Goal: Task Accomplishment & Management: Manage account settings

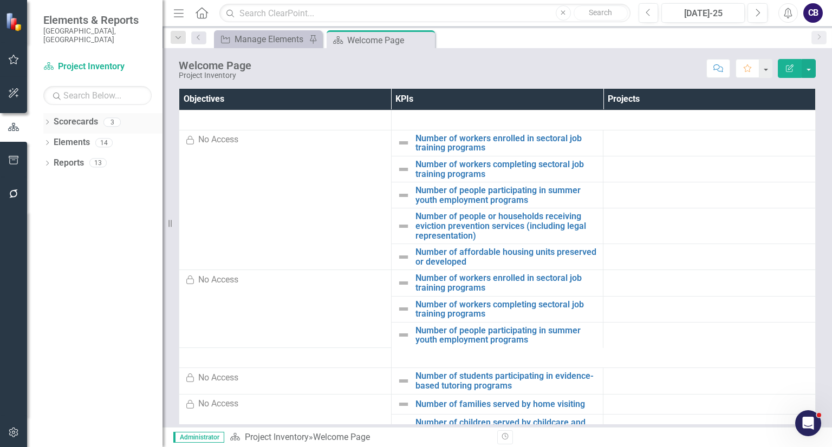
click at [45, 120] on icon "Dropdown" at bounding box center [47, 123] width 8 height 6
click at [76, 159] on link "Participatory Budgeting Scoring" at bounding box center [111, 163] width 103 height 12
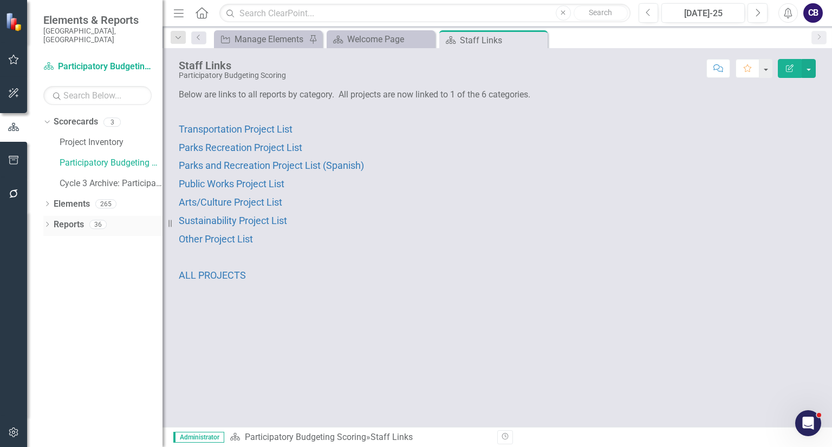
click at [50, 223] on icon "Dropdown" at bounding box center [47, 226] width 8 height 6
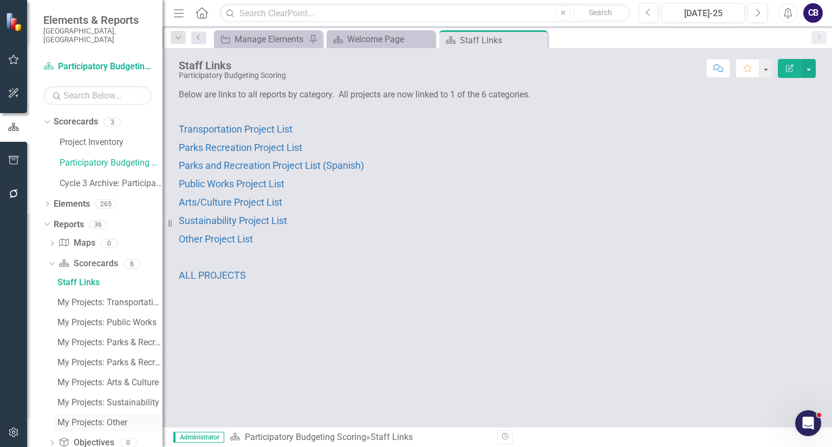
scroll to position [76, 0]
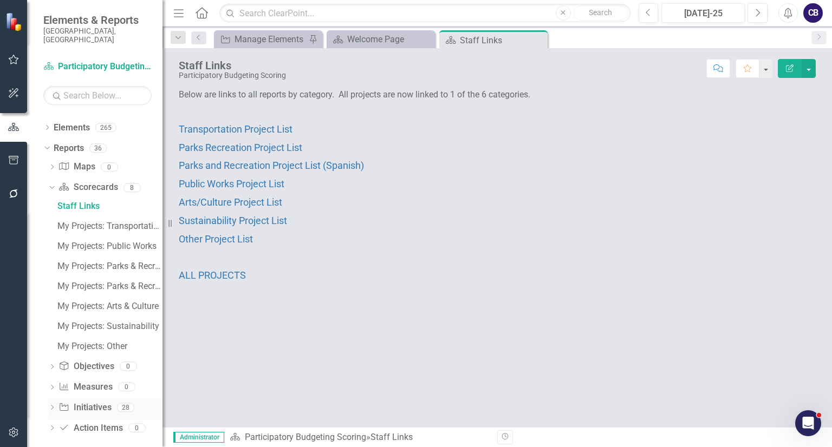
click at [50, 405] on div "Dropdown" at bounding box center [52, 409] width 8 height 9
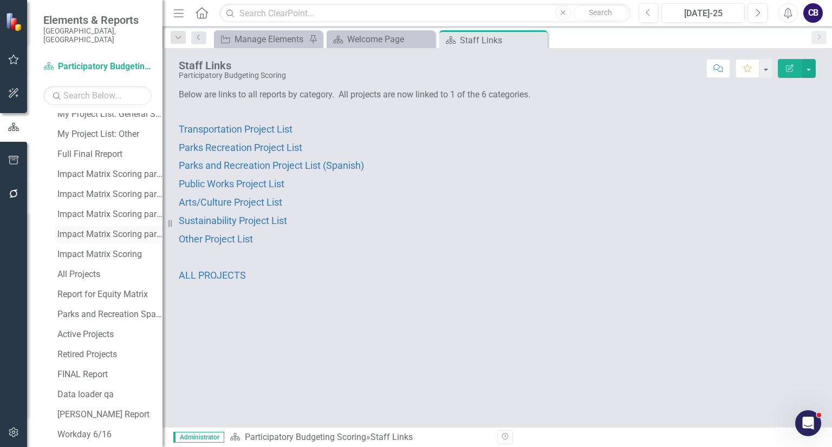
scroll to position [477, 0]
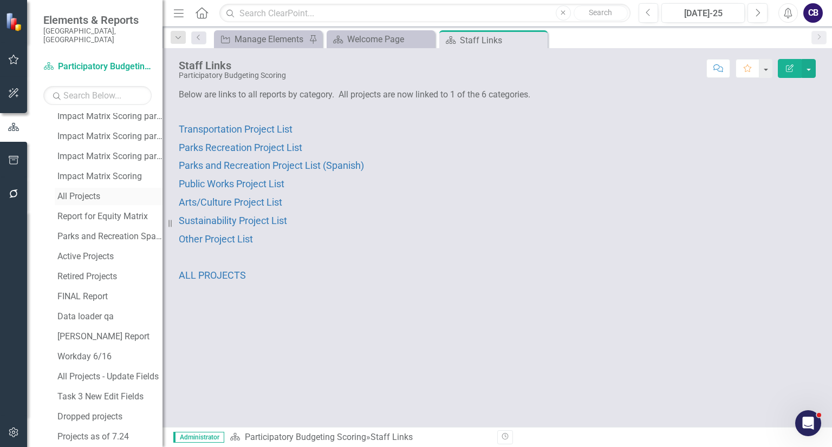
click at [84, 192] on link "All Projects" at bounding box center [109, 196] width 108 height 17
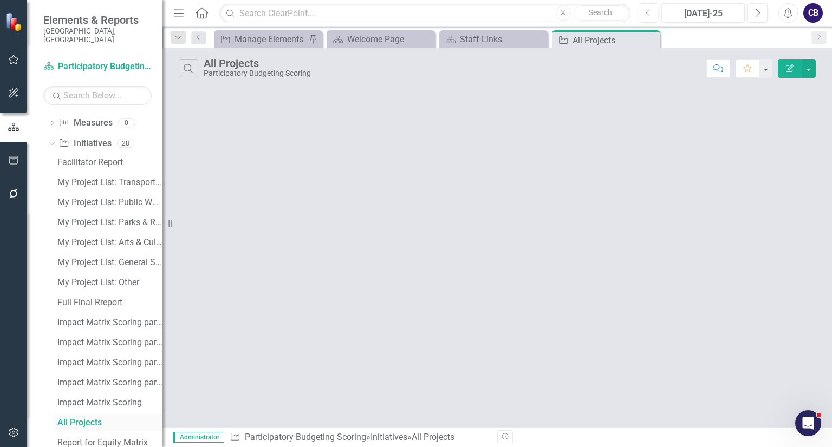
scroll to position [157, 0]
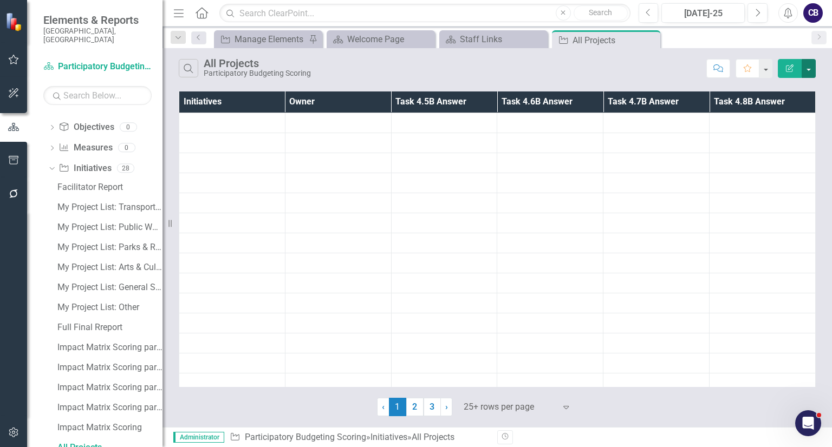
click at [806, 71] on button "button" at bounding box center [809, 68] width 14 height 19
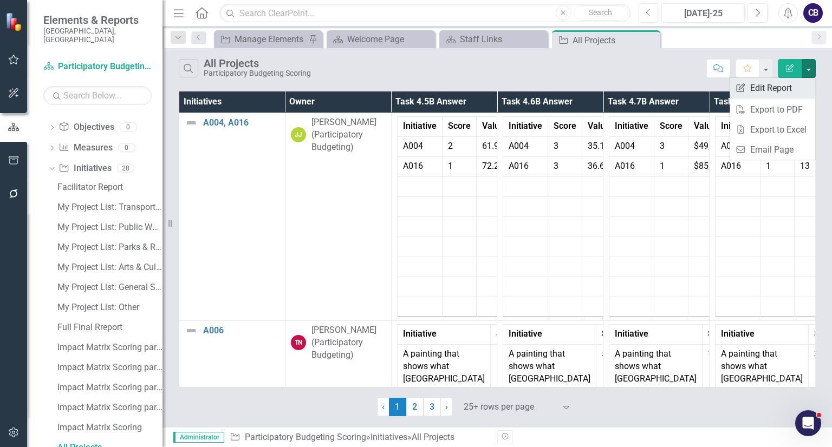
click at [785, 85] on link "Edit Report Edit Report" at bounding box center [773, 88] width 86 height 20
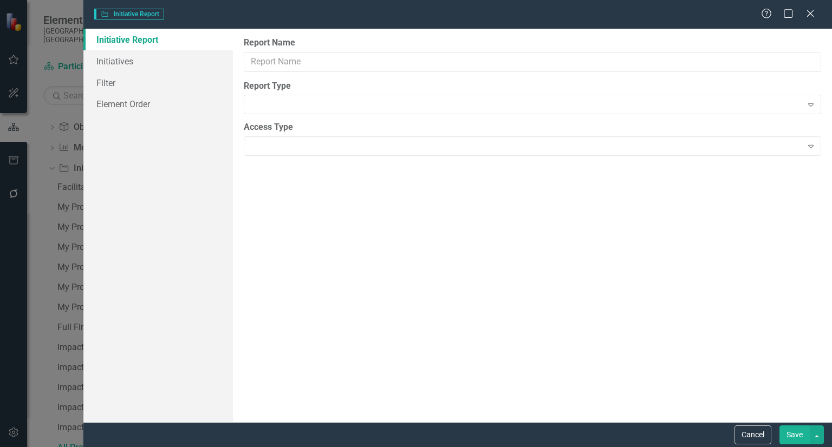
type input "All Projects"
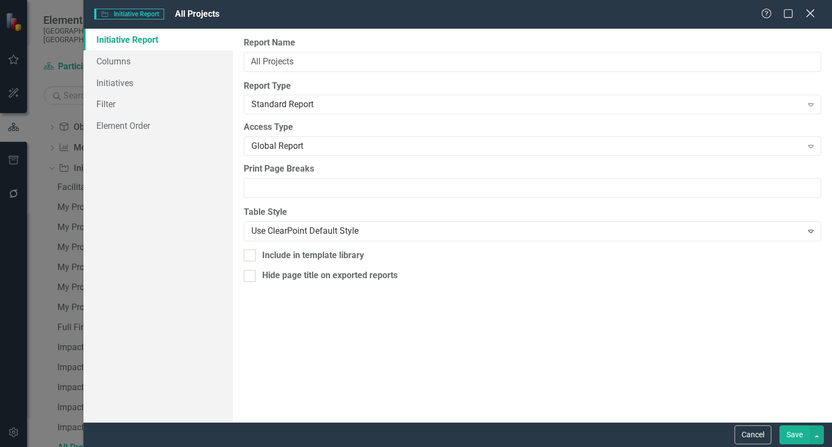
click at [808, 11] on icon "Close" at bounding box center [810, 13] width 14 height 10
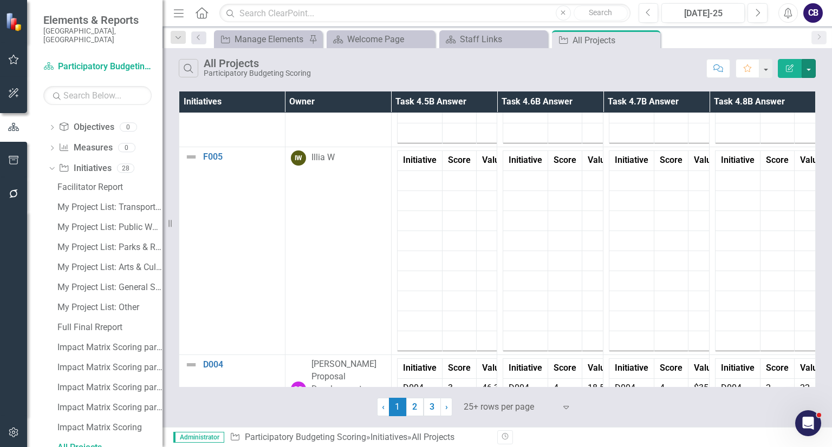
scroll to position [3420, 0]
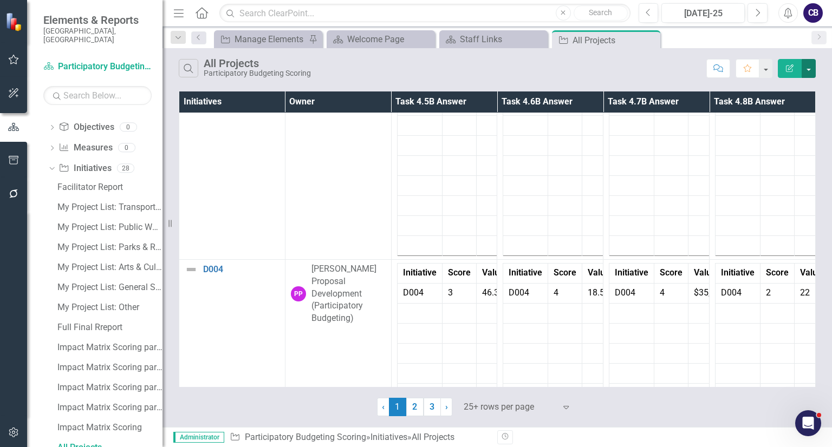
click at [808, 67] on button "button" at bounding box center [809, 68] width 14 height 19
click at [750, 92] on link "Edit Report Edit Report" at bounding box center [773, 88] width 86 height 20
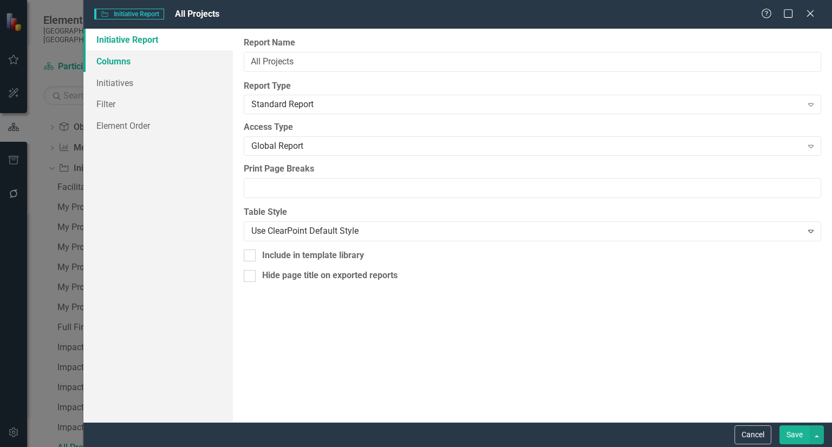
click at [160, 55] on link "Columns" at bounding box center [158, 61] width 150 height 22
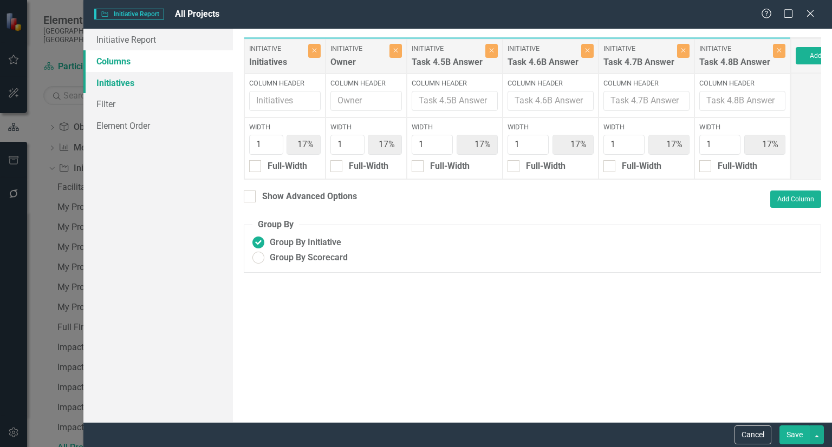
click at [180, 86] on link "Initiatives" at bounding box center [158, 83] width 150 height 22
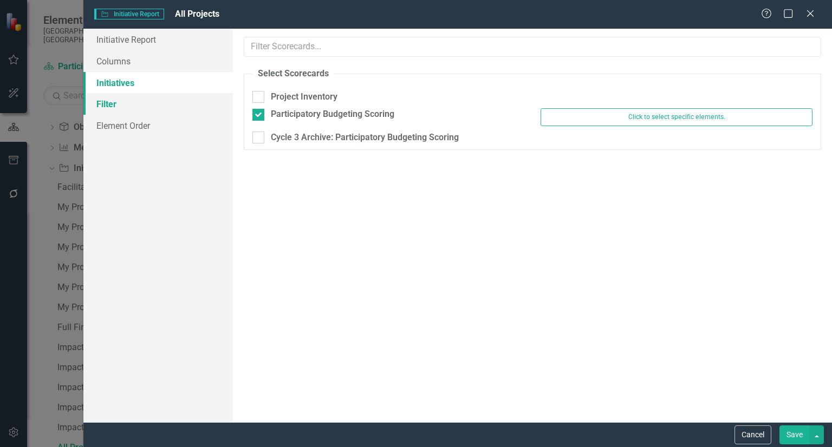
click at [173, 103] on link "Filter" at bounding box center [158, 104] width 150 height 22
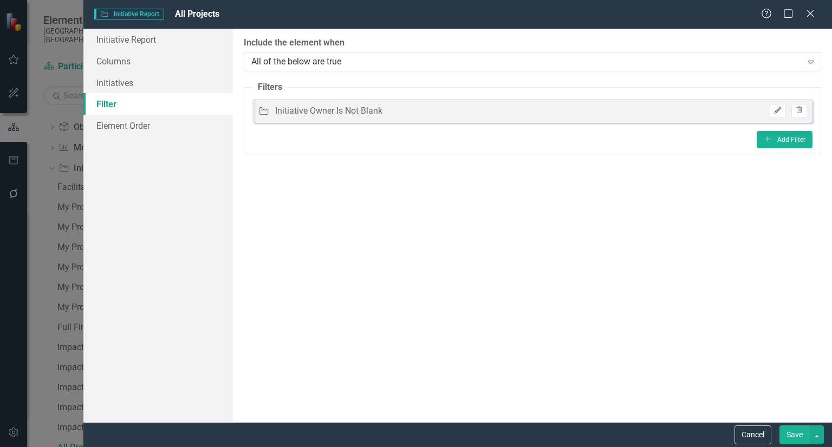
click at [782, 107] on button "Edit" at bounding box center [778, 111] width 16 height 14
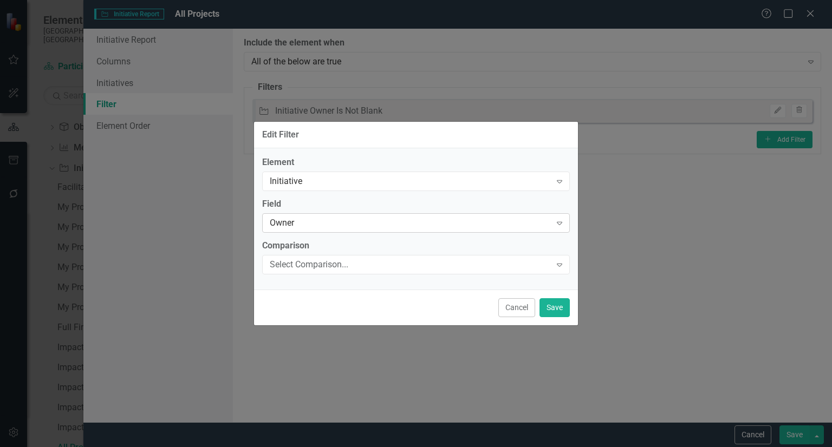
click at [324, 225] on div "Field Owner Expand" at bounding box center [416, 215] width 308 height 34
click at [324, 225] on div "Owner" at bounding box center [410, 223] width 281 height 12
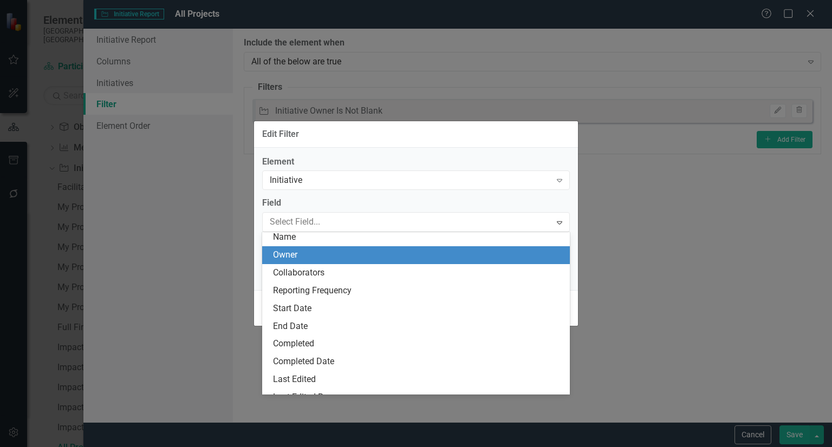
scroll to position [89, 0]
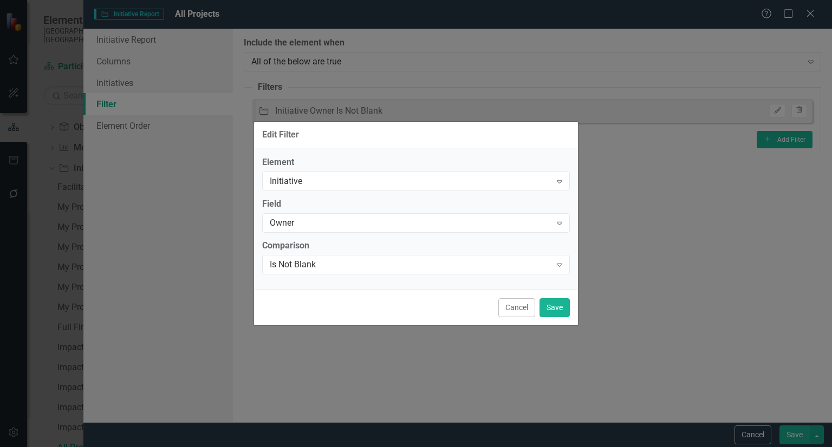
click at [281, 207] on label "Field" at bounding box center [416, 204] width 308 height 12
click at [287, 220] on div "Owner" at bounding box center [410, 223] width 281 height 12
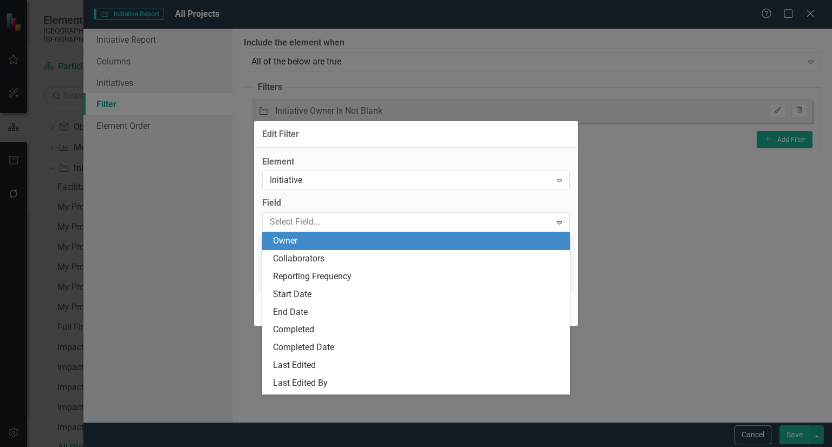
click at [288, 235] on div "Owner" at bounding box center [418, 241] width 290 height 12
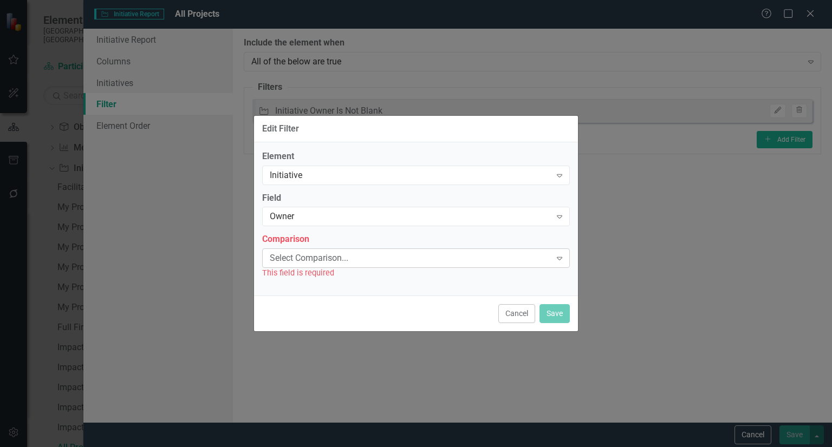
click at [356, 261] on div "Select Comparison..." at bounding box center [410, 258] width 281 height 12
click at [495, 152] on label "Element" at bounding box center [416, 157] width 308 height 12
click at [514, 321] on button "Cancel" at bounding box center [516, 313] width 37 height 19
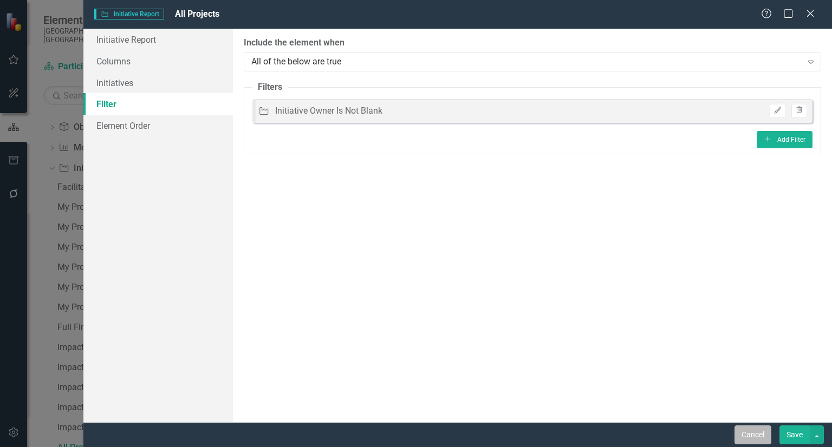
click at [749, 440] on button "Cancel" at bounding box center [753, 435] width 37 height 19
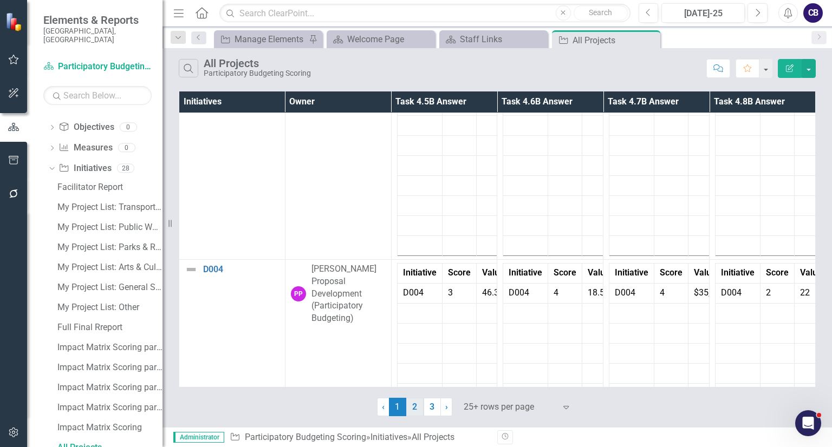
click at [417, 407] on link "2" at bounding box center [414, 407] width 17 height 18
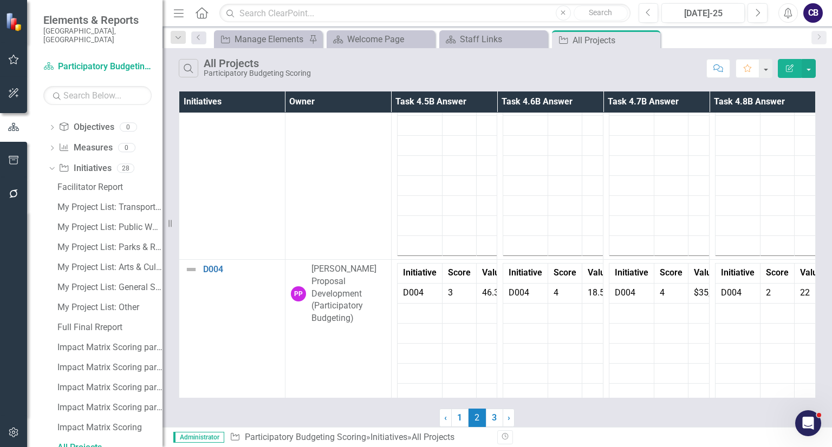
scroll to position [0, 0]
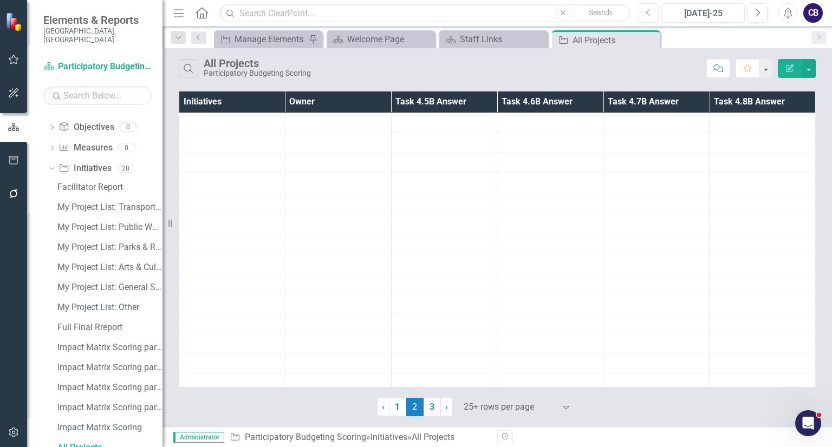
click at [498, 417] on div "Search All Projects Participatory Budgeting Scoring Comment Favorite Edit Repor…" at bounding box center [498, 237] width 670 height 379
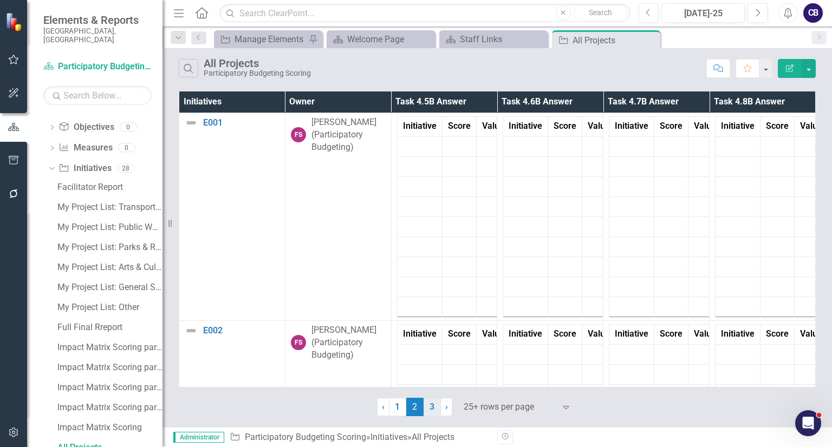
click at [432, 402] on link "3" at bounding box center [432, 407] width 17 height 18
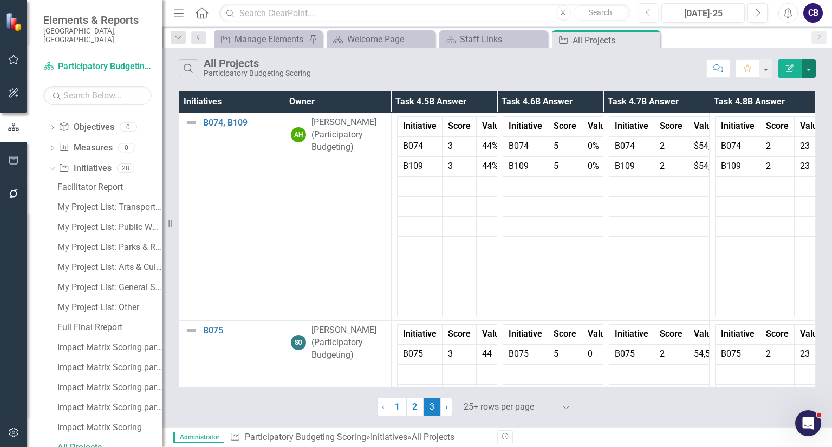
click at [806, 70] on button "button" at bounding box center [809, 68] width 14 height 19
click at [757, 92] on link "Edit Report Edit Report" at bounding box center [773, 88] width 86 height 20
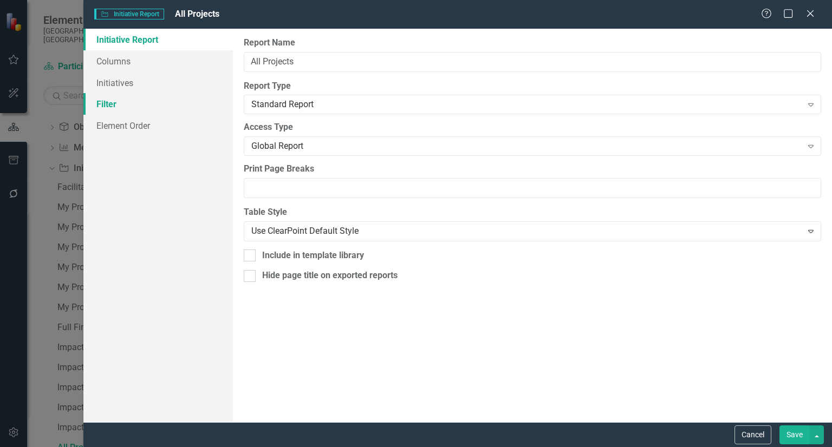
click at [128, 107] on link "Filter" at bounding box center [158, 104] width 150 height 22
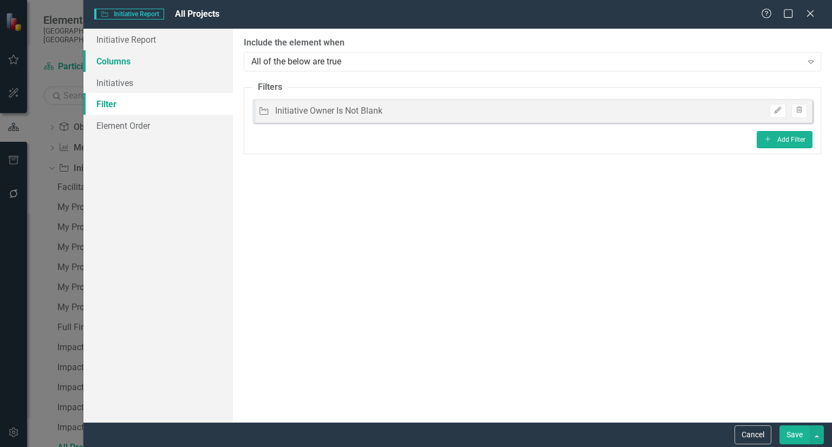
click at [154, 53] on link "Columns" at bounding box center [158, 61] width 150 height 22
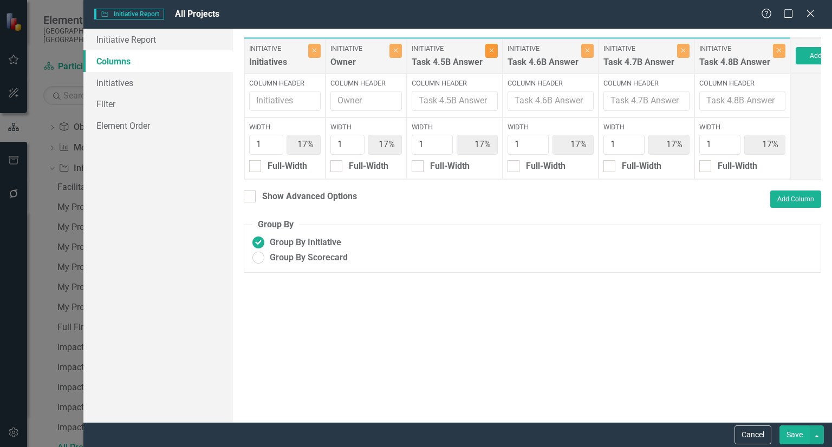
click at [491, 44] on button "Close" at bounding box center [491, 51] width 12 height 14
click at [508, 44] on label "Initiative" at bounding box center [543, 49] width 71 height 10
type input "20%"
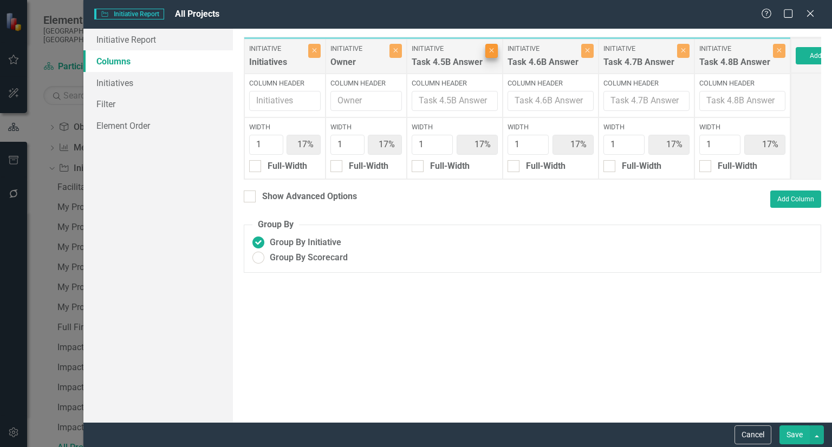
type input "20%"
click at [508, 44] on label "Initiative" at bounding box center [543, 49] width 71 height 10
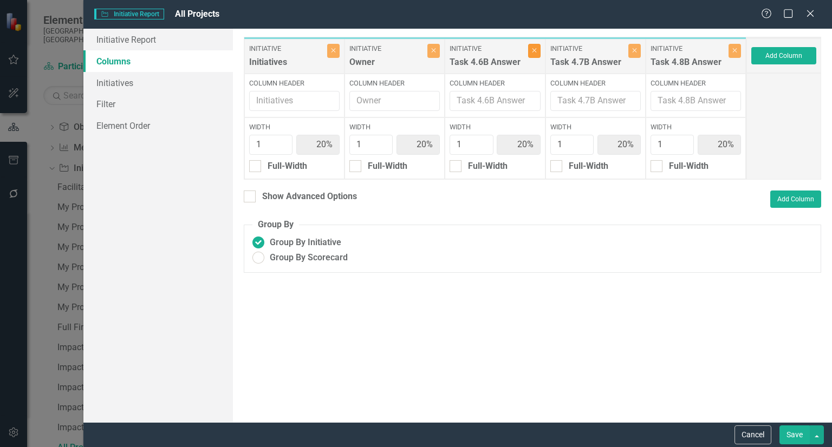
click at [536, 47] on icon "Close" at bounding box center [534, 50] width 5 height 7
type input "25%"
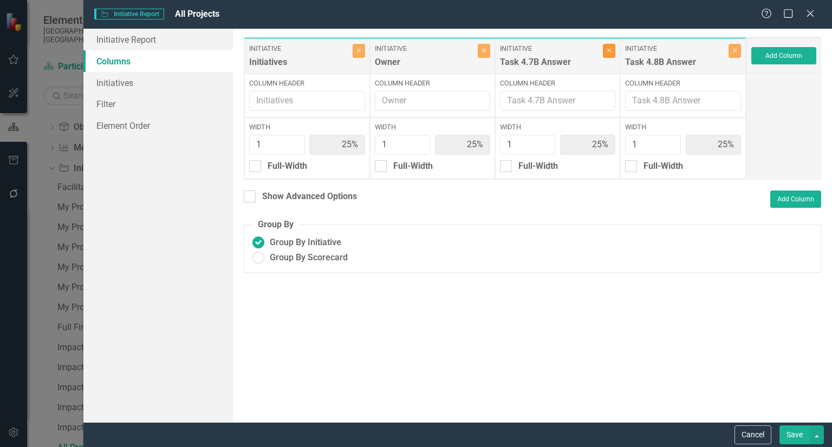
click at [612, 48] on icon "Close" at bounding box center [609, 50] width 5 height 7
type input "33%"
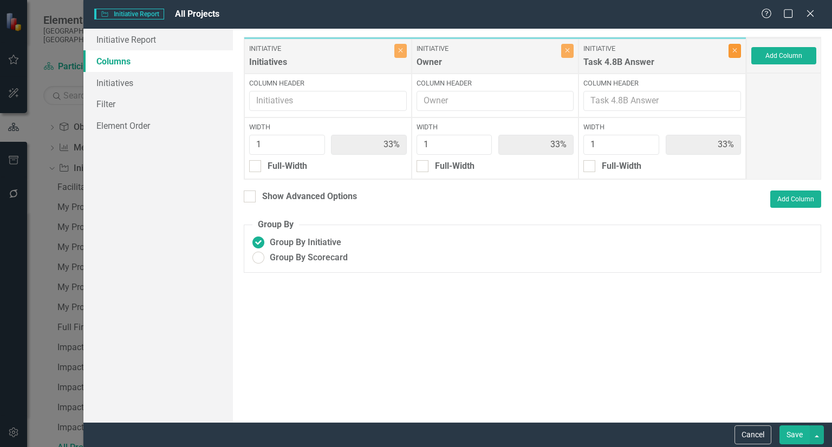
click at [732, 53] on button "Close" at bounding box center [735, 51] width 12 height 14
type input "50%"
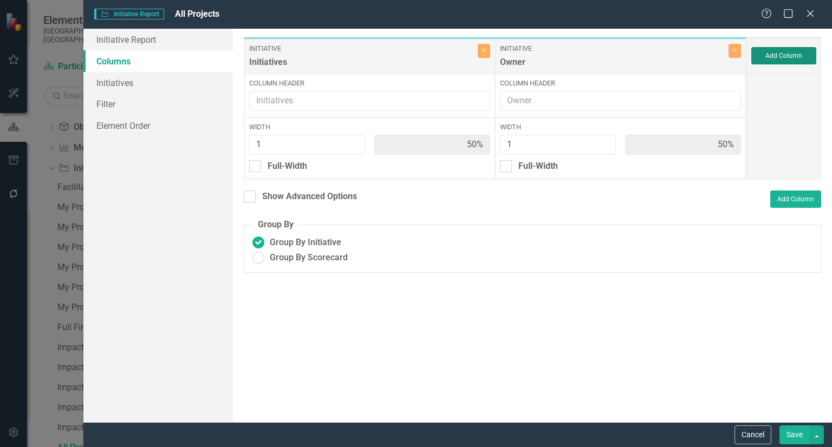
click at [772, 51] on button "Add Column" at bounding box center [783, 55] width 65 height 17
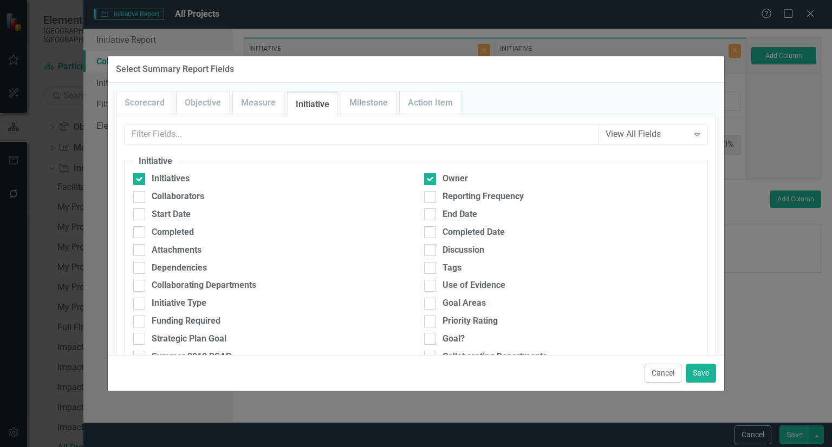
click at [223, 135] on input "text" at bounding box center [362, 135] width 474 height 20
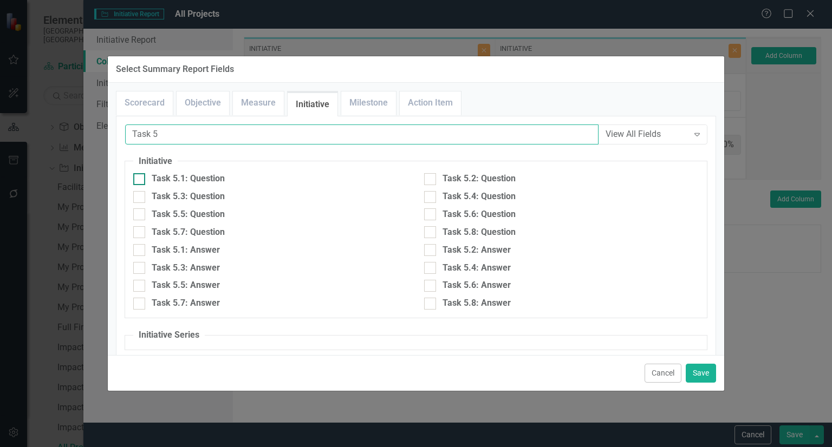
type input "Task 5"
click at [200, 179] on div "Task 5.1: Question" at bounding box center [188, 179] width 73 height 12
click at [140, 179] on input "Task 5.1: Question" at bounding box center [136, 176] width 7 height 7
checkbox input "true"
click at [198, 254] on div "Task 5.1: Answer" at bounding box center [186, 250] width 68 height 12
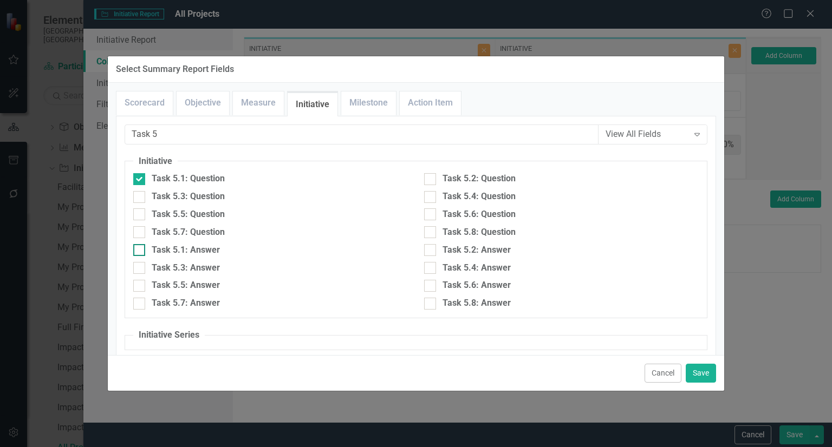
click at [140, 251] on input "Task 5.1: Answer" at bounding box center [136, 247] width 7 height 7
checkbox input "true"
click at [479, 180] on div "Task 5.2: Question" at bounding box center [479, 179] width 73 height 12
click at [431, 180] on input "Task 5.2: Question" at bounding box center [427, 176] width 7 height 7
checkbox input "true"
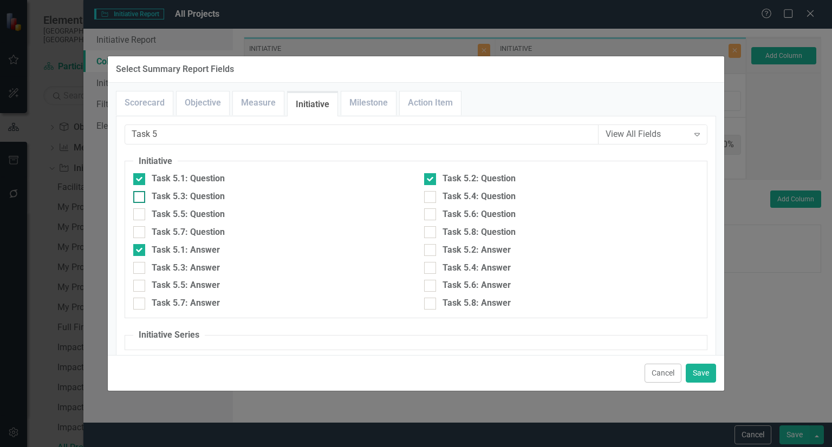
click at [246, 201] on div "Task 5.3: Question" at bounding box center [270, 197] width 275 height 12
click at [140, 198] on input "Task 5.3: Question" at bounding box center [136, 194] width 7 height 7
click at [246, 201] on div "Task 5.3: Question" at bounding box center [270, 197] width 275 height 12
click at [140, 198] on input "Task 5.3: Question" at bounding box center [136, 194] width 7 height 7
checkbox input "false"
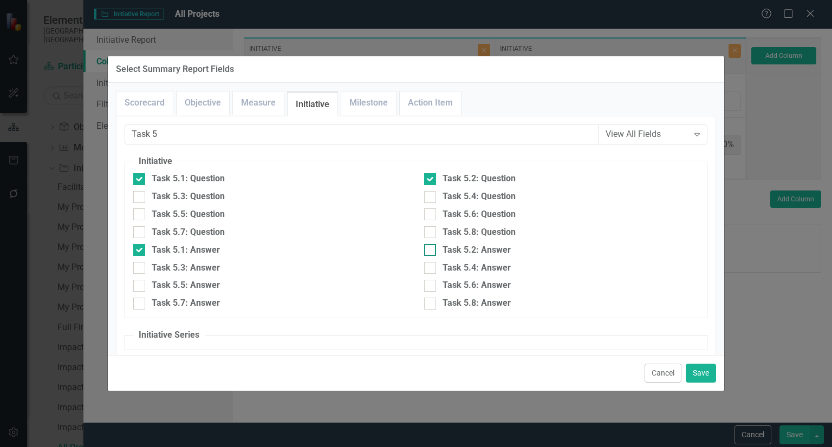
click at [481, 255] on div "Task 5.2: Answer" at bounding box center [477, 250] width 68 height 12
click at [431, 251] on input "Task 5.2: Answer" at bounding box center [427, 247] width 7 height 7
checkbox input "true"
click at [216, 198] on div "Task 5.3: Question" at bounding box center [188, 197] width 73 height 12
click at [140, 198] on input "Task 5.3: Question" at bounding box center [136, 194] width 7 height 7
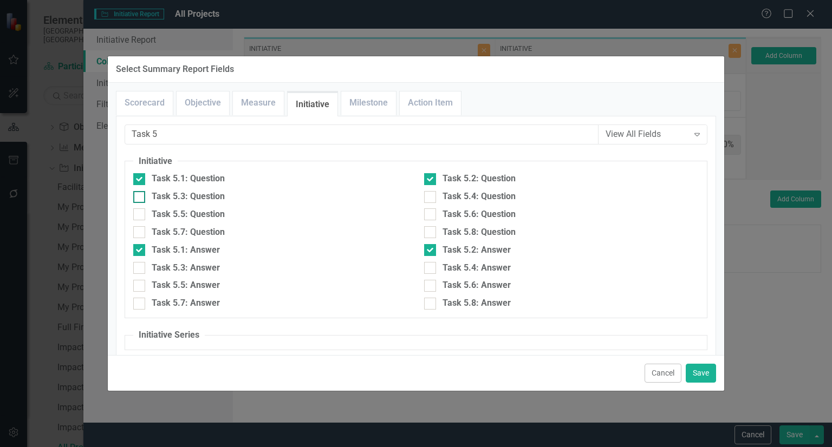
checkbox input "true"
click at [224, 264] on div "Task 5.3: Answer" at bounding box center [270, 268] width 275 height 12
click at [140, 264] on input "Task 5.3: Answer" at bounding box center [136, 265] width 7 height 7
checkbox input "true"
click at [508, 196] on div "Task 5.4: Question" at bounding box center [479, 197] width 73 height 12
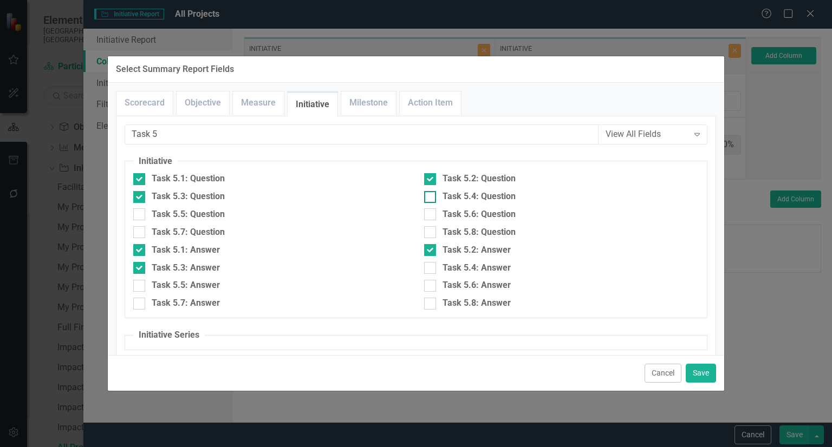
click at [431, 196] on input "Task 5.4: Question" at bounding box center [427, 194] width 7 height 7
checkbox input "true"
click at [477, 263] on div "Task 5.4: Answer" at bounding box center [477, 268] width 68 height 12
click at [431, 263] on input "Task 5.4: Answer" at bounding box center [427, 265] width 7 height 7
checkbox input "true"
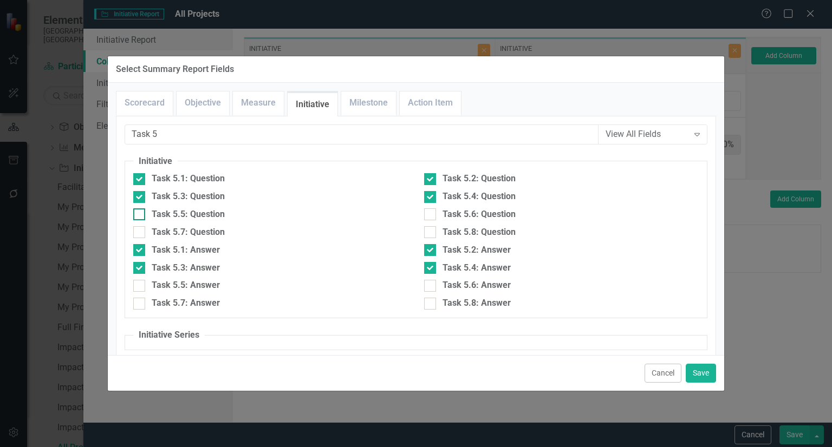
click at [207, 211] on div "Task 5.5: Question" at bounding box center [188, 215] width 73 height 12
click at [140, 211] on input "Task 5.5: Question" at bounding box center [136, 212] width 7 height 7
checkbox input "true"
click at [216, 288] on div "Task 5.5: Answer" at bounding box center [186, 286] width 68 height 12
click at [140, 287] on input "Task 5.5: Answer" at bounding box center [136, 283] width 7 height 7
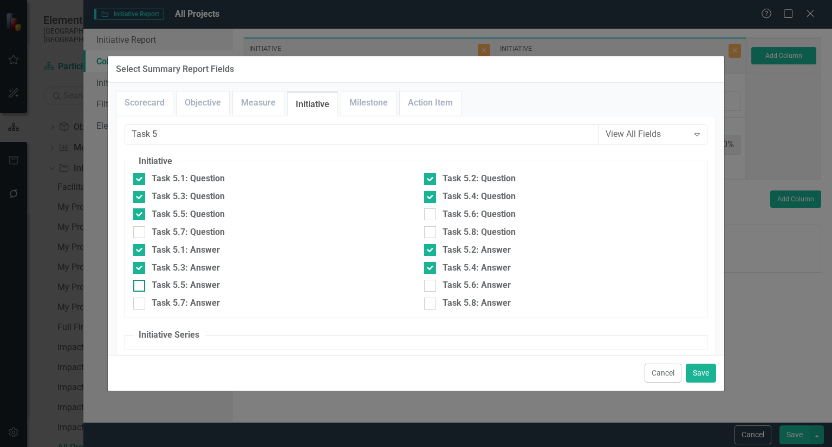
checkbox input "true"
click at [446, 230] on div "Task 5.8: Question" at bounding box center [479, 232] width 73 height 12
click at [431, 230] on input "Task 5.8: Question" at bounding box center [427, 229] width 7 height 7
checkbox input "true"
click at [429, 307] on div at bounding box center [430, 304] width 12 height 12
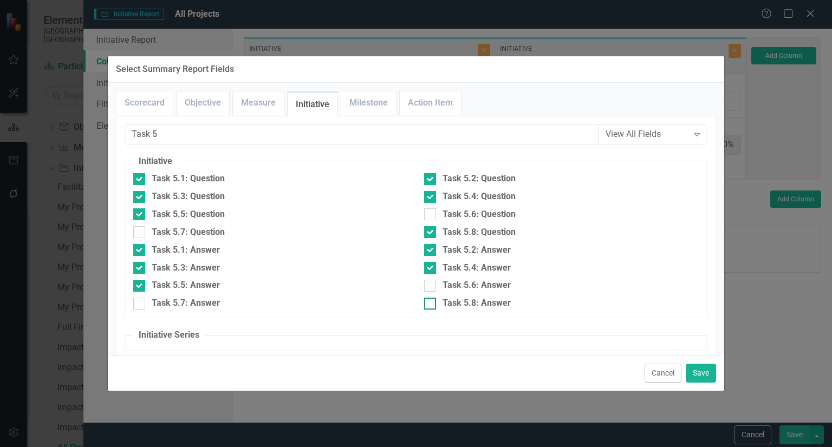
click at [429, 305] on input "Task 5.8: Answer" at bounding box center [427, 301] width 7 height 7
checkbox input "true"
click at [704, 375] on button "Save" at bounding box center [701, 373] width 30 height 19
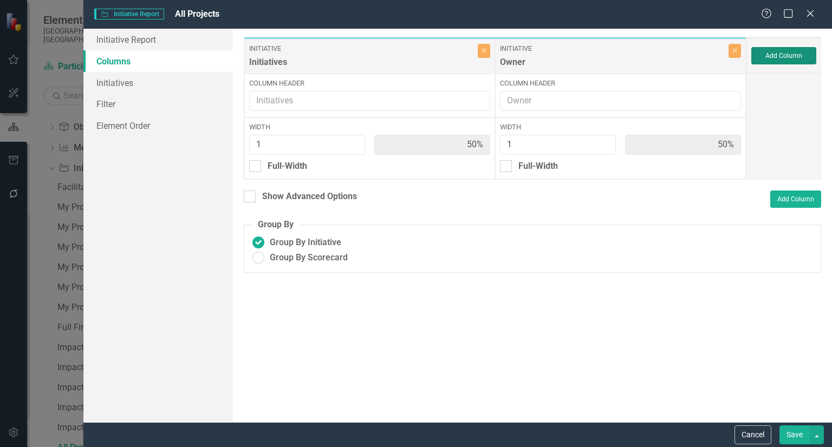
type input "7%"
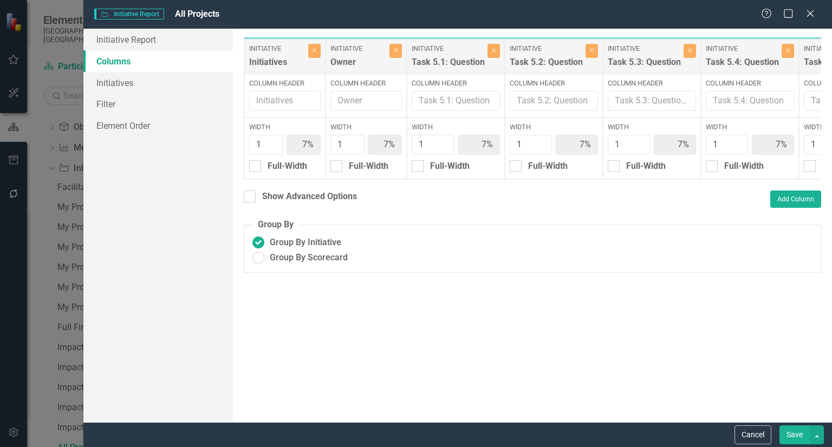
click at [794, 433] on button "Save" at bounding box center [795, 435] width 30 height 19
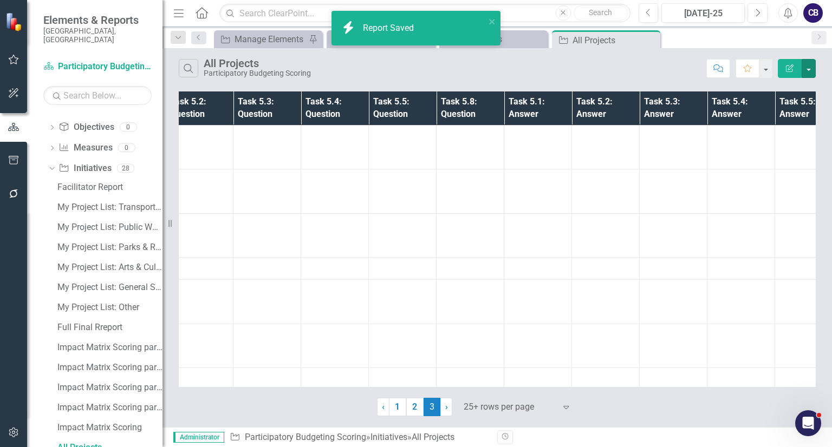
scroll to position [0, 225]
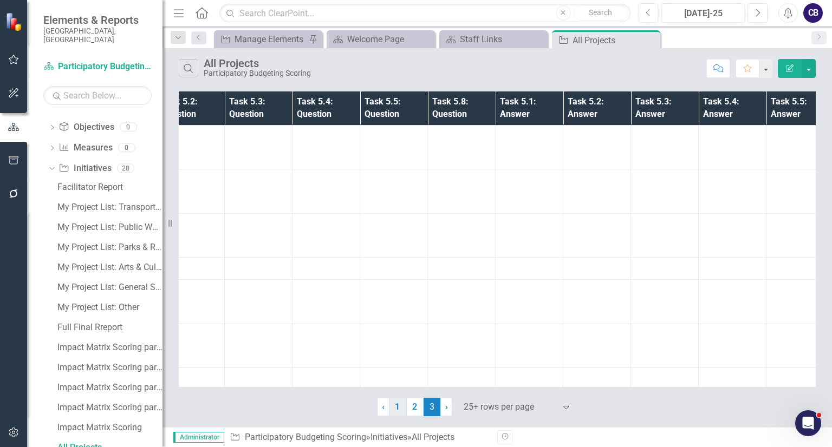
click at [399, 404] on link "1" at bounding box center [397, 407] width 17 height 18
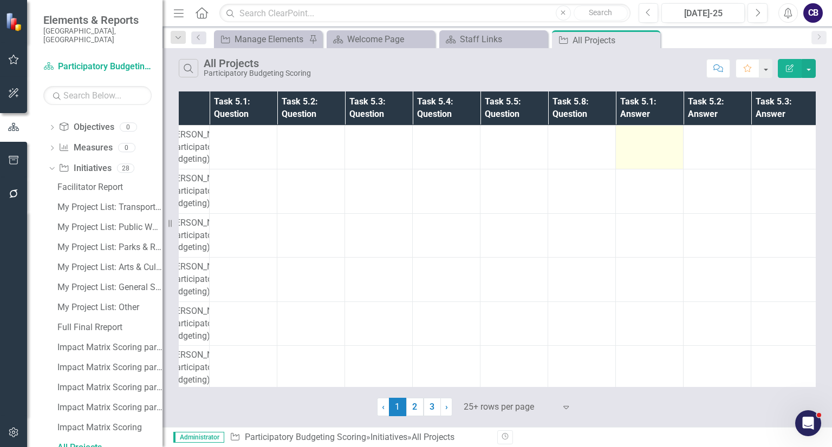
scroll to position [0, 103]
click at [812, 70] on button "button" at bounding box center [809, 68] width 14 height 19
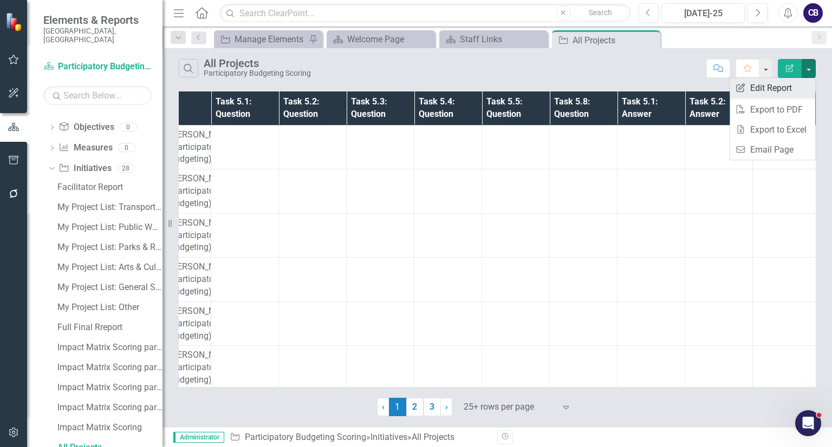
click at [788, 87] on link "Edit Report Edit Report" at bounding box center [773, 88] width 86 height 20
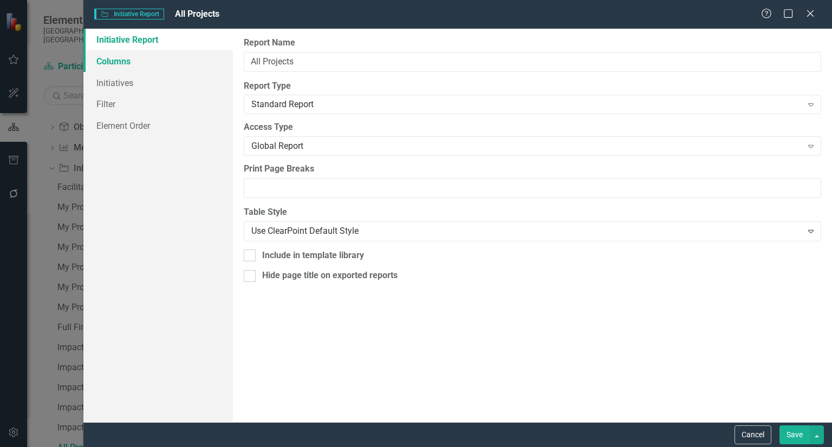
click at [203, 55] on link "Columns" at bounding box center [158, 61] width 150 height 22
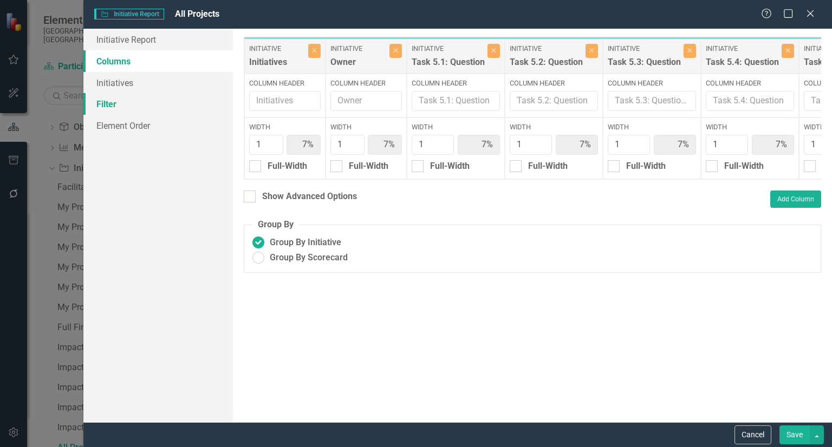
click at [180, 104] on link "Filter" at bounding box center [158, 104] width 150 height 22
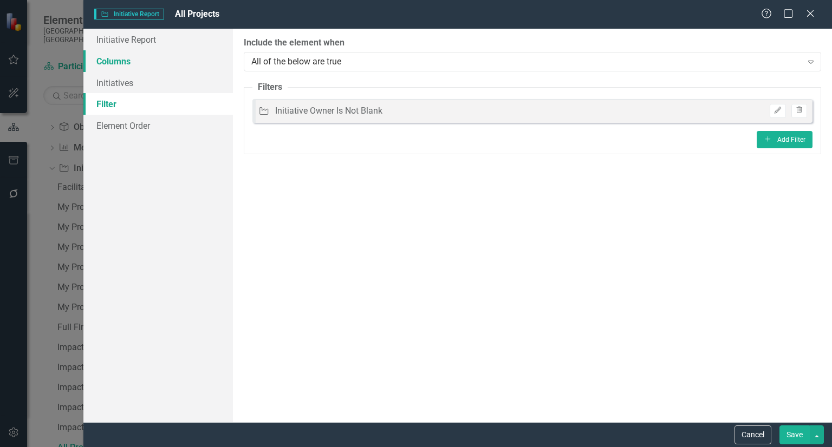
click at [176, 53] on link "Columns" at bounding box center [158, 61] width 150 height 22
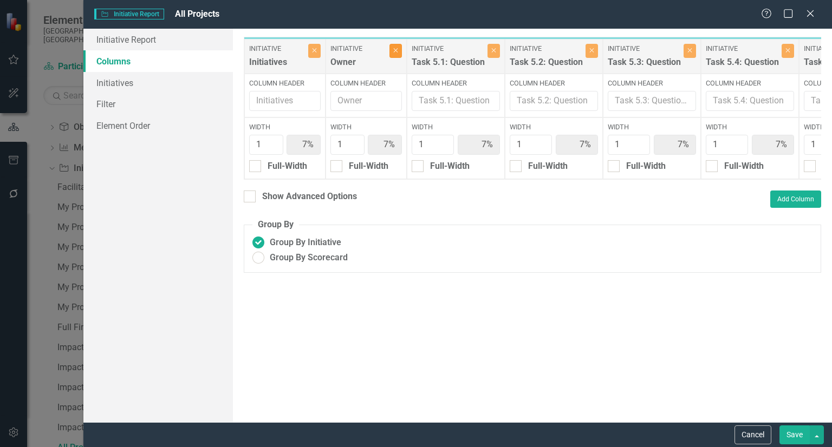
click at [397, 47] on icon "Close" at bounding box center [395, 50] width 5 height 7
type input "8%"
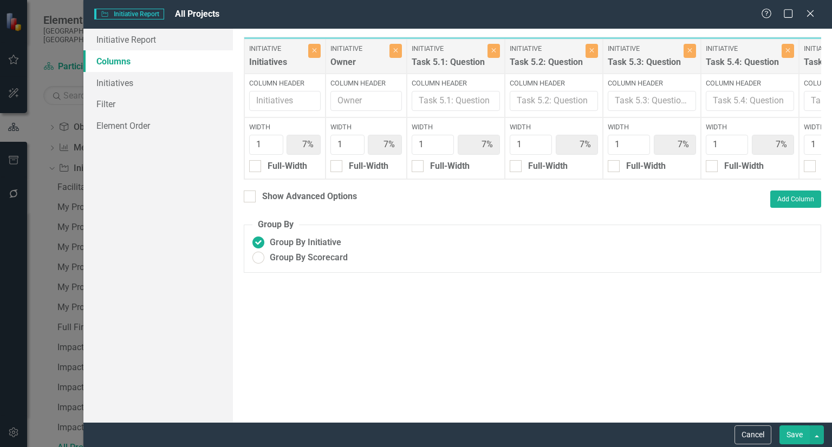
type input "8%"
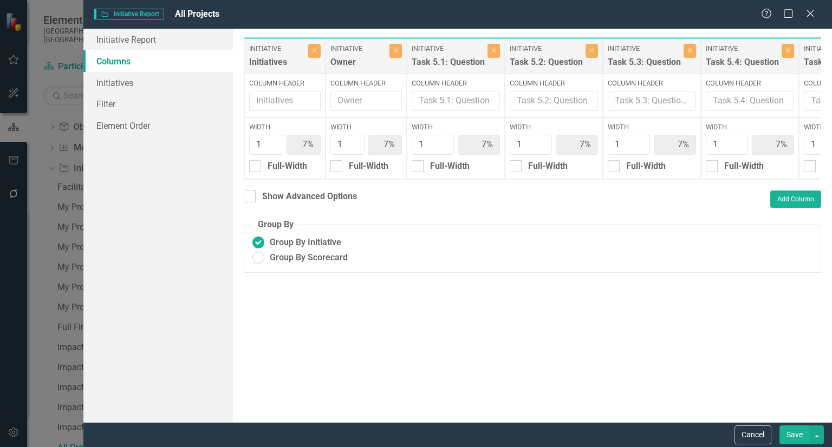
type input "8%"
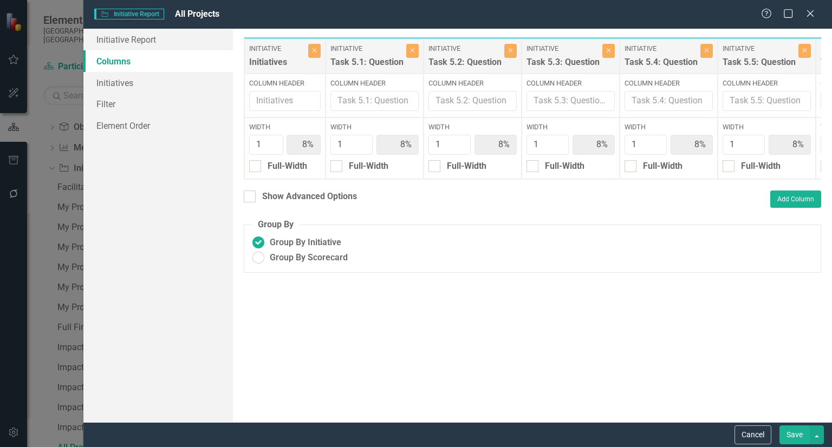
click at [789, 433] on button "Save" at bounding box center [795, 435] width 30 height 19
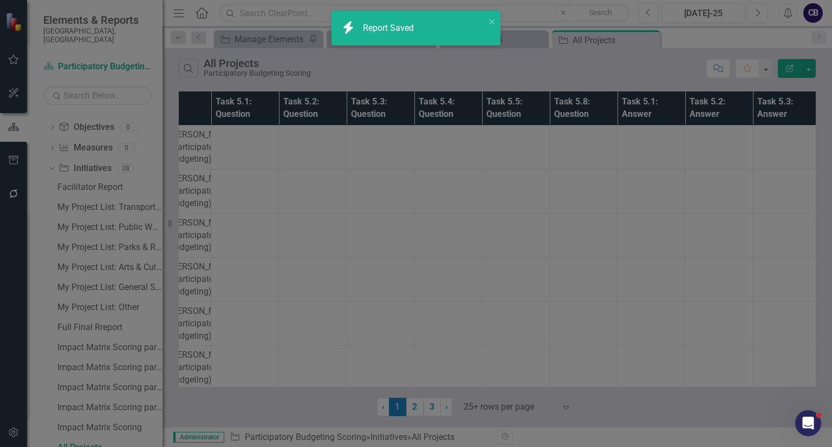
radio input "false"
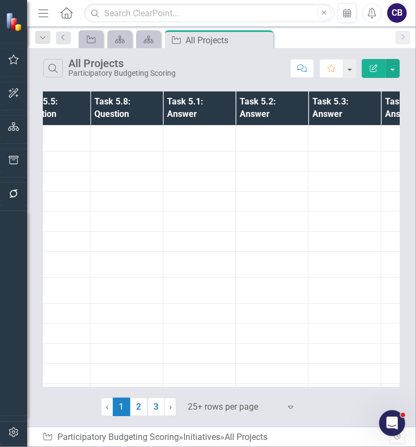
scroll to position [0, 392]
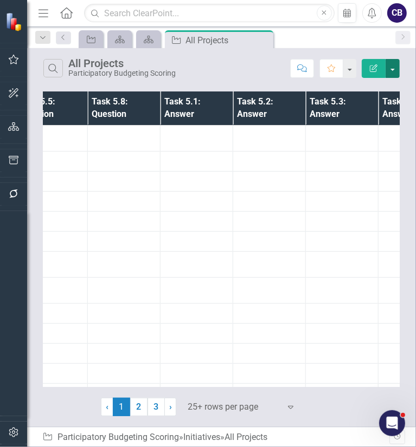
click at [390, 72] on button "button" at bounding box center [392, 68] width 14 height 19
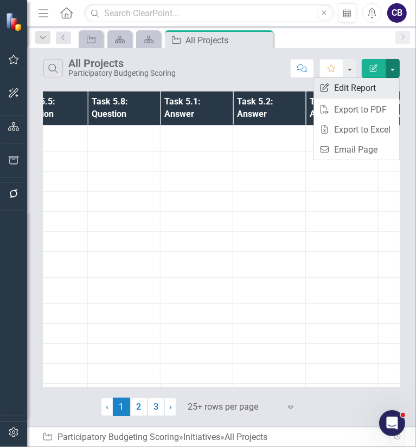
click at [370, 89] on link "Edit Report Edit Report" at bounding box center [356, 88] width 86 height 20
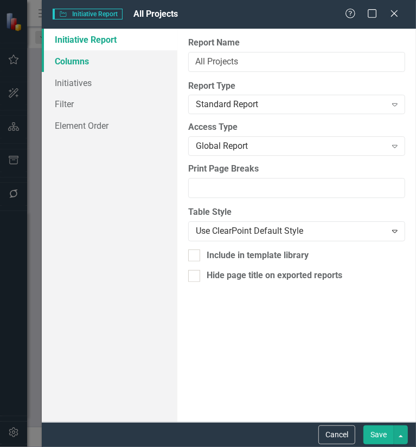
click at [108, 62] on link "Columns" at bounding box center [109, 61] width 135 height 22
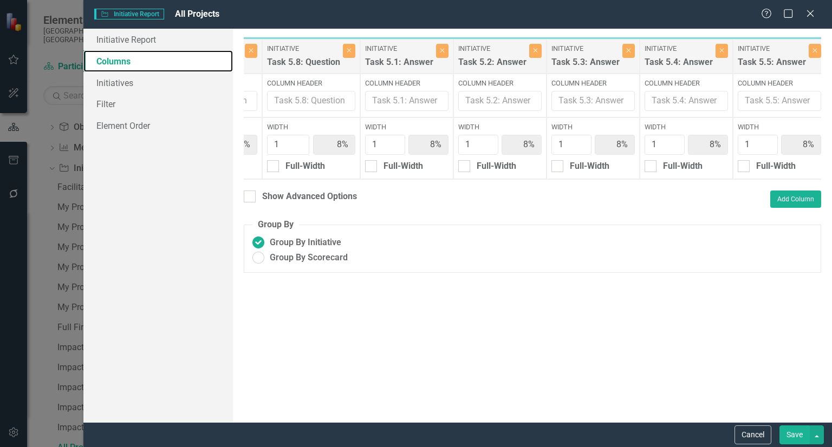
scroll to position [0, 571]
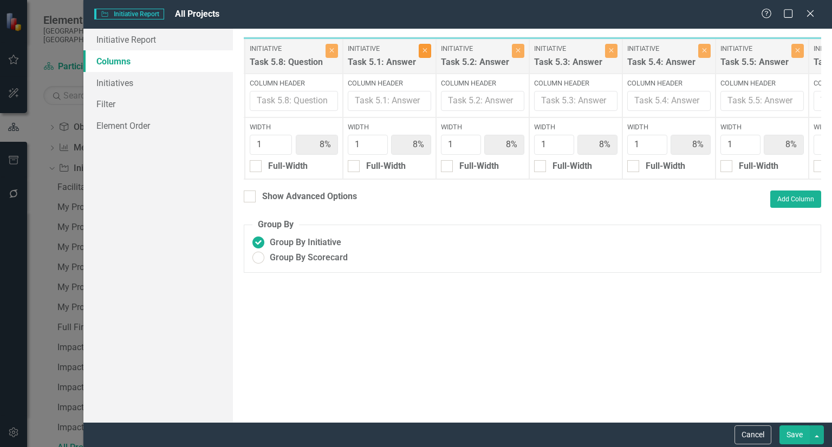
click at [423, 50] on button "Close" at bounding box center [425, 51] width 12 height 14
click at [420, 47] on button "Close" at bounding box center [425, 51] width 12 height 14
type input "9%"
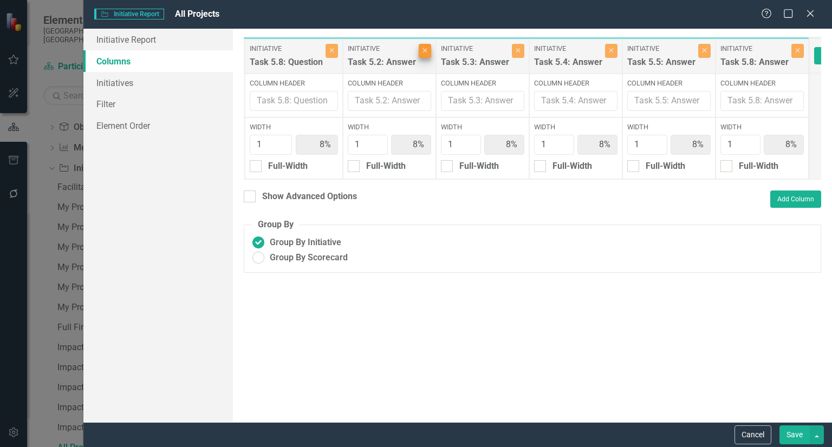
type input "9%"
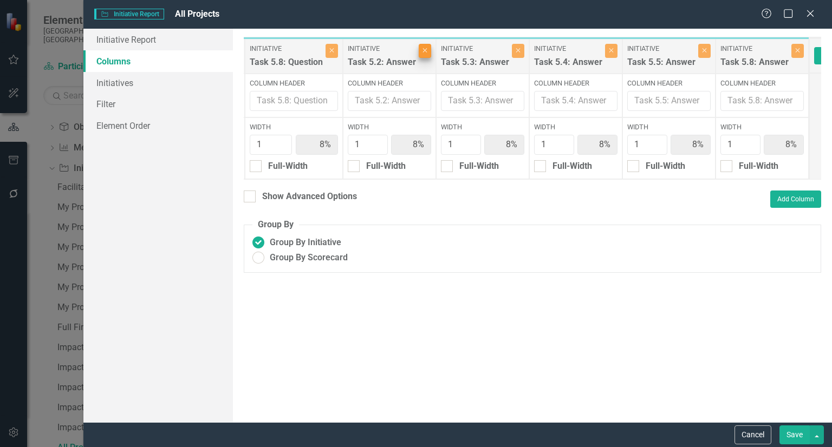
type input "9%"
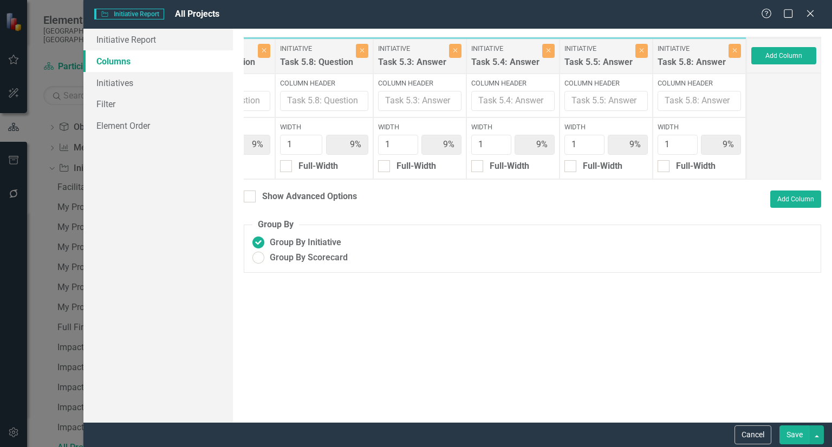
scroll to position [0, 527]
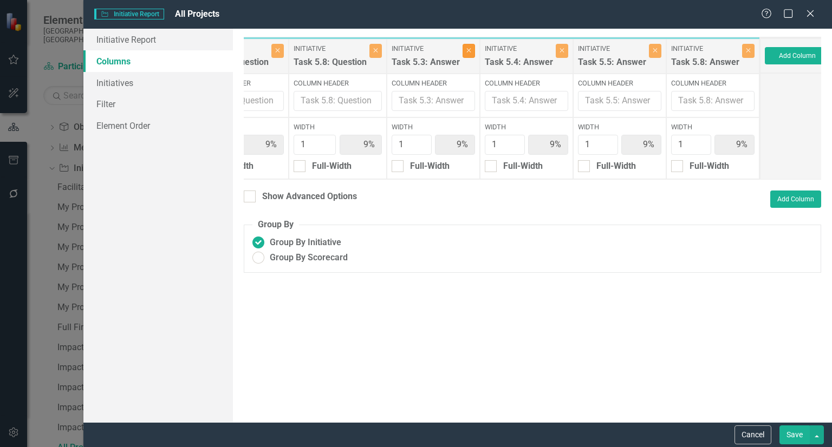
click at [463, 53] on button "Close" at bounding box center [469, 51] width 12 height 14
type input "10%"
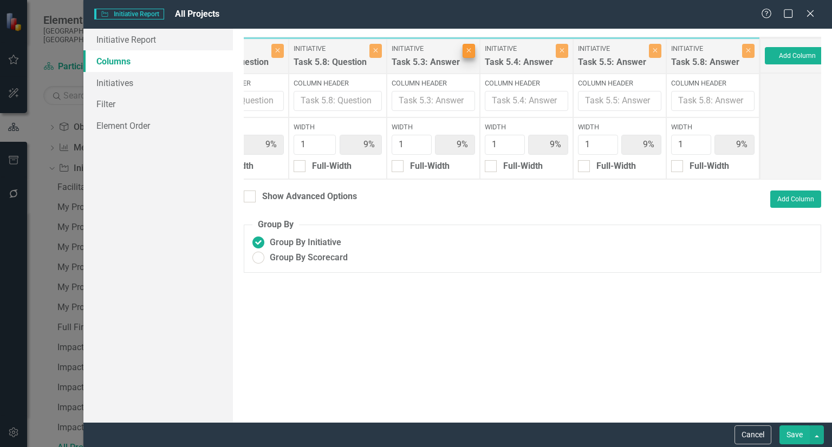
type input "10%"
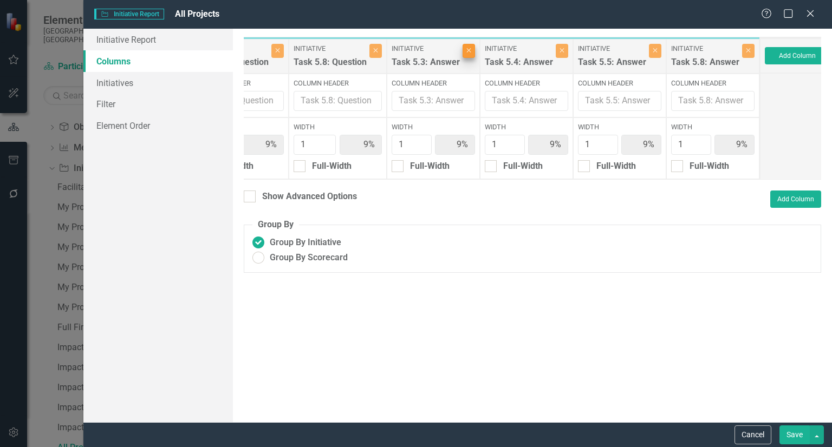
type input "10%"
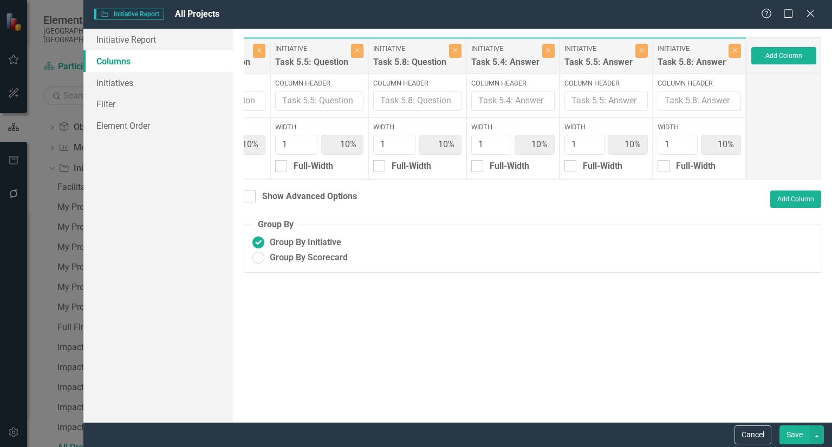
scroll to position [0, 436]
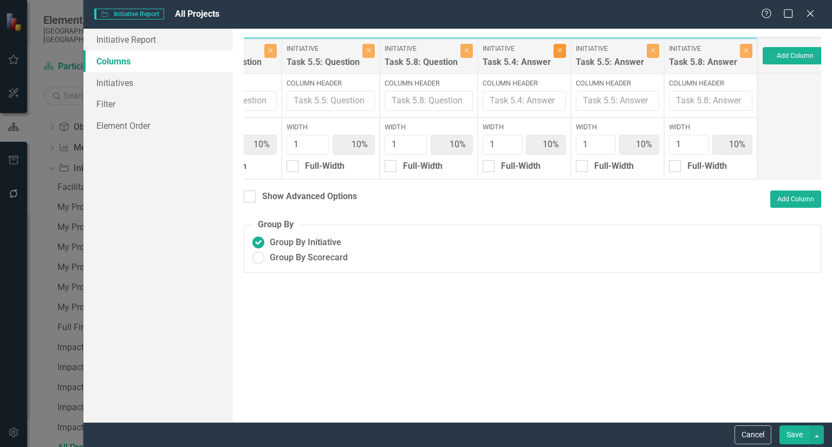
click at [557, 48] on icon "Close" at bounding box center [559, 50] width 5 height 7
type input "11%"
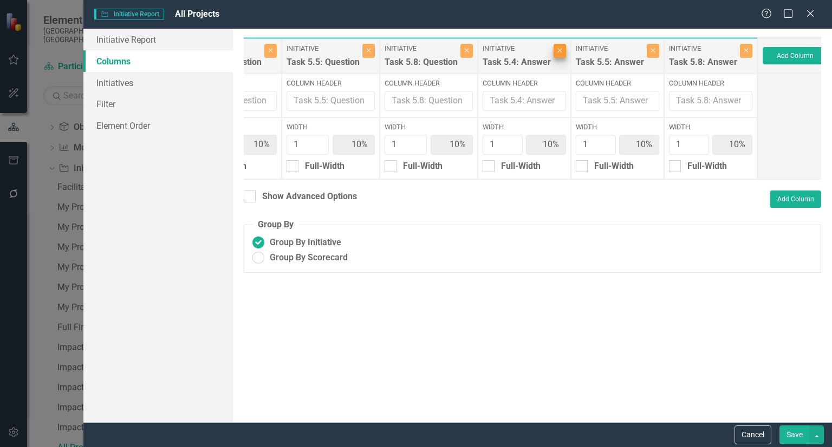
type input "11%"
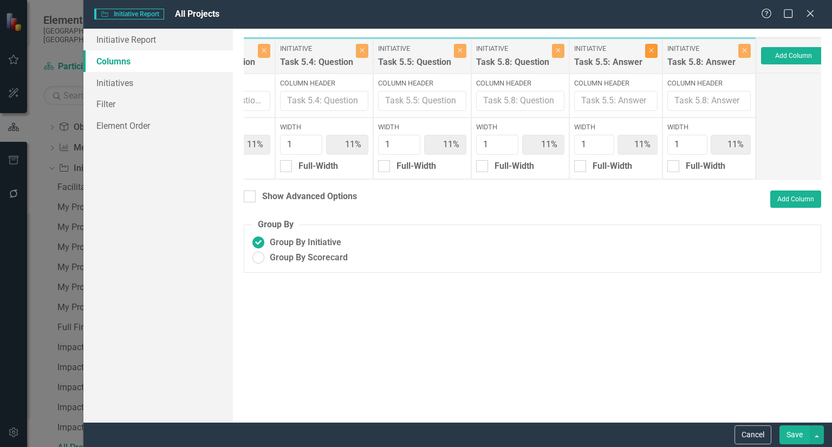
click at [645, 54] on button "Close" at bounding box center [651, 51] width 12 height 14
type input "13%"
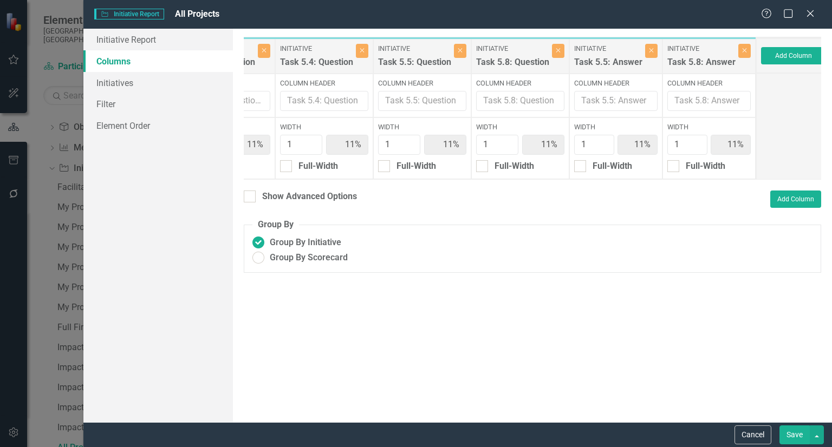
type input "13%"
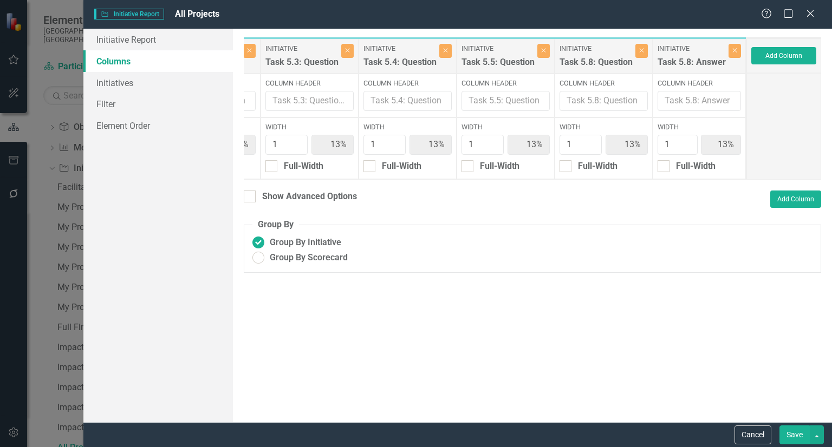
scroll to position [0, 254]
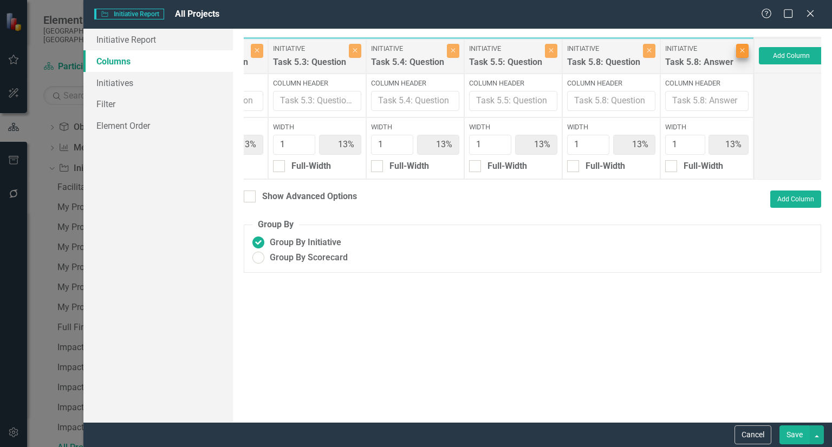
drag, startPoint x: 731, startPoint y: 42, endPoint x: 735, endPoint y: 52, distance: 11.0
click at [735, 52] on div "Initiative Task 5.8: Answer Close" at bounding box center [706, 56] width 93 height 35
click at [740, 52] on icon "Close" at bounding box center [742, 50] width 5 height 7
type input "14%"
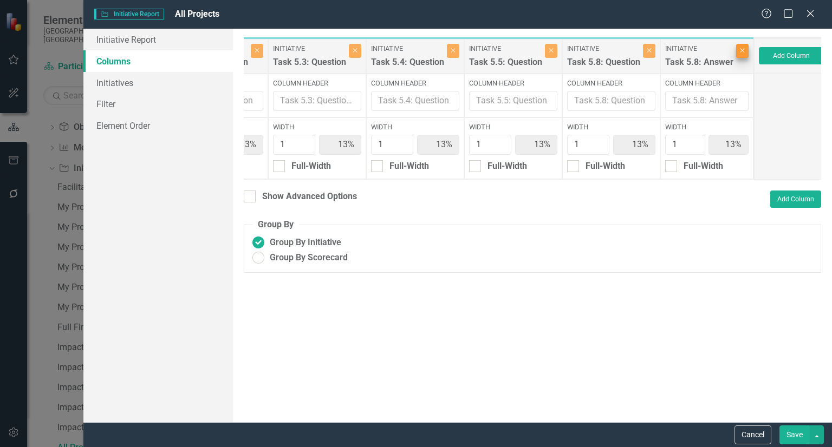
type input "14%"
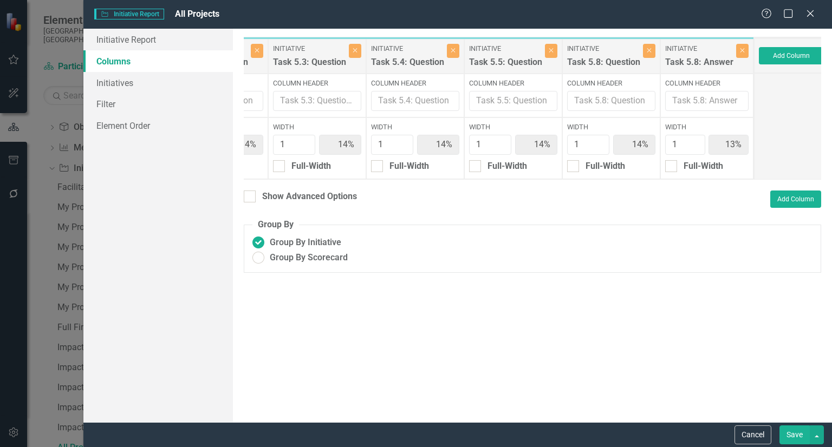
scroll to position [0, 162]
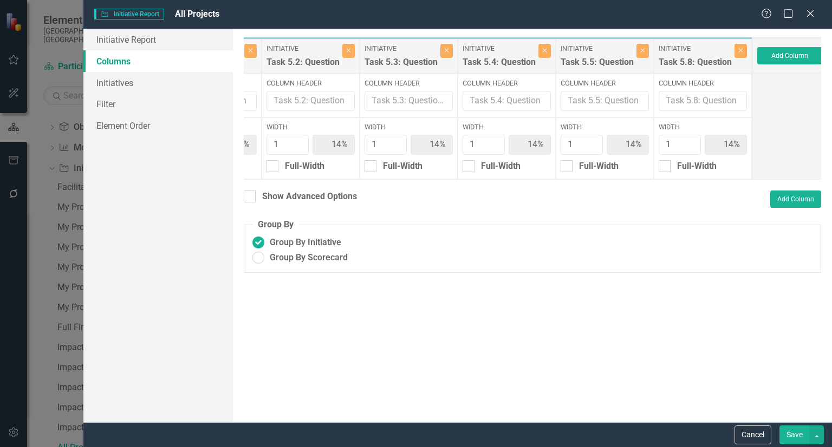
click at [795, 437] on button "Save" at bounding box center [795, 435] width 30 height 19
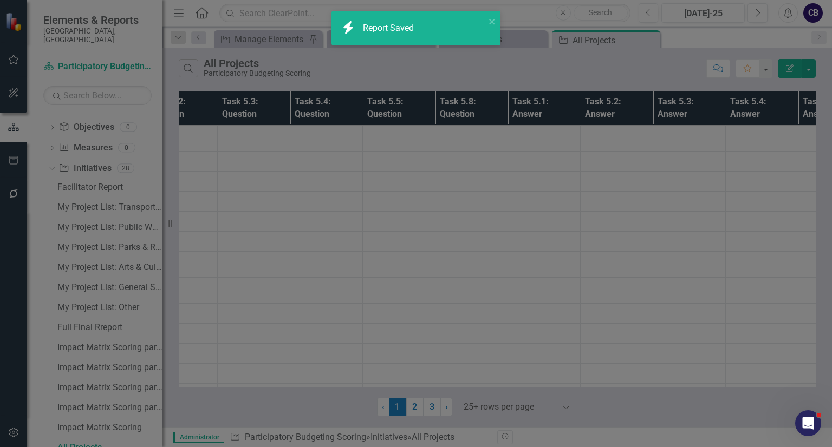
radio input "false"
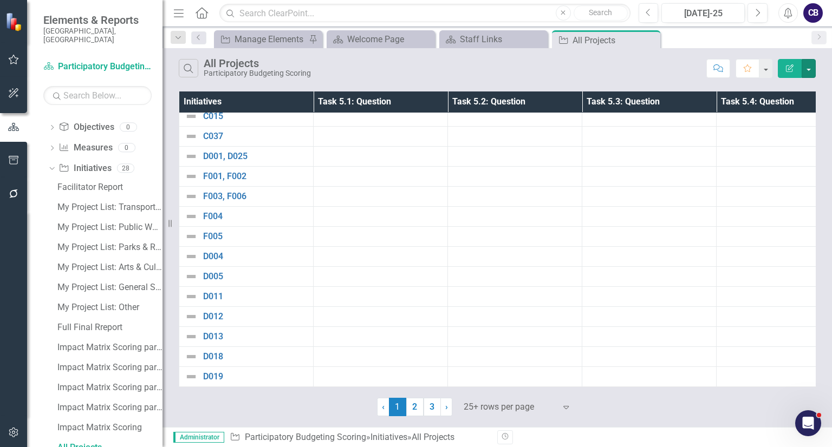
scroll to position [0, 0]
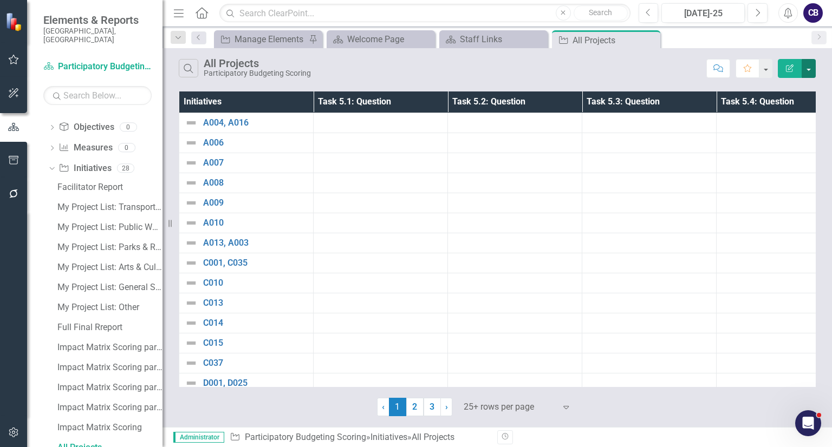
click at [814, 63] on button "button" at bounding box center [809, 68] width 14 height 19
click at [764, 94] on link "Edit Report Edit Report" at bounding box center [773, 88] width 86 height 20
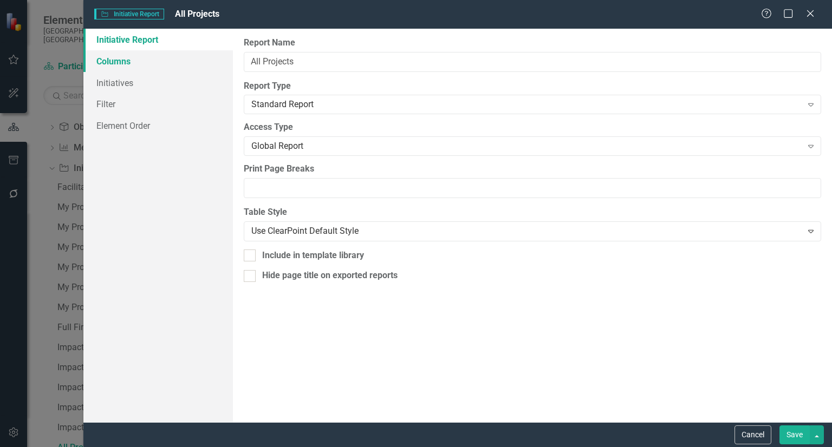
click at [219, 66] on link "Columns" at bounding box center [158, 61] width 150 height 22
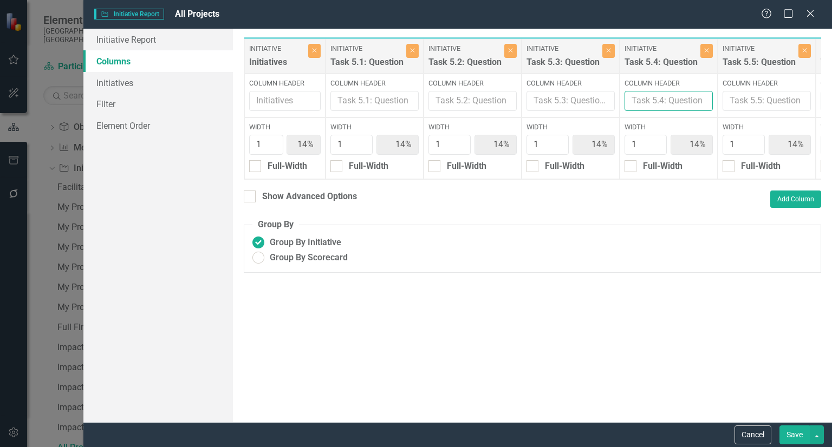
drag, startPoint x: 637, startPoint y: 98, endPoint x: 453, endPoint y: 42, distance: 191.9
click at [453, 42] on div "Initiative Initiatives Close Column Header Width 1 14% Full-Width Initiative Ta…" at bounding box center [579, 108] width 671 height 143
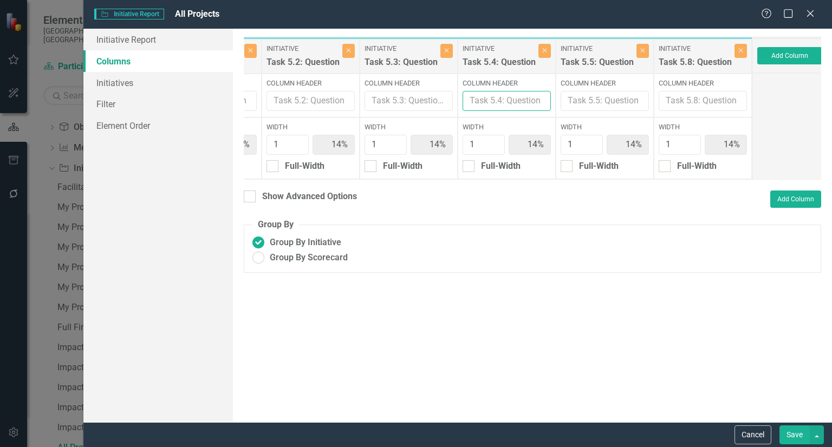
scroll to position [0, 161]
click at [738, 51] on button "Close" at bounding box center [741, 51] width 12 height 14
type input "17%"
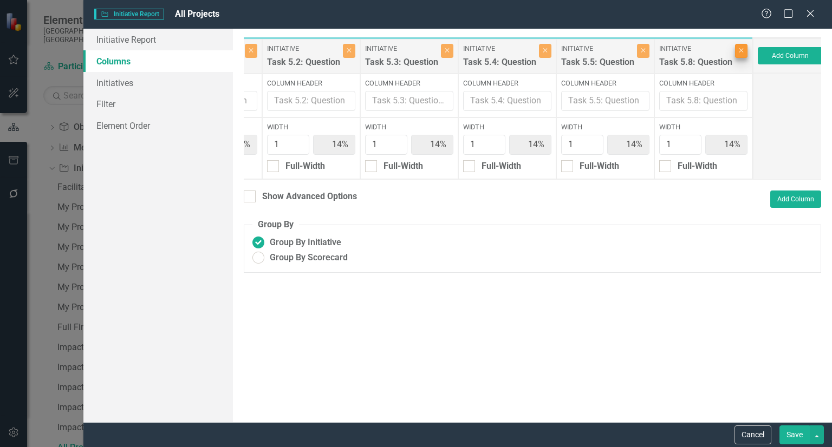
type input "17%"
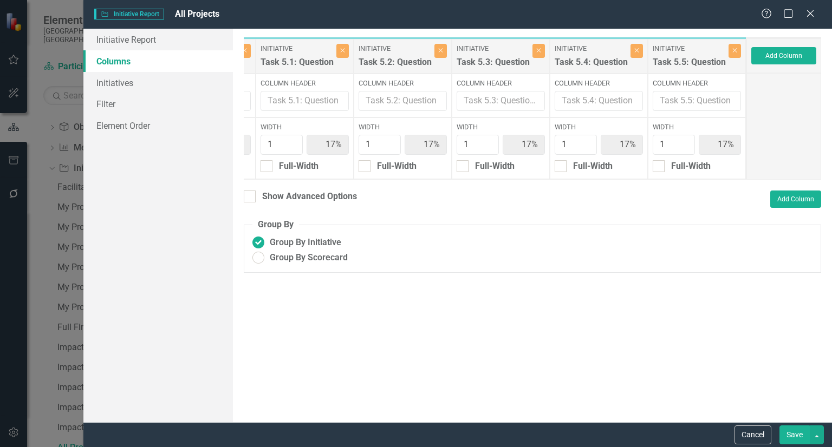
scroll to position [0, 65]
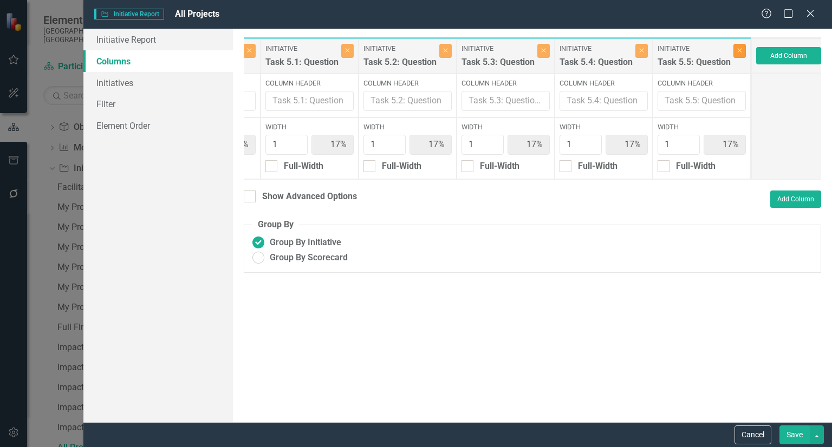
click at [738, 51] on button "Close" at bounding box center [740, 51] width 12 height 14
type input "20%"
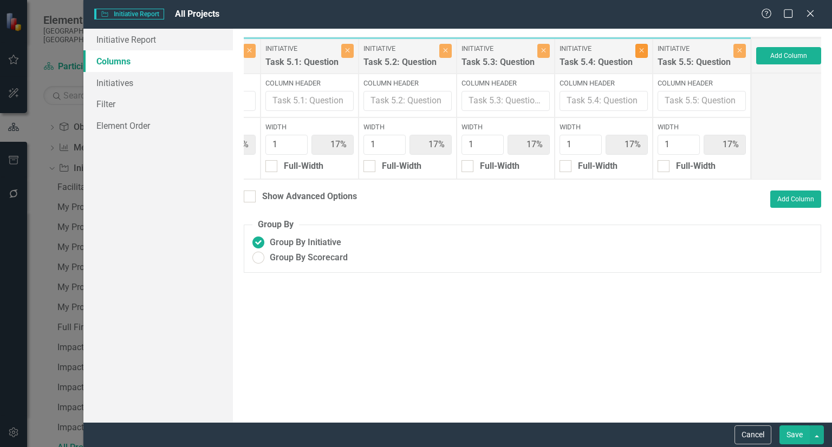
type input "20%"
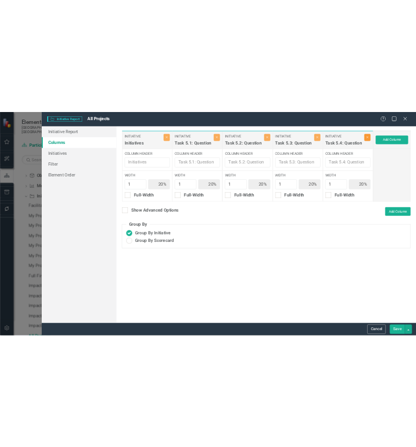
scroll to position [0, 0]
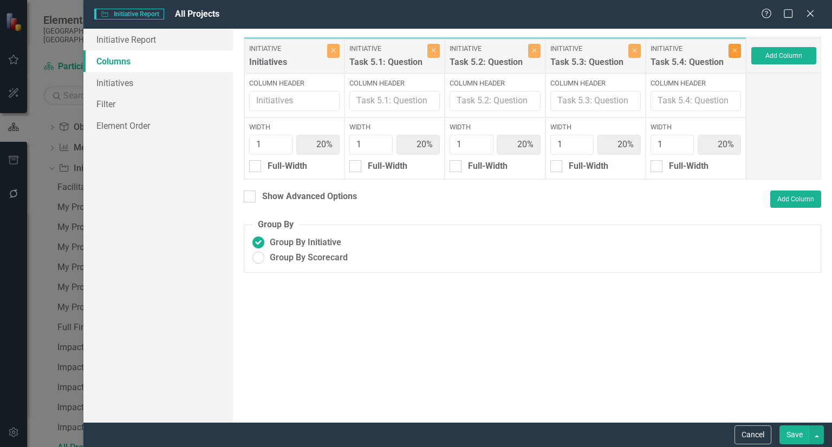
click at [738, 51] on button "Close" at bounding box center [735, 51] width 12 height 14
type input "25%"
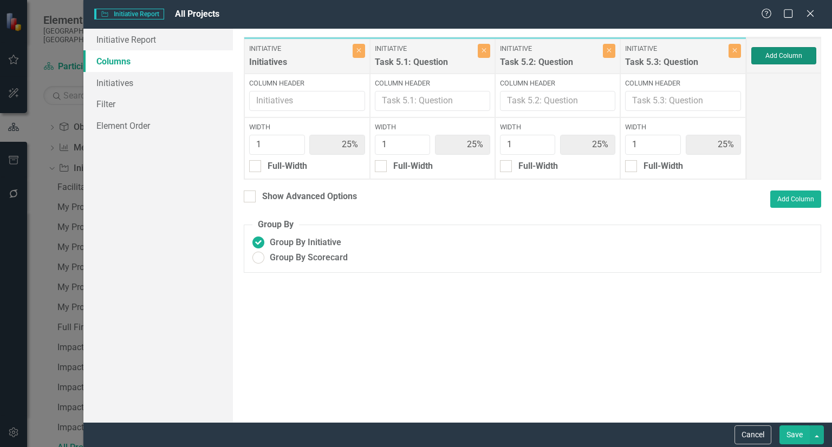
click at [774, 55] on button "Add Column" at bounding box center [783, 55] width 65 height 17
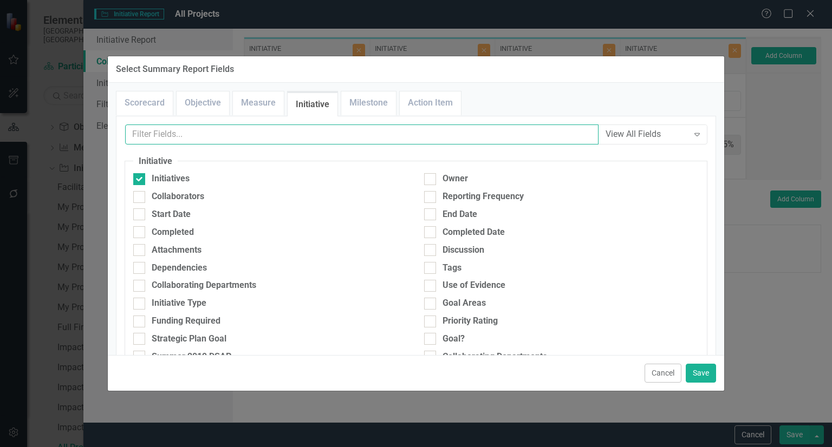
click at [391, 141] on input "text" at bounding box center [362, 135] width 474 height 20
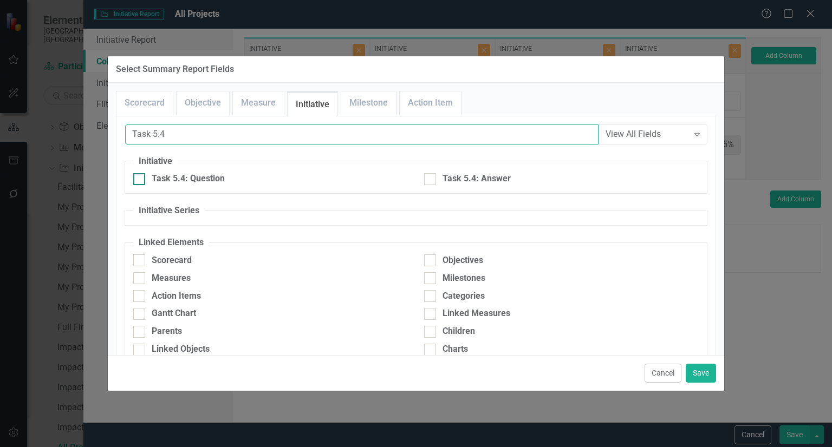
type input "Task 5.4"
click at [198, 173] on div "Task 5.4: Question" at bounding box center [188, 179] width 73 height 12
click at [140, 173] on input "Task 5.4: Question" at bounding box center [136, 176] width 7 height 7
checkbox input "true"
click at [702, 380] on button "Save" at bounding box center [701, 373] width 30 height 19
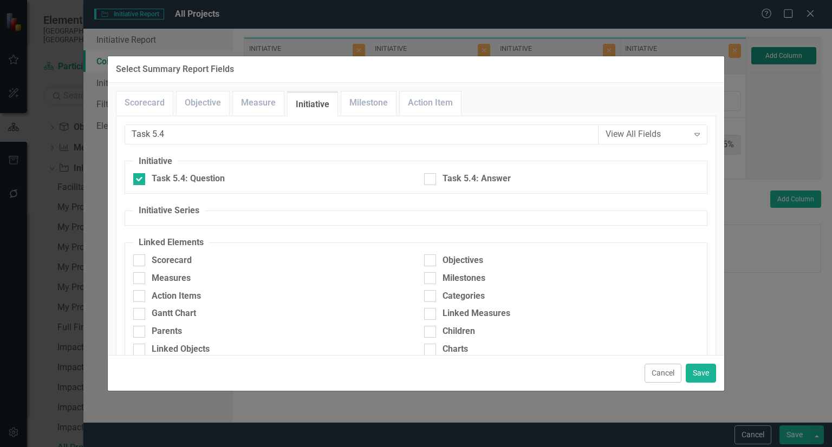
type input "20%"
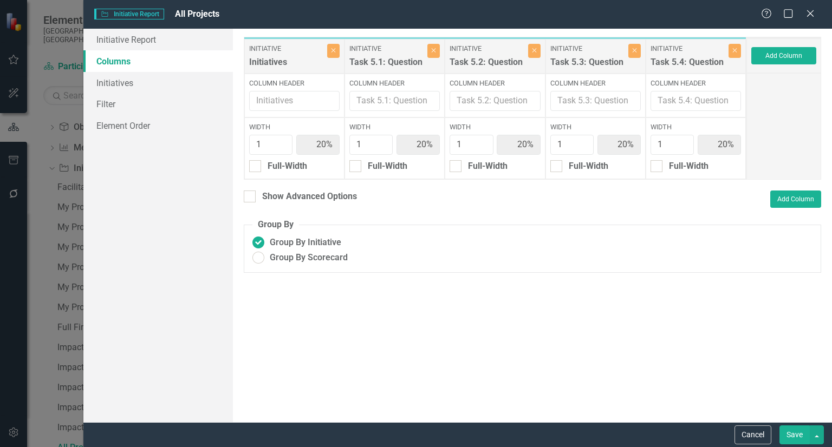
click at [797, 435] on button "Save" at bounding box center [795, 435] width 30 height 19
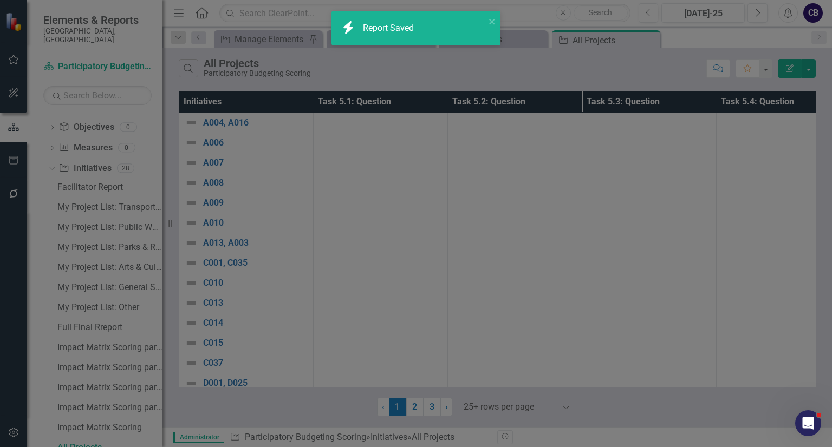
radio input "false"
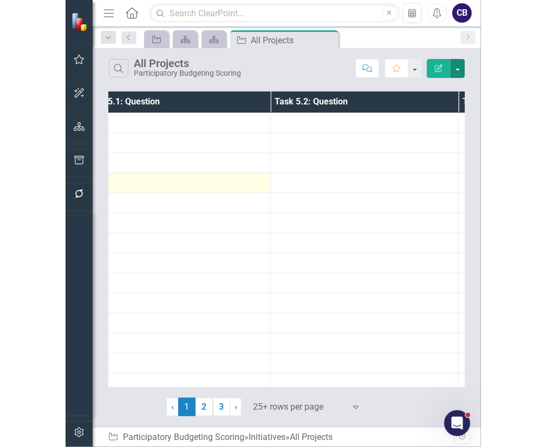
scroll to position [0, 216]
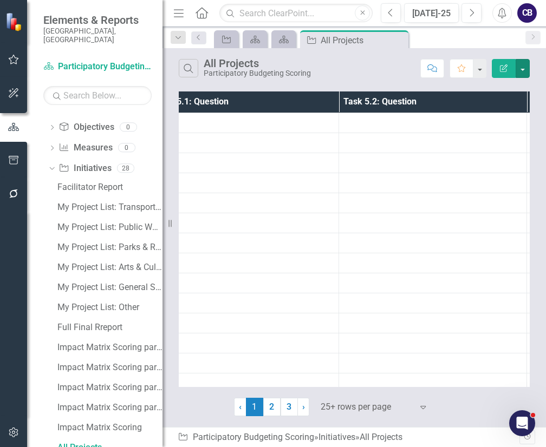
click at [167, 223] on icon "Resize" at bounding box center [172, 223] width 11 height 9
click at [172, 12] on icon "Menu" at bounding box center [179, 12] width 14 height 11
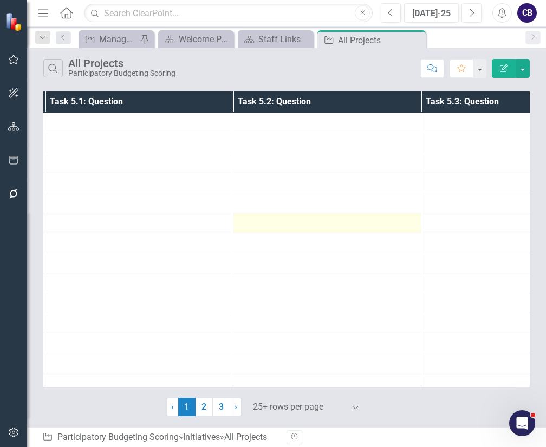
scroll to position [0, 186]
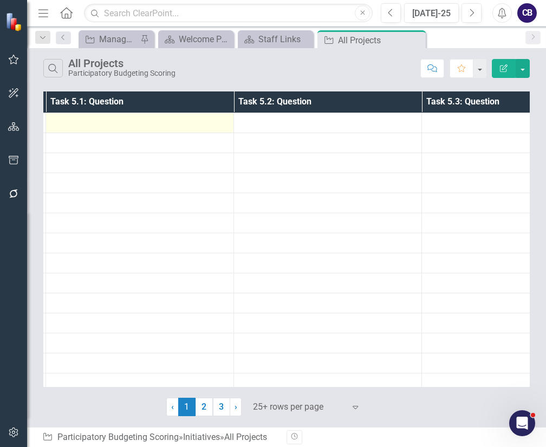
click at [155, 131] on td at bounding box center [140, 123] width 188 height 20
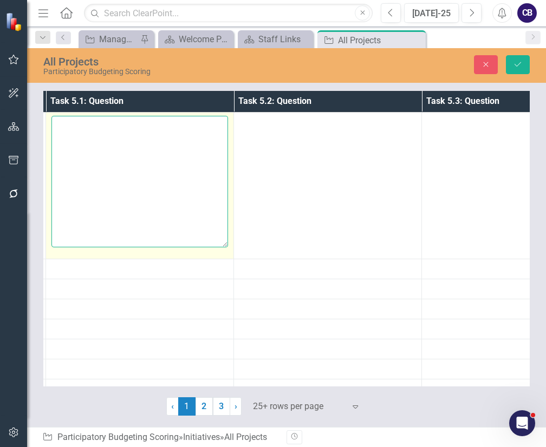
paste textarea "Problem Statement: what community need or challenge does this project address? …"
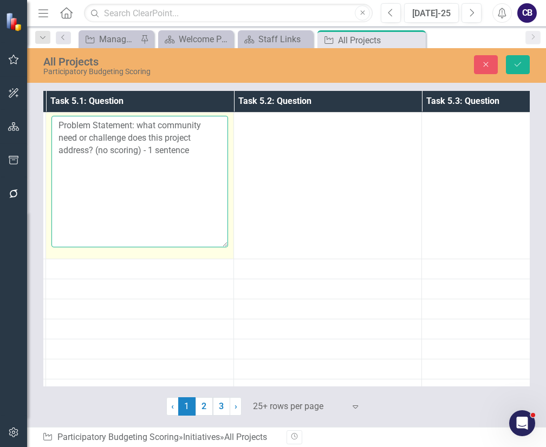
click at [159, 141] on textarea "Problem Statement: what community need or challenge does this project address? …" at bounding box center [139, 181] width 177 height 131
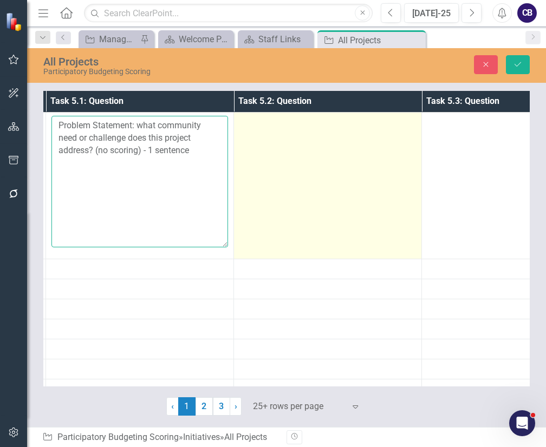
type textarea "Problem Statement: what community need or challenge does this project address? …"
click at [318, 167] on td at bounding box center [328, 186] width 188 height 146
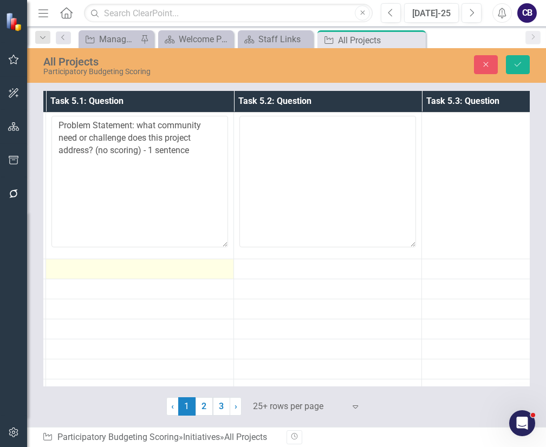
click at [178, 273] on div at bounding box center [139, 269] width 177 height 13
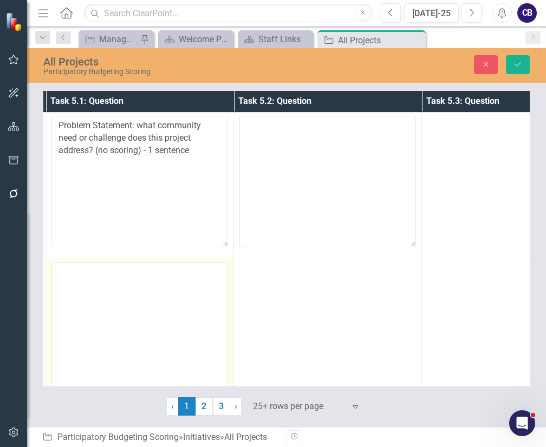
click at [162, 291] on textarea at bounding box center [139, 328] width 177 height 131
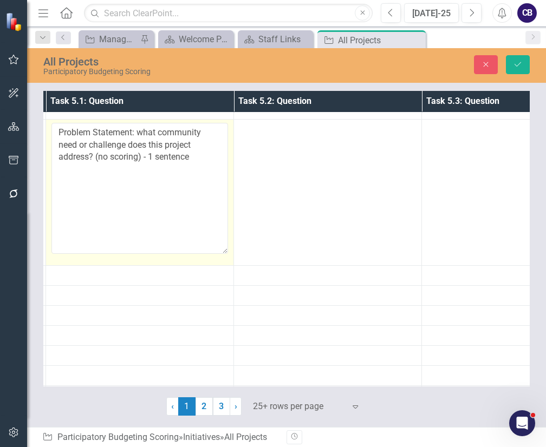
scroll to position [147, 186]
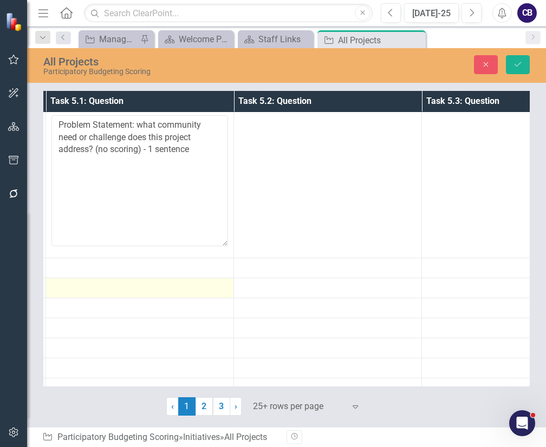
type textarea "Problem Statement: what community need or challenge does this project address? …"
click at [157, 278] on td at bounding box center [140, 288] width 188 height 20
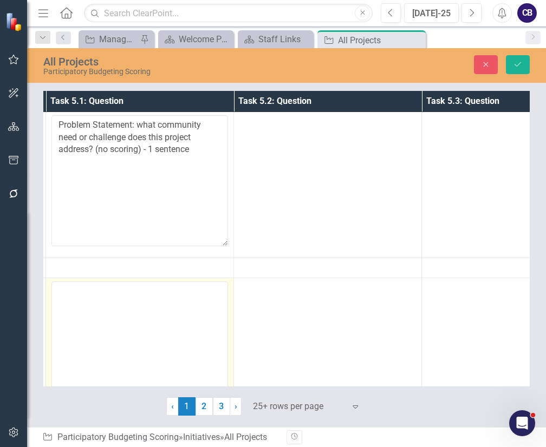
click at [157, 278] on td at bounding box center [140, 351] width 188 height 146
paste textarea "Problem Statement: what community need or challenge does this project address? …"
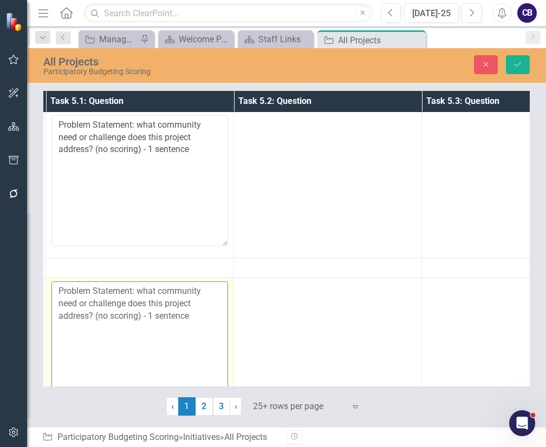
click at [139, 313] on textarea "Problem Statement: what community need or challenge does this project address? …" at bounding box center [139, 347] width 177 height 131
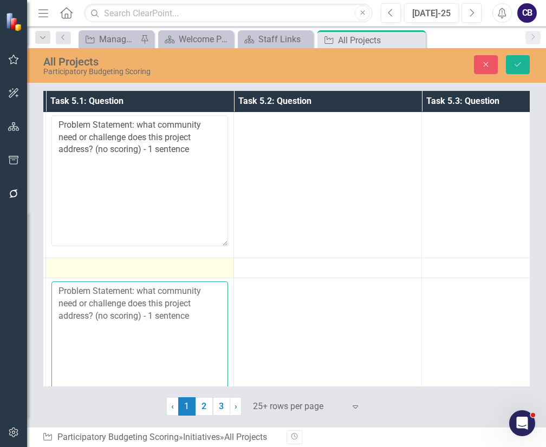
type textarea "Problem Statement: what community need or challenge does this project address? …"
click at [96, 263] on div at bounding box center [139, 268] width 177 height 13
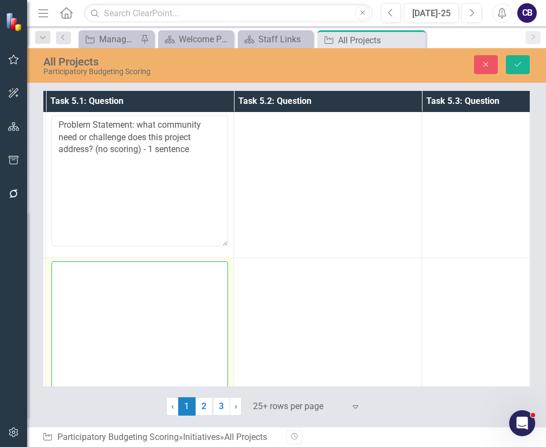
paste textarea "Problem Statement: what community need or challenge does this project address? …"
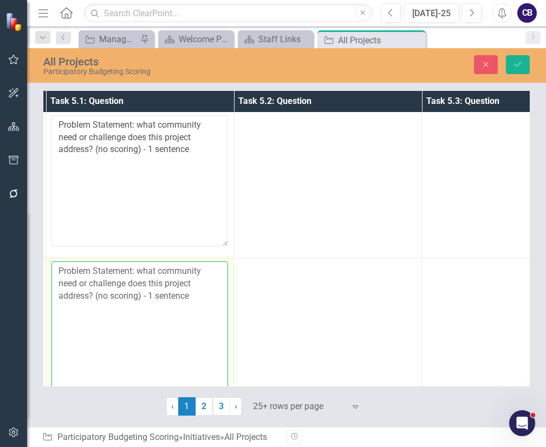
click at [90, 285] on textarea "Problem Statement: what community need or challenge does this project address? …" at bounding box center [139, 327] width 177 height 131
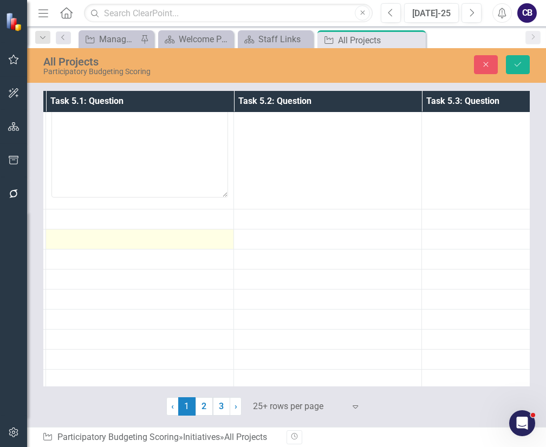
scroll to position [490, 186]
type textarea "Problem Statement: what community need or challenge does this project address? …"
click at [116, 233] on div at bounding box center [139, 238] width 177 height 13
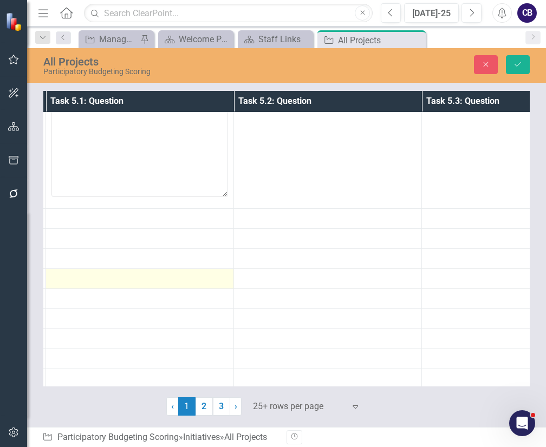
drag, startPoint x: 116, startPoint y: 233, endPoint x: 117, endPoint y: 270, distance: 36.9
click at [117, 270] on tbody "A004, A016 Link Map View Link Map Edit Edit Initiative Link Open Element Proble…" at bounding box center [328, 126] width 940 height 1007
click at [117, 270] on td at bounding box center [140, 279] width 188 height 20
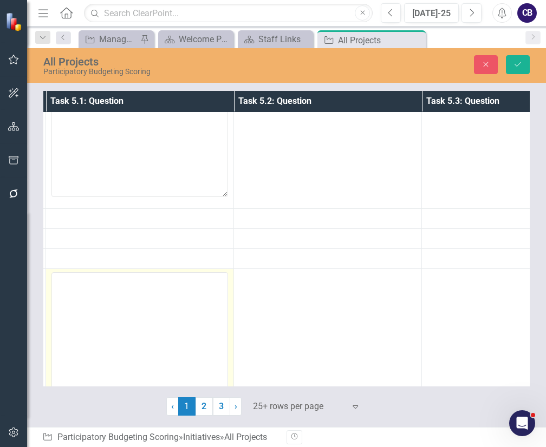
click at [117, 270] on td at bounding box center [140, 342] width 188 height 146
paste textarea "Problem Statement: what community need or challenge does this project address? …"
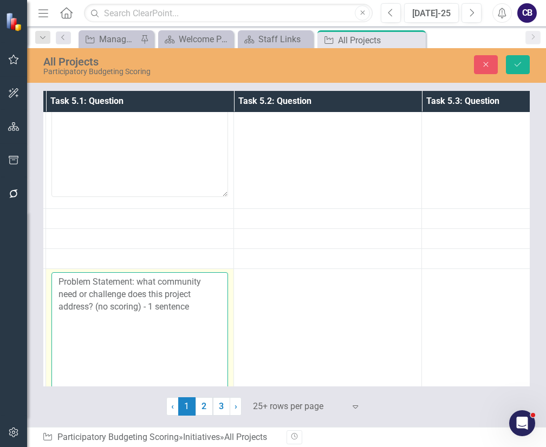
click at [107, 284] on textarea "Problem Statement: what community need or challenge does this project address? …" at bounding box center [139, 338] width 177 height 131
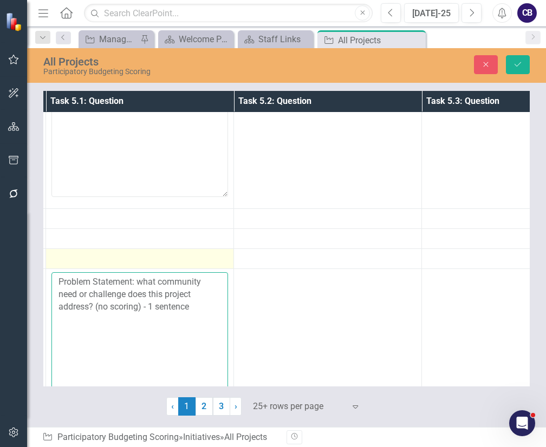
type textarea "Problem Statement: what community need or challenge does this project address? …"
click at [92, 260] on div at bounding box center [139, 258] width 177 height 13
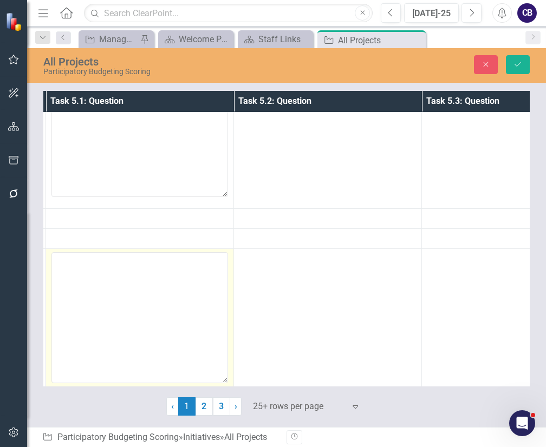
click at [92, 260] on textarea at bounding box center [139, 317] width 177 height 131
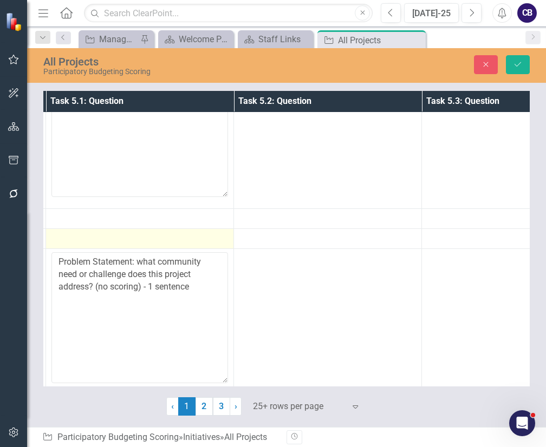
type textarea "Problem Statement: what community need or challenge does this project address? …"
click at [89, 229] on td at bounding box center [140, 239] width 188 height 20
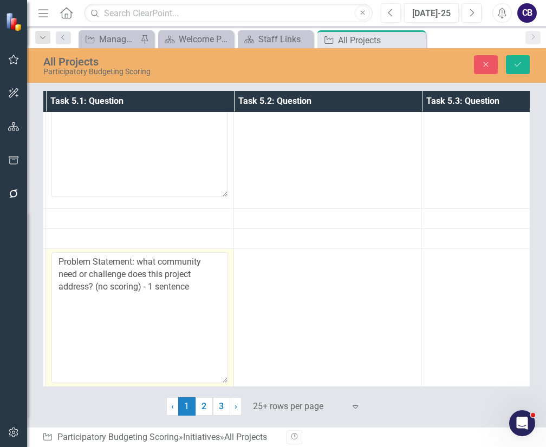
drag, startPoint x: 89, startPoint y: 228, endPoint x: 97, endPoint y: 252, distance: 25.0
click at [97, 252] on tbody "A004, A016 Link Map View Link Map Edit Edit Initiative Link Open Element Proble…" at bounding box center [328, 253] width 940 height 1260
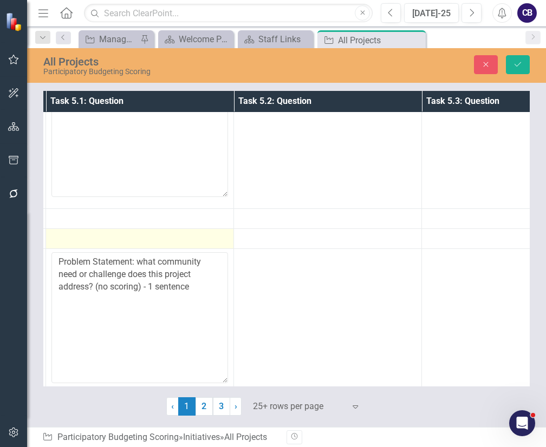
click at [90, 237] on div at bounding box center [139, 238] width 177 height 13
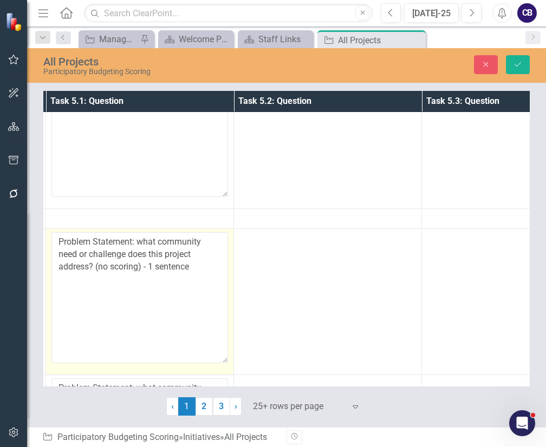
click at [108, 290] on textarea "Problem Statement: what community need or challenge does this project address? …" at bounding box center [139, 297] width 177 height 131
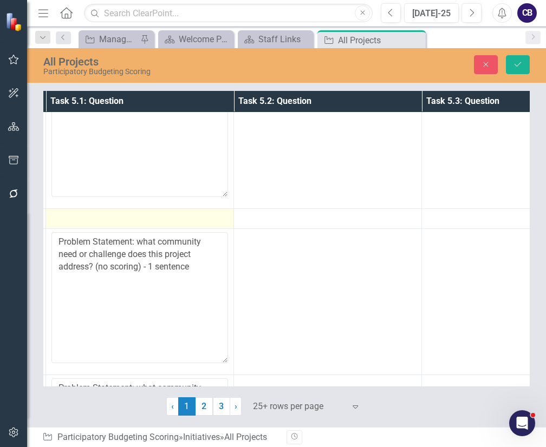
type textarea "Problem Statement: what community need or challenge does this project address? …"
click at [89, 215] on div at bounding box center [139, 218] width 177 height 13
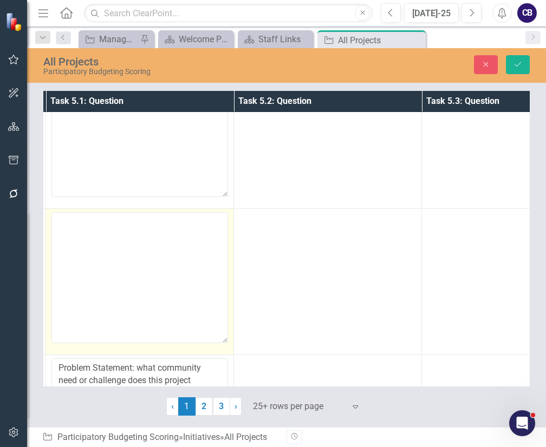
click at [97, 253] on textarea at bounding box center [139, 277] width 177 height 131
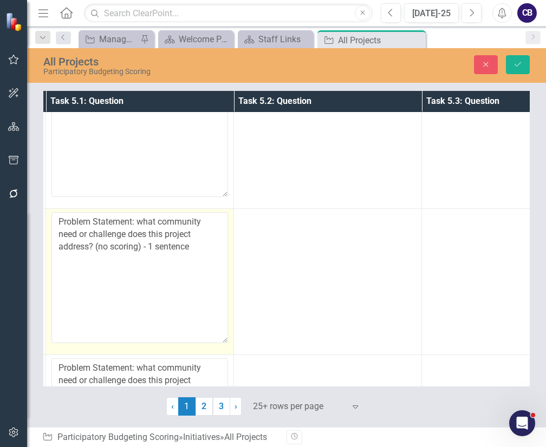
click at [97, 253] on textarea "Problem Statement: what community need or challenge does this project address? …" at bounding box center [139, 277] width 177 height 131
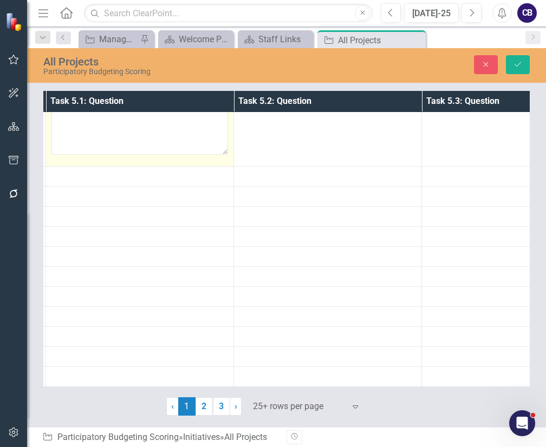
scroll to position [1125, 186]
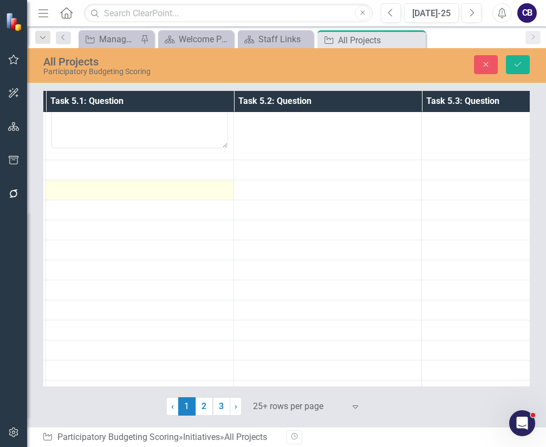
type textarea "Problem Statement: what community need or challenge does this project address? …"
click at [93, 180] on td at bounding box center [140, 190] width 188 height 20
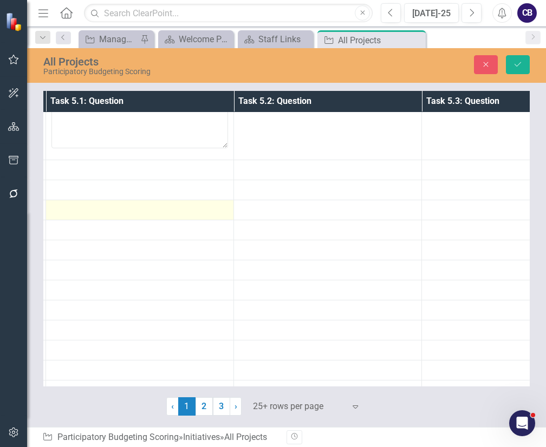
drag, startPoint x: 93, startPoint y: 178, endPoint x: 95, endPoint y: 204, distance: 26.1
click at [95, 204] on div at bounding box center [139, 210] width 177 height 13
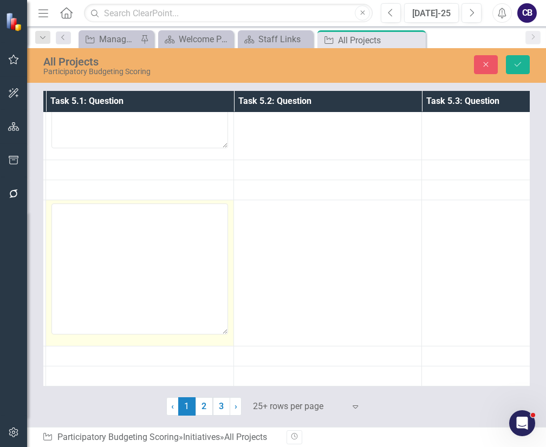
click at [92, 235] on textarea at bounding box center [139, 269] width 177 height 131
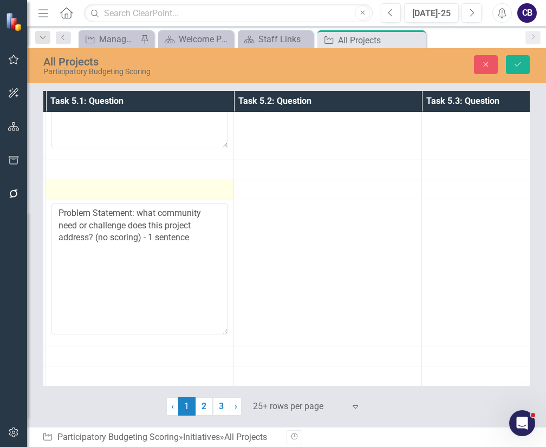
type textarea "Problem Statement: what community need or challenge does this project address? …"
click at [76, 190] on div at bounding box center [139, 190] width 177 height 13
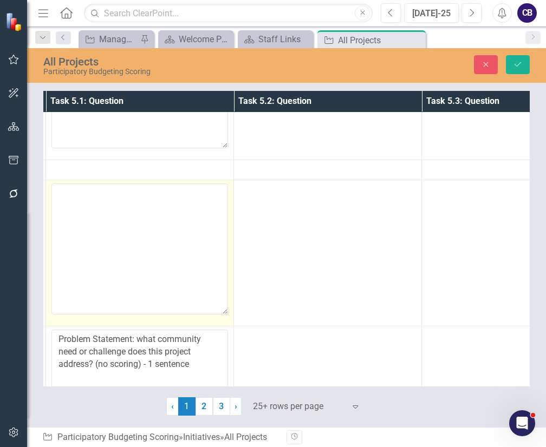
click at [76, 190] on textarea at bounding box center [139, 249] width 177 height 131
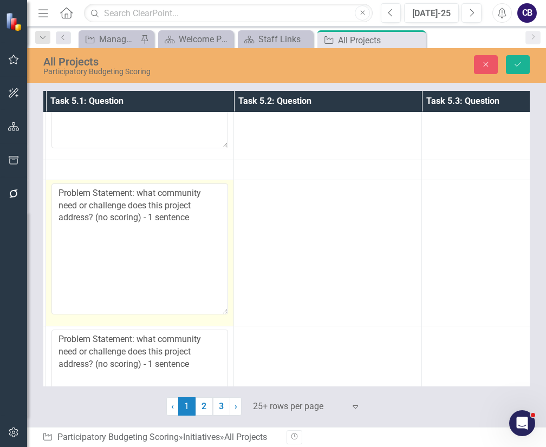
click at [84, 216] on textarea "Problem Statement: what community need or challenge does this project address? …" at bounding box center [139, 249] width 177 height 131
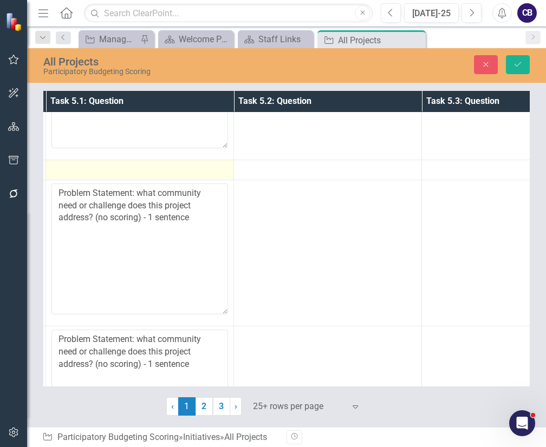
type textarea "Problem Statement: what community need or challenge does this project address? …"
click at [74, 164] on div at bounding box center [139, 170] width 177 height 13
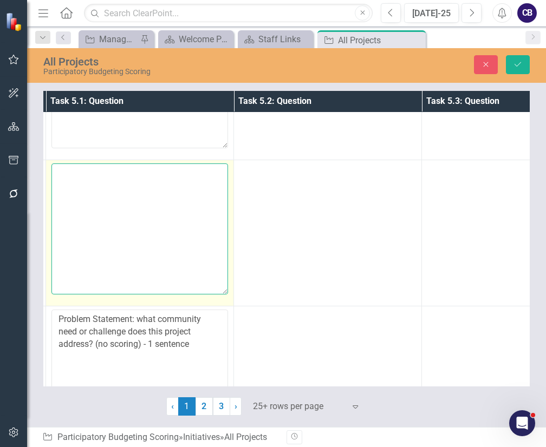
click at [74, 164] on textarea at bounding box center [139, 229] width 177 height 131
paste textarea "Problem Statement: what community need or challenge does this project address? …"
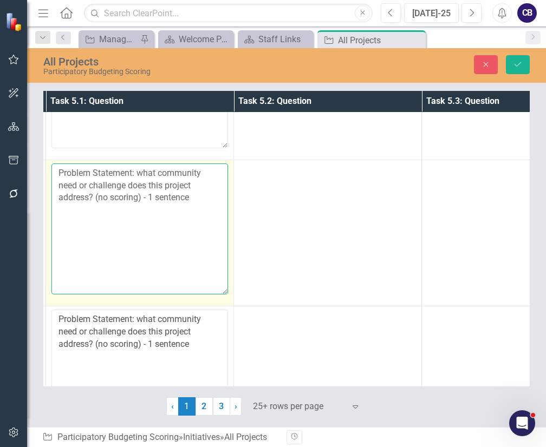
click at [89, 210] on textarea "Problem Statement: what community need or challenge does this project address? …" at bounding box center [139, 229] width 177 height 131
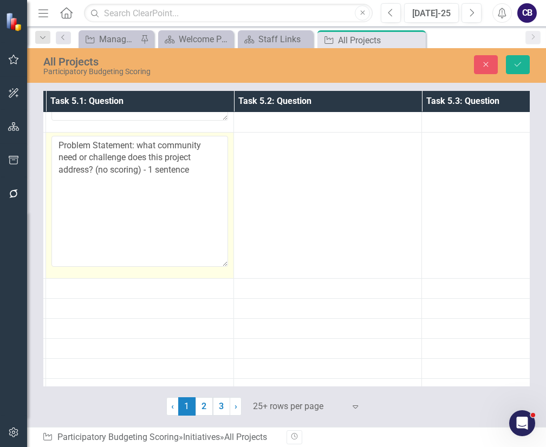
scroll to position [1447, 186]
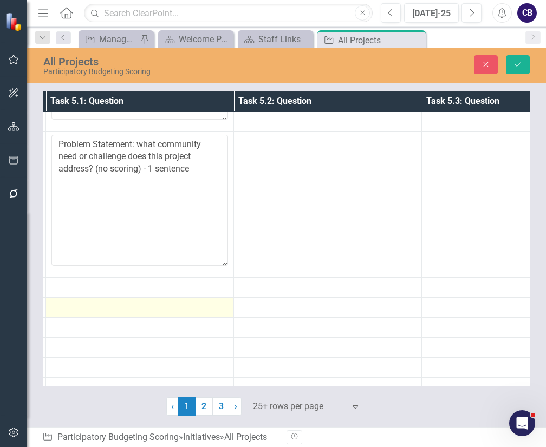
type textarea "Problem Statement: what community need or challenge does this project address? …"
click at [96, 298] on td at bounding box center [140, 308] width 188 height 20
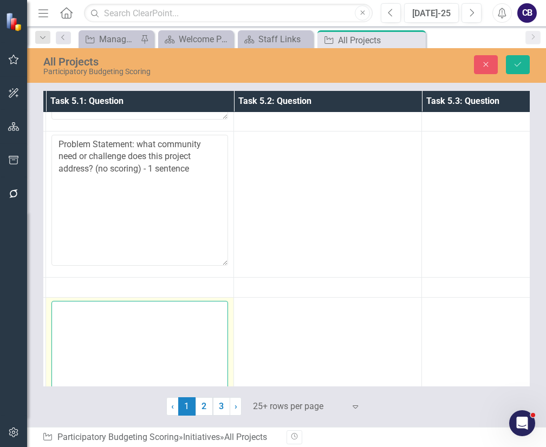
paste textarea "Problem Statement: what community need or challenge does this project address? …"
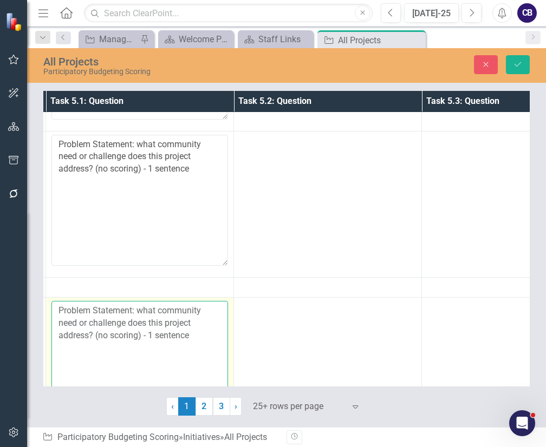
click at [102, 330] on textarea "Problem Statement: what community need or challenge does this project address? …" at bounding box center [139, 366] width 177 height 131
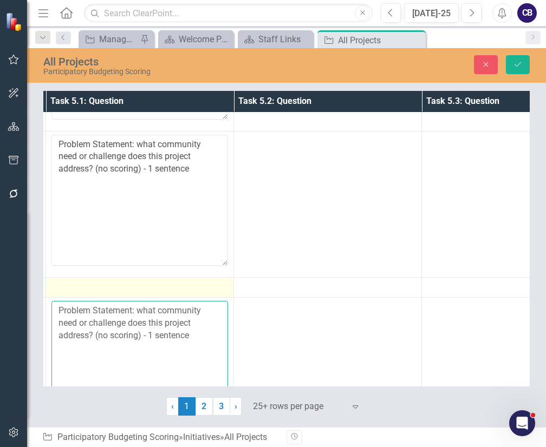
type textarea "Problem Statement: what community need or challenge does this project address? …"
click at [95, 286] on div at bounding box center [139, 287] width 177 height 13
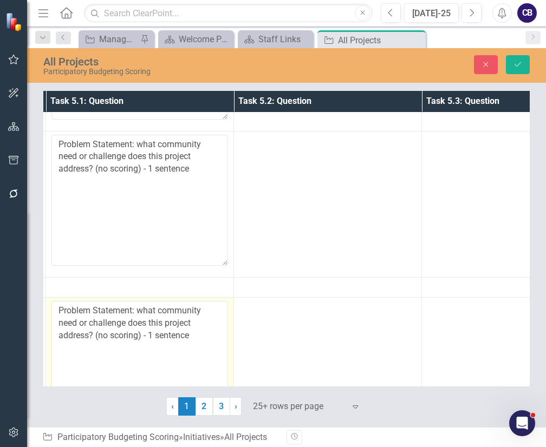
drag, startPoint x: 95, startPoint y: 286, endPoint x: 107, endPoint y: 315, distance: 31.8
click at [107, 315] on textarea "Problem Statement: what community need or challenge does this project address? …" at bounding box center [139, 366] width 177 height 131
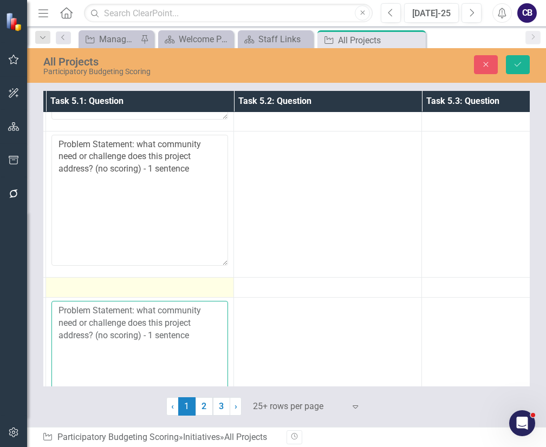
drag, startPoint x: 107, startPoint y: 315, endPoint x: 85, endPoint y: 277, distance: 43.8
click at [85, 281] on div at bounding box center [139, 287] width 177 height 13
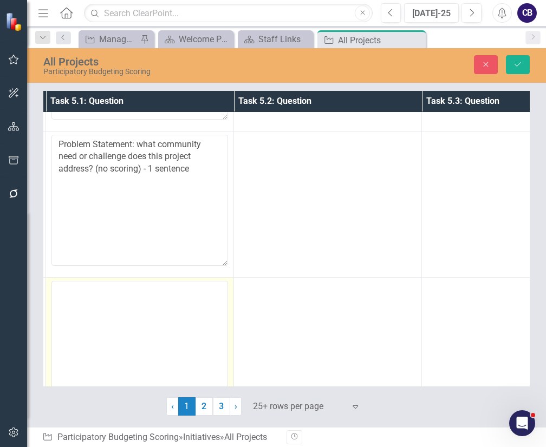
click at [102, 316] on textarea at bounding box center [139, 346] width 177 height 131
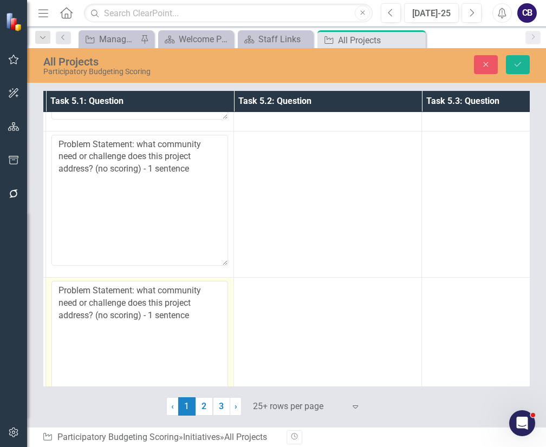
click at [102, 316] on textarea "Problem Statement: what community need or challenge does this project address? …" at bounding box center [139, 346] width 177 height 131
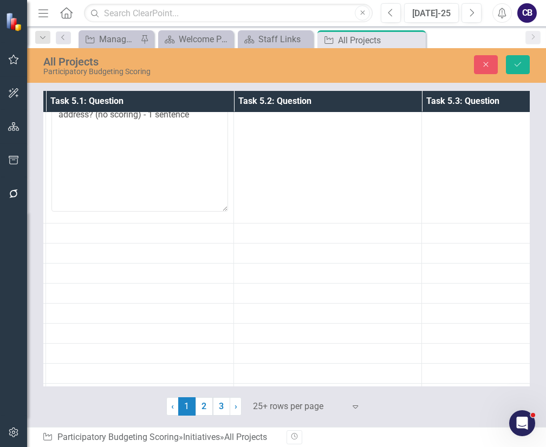
scroll to position [1875, 186]
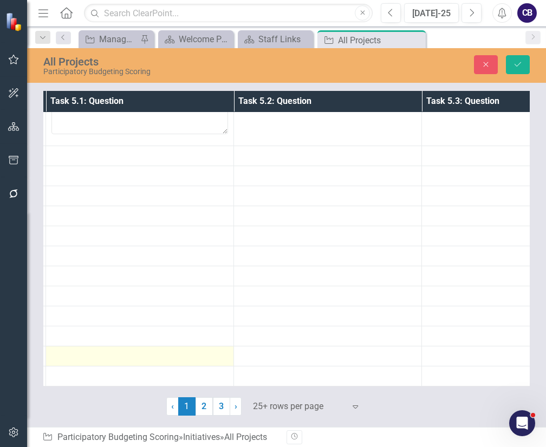
type textarea "Problem Statement: what community need or challenge does this project address? …"
click at [91, 354] on div at bounding box center [139, 356] width 177 height 13
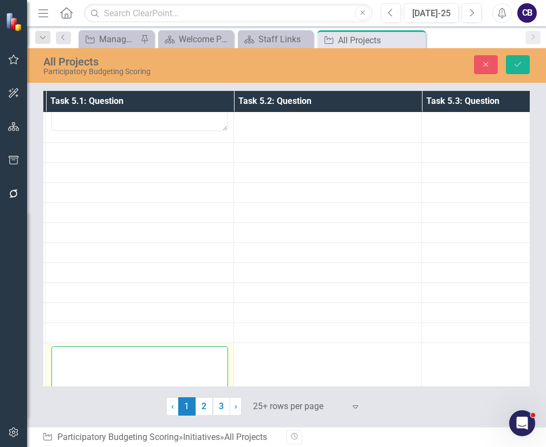
click at [91, 354] on textarea at bounding box center [139, 412] width 177 height 131
paste textarea "Problem Statement: what community need or challenge does this project address? …"
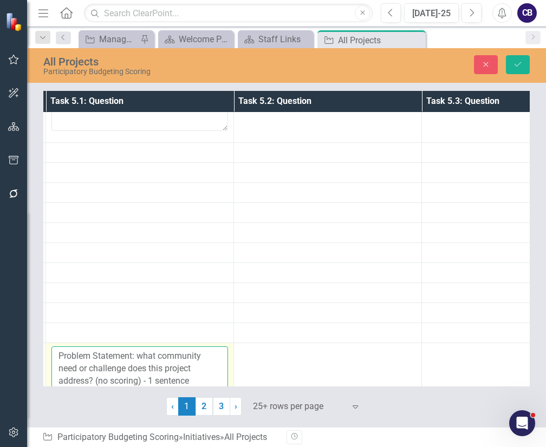
scroll to position [1878, 186]
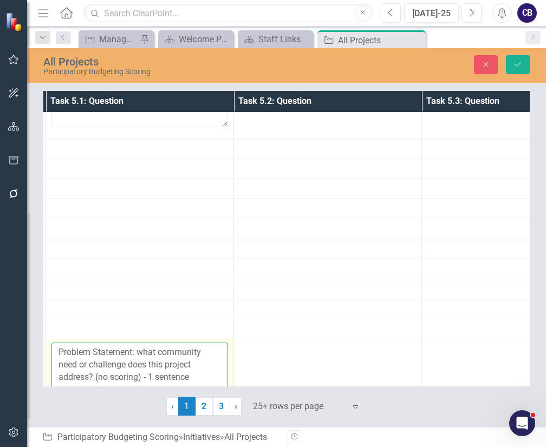
type textarea "Problem Statement: what community need or challenge does this project address? …"
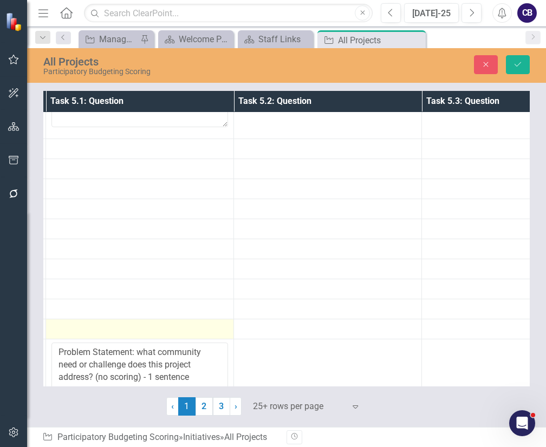
drag, startPoint x: 83, startPoint y: 336, endPoint x: 69, endPoint y: 330, distance: 15.0
click at [69, 330] on div at bounding box center [139, 329] width 177 height 13
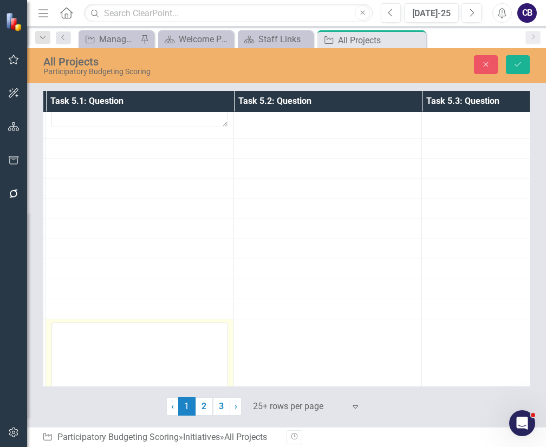
click at [90, 348] on textarea at bounding box center [139, 388] width 177 height 131
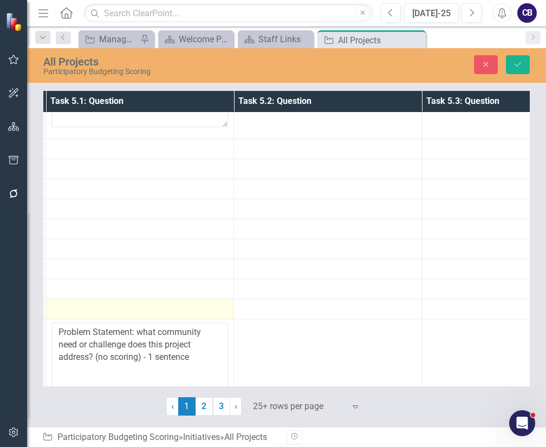
drag, startPoint x: 90, startPoint y: 348, endPoint x: 75, endPoint y: 298, distance: 52.1
type textarea "Problem Statement: what community need or challenge does this project address? …"
click at [75, 303] on div at bounding box center [139, 309] width 177 height 13
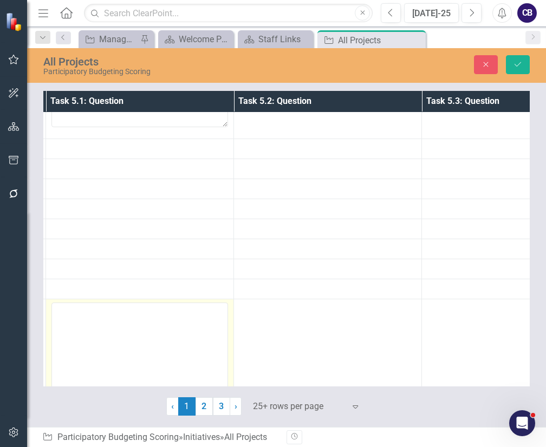
click at [75, 303] on textarea at bounding box center [139, 368] width 177 height 131
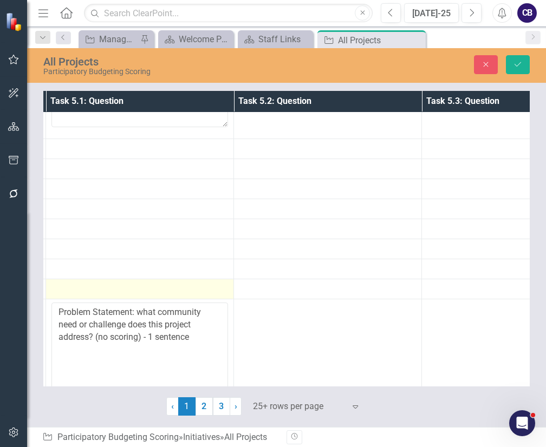
type textarea "Problem Statement: what community need or challenge does this project address? …"
click at [72, 289] on div at bounding box center [139, 289] width 177 height 13
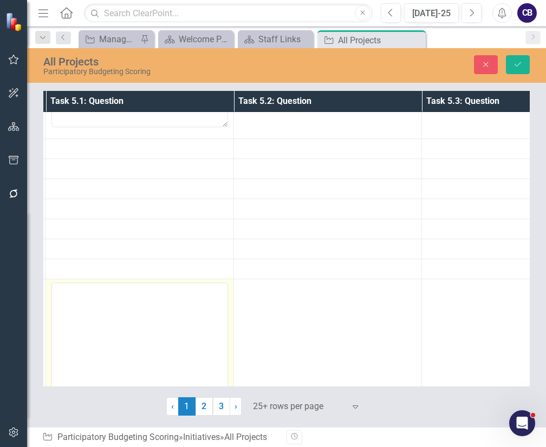
click at [93, 308] on textarea at bounding box center [139, 348] width 177 height 131
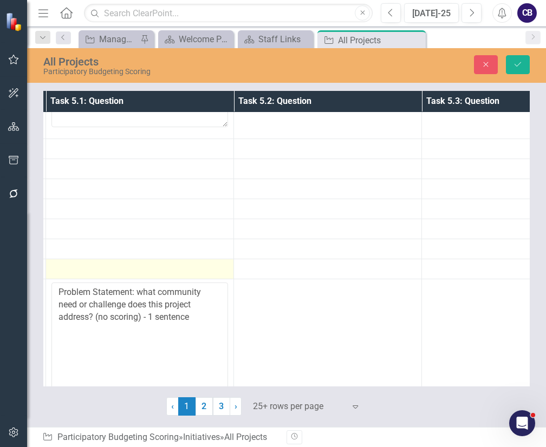
type textarea "Problem Statement: what community need or challenge does this project address? …"
click at [83, 270] on div at bounding box center [139, 269] width 177 height 13
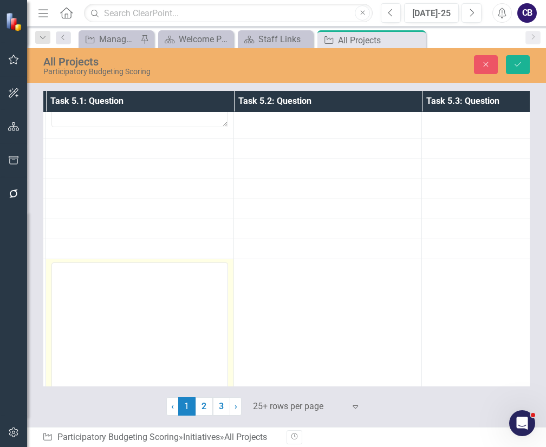
click at [83, 270] on textarea at bounding box center [139, 328] width 177 height 131
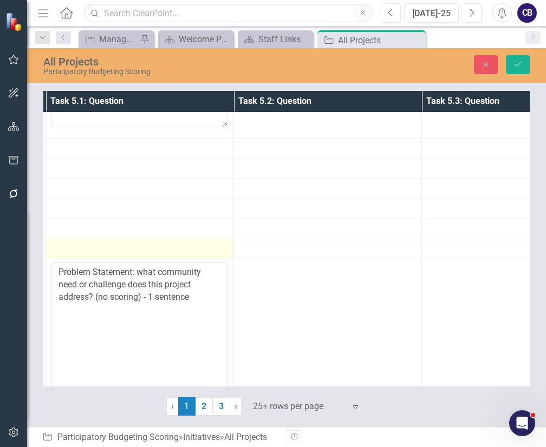
drag, startPoint x: 83, startPoint y: 270, endPoint x: 81, endPoint y: 248, distance: 21.7
type textarea "Problem Statement: what community need or challenge does this project address? …"
click at [81, 248] on div at bounding box center [139, 249] width 177 height 13
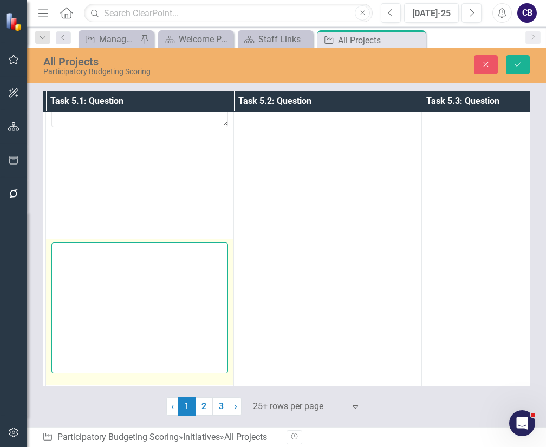
click at [81, 248] on textarea at bounding box center [139, 308] width 177 height 131
paste textarea "Problem Statement: what community need or challenge does this project address? …"
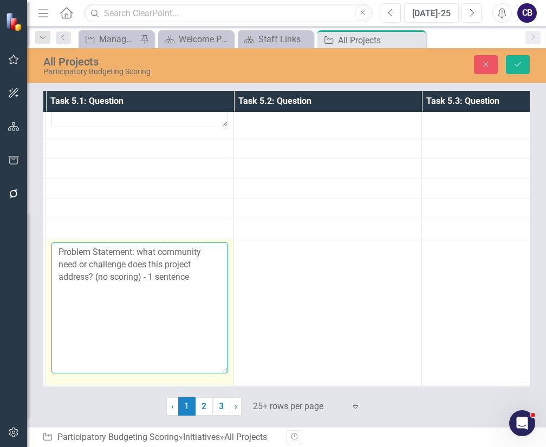
click at [81, 248] on textarea "Problem Statement: what community need or challenge does this project address? …" at bounding box center [139, 308] width 177 height 131
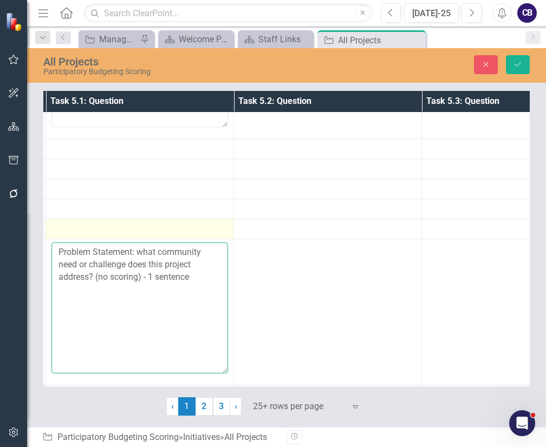
type textarea "Problem Statement: what community need or challenge does this project address? …"
click at [82, 223] on div at bounding box center [139, 229] width 177 height 13
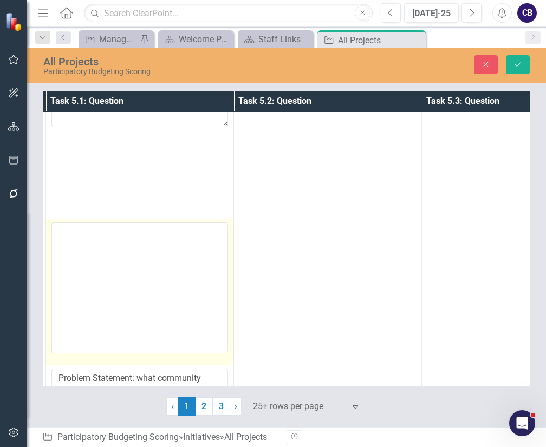
click at [82, 223] on textarea at bounding box center [139, 288] width 177 height 131
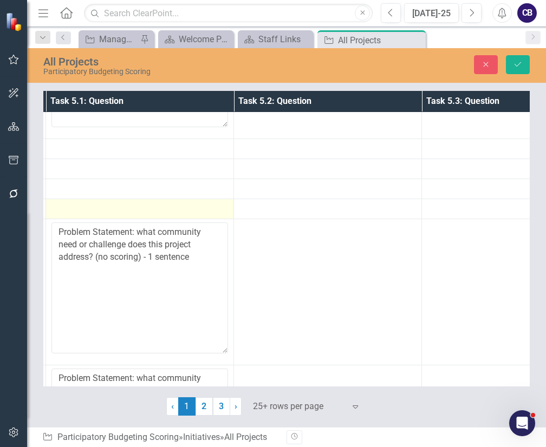
drag, startPoint x: 82, startPoint y: 223, endPoint x: 85, endPoint y: 197, distance: 25.6
type textarea "Problem Statement: what community need or challenge does this project address? …"
click at [85, 199] on td at bounding box center [140, 209] width 188 height 20
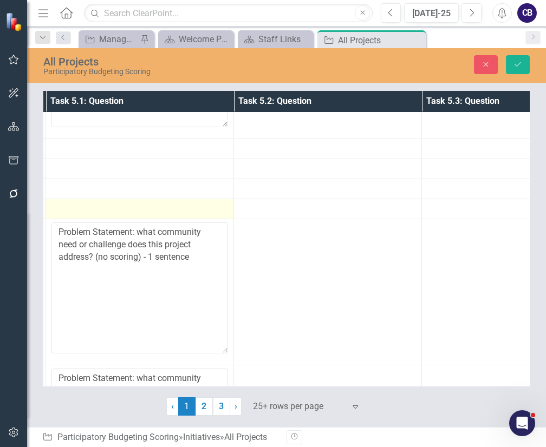
click at [85, 199] on td at bounding box center [140, 209] width 188 height 20
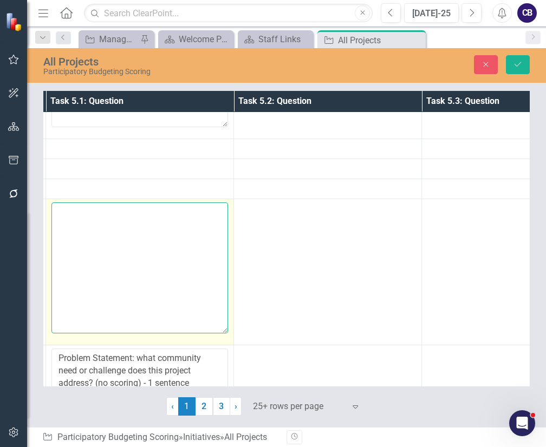
paste textarea "Problem Statement: what community need or challenge does this project address? …"
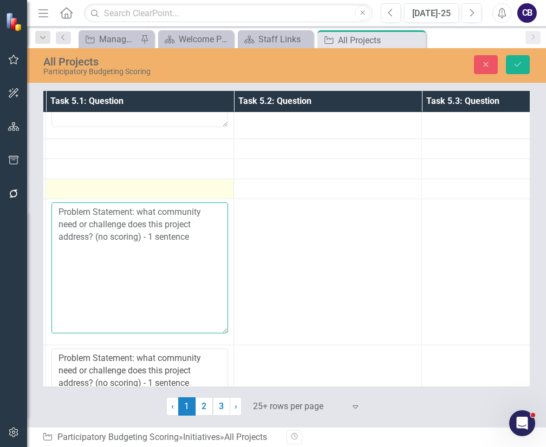
drag, startPoint x: 69, startPoint y: 216, endPoint x: 77, endPoint y: 178, distance: 38.7
type textarea "Problem Statement: what community need or challenge does this project address? …"
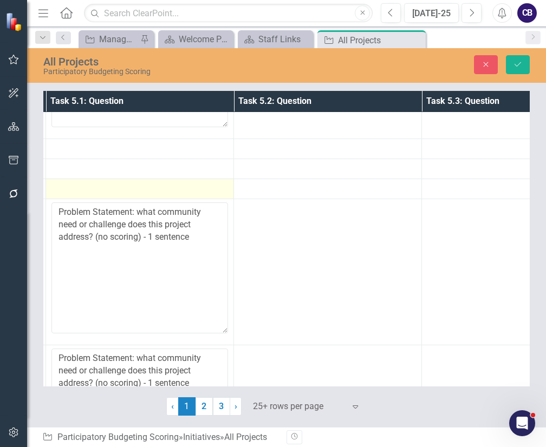
click at [77, 179] on td at bounding box center [140, 189] width 188 height 20
click at [95, 199] on td at bounding box center [140, 189] width 188 height 20
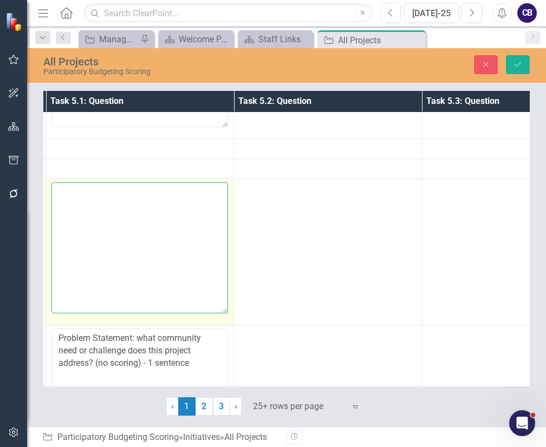
paste textarea "Problem Statement: what community need or challenge does this project address? …"
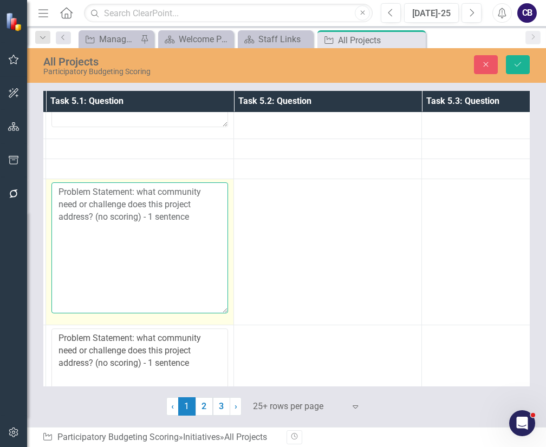
click at [109, 229] on textarea "Problem Statement: what community need or challenge does this project address? …" at bounding box center [139, 248] width 177 height 131
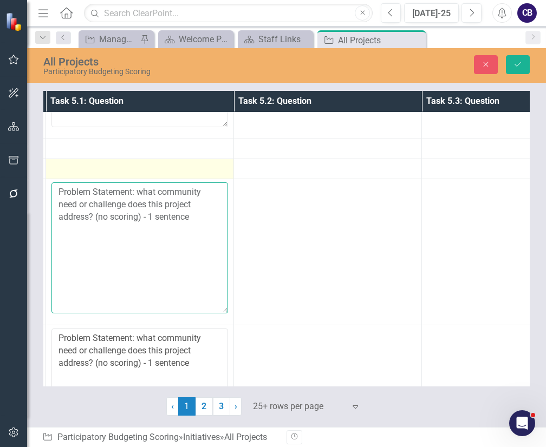
type textarea "Problem Statement: what community need or challenge does this project address? …"
click at [109, 167] on div at bounding box center [139, 169] width 177 height 13
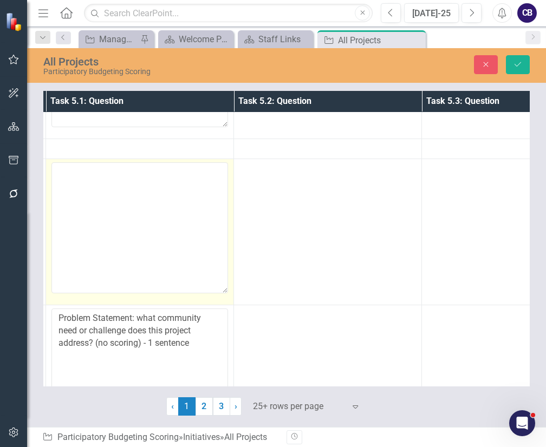
click at [101, 209] on textarea at bounding box center [139, 228] width 177 height 131
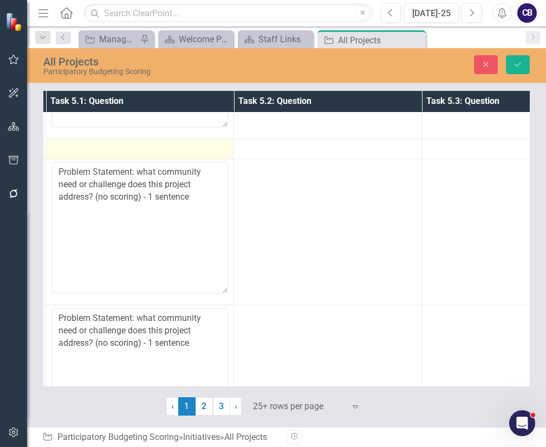
type textarea "Problem Statement: what community need or challenge does this project address? …"
click at [74, 145] on div at bounding box center [139, 148] width 177 height 13
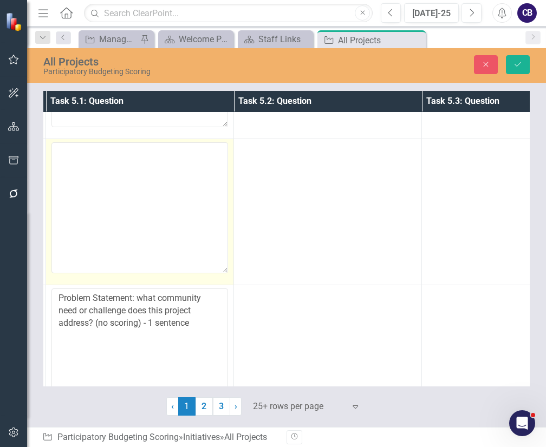
click at [115, 194] on textarea at bounding box center [139, 207] width 177 height 131
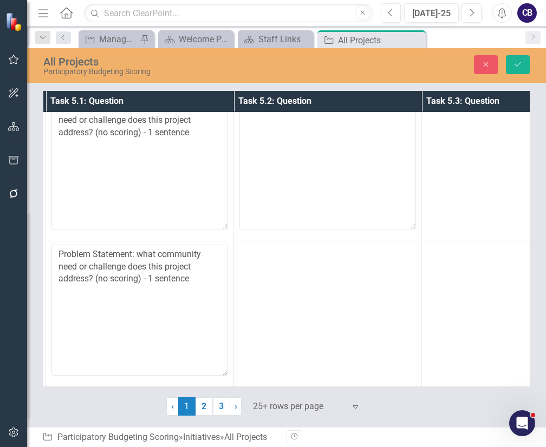
scroll to position [0, 186]
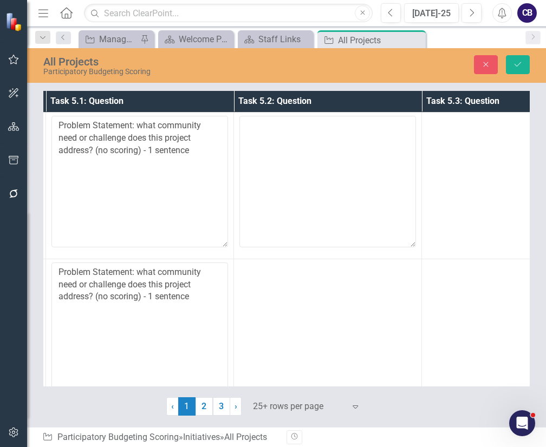
type textarea "Problem Statement: what community need or challenge does this project address? …"
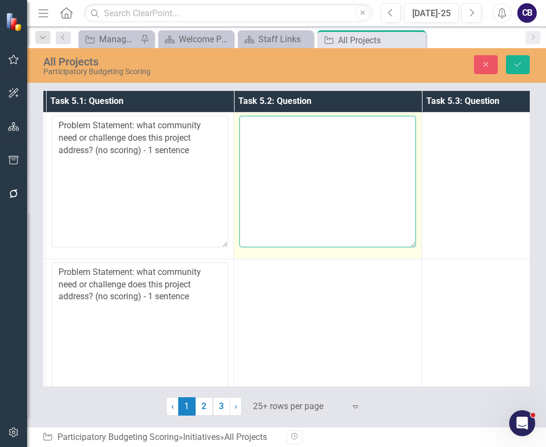
click at [401, 166] on textarea at bounding box center [327, 181] width 177 height 131
paste textarea "Does this project solve or positively impact an IMPORTANT community need? (e.g.…"
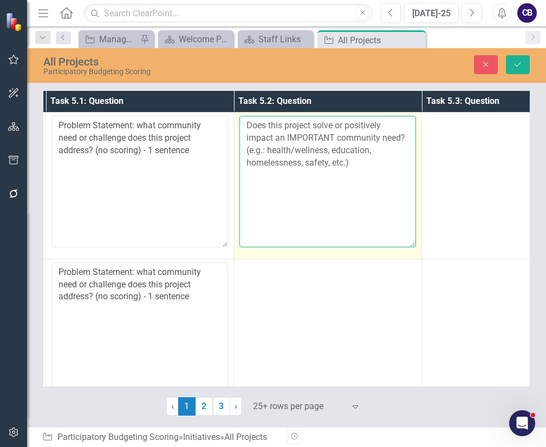
click at [401, 166] on textarea "Does this project solve or positively impact an IMPORTANT community need? (e.g.…" at bounding box center [327, 181] width 177 height 131
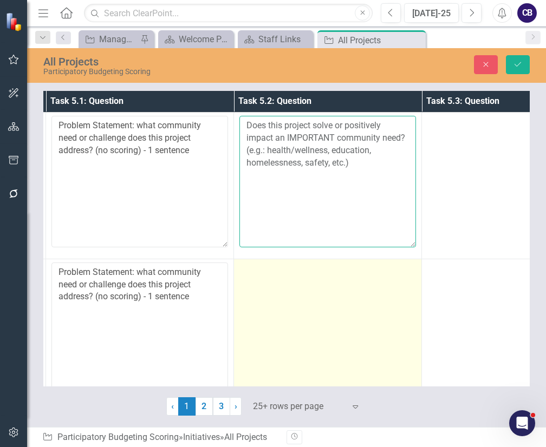
type textarea "Does this project solve or positively impact an IMPORTANT community need? (e.g.…"
click at [358, 350] on td at bounding box center [328, 332] width 188 height 146
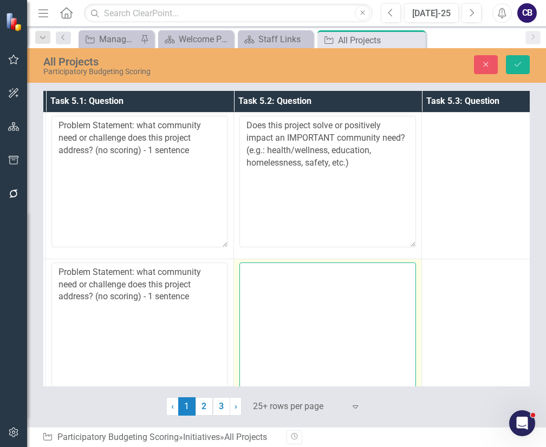
click at [358, 350] on textarea at bounding box center [327, 328] width 177 height 131
paste textarea "Does this project solve or positively impact an IMPORTANT community need? (e.g.…"
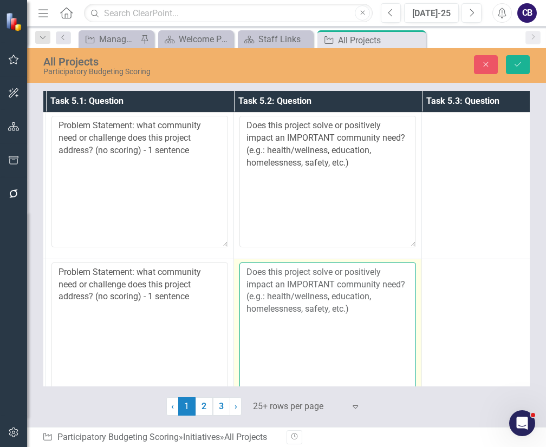
click at [358, 350] on textarea "Does this project solve or positively impact an IMPORTANT community need? (e.g.…" at bounding box center [327, 328] width 177 height 131
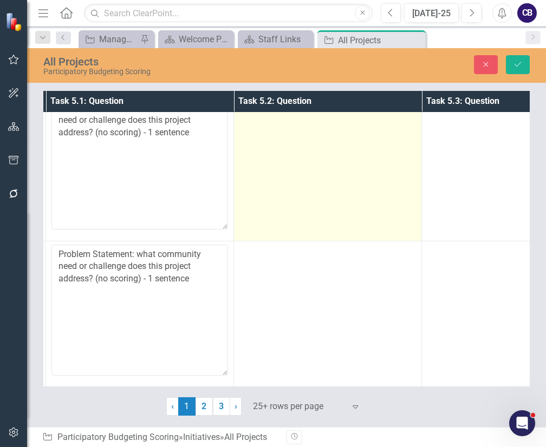
type textarea "Does this project solve or positively impact an IMPORTANT community need? (e.g.…"
click at [352, 198] on td at bounding box center [328, 168] width 188 height 146
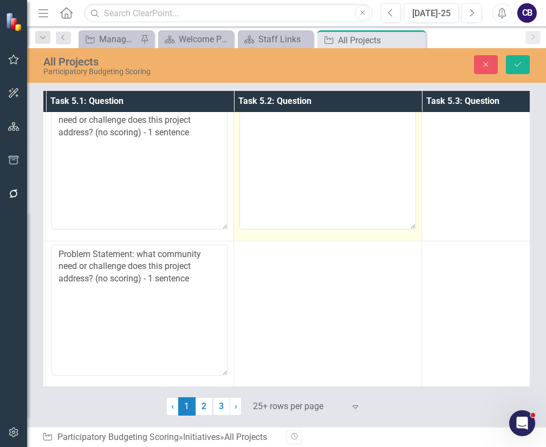
click at [352, 198] on textarea at bounding box center [327, 163] width 177 height 131
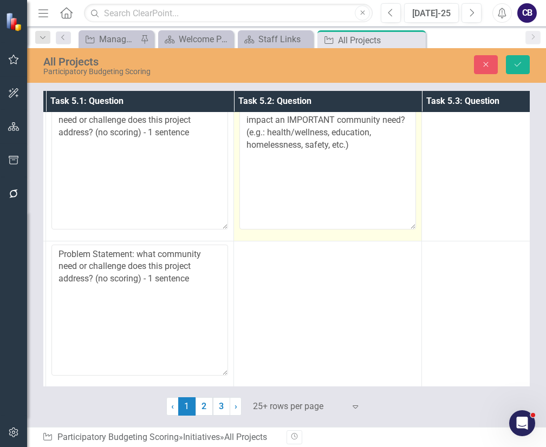
click at [352, 198] on textarea "Does this project solve or positively impact an IMPORTANT community need? (e.g.…" at bounding box center [327, 163] width 177 height 131
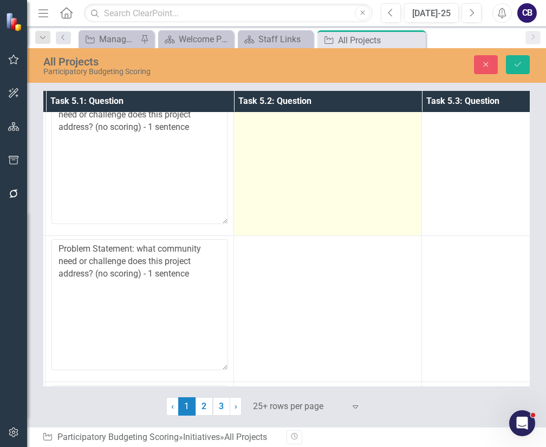
type textarea "Does this project solve or positively impact an IMPORTANT community need? (e.g.…"
click at [335, 201] on td at bounding box center [328, 162] width 188 height 146
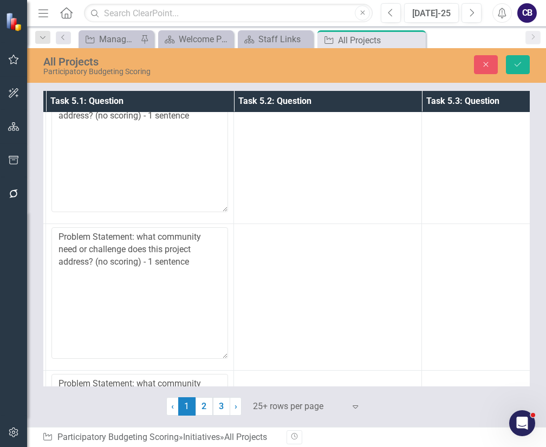
scroll to position [636, 186]
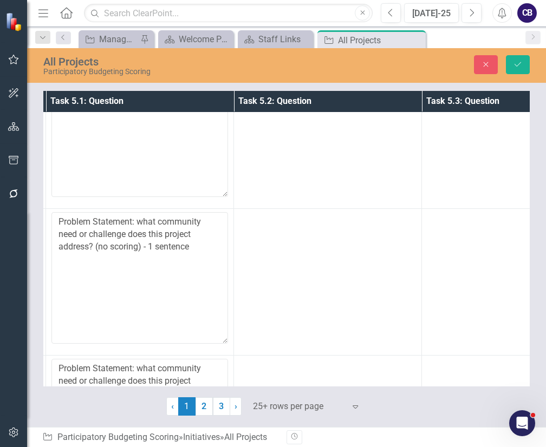
type textarea "Does this project solve or positively impact an IMPORTANT community need? (e.g.…"
click at [335, 201] on td at bounding box center [328, 135] width 188 height 146
drag, startPoint x: 335, startPoint y: 201, endPoint x: 322, endPoint y: 148, distance: 54.0
click at [322, 148] on td at bounding box center [328, 135] width 188 height 146
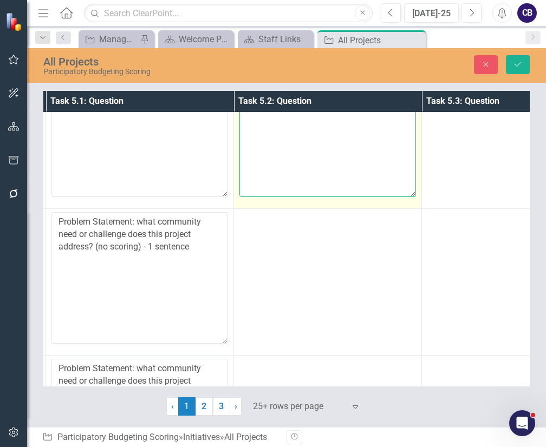
paste textarea "Does this project solve or positively impact an IMPORTANT community need? (e.g.…"
click at [322, 148] on textarea "Does this project solve or positively impact an IMPORTANT community need? (e.g.…" at bounding box center [327, 131] width 177 height 131
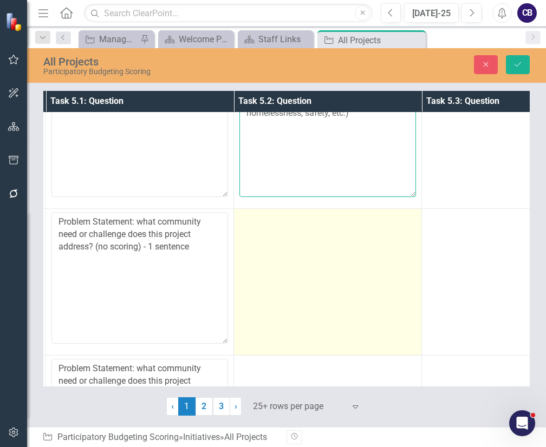
type textarea "Does this project solve or positively impact an IMPORTANT community need? (e.g.…"
click at [307, 285] on td at bounding box center [328, 282] width 188 height 146
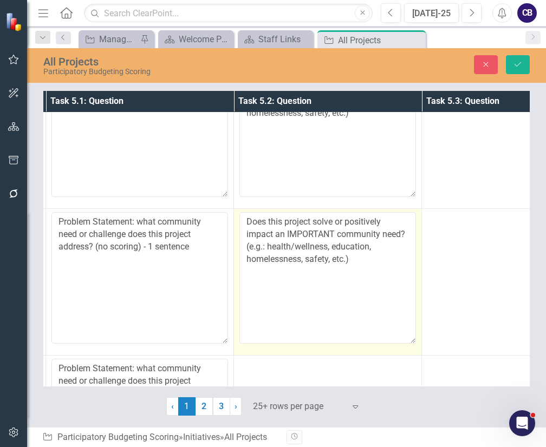
click at [307, 285] on textarea "Does this project solve or positively impact an IMPORTANT community need? (e.g.…" at bounding box center [327, 277] width 177 height 131
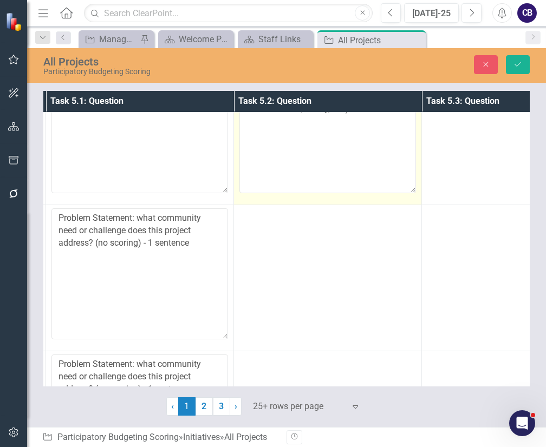
scroll to position [787, 186]
type textarea "Does this project solve or positively impact an IMPORTANT community need? (e.g.…"
click at [307, 285] on td at bounding box center [328, 278] width 188 height 146
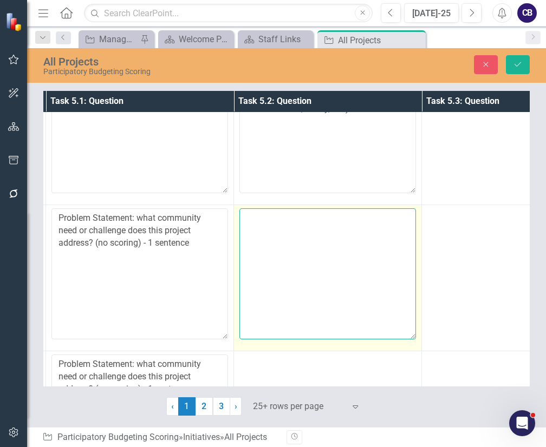
paste textarea "Does this project solve or positively impact an IMPORTANT community need? (e.g.…"
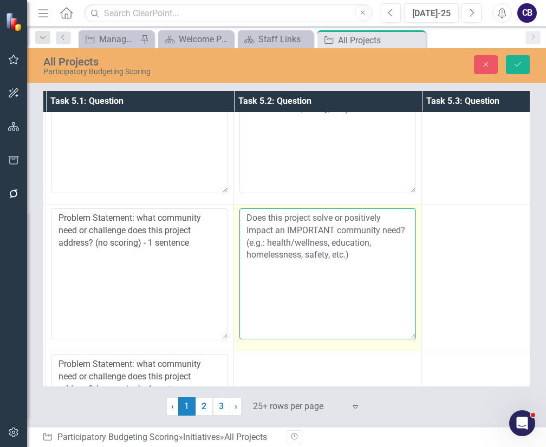
click at [308, 273] on textarea "Does this project solve or positively impact an IMPORTANT community need? (e.g.…" at bounding box center [327, 274] width 177 height 131
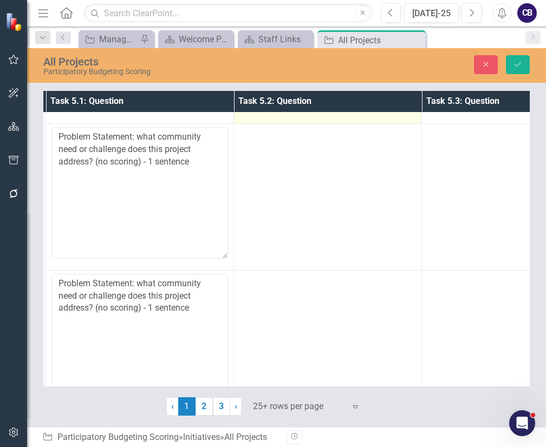
scroll to position [1021, 186]
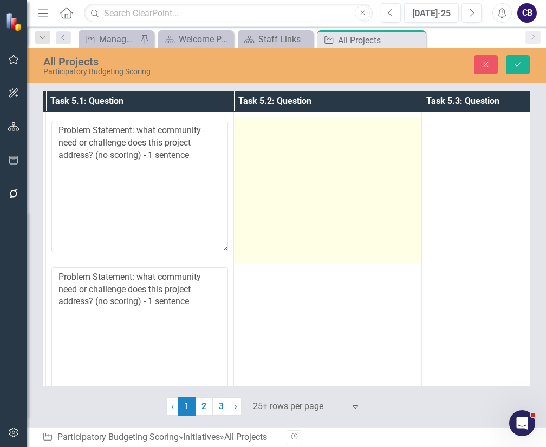
type textarea "Does this project solve or positively impact an IMPORTANT community need? (e.g.…"
click at [321, 226] on td at bounding box center [328, 191] width 188 height 146
drag, startPoint x: 321, startPoint y: 226, endPoint x: 321, endPoint y: 203, distance: 23.3
click at [321, 203] on td at bounding box center [328, 191] width 188 height 146
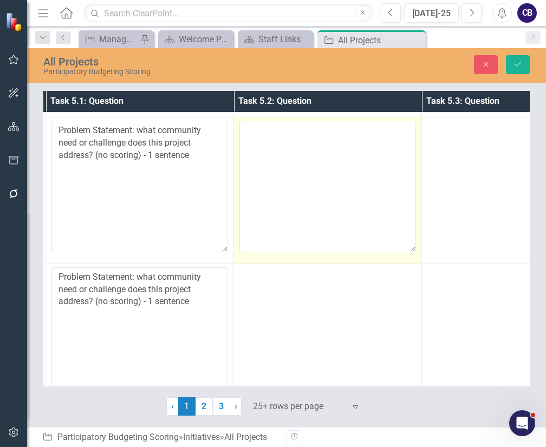
click at [321, 203] on textarea at bounding box center [327, 186] width 177 height 131
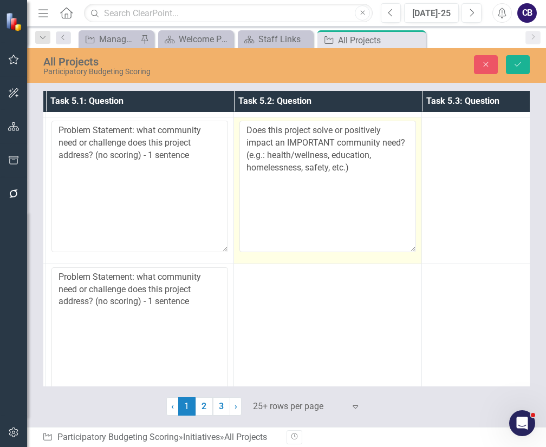
click at [321, 203] on textarea "Does this project solve or positively impact an IMPORTANT community need? (e.g.…" at bounding box center [327, 186] width 177 height 131
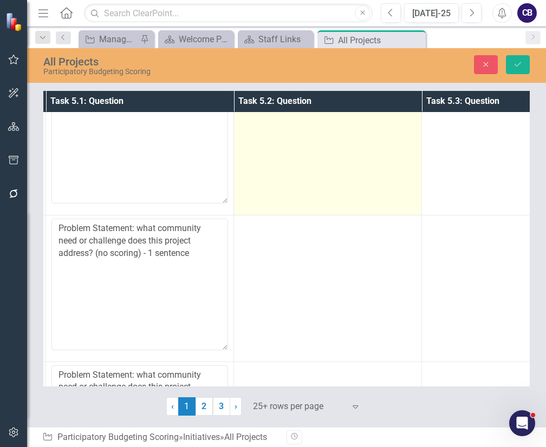
scroll to position [1221, 186]
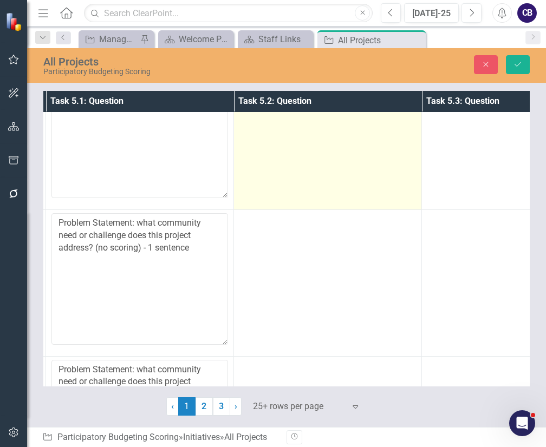
type textarea "Does this project solve or positively impact an IMPORTANT community need? (e.g.…"
click at [320, 185] on td at bounding box center [328, 136] width 188 height 146
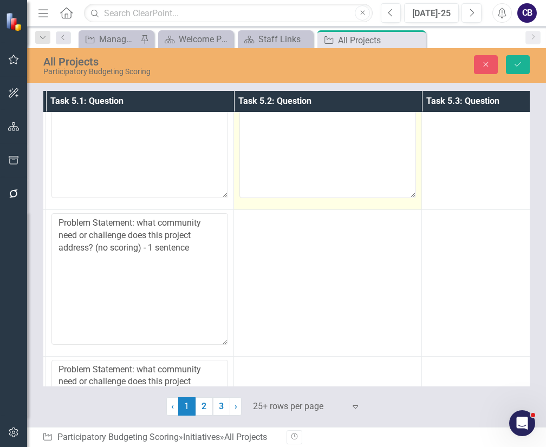
click at [320, 185] on textarea at bounding box center [327, 132] width 177 height 131
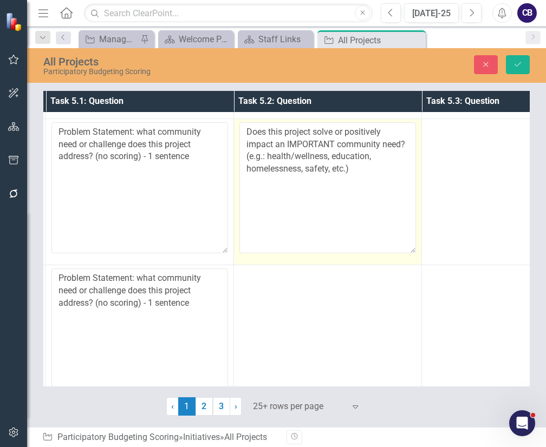
scroll to position [1153, 186]
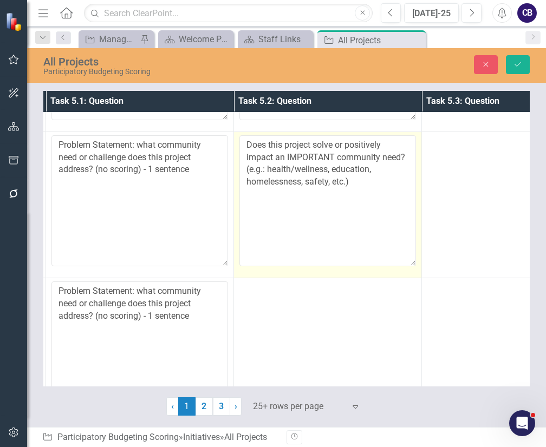
type textarea "Does this project solve or positively impact an IMPORTANT community need? (e.g.…"
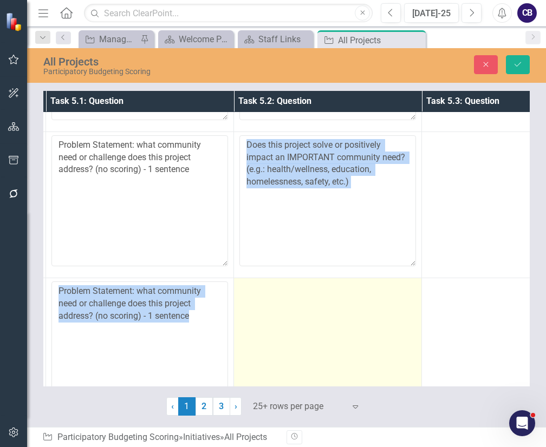
drag, startPoint x: 313, startPoint y: 273, endPoint x: 291, endPoint y: 338, distance: 68.5
click at [291, 338] on td at bounding box center [328, 351] width 188 height 146
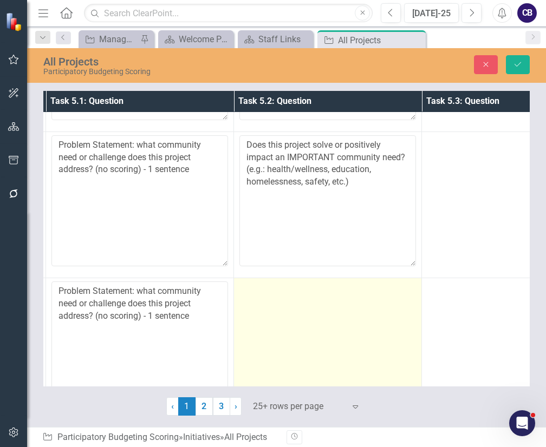
click at [291, 338] on td at bounding box center [328, 351] width 188 height 146
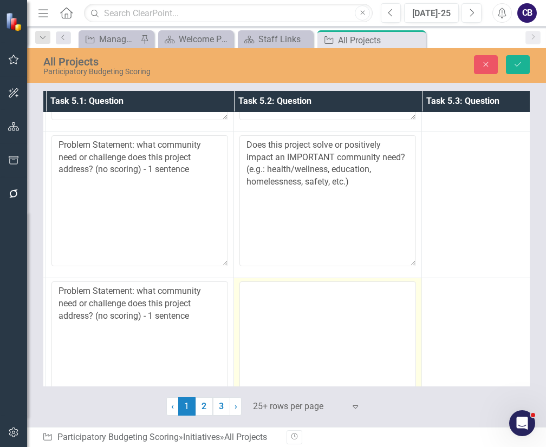
click at [291, 338] on textarea at bounding box center [327, 347] width 177 height 131
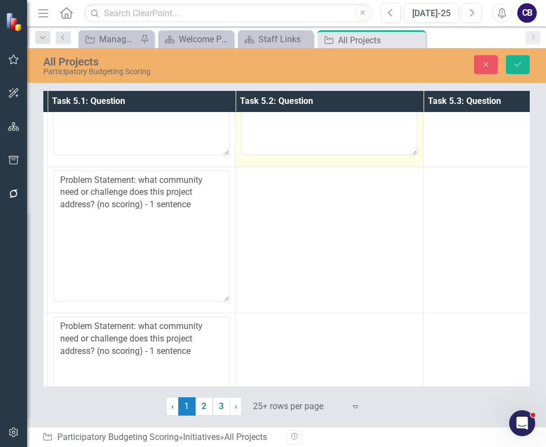
scroll to position [1412, 184]
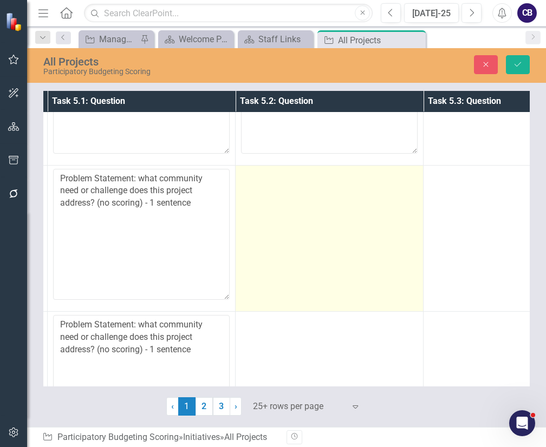
type textarea "Does this project solve or positively impact an IMPORTANT community need? (e.g.…"
click at [293, 265] on td at bounding box center [330, 238] width 188 height 146
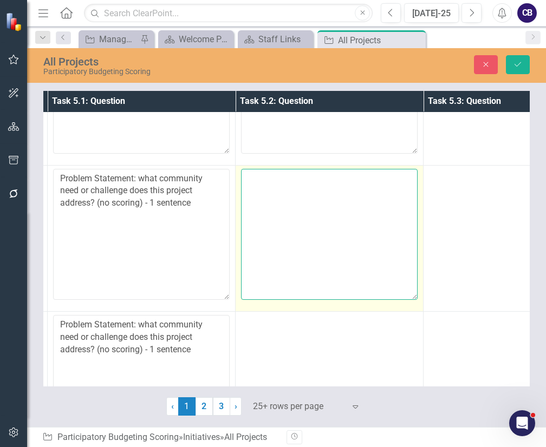
paste textarea "Does this project solve or positively impact an IMPORTANT community need? (e.g.…"
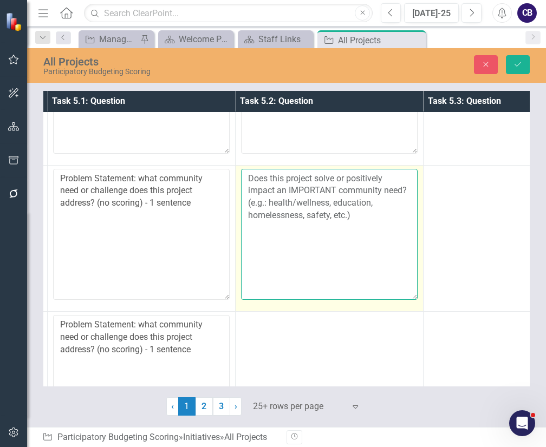
click at [294, 211] on textarea "Does this project solve or positively impact an IMPORTANT community need? (e.g.…" at bounding box center [329, 234] width 177 height 131
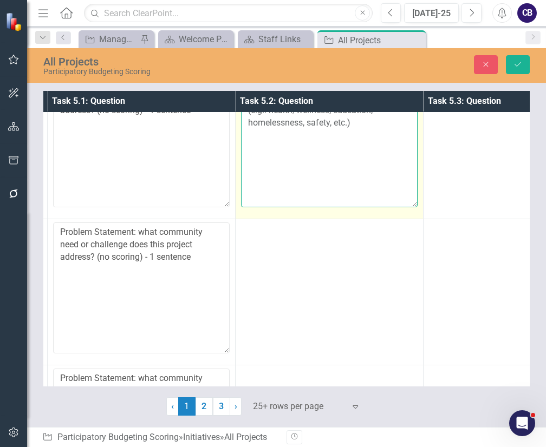
scroll to position [1506, 184]
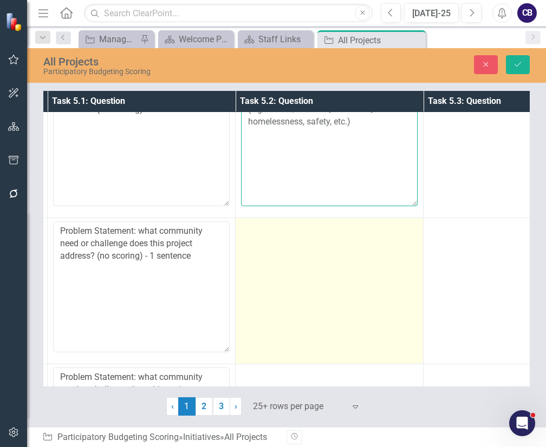
type textarea "Does this project solve or positively impact an IMPORTANT community need? (e.g.…"
click at [282, 275] on td at bounding box center [330, 291] width 188 height 146
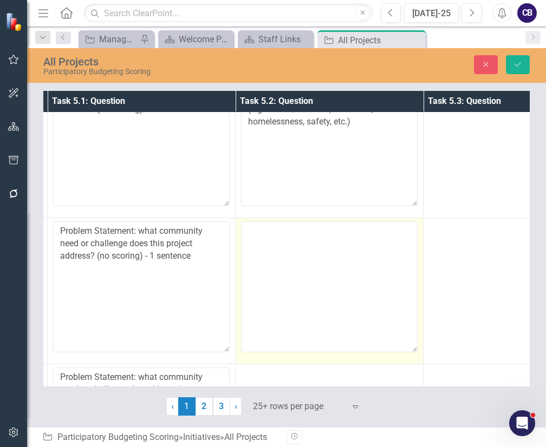
click at [282, 275] on textarea at bounding box center [329, 287] width 177 height 131
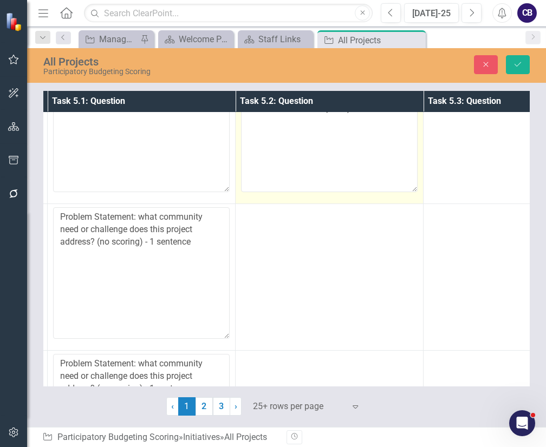
scroll to position [1668, 184]
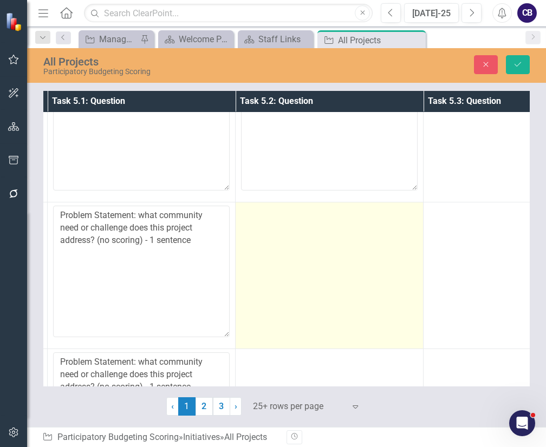
type textarea "Does this project solve or positively impact an IMPORTANT community need? (e.g.…"
click at [288, 263] on td at bounding box center [330, 276] width 188 height 146
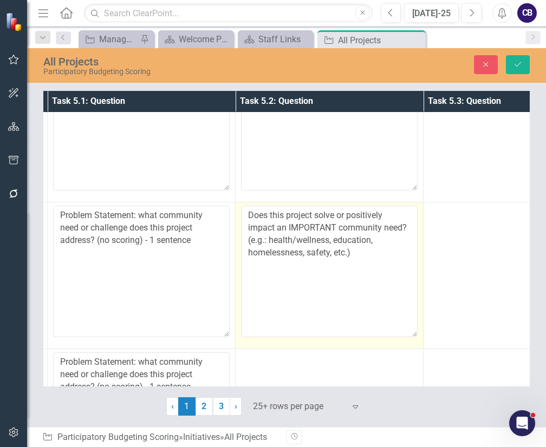
click at [288, 263] on textarea "Does this project solve or positively impact an IMPORTANT community need? (e.g.…" at bounding box center [329, 271] width 177 height 131
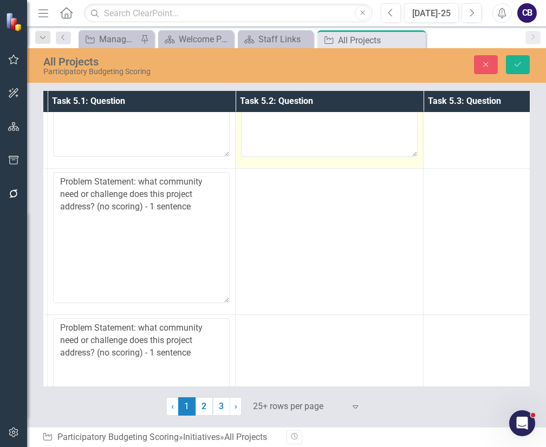
scroll to position [1865, 184]
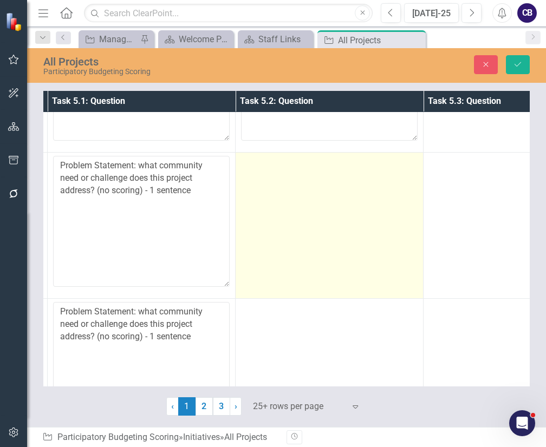
type textarea "Does this project solve or positively impact an IMPORTANT community need? (e.g.…"
click at [309, 230] on td at bounding box center [330, 225] width 188 height 146
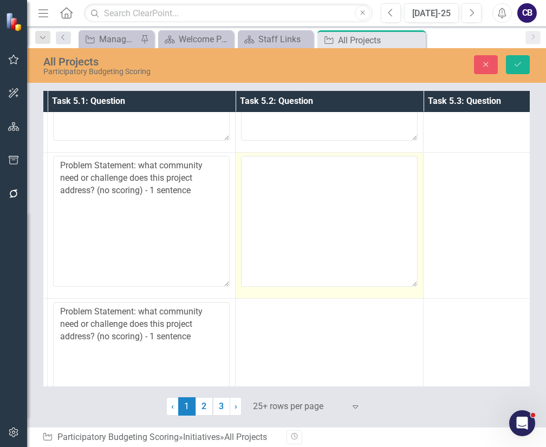
click at [309, 230] on textarea at bounding box center [329, 221] width 177 height 131
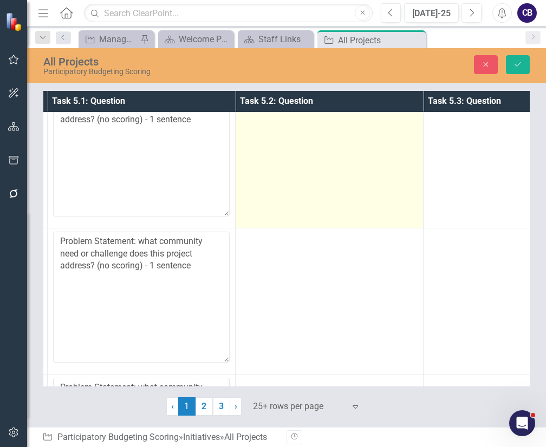
scroll to position [2090, 184]
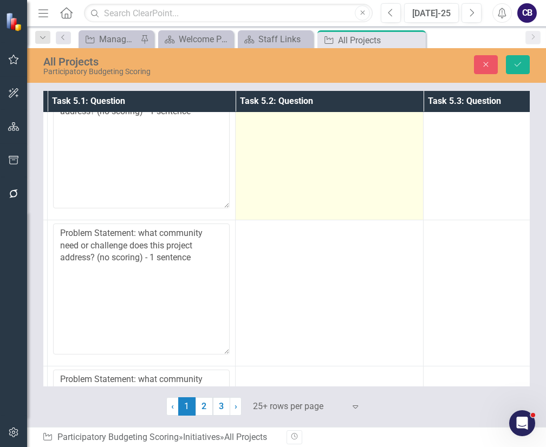
type textarea "Does this project solve or positively impact an IMPORTANT community need? (e.g.…"
drag, startPoint x: 323, startPoint y: 137, endPoint x: 321, endPoint y: 146, distance: 9.1
click at [321, 146] on td at bounding box center [330, 147] width 188 height 146
click at [289, 147] on td at bounding box center [330, 147] width 188 height 146
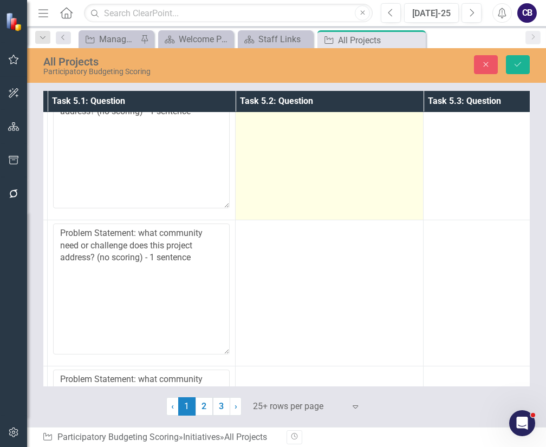
click at [289, 147] on td at bounding box center [330, 147] width 188 height 146
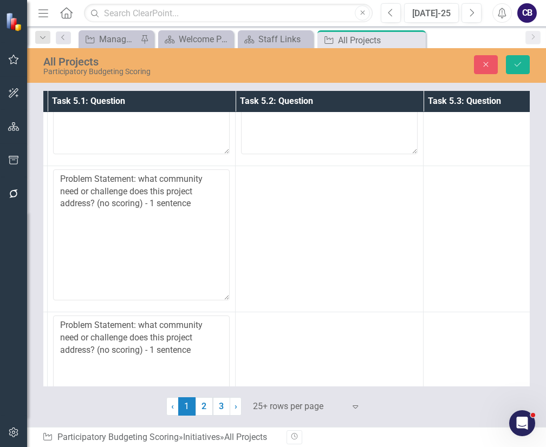
scroll to position [2149, 184]
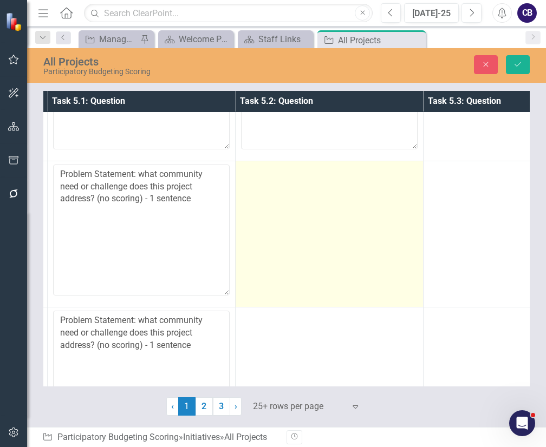
type textarea "Does this project solve or positively impact an IMPORTANT community need? (e.g.…"
click at [304, 269] on td at bounding box center [330, 234] width 188 height 146
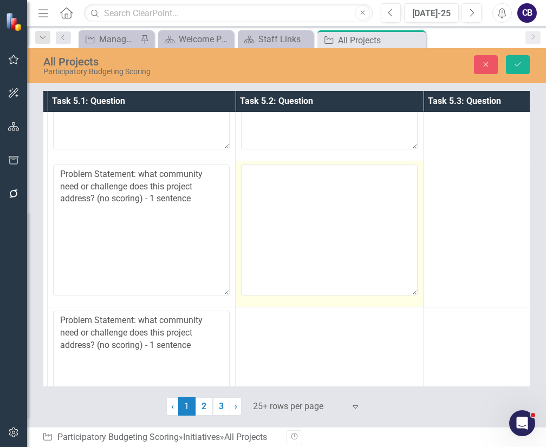
click at [304, 269] on textarea at bounding box center [329, 230] width 177 height 131
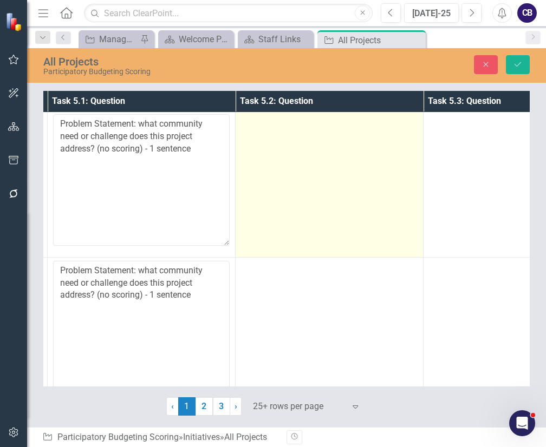
type textarea "Does this project solve or positively impact an IMPORTANT community need? (e.g.…"
click at [321, 220] on td at bounding box center [330, 184] width 188 height 146
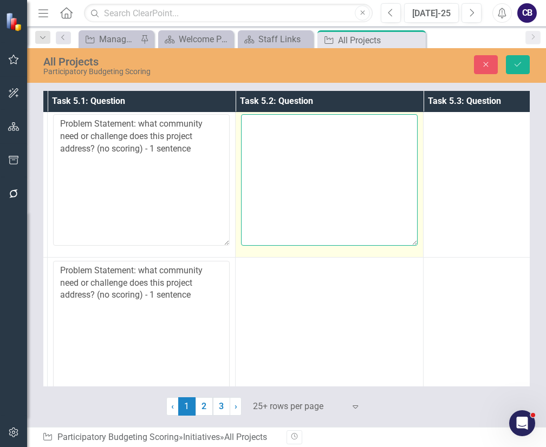
click at [321, 220] on textarea at bounding box center [329, 179] width 177 height 131
paste textarea "Does this project solve or positively impact an IMPORTANT community need? (e.g.…"
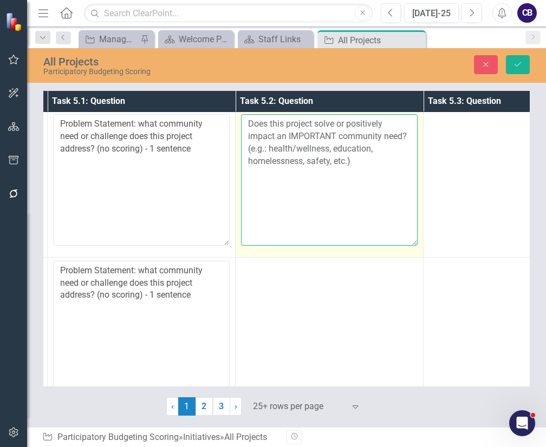
click at [321, 220] on textarea "Does this project solve or positively impact an IMPORTANT community need? (e.g.…" at bounding box center [329, 179] width 177 height 131
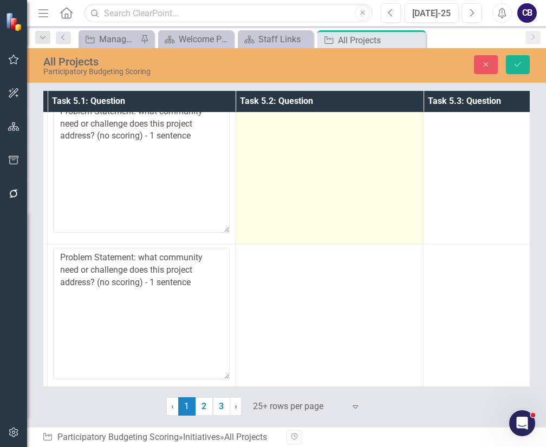
type textarea "Does this project solve or positively impact an IMPORTANT community need? (e.g.…"
click at [328, 185] on td at bounding box center [330, 171] width 188 height 146
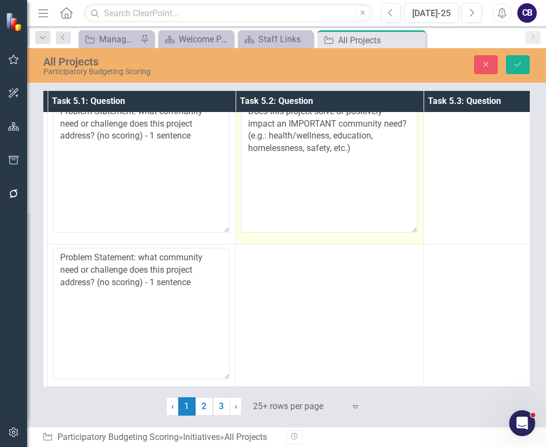
click at [328, 185] on textarea "Does this project solve or positively impact an IMPORTANT community need? (e.g.…" at bounding box center [329, 167] width 177 height 131
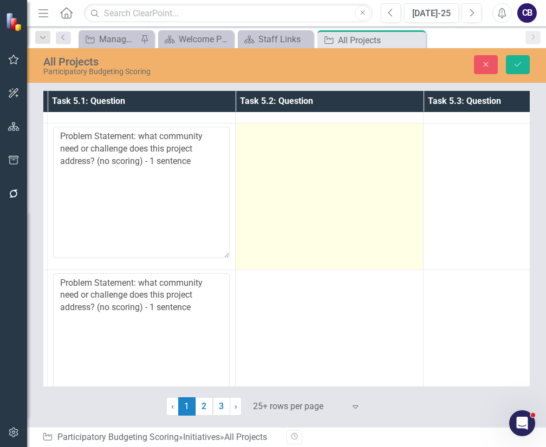
scroll to position [2626, 184]
type textarea "Does this project solve or positively impact an IMPORTANT community need? (e.g.…"
click at [327, 187] on td at bounding box center [330, 197] width 188 height 146
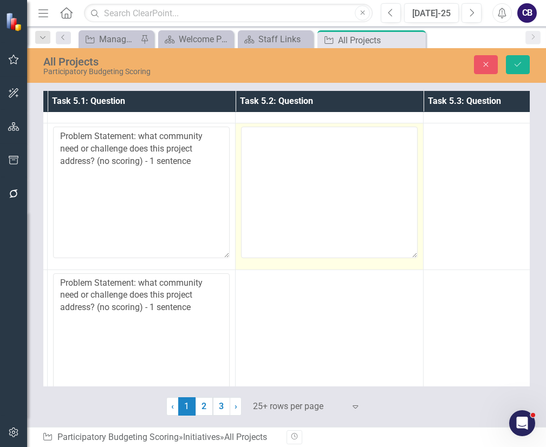
click at [327, 187] on textarea at bounding box center [329, 192] width 177 height 131
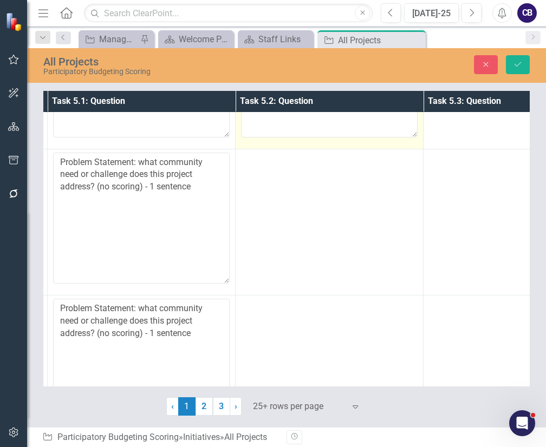
scroll to position [2754, 184]
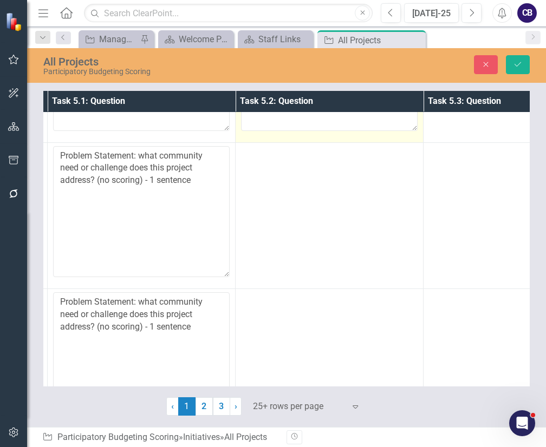
type textarea "Does this project solve or positively impact an IMPORTANT community need? (e.g.…"
click at [327, 187] on td at bounding box center [330, 215] width 188 height 146
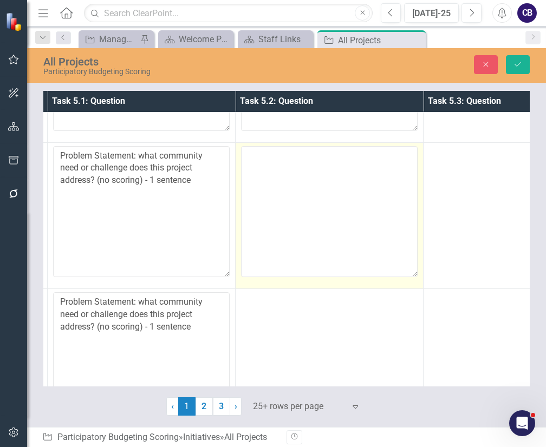
click at [327, 187] on textarea at bounding box center [329, 211] width 177 height 131
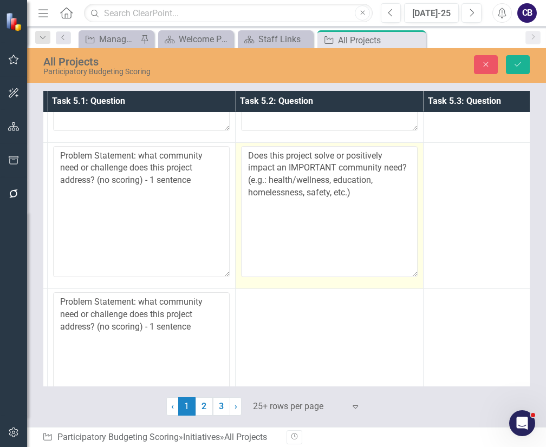
click at [327, 187] on textarea "Does this project solve or positively impact an IMPORTANT community need? (e.g.…" at bounding box center [329, 211] width 177 height 131
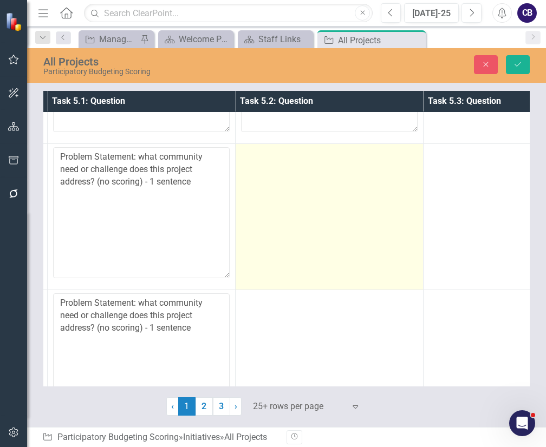
type textarea "Does this project solve or positively impact an IMPORTANT community need? (e.g.…"
click at [327, 191] on td at bounding box center [330, 217] width 188 height 146
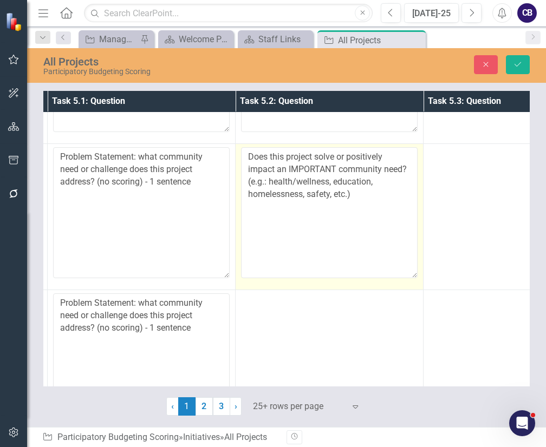
click at [327, 191] on textarea "Does this project solve or positively impact an IMPORTANT community need? (e.g.…" at bounding box center [329, 212] width 177 height 131
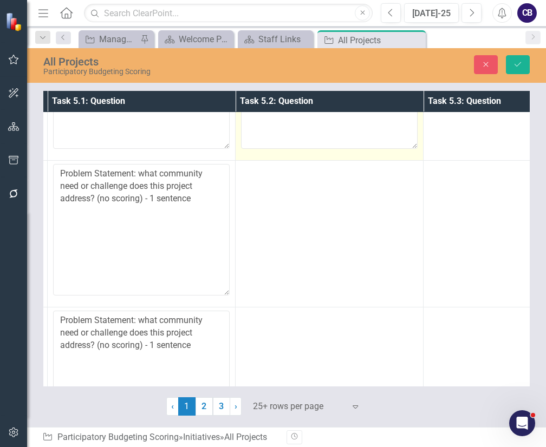
type textarea "Does this project solve or positively impact an IMPORTANT community need? (e.g.…"
click at [327, 191] on td at bounding box center [330, 234] width 188 height 146
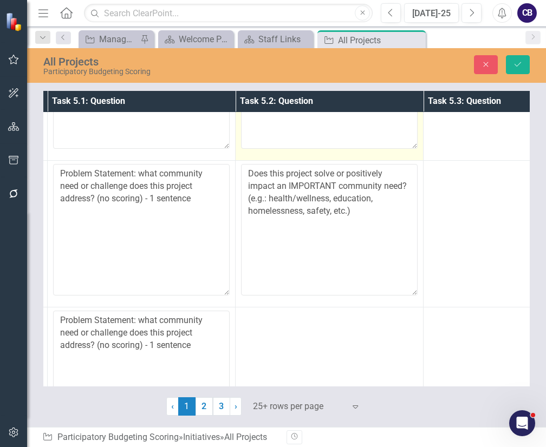
click at [327, 191] on textarea "Does this project solve or positively impact an IMPORTANT community need? (e.g.…" at bounding box center [329, 229] width 177 height 131
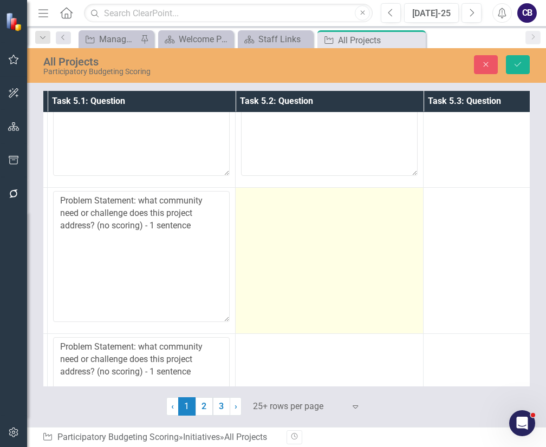
type textarea "Does this project solve or positively impact an IMPORTANT community need? (e.g.…"
click at [316, 218] on td at bounding box center [330, 260] width 188 height 146
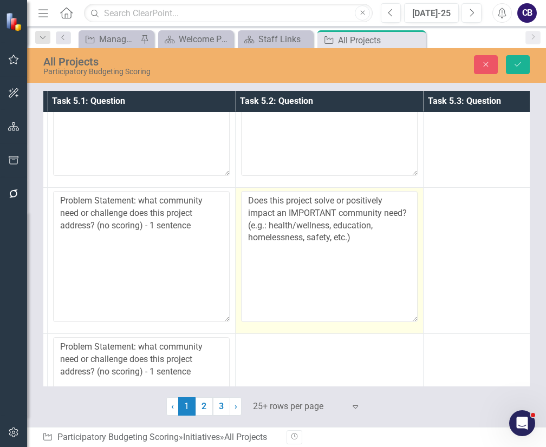
click at [316, 218] on textarea "Does this project solve or positively impact an IMPORTANT community need? (e.g.…" at bounding box center [329, 256] width 177 height 131
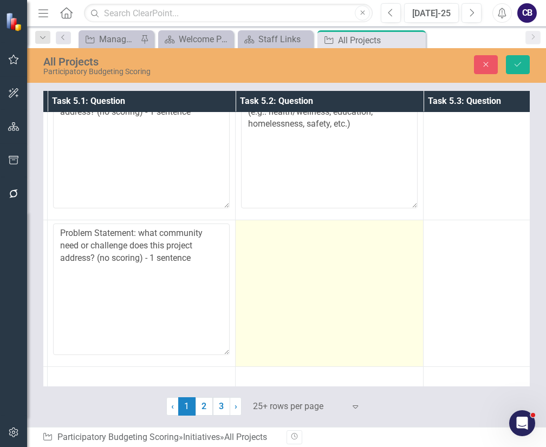
type textarea "Does this project solve or positively impact an IMPORTANT community need? (e.g.…"
click at [312, 237] on td at bounding box center [330, 293] width 188 height 146
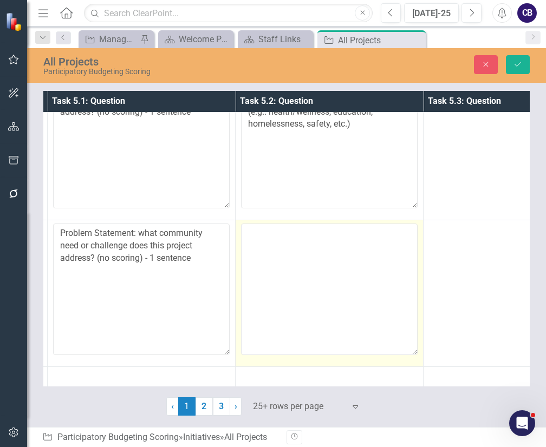
click at [312, 237] on textarea at bounding box center [329, 289] width 177 height 131
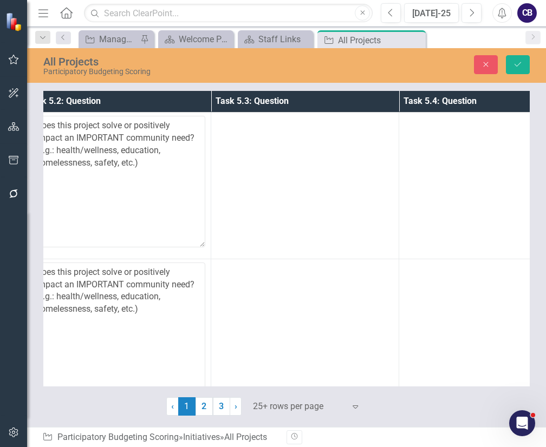
scroll to position [0, 456]
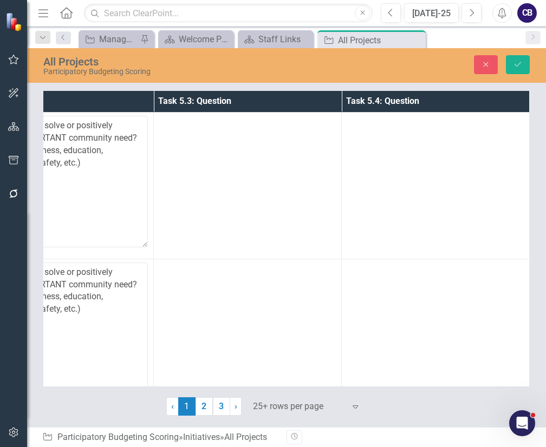
type textarea "Does this project solve or positively impact an IMPORTANT community need? (e.g.…"
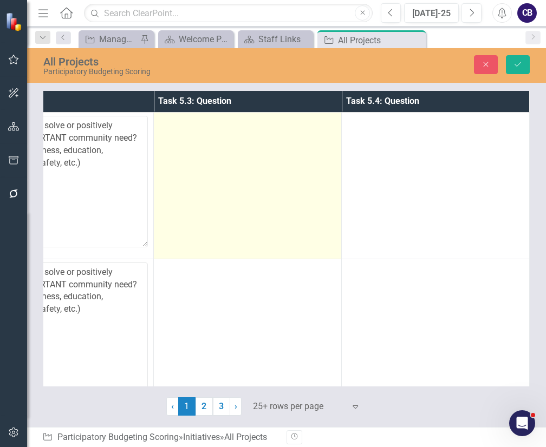
click at [278, 189] on td at bounding box center [248, 186] width 188 height 146
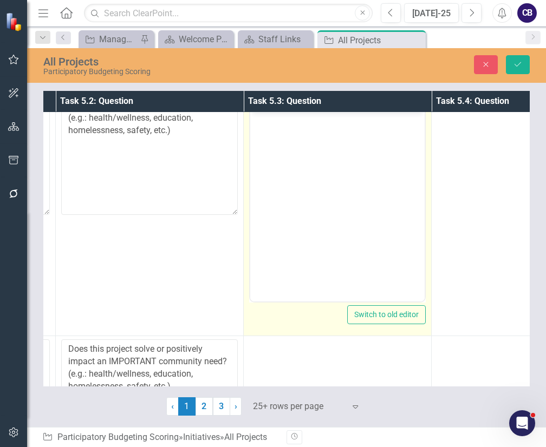
scroll to position [0, 364]
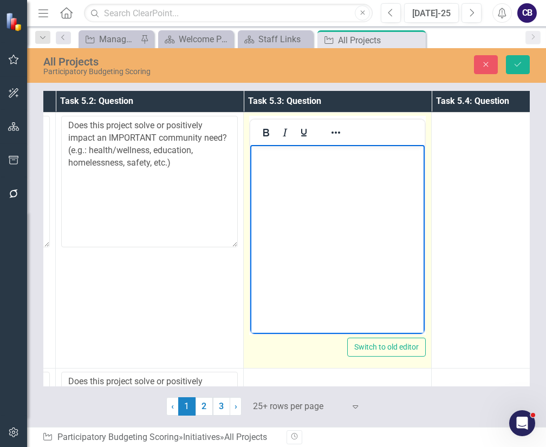
click at [351, 213] on body "Rich Text Area. Press ALT-0 for help." at bounding box center [337, 226] width 174 height 163
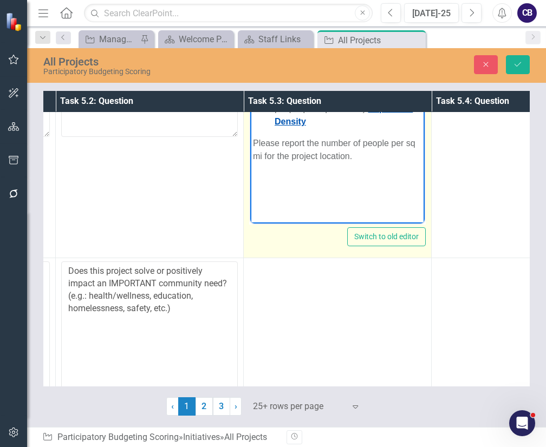
scroll to position [118, 364]
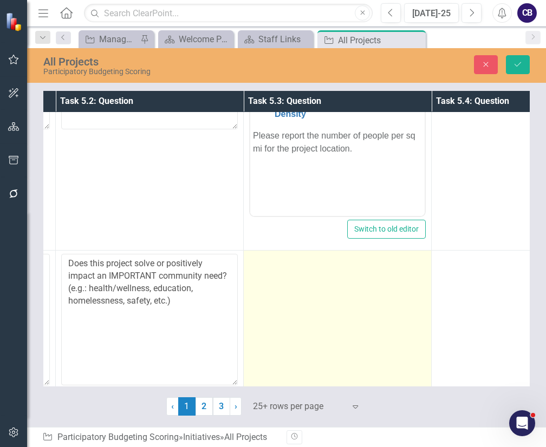
click at [339, 329] on td at bounding box center [338, 324] width 188 height 146
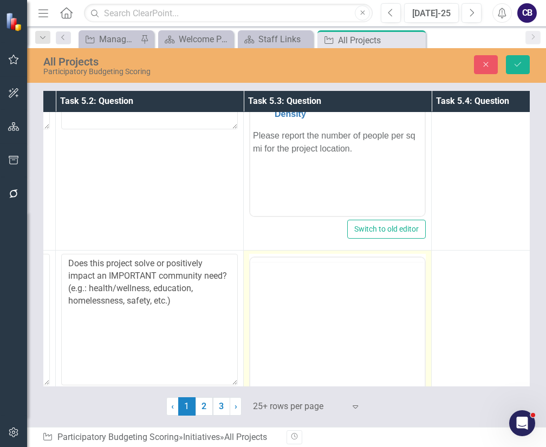
scroll to position [0, 0]
click at [340, 330] on body "Rich Text Area. Press ALT-0 for help." at bounding box center [337, 364] width 174 height 163
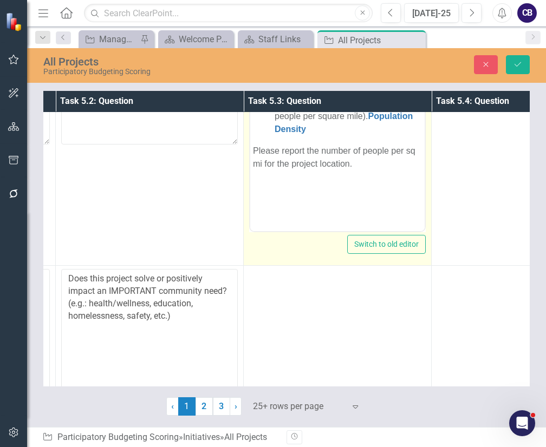
scroll to position [371, 364]
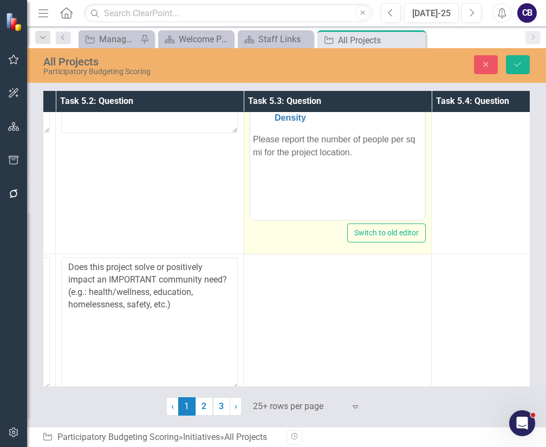
click at [339, 329] on td at bounding box center [338, 328] width 188 height 146
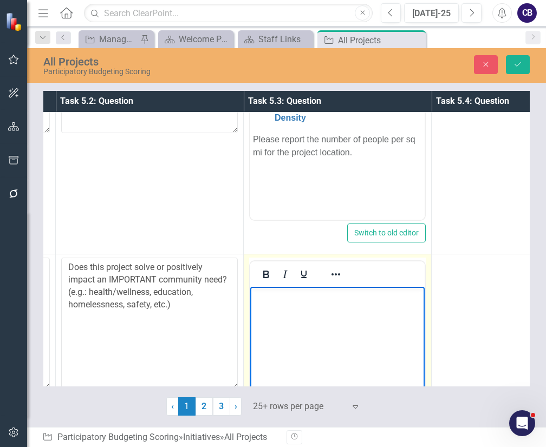
click at [340, 308] on body "Rich Text Area. Press ALT-0 for help." at bounding box center [337, 368] width 174 height 163
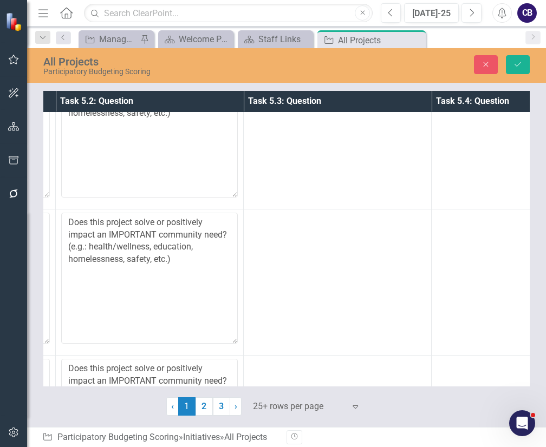
scroll to position [819, 364]
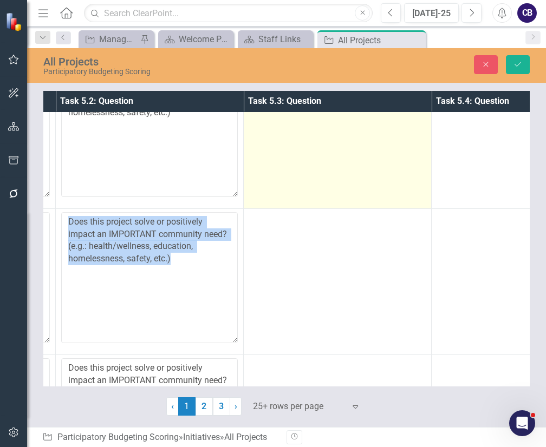
drag, startPoint x: 332, startPoint y: 218, endPoint x: 316, endPoint y: 132, distance: 87.6
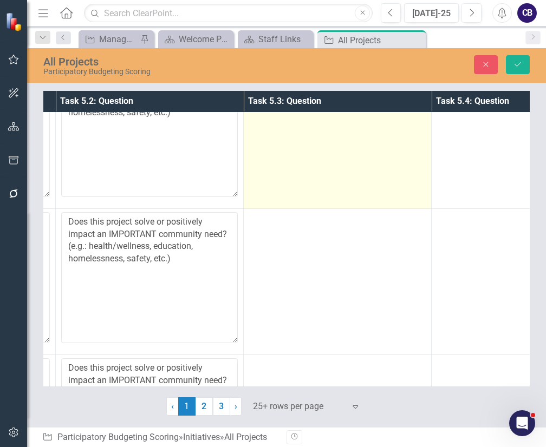
click at [316, 132] on td at bounding box center [338, 135] width 188 height 146
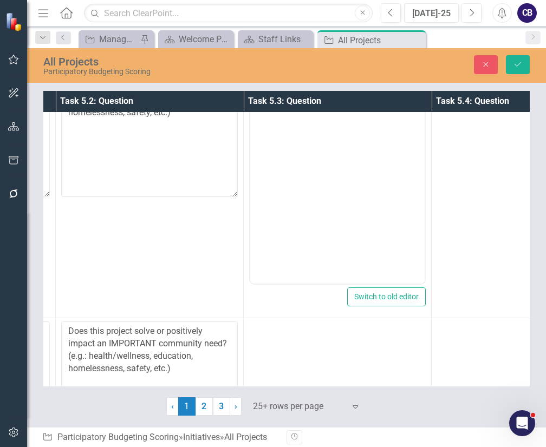
scroll to position [0, 0]
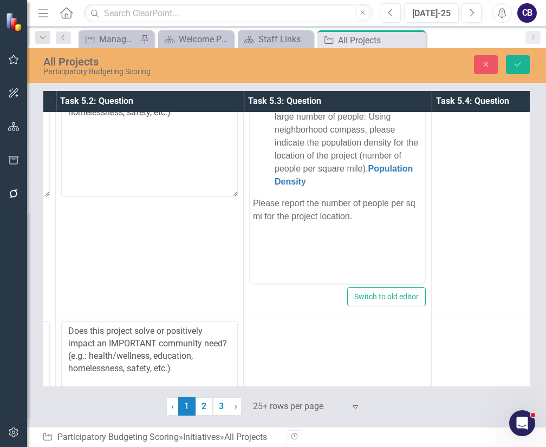
click at [316, 175] on body "Would this project directly benefit a large number of people: Using neighborhoo…" at bounding box center [337, 176] width 174 height 163
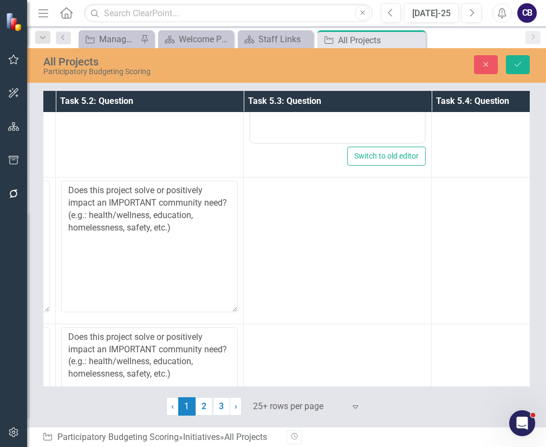
scroll to position [962, 364]
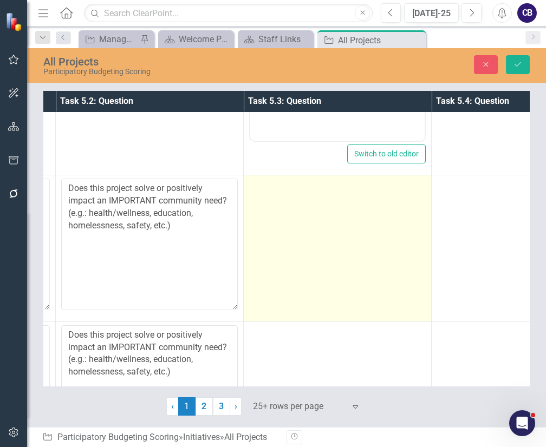
click at [323, 255] on td at bounding box center [338, 249] width 188 height 146
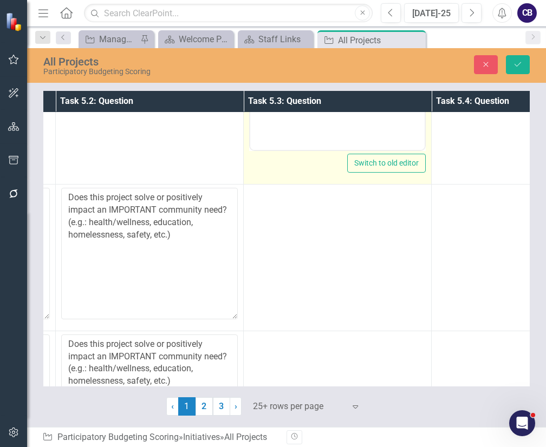
scroll to position [1258, 364]
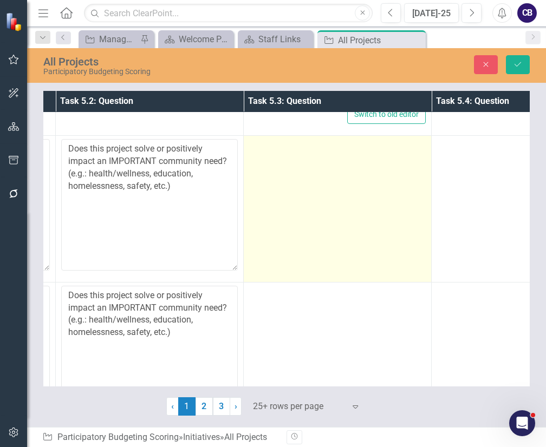
click at [334, 223] on td at bounding box center [338, 209] width 188 height 146
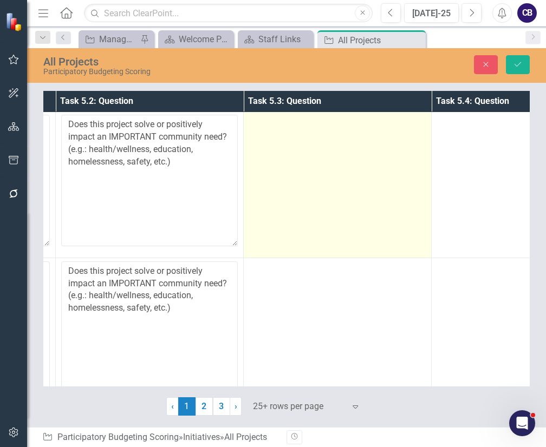
scroll to position [1539, 364]
click at [333, 234] on td at bounding box center [338, 185] width 188 height 146
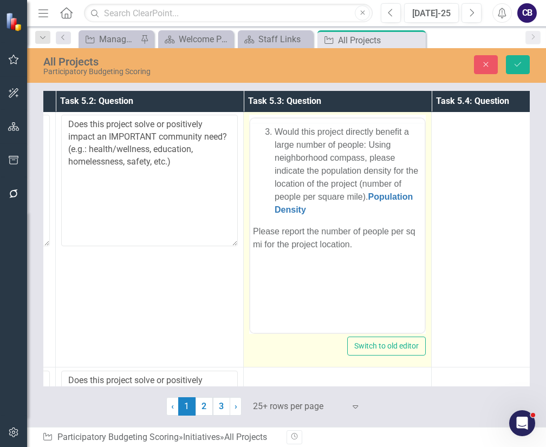
scroll to position [0, 0]
click at [334, 215] on body "Would this project directly benefit a large number of people: Using neighborhoo…" at bounding box center [337, 204] width 174 height 163
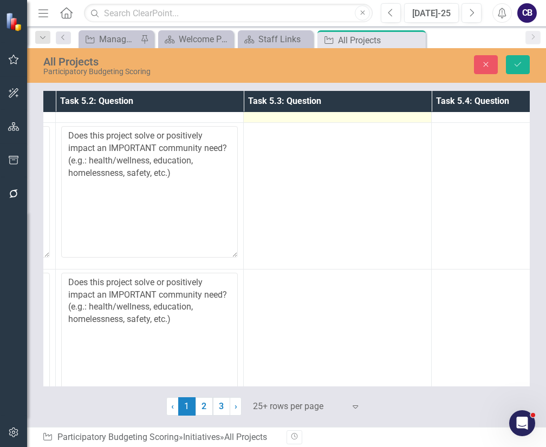
scroll to position [1796, 364]
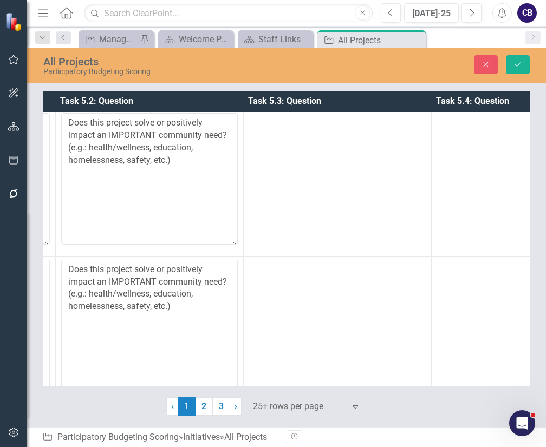
click at [333, 234] on td at bounding box center [338, 183] width 188 height 146
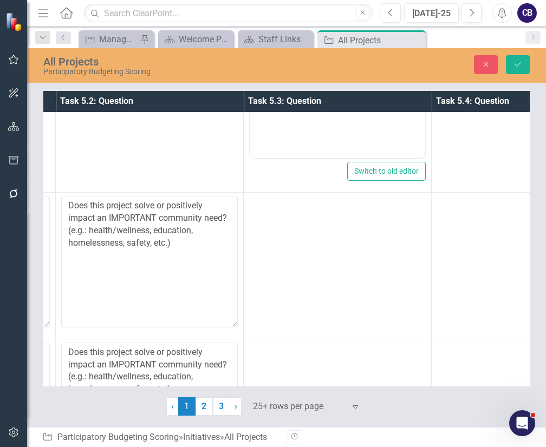
scroll to position [1989, 364]
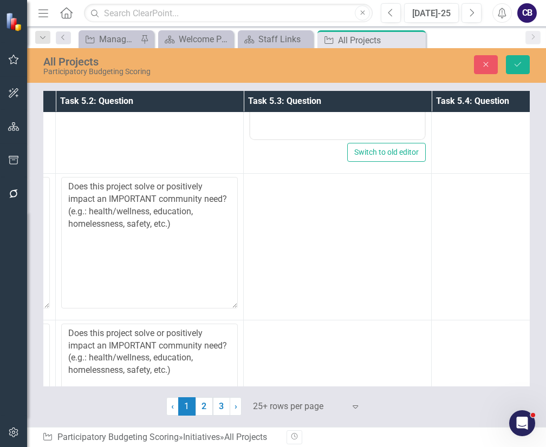
click at [333, 234] on td at bounding box center [338, 247] width 188 height 146
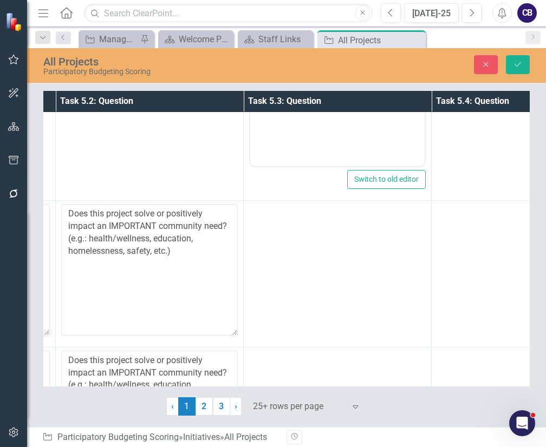
scroll to position [2219, 364]
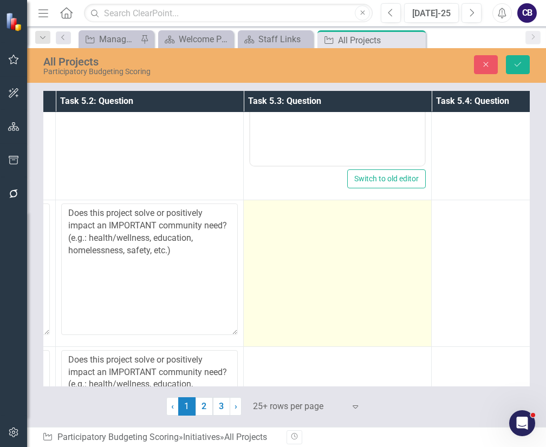
click at [330, 239] on td at bounding box center [338, 273] width 188 height 146
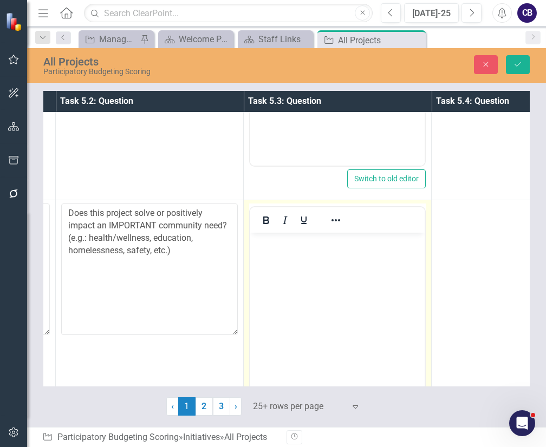
scroll to position [0, 0]
click at [331, 242] on p "Rich Text Area. Press ALT-0 for help." at bounding box center [337, 242] width 169 height 13
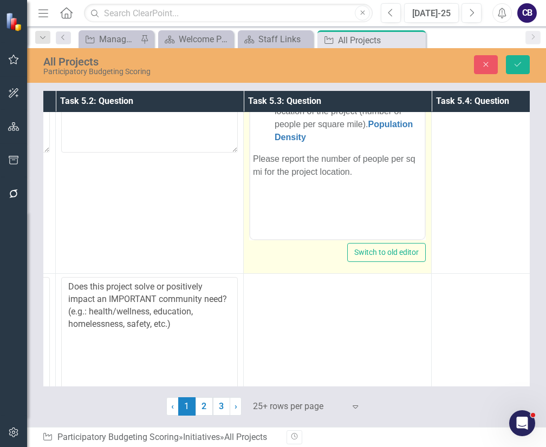
scroll to position [2405, 364]
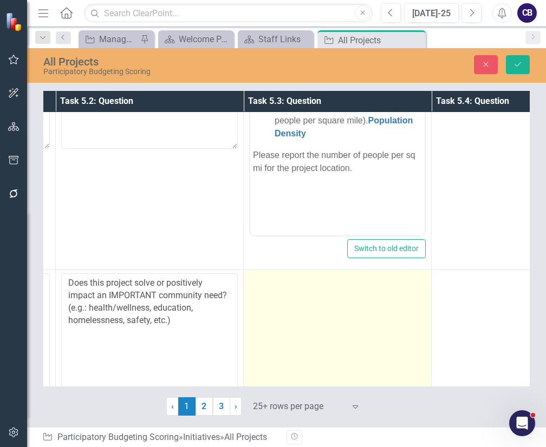
click at [325, 314] on td at bounding box center [338, 343] width 188 height 146
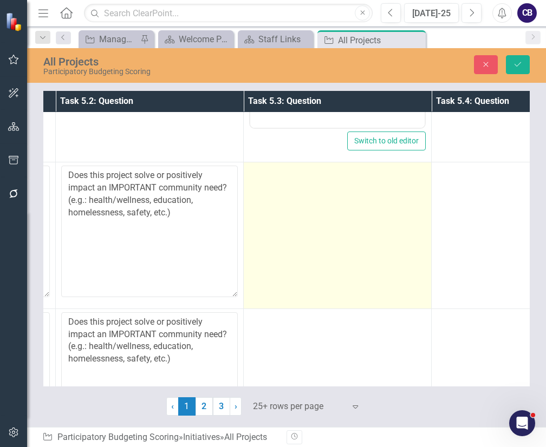
scroll to position [2771, 364]
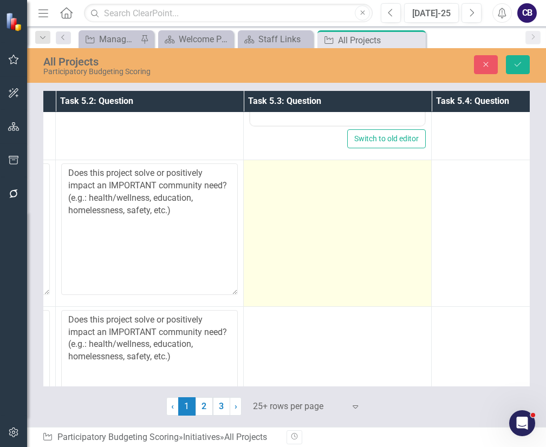
click at [329, 258] on td at bounding box center [338, 233] width 188 height 146
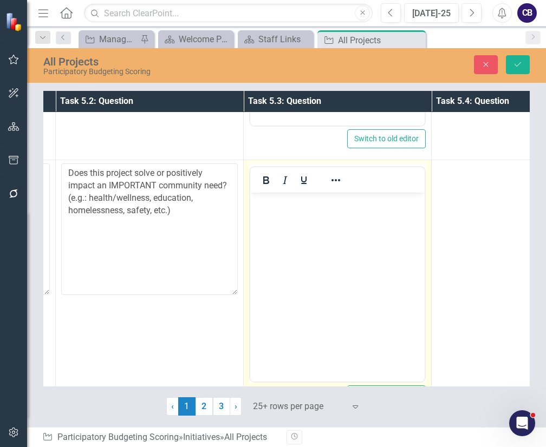
scroll to position [0, 0]
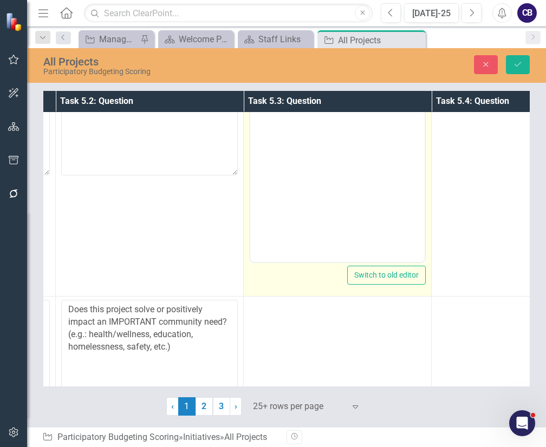
paste body "Rich Text Area. Press ALT-0 for help."
click at [321, 180] on body "Rich Text Area. Press ALT-0 for help." at bounding box center [337, 154] width 174 height 163
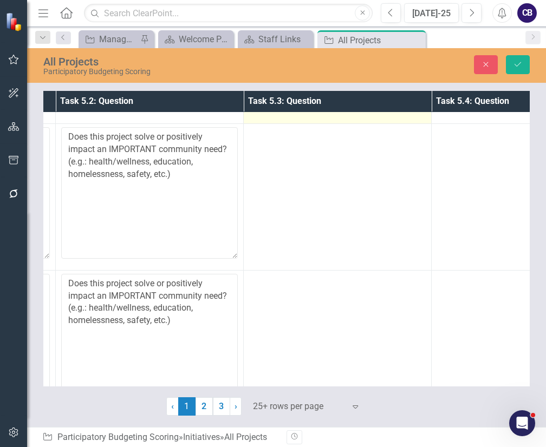
click at [320, 176] on td at bounding box center [338, 197] width 188 height 146
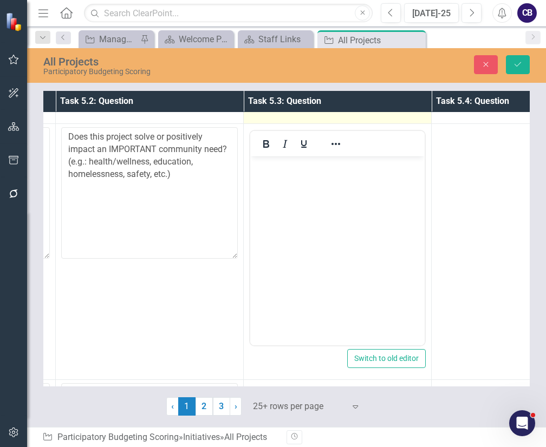
click at [321, 180] on body "Rich Text Area. Press ALT-0 for help." at bounding box center [337, 238] width 174 height 163
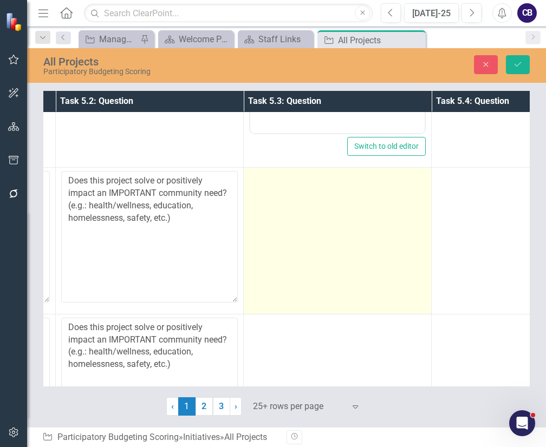
click at [324, 248] on td at bounding box center [338, 241] width 188 height 146
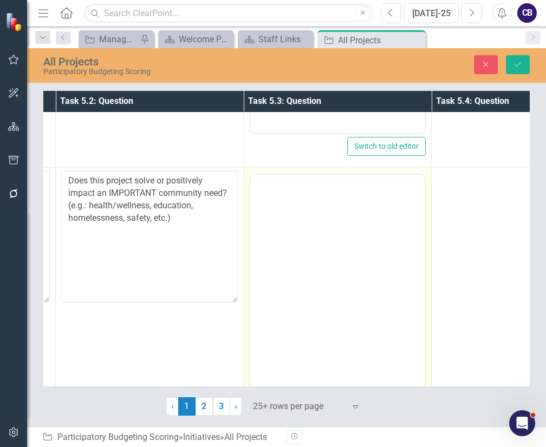
click at [325, 231] on body "Rich Text Area. Press ALT-0 for help." at bounding box center [337, 260] width 174 height 163
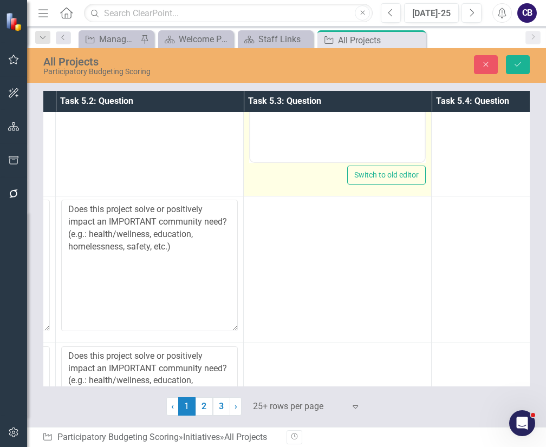
click at [324, 248] on td at bounding box center [338, 270] width 188 height 146
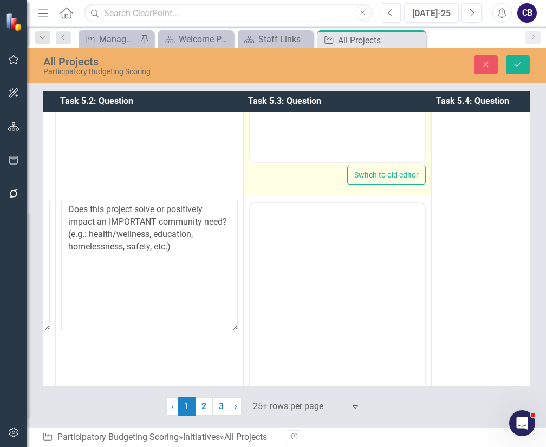
click at [325, 231] on body "Rich Text Area. Press ALT-0 for help." at bounding box center [337, 289] width 174 height 163
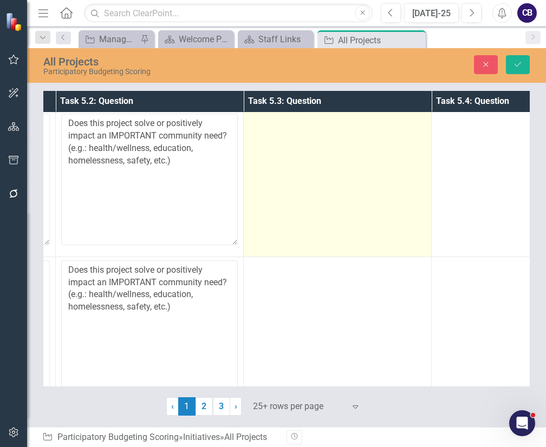
click at [330, 173] on td at bounding box center [338, 184] width 188 height 146
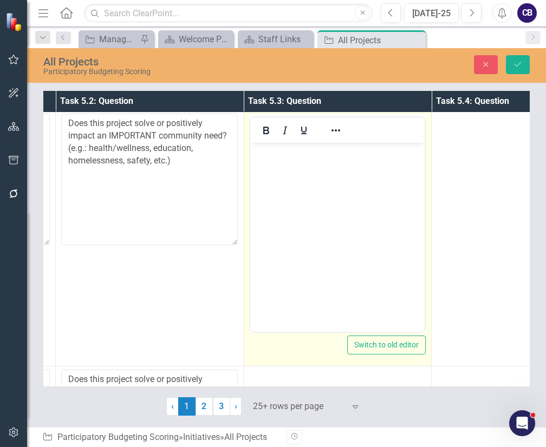
click at [331, 178] on body "Rich Text Area. Press ALT-0 for help." at bounding box center [337, 224] width 174 height 163
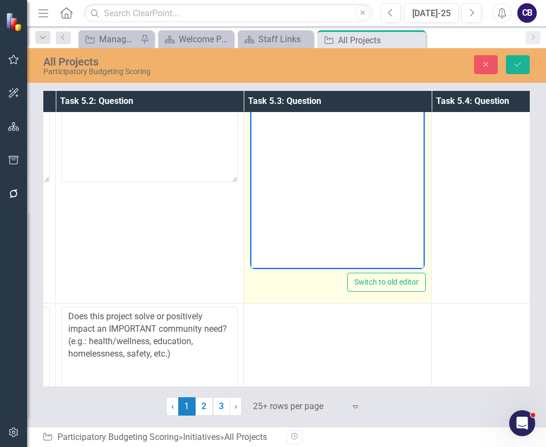
click at [331, 178] on body "Rich Text Area. Press ALT-0 for help." at bounding box center [337, 161] width 174 height 163
paste body "Rich Text Area. Press ALT-0 for help."
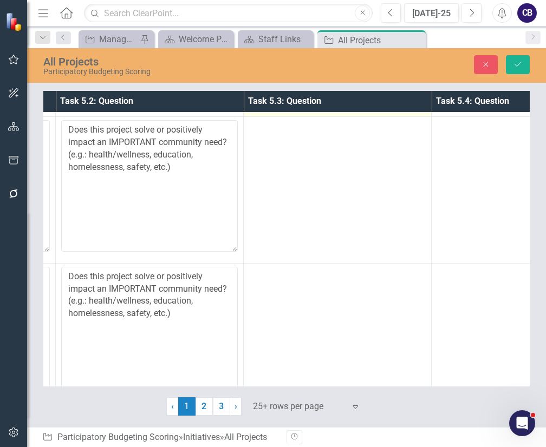
click at [330, 173] on td at bounding box center [338, 190] width 188 height 146
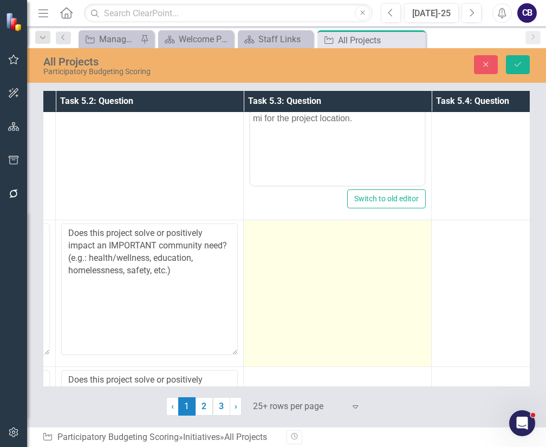
click at [334, 277] on td at bounding box center [338, 293] width 188 height 146
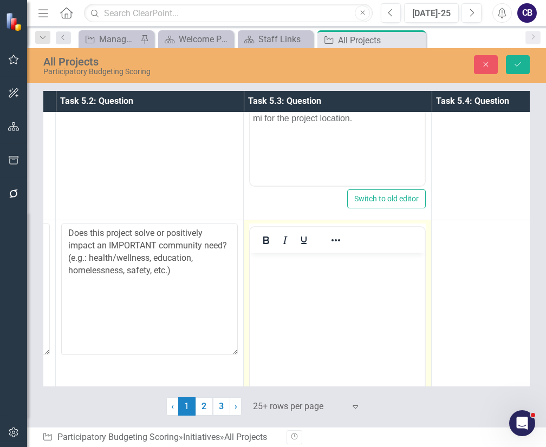
click at [335, 283] on body "Rich Text Area. Press ALT-0 for help." at bounding box center [337, 334] width 174 height 163
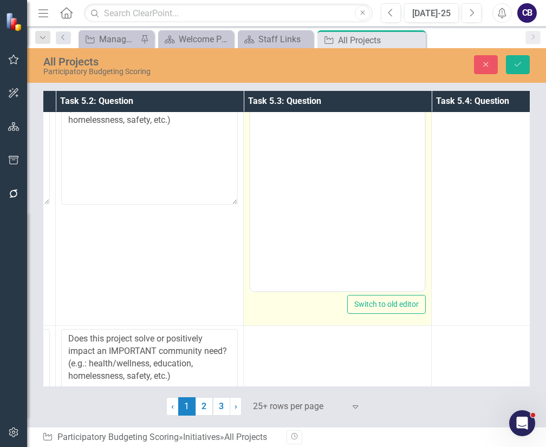
paste body "Rich Text Area. Press ALT-0 for help."
click at [343, 171] on body "Rich Text Area. Press ALT-0 for help." at bounding box center [337, 183] width 174 height 163
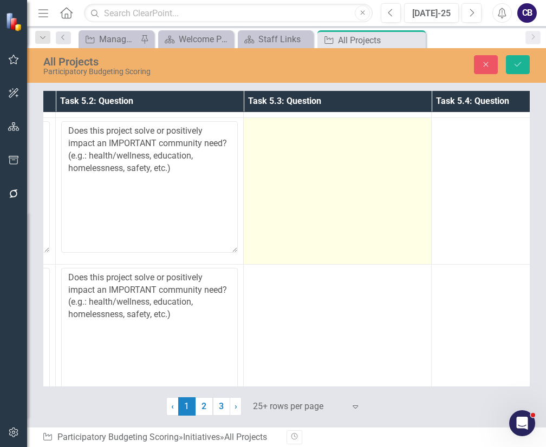
click at [335, 186] on td at bounding box center [338, 191] width 188 height 146
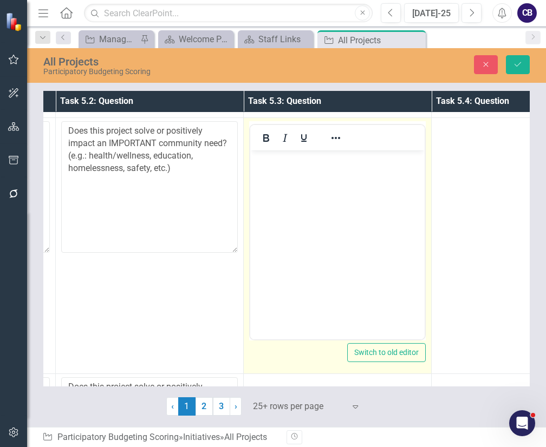
click at [336, 192] on body "Rich Text Area. Press ALT-0 for help." at bounding box center [337, 232] width 174 height 163
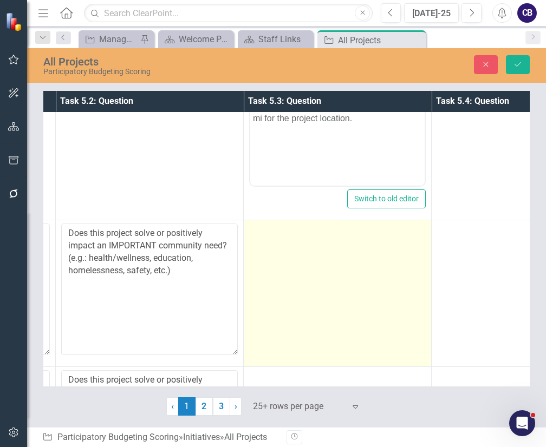
click at [329, 274] on td at bounding box center [338, 293] width 188 height 146
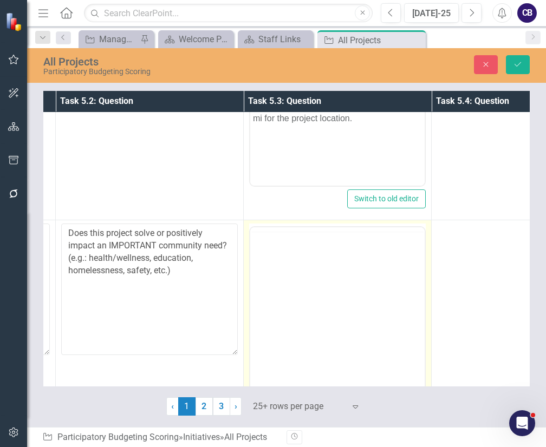
click at [330, 259] on body "Rich Text Area. Press ALT-0 for help." at bounding box center [337, 313] width 174 height 163
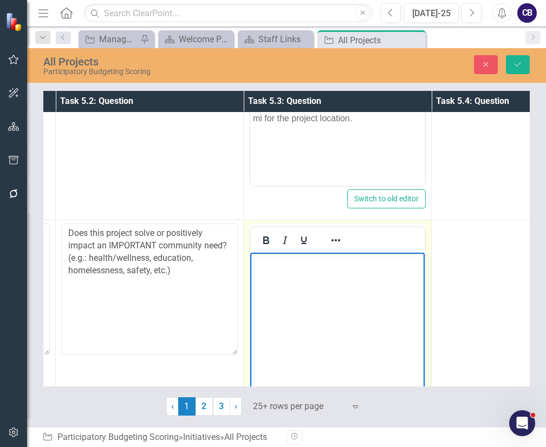
click at [329, 280] on body "Rich Text Area. Press ALT-0 for help." at bounding box center [337, 334] width 174 height 163
paste body "Rich Text Area. Press ALT-0 for help."
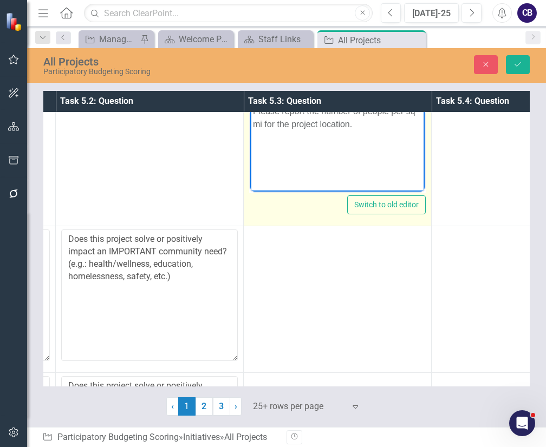
click at [328, 274] on td at bounding box center [338, 299] width 188 height 146
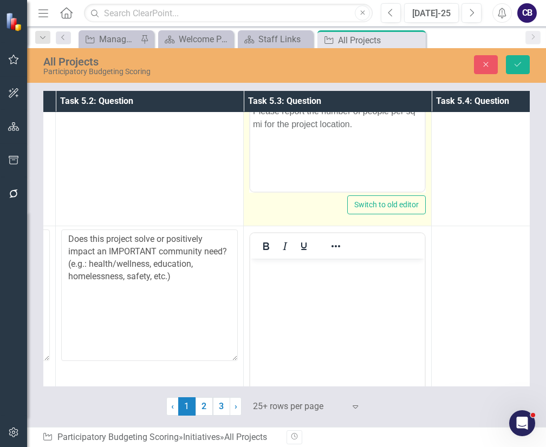
click at [329, 281] on body "Rich Text Area. Press ALT-0 for help." at bounding box center [337, 340] width 174 height 163
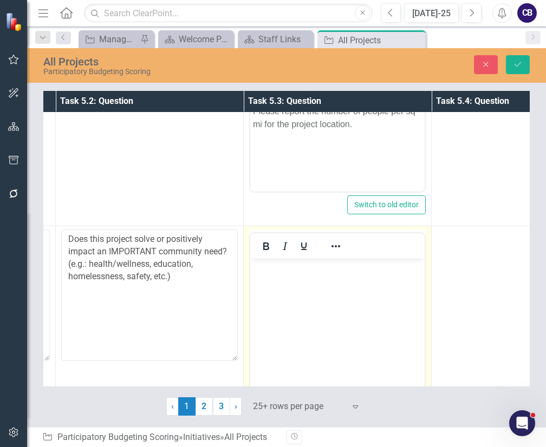
drag, startPoint x: 329, startPoint y: 286, endPoint x: 305, endPoint y: 300, distance: 27.7
click at [305, 300] on body "Rich Text Area. Press ALT-0 for help." at bounding box center [337, 340] width 174 height 163
paste body "Rich Text Area. Press ALT-0 for help."
click at [305, 300] on body "Rich Text Area. Press ALT-0 for help." at bounding box center [337, 340] width 174 height 163
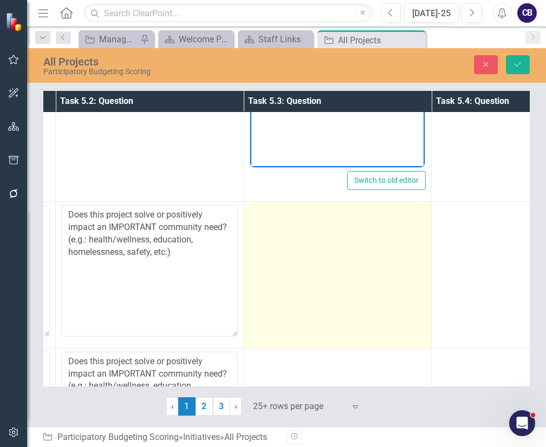
click at [319, 251] on td at bounding box center [338, 275] width 188 height 146
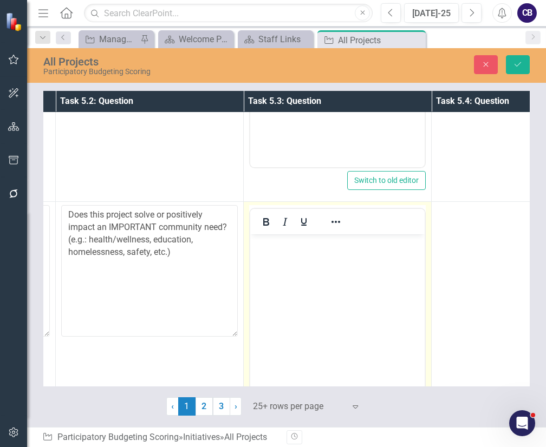
click at [320, 258] on body "Rich Text Area. Press ALT-0 for help." at bounding box center [337, 316] width 174 height 163
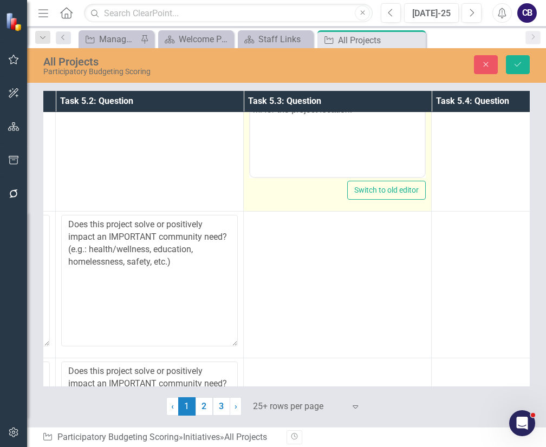
click at [319, 251] on td at bounding box center [338, 285] width 188 height 146
click at [320, 238] on p "Rich Text Area. Press ALT-0 for help." at bounding box center [337, 232] width 169 height 13
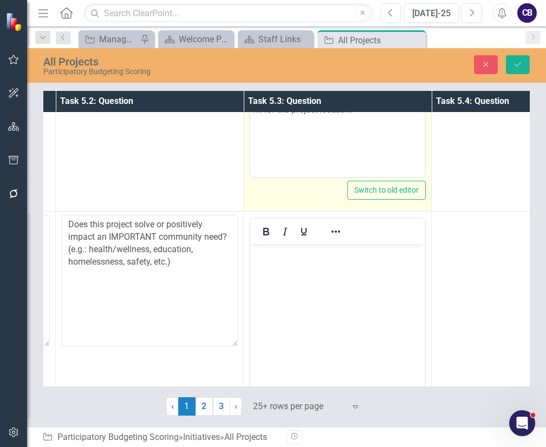
click at [320, 259] on p "Rich Text Area. Press ALT-0 for help." at bounding box center [337, 253] width 169 height 13
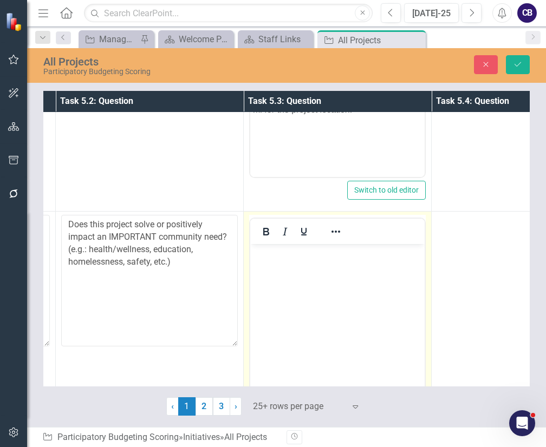
click at [295, 275] on body "Rich Text Area. Press ALT-0 for help." at bounding box center [337, 325] width 174 height 163
paste body "Rich Text Area. Press ALT-0 for help."
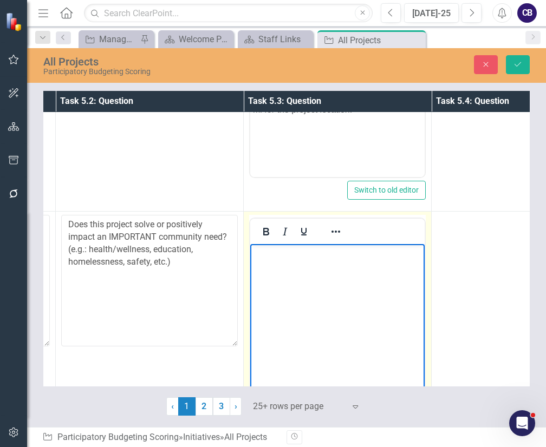
click at [295, 275] on body "Rich Text Area. Press ALT-0 for help." at bounding box center [337, 325] width 174 height 163
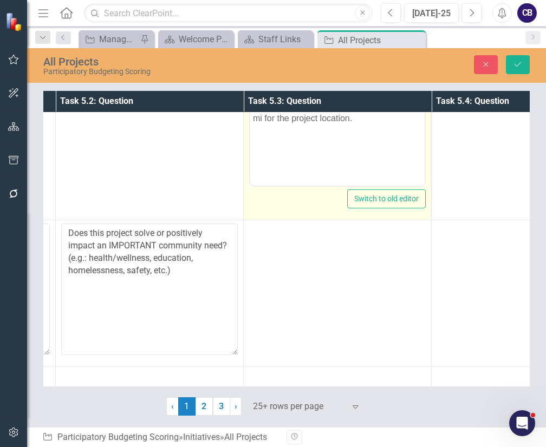
click at [295, 268] on td at bounding box center [338, 293] width 188 height 146
click at [295, 276] on body "Rich Text Area. Press ALT-0 for help." at bounding box center [337, 334] width 174 height 163
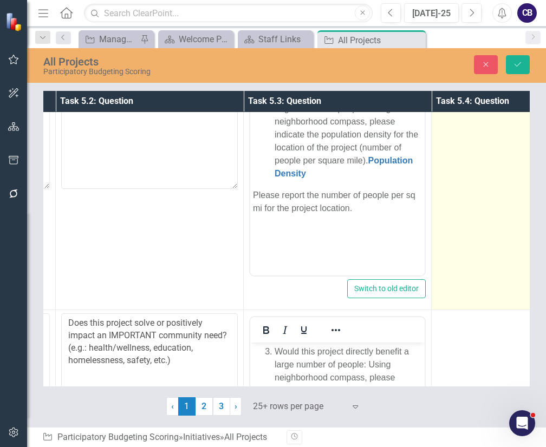
click at [487, 142] on td at bounding box center [526, 182] width 188 height 256
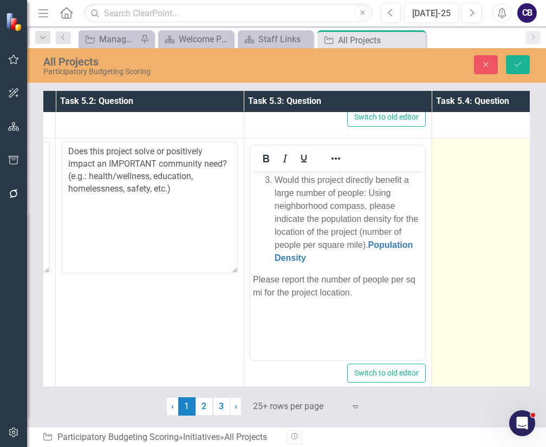
click at [487, 158] on td at bounding box center [526, 267] width 188 height 256
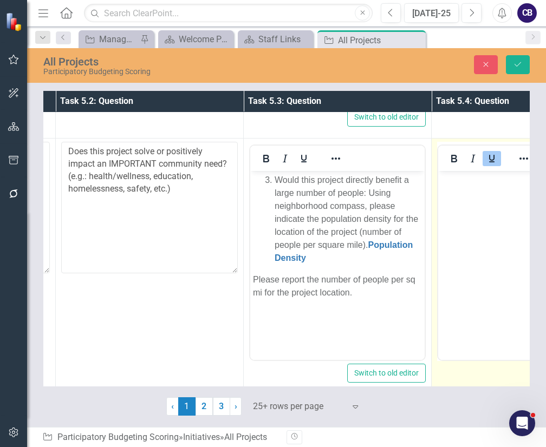
click at [487, 158] on icon "Underline" at bounding box center [491, 158] width 13 height 13
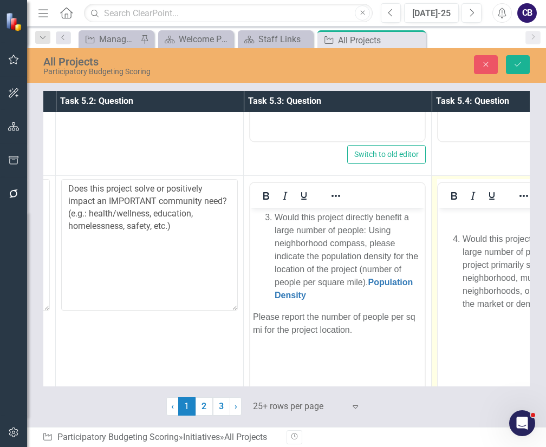
click at [466, 233] on p "Would this project directly benefit a large number of people: Will this project…" at bounding box center [536, 272] width 147 height 78
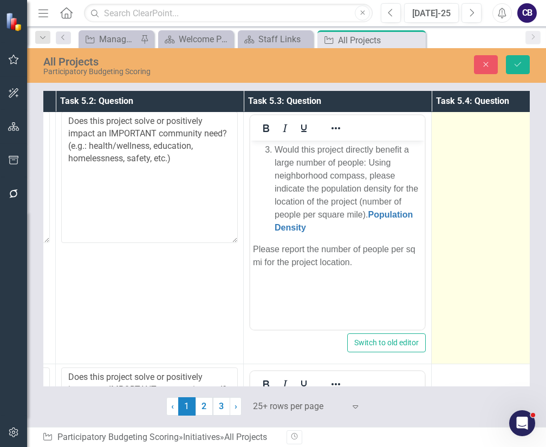
click at [486, 241] on td at bounding box center [526, 236] width 188 height 256
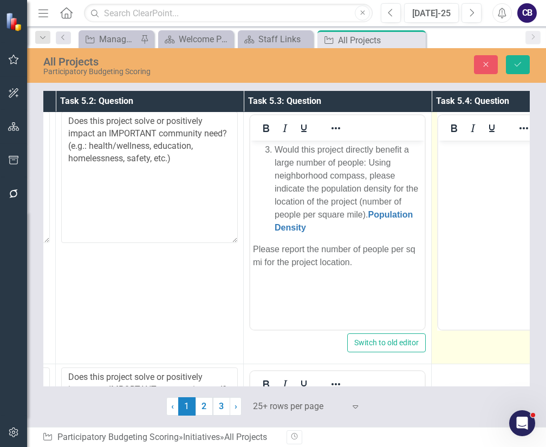
click at [487, 242] on body "Rich Text Area. Press ALT-0 for help." at bounding box center [525, 222] width 174 height 163
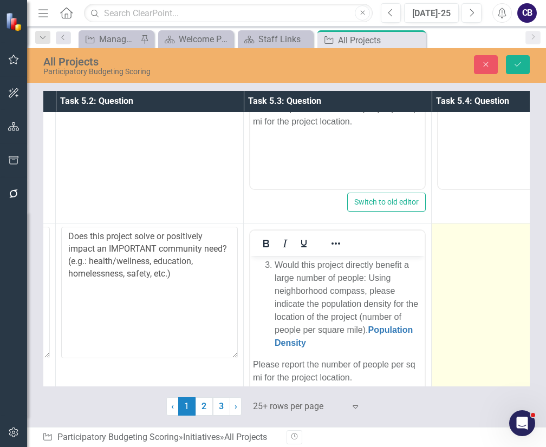
click at [480, 254] on td at bounding box center [526, 352] width 188 height 256
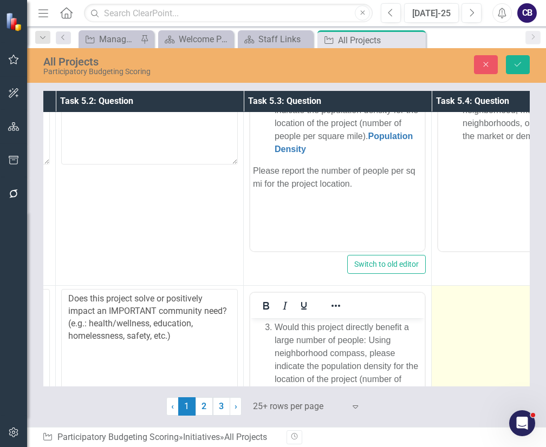
click at [471, 317] on td at bounding box center [526, 414] width 188 height 256
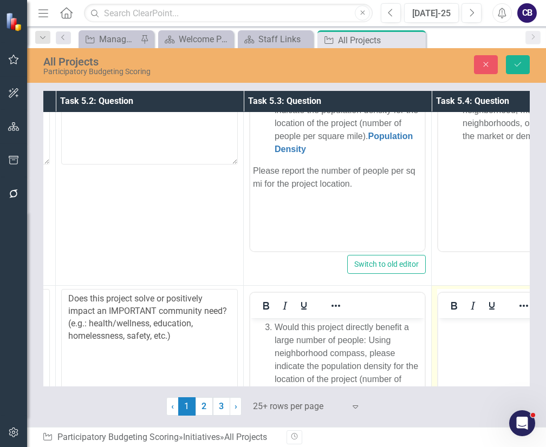
click at [472, 319] on body "Rich Text Area. Press ALT-0 for help." at bounding box center [525, 400] width 174 height 163
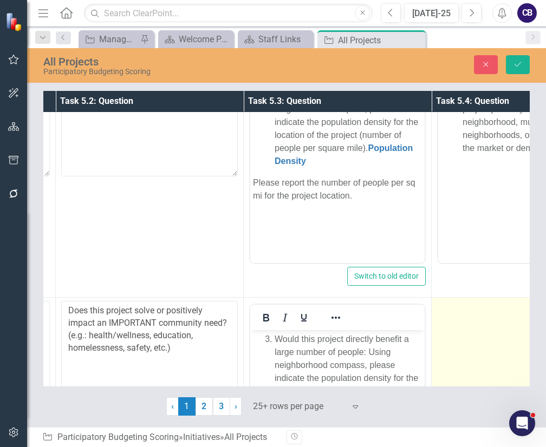
click at [475, 301] on div at bounding box center [525, 307] width 177 height 13
drag, startPoint x: 475, startPoint y: 300, endPoint x: 471, endPoint y: 310, distance: 10.7
click at [471, 310] on div at bounding box center [525, 307] width 177 height 13
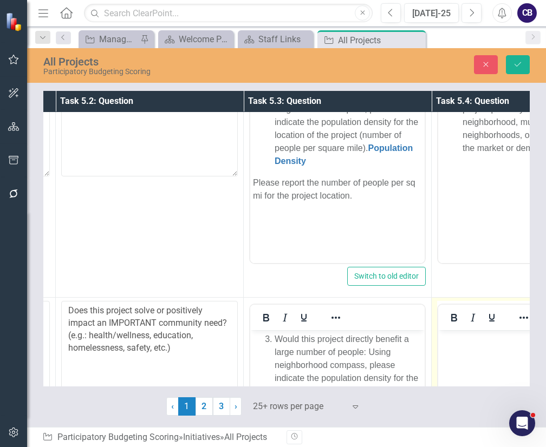
click at [468, 323] on button "Italic" at bounding box center [473, 317] width 18 height 15
drag, startPoint x: 909, startPoint y: 640, endPoint x: 468, endPoint y: 356, distance: 525.2
click at [468, 356] on body "﻿" at bounding box center [525, 411] width 174 height 163
paste body "Rich Text Area. Press ALT-0 for help."
click at [468, 356] on body "﻿" at bounding box center [525, 411] width 174 height 163
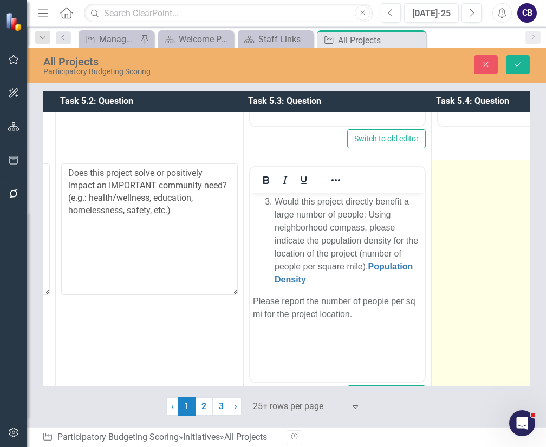
click at [470, 269] on td at bounding box center [526, 288] width 188 height 256
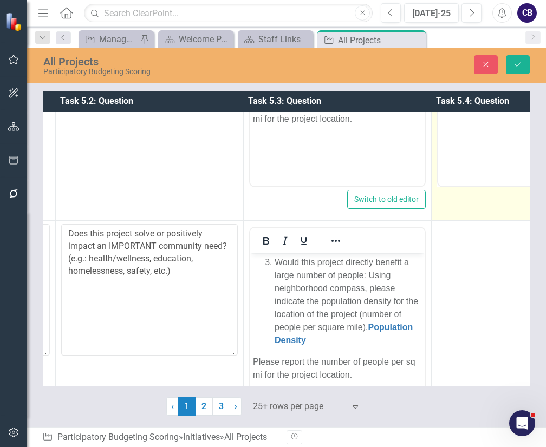
click at [470, 269] on td at bounding box center [526, 349] width 188 height 256
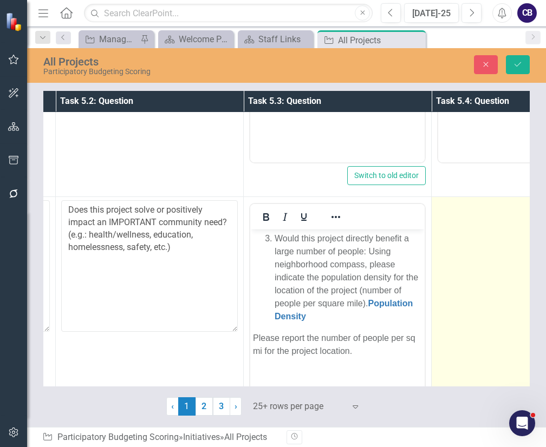
click at [462, 308] on td at bounding box center [526, 325] width 188 height 256
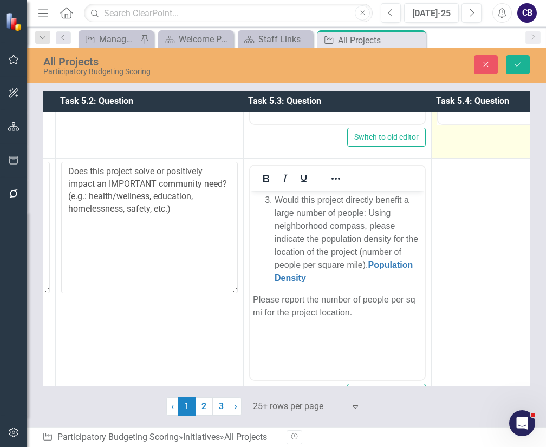
click at [462, 308] on td at bounding box center [526, 287] width 188 height 256
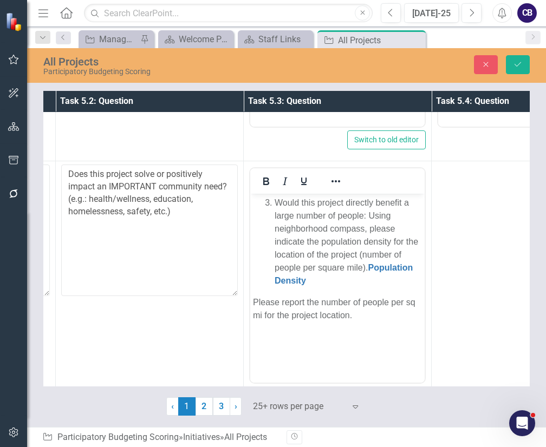
click at [462, 308] on td at bounding box center [526, 289] width 188 height 256
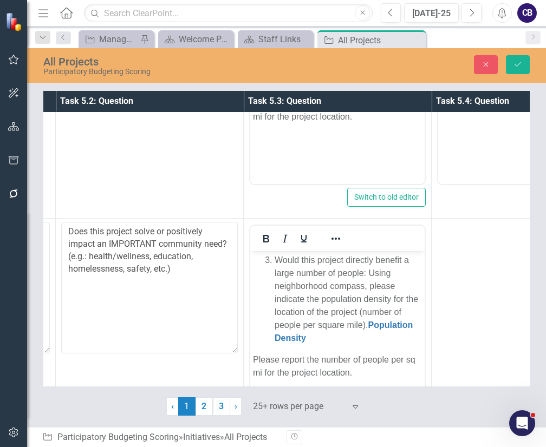
click at [462, 308] on td at bounding box center [526, 347] width 188 height 256
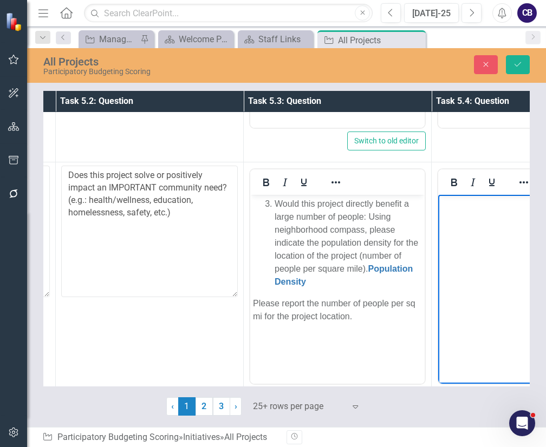
click at [471, 299] on body "Rich Text Area. Press ALT-0 for help." at bounding box center [525, 276] width 174 height 163
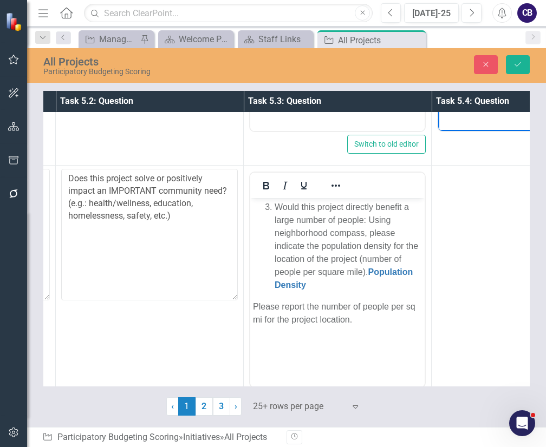
click at [470, 295] on td at bounding box center [526, 294] width 188 height 256
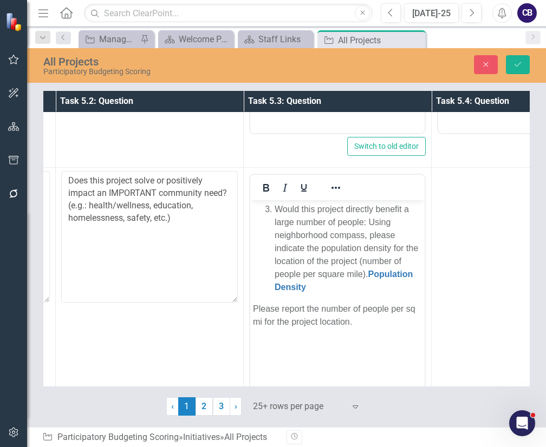
click at [470, 295] on td at bounding box center [526, 296] width 188 height 256
click at [471, 300] on body "Rich Text Area. Press ALT-0 for help." at bounding box center [525, 281] width 174 height 163
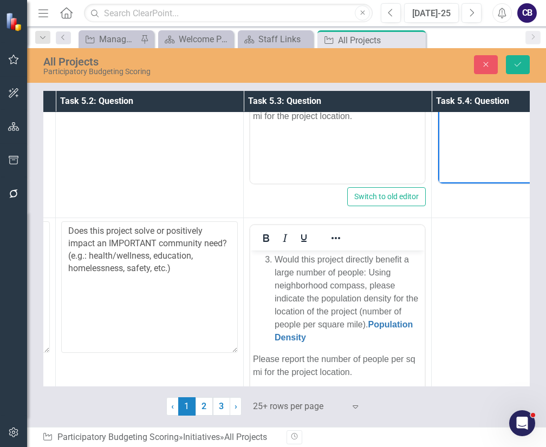
click at [470, 295] on td at bounding box center [526, 346] width 188 height 256
click at [471, 300] on body "Rich Text Area. Press ALT-0 for help." at bounding box center [525, 332] width 174 height 163
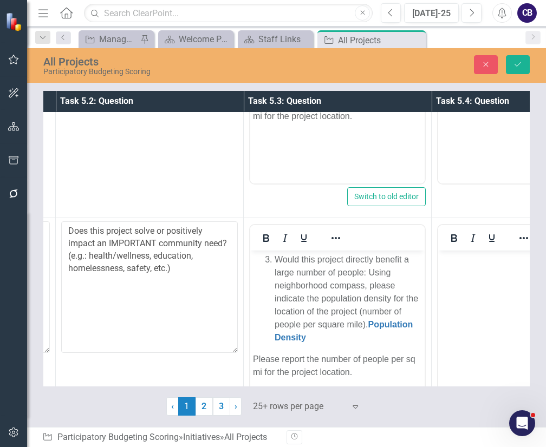
click at [471, 300] on body "Rich Text Area. Press ALT-0 for help." at bounding box center [525, 332] width 174 height 163
click at [487, 296] on body "Rich Text Area. Press ALT-0 for help." at bounding box center [525, 332] width 174 height 163
paste body "Rich Text Area. Press ALT-0 for help."
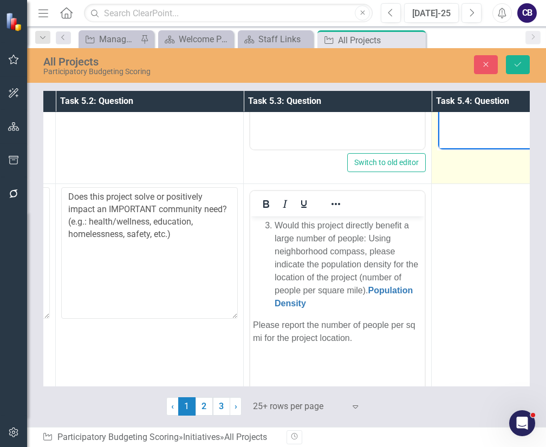
click at [487, 291] on td at bounding box center [526, 312] width 188 height 256
click at [487, 296] on body "Rich Text Area. Press ALT-0 for help." at bounding box center [525, 298] width 174 height 163
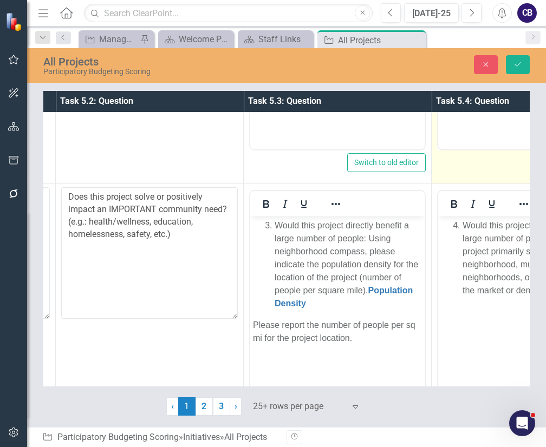
click at [487, 296] on body "Would this project directly benefit a large number of people: Will this project…" at bounding box center [525, 298] width 174 height 163
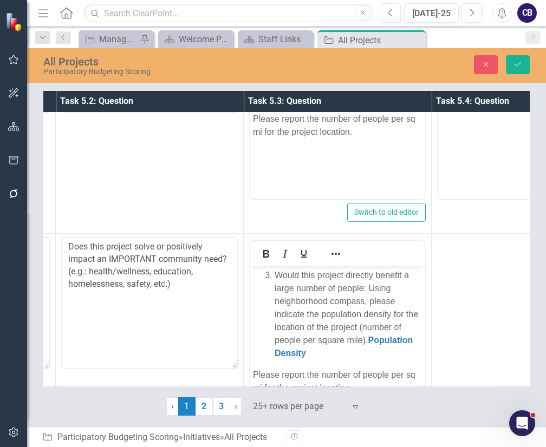
click at [487, 291] on td at bounding box center [526, 362] width 188 height 256
click at [487, 296] on body "Rich Text Area. Press ALT-0 for help." at bounding box center [525, 348] width 174 height 163
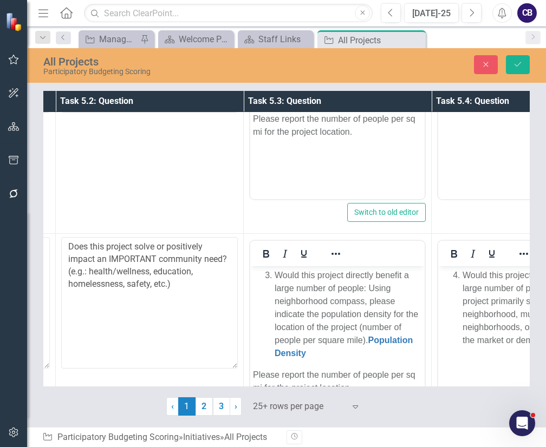
click at [487, 296] on body "Would this project directly benefit a large number of people: Will this project…" at bounding box center [525, 348] width 174 height 163
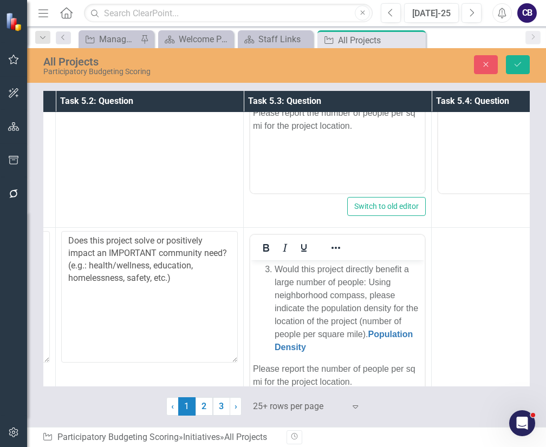
click at [487, 291] on td at bounding box center [526, 356] width 188 height 256
click at [487, 276] on body "Rich Text Area. Press ALT-0 for help." at bounding box center [525, 320] width 174 height 163
click at [487, 297] on body "Rich Text Area. Press ALT-0 for help." at bounding box center [525, 342] width 174 height 163
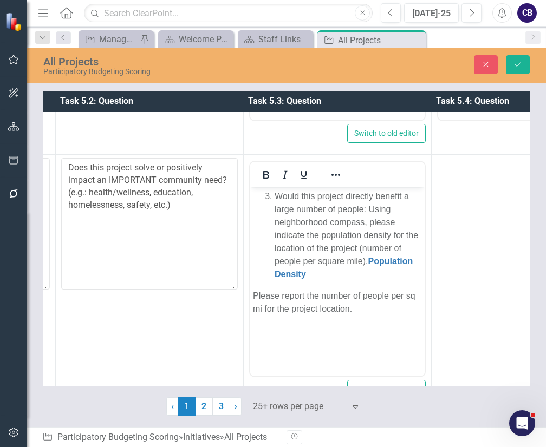
click at [487, 291] on td at bounding box center [526, 283] width 188 height 256
click at [487, 297] on body "Rich Text Area. Press ALT-0 for help." at bounding box center [525, 268] width 174 height 163
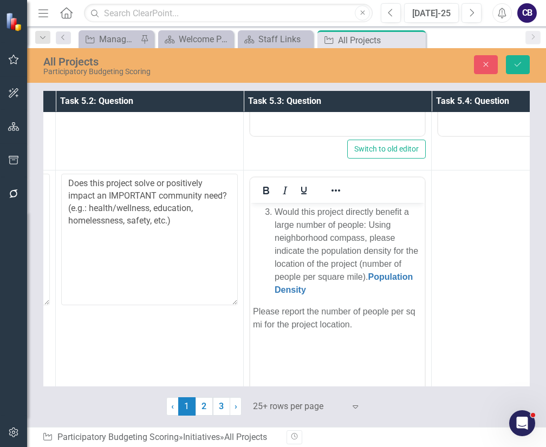
click at [487, 291] on td at bounding box center [526, 299] width 188 height 256
click at [487, 297] on body "Rich Text Area. Press ALT-0 for help." at bounding box center [525, 284] width 174 height 163
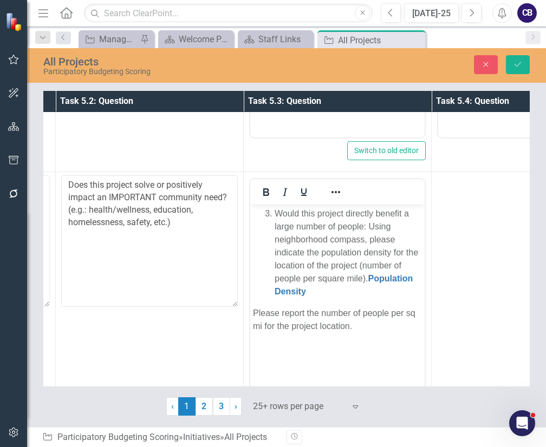
click at [487, 291] on td at bounding box center [526, 300] width 188 height 256
click at [487, 297] on body "Rich Text Area. Press ALT-0 for help." at bounding box center [525, 286] width 174 height 163
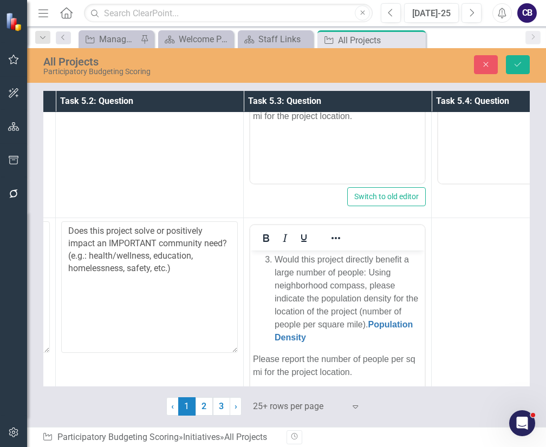
click at [487, 291] on td at bounding box center [526, 346] width 188 height 256
click at [487, 298] on body "Rich Text Area. Press ALT-0 for help." at bounding box center [525, 332] width 174 height 163
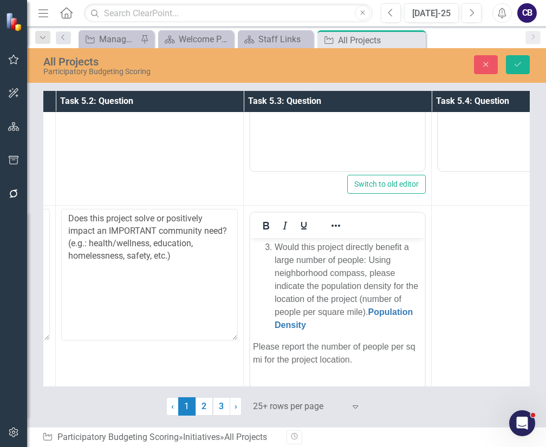
click at [487, 291] on td at bounding box center [526, 334] width 188 height 256
click at [487, 299] on body "Rich Text Area. Press ALT-0 for help." at bounding box center [525, 319] width 174 height 163
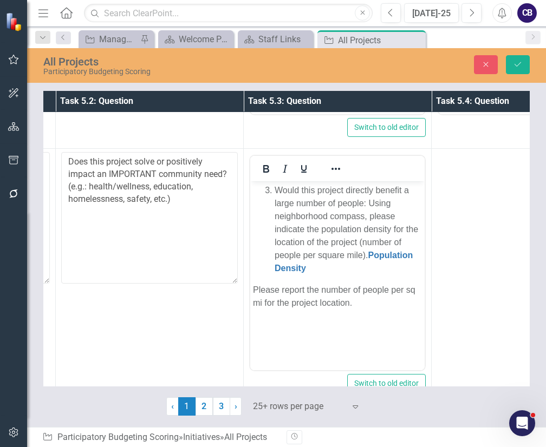
click at [487, 291] on td at bounding box center [526, 277] width 188 height 256
click at [487, 299] on body "Rich Text Area. Press ALT-0 for help." at bounding box center [525, 262] width 174 height 163
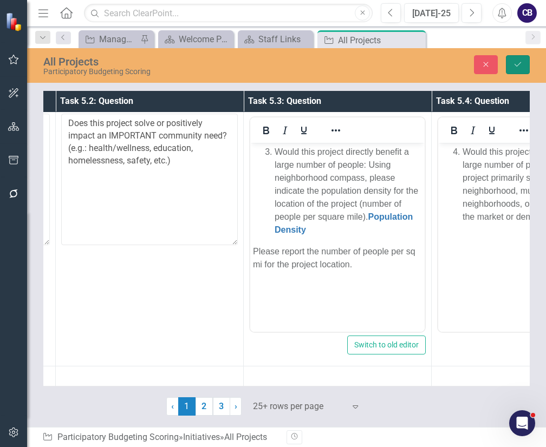
drag, startPoint x: 514, startPoint y: 68, endPoint x: 98, endPoint y: 117, distance: 418.4
click at [514, 68] on button "Save" at bounding box center [518, 64] width 24 height 19
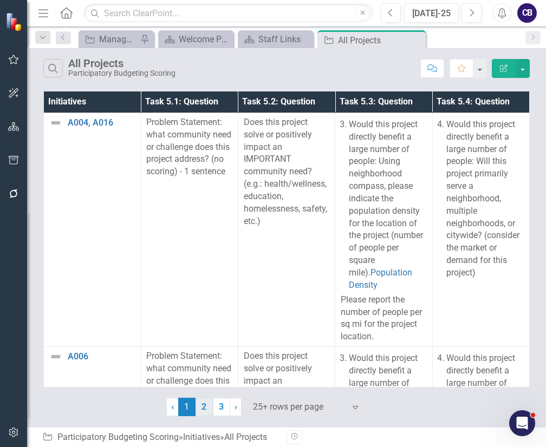
click at [203, 410] on link "2" at bounding box center [204, 407] width 17 height 18
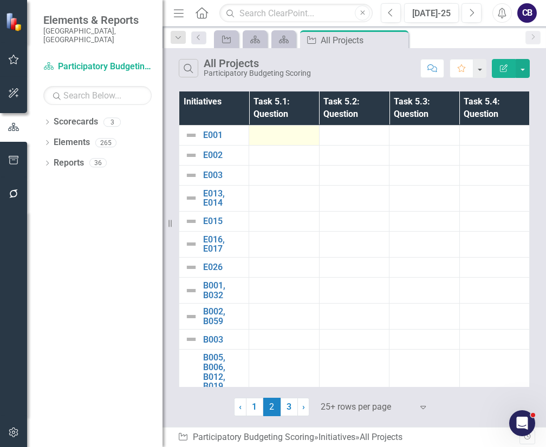
click at [257, 139] on div at bounding box center [284, 135] width 59 height 13
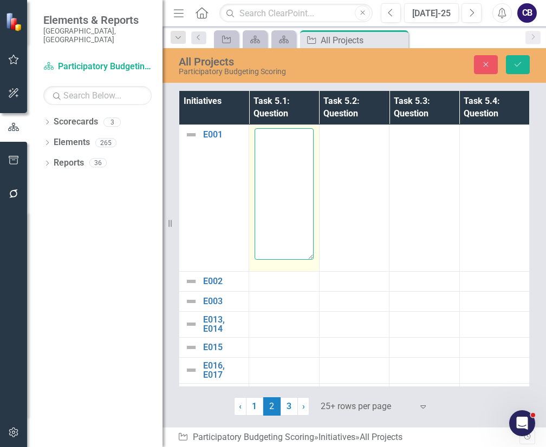
paste textarea "Problem Statement: what community need or challenge does this project address? …"
click at [276, 146] on textarea "Problem Statement: what community need or challenge does this project address? …" at bounding box center [284, 193] width 59 height 131
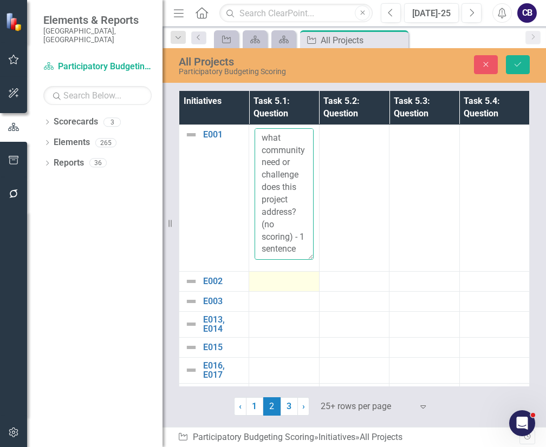
type textarea "Problem Statement: what community need or challenge does this project address? …"
click at [286, 289] on td at bounding box center [284, 281] width 70 height 20
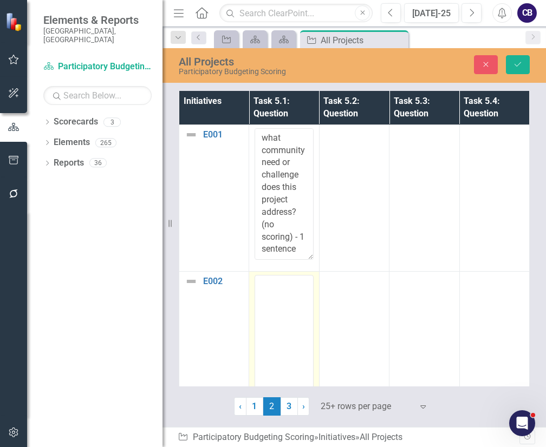
click at [286, 289] on textarea at bounding box center [284, 340] width 59 height 131
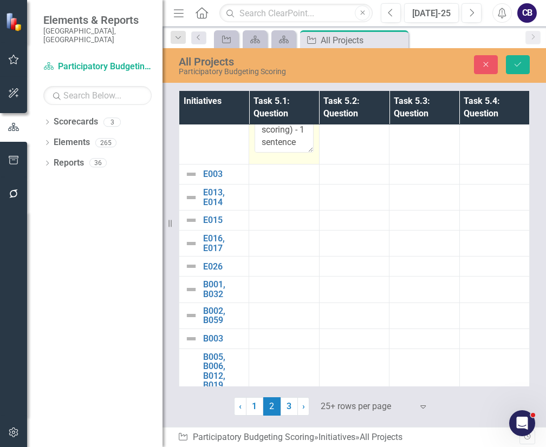
scroll to position [291, 0]
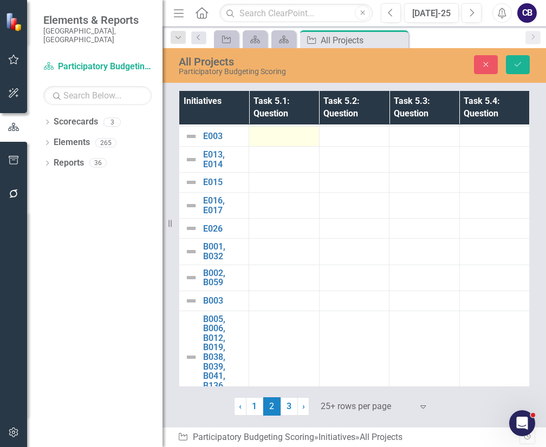
type textarea "Problem Statement: what community need or challenge does this project address? …"
click at [296, 130] on div at bounding box center [284, 136] width 59 height 13
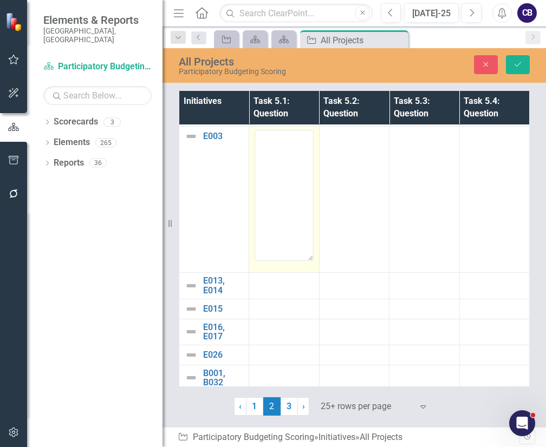
click at [296, 130] on textarea at bounding box center [284, 195] width 59 height 131
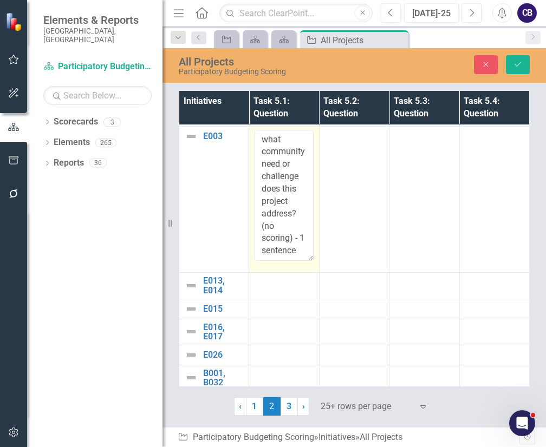
click at [293, 165] on textarea "Problem Statement: what community need or challenge does this project address? …" at bounding box center [284, 195] width 59 height 131
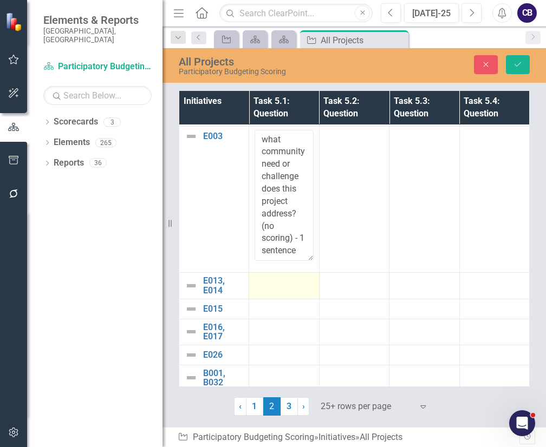
type textarea "Problem Statement: what community need or challenge does this project address? …"
click at [281, 291] on td at bounding box center [284, 286] width 70 height 26
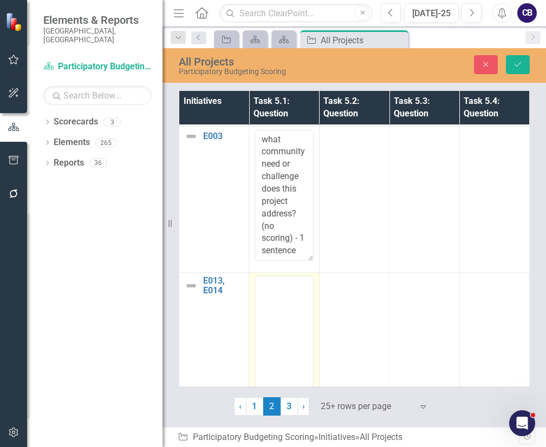
click at [281, 291] on textarea at bounding box center [284, 341] width 59 height 131
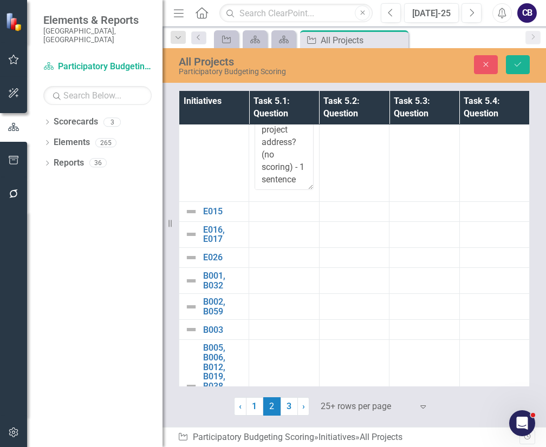
scroll to position [511, 0]
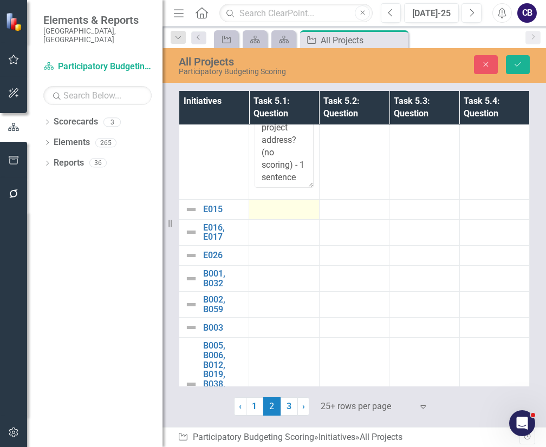
type textarea "Problem Statement: what community need or challenge does this project address? …"
click at [295, 199] on td at bounding box center [284, 209] width 70 height 20
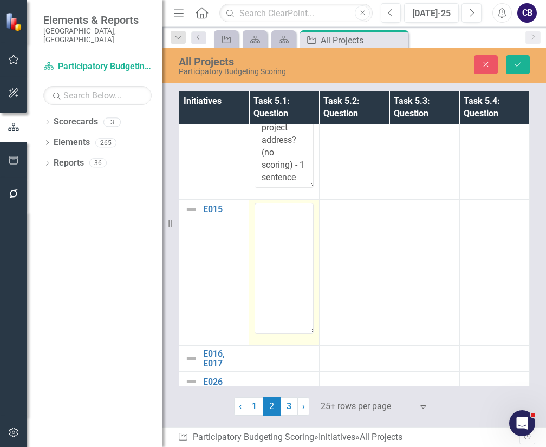
click at [295, 199] on td at bounding box center [284, 272] width 70 height 146
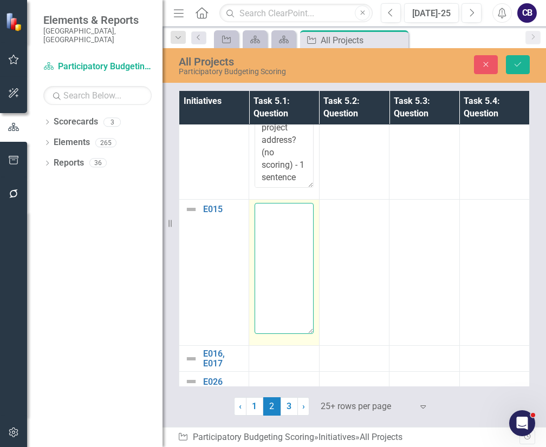
paste textarea "Problem Statement: what community need or challenge does this project address? …"
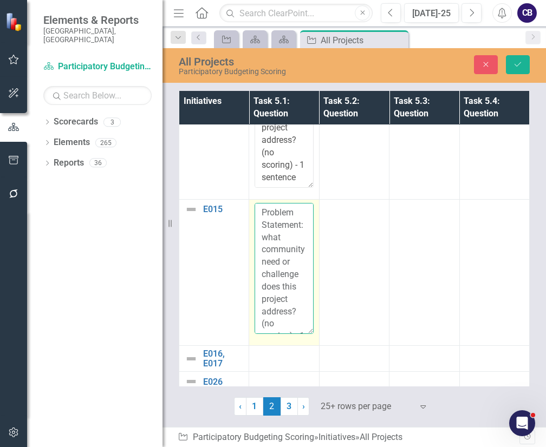
scroll to position [57, 0]
click at [295, 243] on textarea "Problem Statement: what community need or challenge does this project address? …" at bounding box center [284, 268] width 59 height 131
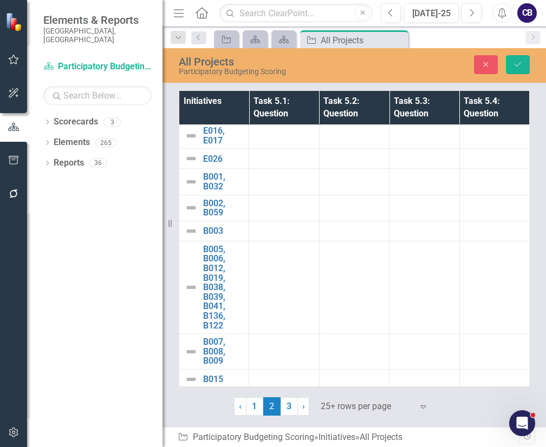
scroll to position [747, 0]
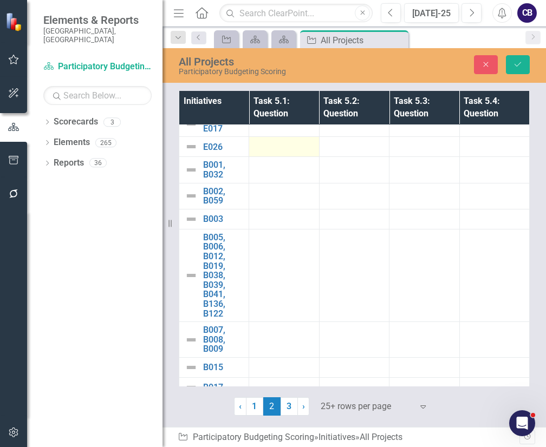
type textarea "Problem Statement: what community need or challenge does this project address? …"
click at [274, 142] on div at bounding box center [284, 146] width 59 height 13
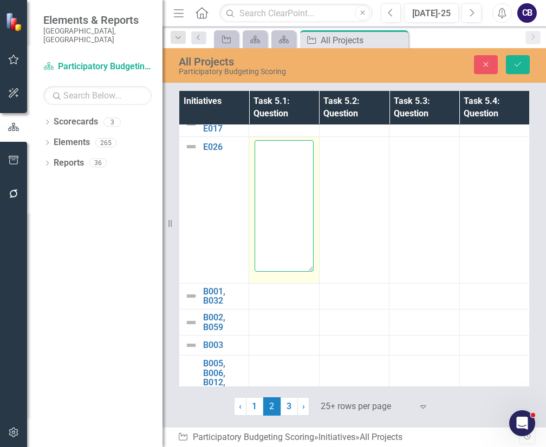
paste textarea "Problem Statement: what community need or challenge does this project address? …"
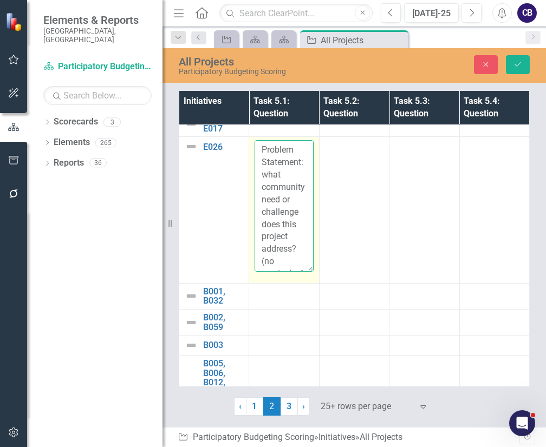
click at [275, 158] on textarea "Problem Statement: what community need or challenge does this project address? …" at bounding box center [284, 205] width 59 height 131
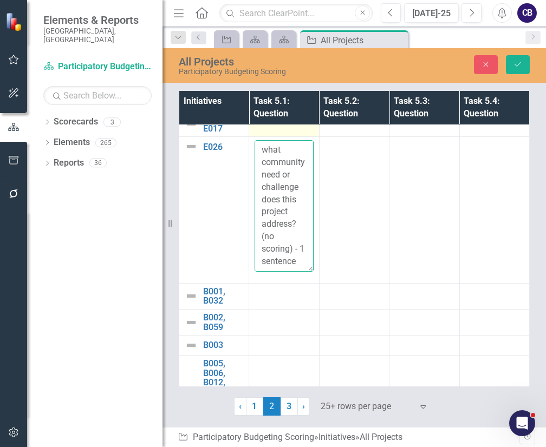
type textarea "Problem Statement: what community need or challenge does this project address? …"
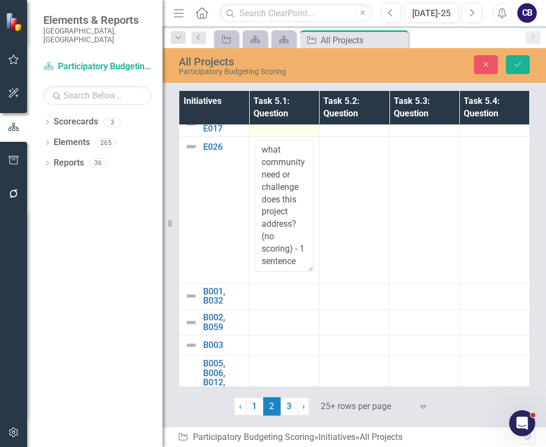
click at [273, 132] on td at bounding box center [284, 124] width 70 height 26
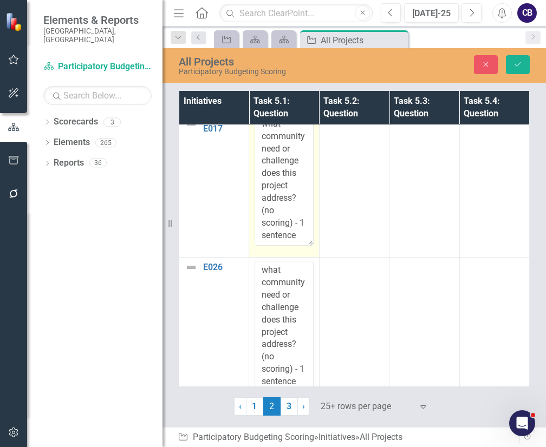
click at [275, 158] on textarea "Problem Statement: what community need or challenge does this project address? …" at bounding box center [284, 179] width 59 height 131
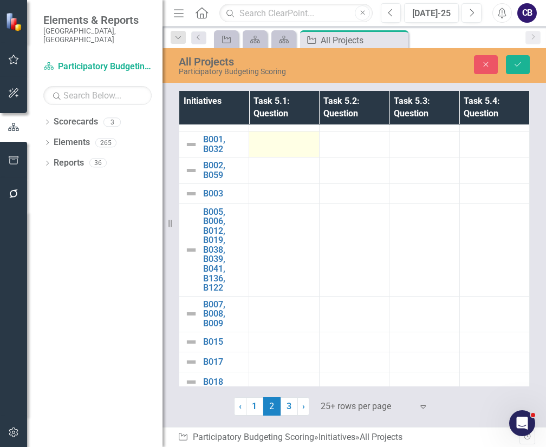
scroll to position [1021, 0]
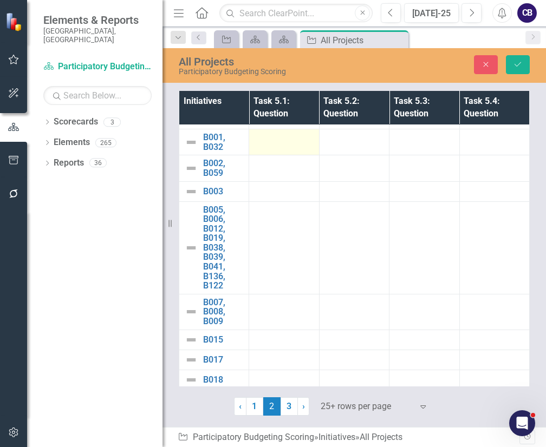
type textarea "Problem Statement: what community need or challenge does this project address? …"
click at [277, 140] on div at bounding box center [284, 139] width 59 height 13
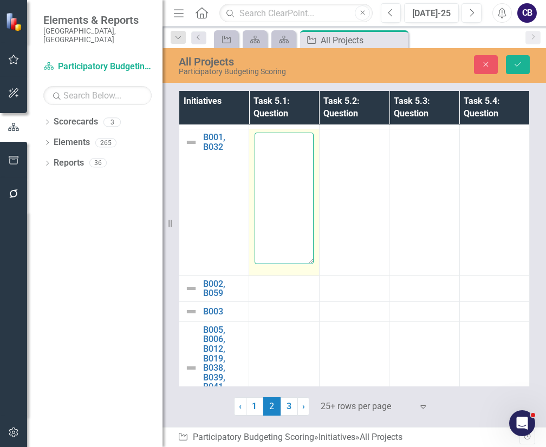
paste textarea "Problem Statement: what community need or challenge does this project address? …"
click at [279, 163] on textarea "Problem Statement: what community need or challenge does this project address? …" at bounding box center [284, 198] width 59 height 131
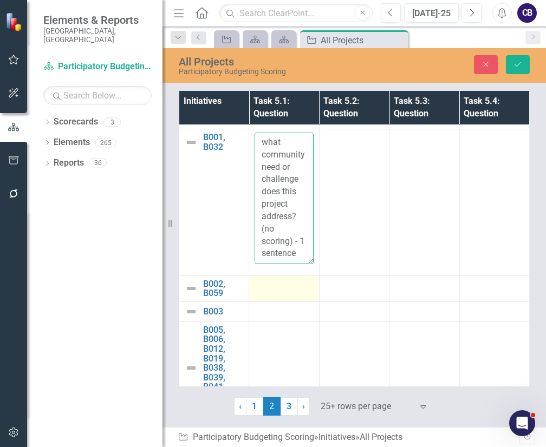
type textarea "Problem Statement: what community need or challenge does this project address? …"
click at [276, 292] on td at bounding box center [284, 289] width 70 height 26
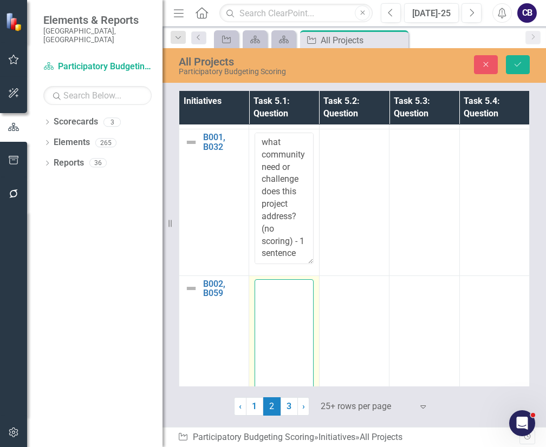
paste textarea "Problem Statement: what community need or challenge does this project address? …"
click at [280, 308] on textarea at bounding box center [284, 345] width 59 height 131
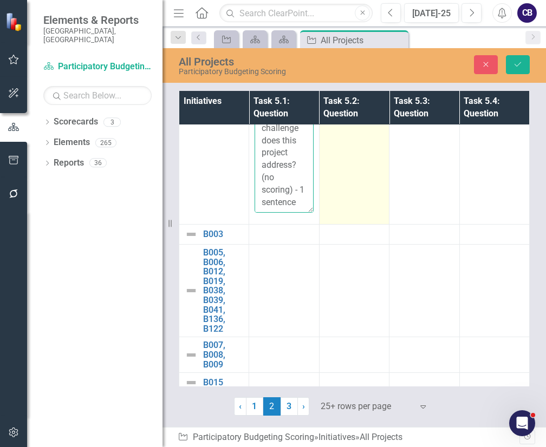
scroll to position [1255, 0]
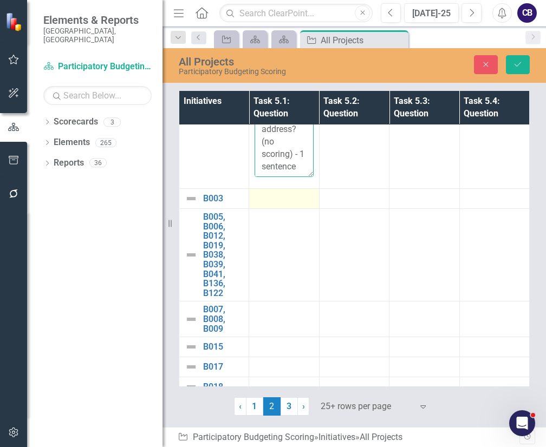
type textarea "Problem Statement: what community need or challenge does this project address? …"
click at [284, 196] on div at bounding box center [284, 198] width 59 height 13
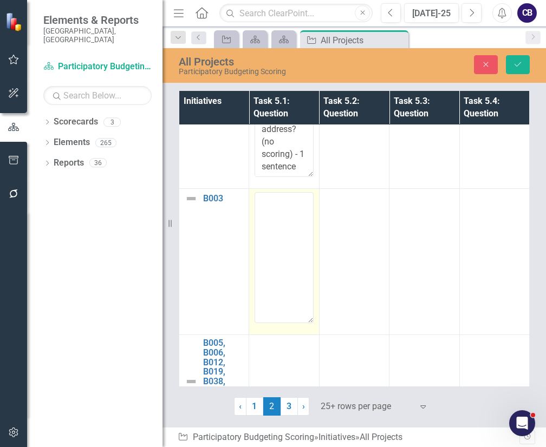
click at [280, 237] on textarea at bounding box center [284, 257] width 59 height 131
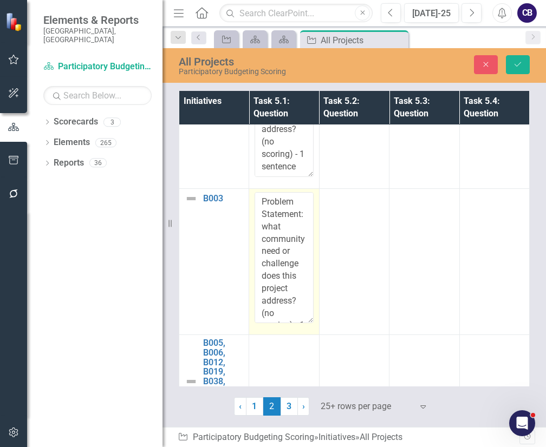
scroll to position [57, 0]
click at [280, 237] on textarea "Problem Statement: what community need or challenge does this project address? …" at bounding box center [284, 257] width 59 height 131
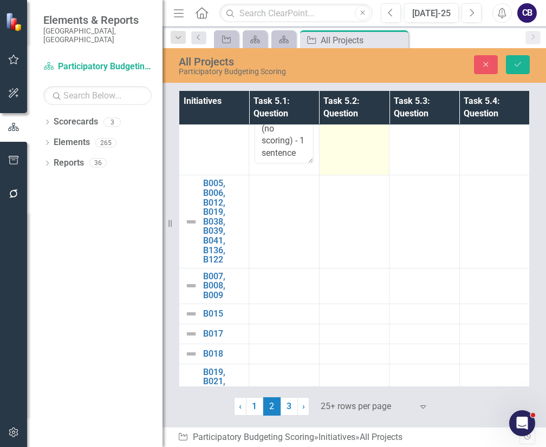
scroll to position [1417, 0]
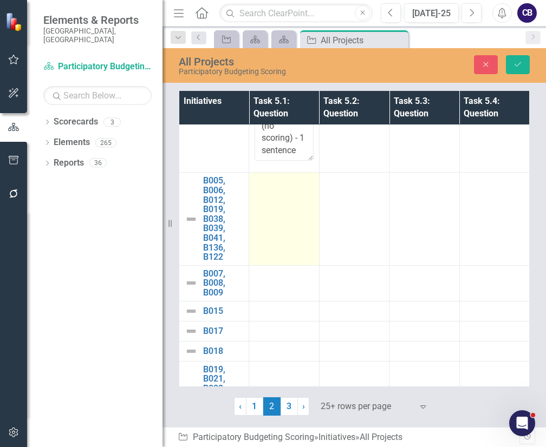
type textarea "Problem Statement: what community need or challenge does this project address? …"
click at [272, 196] on td at bounding box center [284, 219] width 70 height 93
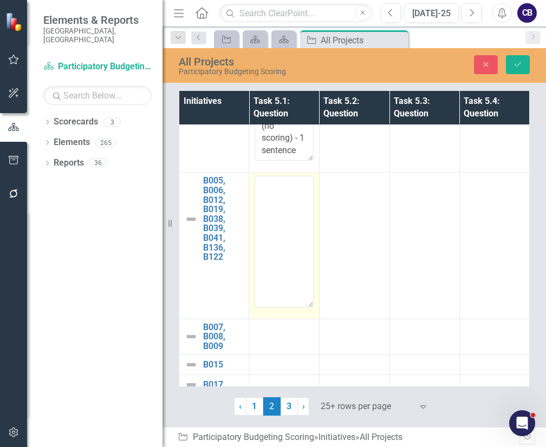
click at [277, 237] on textarea at bounding box center [284, 241] width 59 height 131
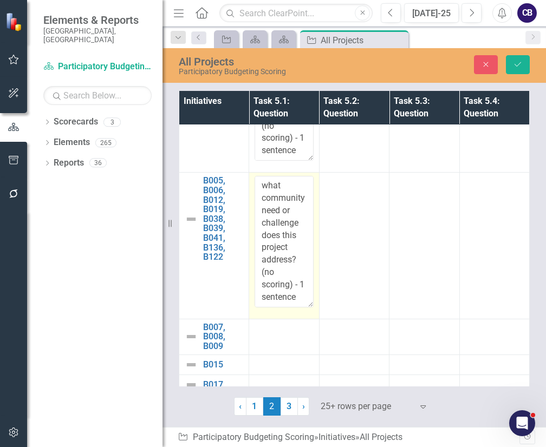
click at [277, 237] on textarea "Problem Statement: what community need or challenge does this project address? …" at bounding box center [284, 241] width 59 height 131
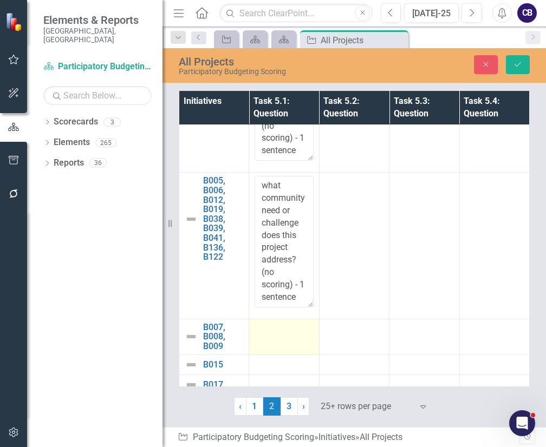
type textarea "Problem Statement: what community need or challenge does this project address? …"
click at [284, 336] on td at bounding box center [284, 337] width 70 height 36
click at [284, 336] on textarea at bounding box center [284, 388] width 59 height 131
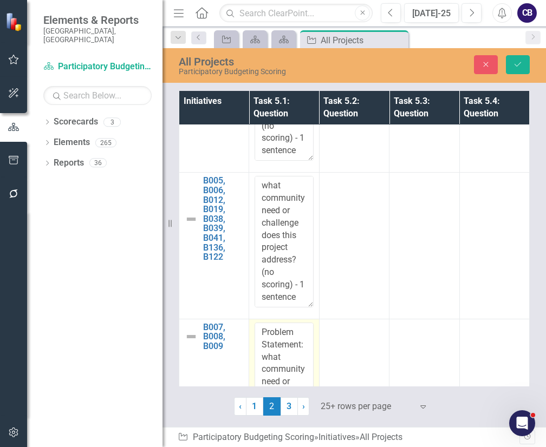
click at [284, 336] on textarea "Problem Statement: what community need or challenge does this project address? …" at bounding box center [284, 388] width 59 height 131
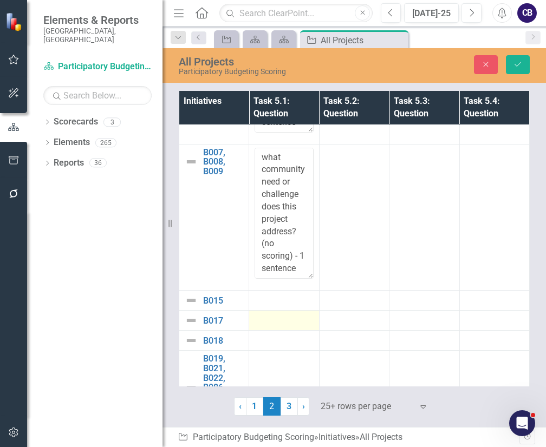
scroll to position [1594, 0]
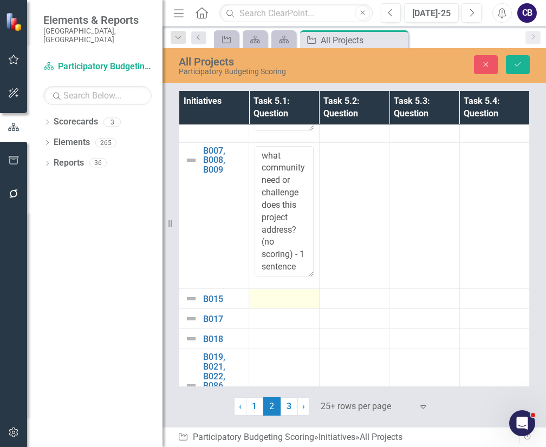
type textarea "Problem Statement: what community need or challenge does this project address? …"
click at [282, 302] on td at bounding box center [284, 299] width 70 height 20
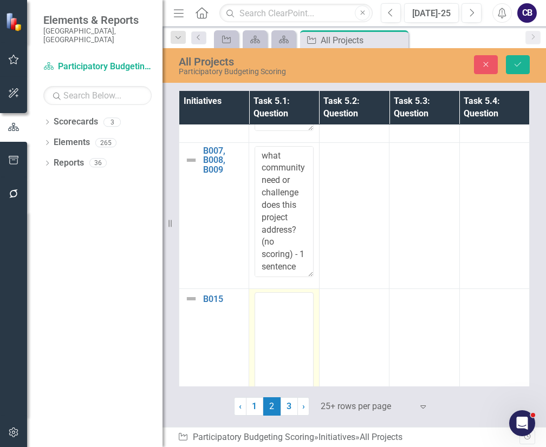
drag, startPoint x: 282, startPoint y: 302, endPoint x: 288, endPoint y: 340, distance: 39.0
click at [288, 340] on textarea at bounding box center [284, 358] width 59 height 131
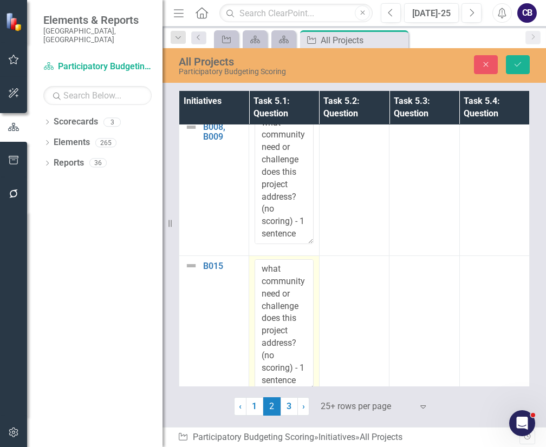
click at [288, 340] on textarea "Problem Statement: what community need or challenge does this project address? …" at bounding box center [284, 325] width 59 height 131
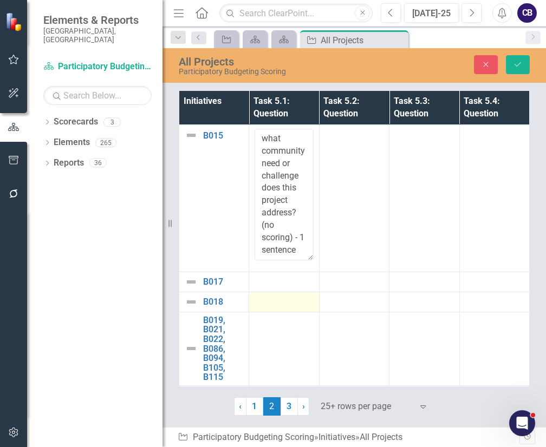
scroll to position [1760, 0]
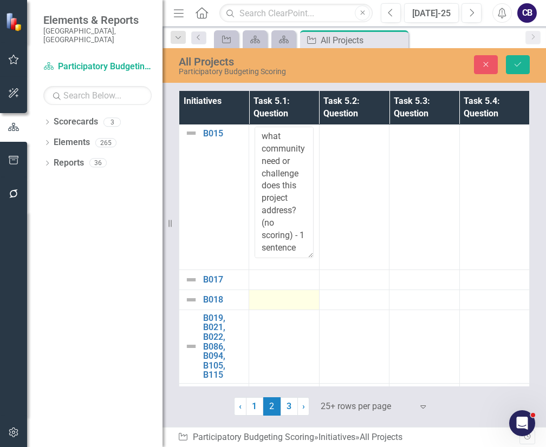
type textarea "Problem Statement: what community need or challenge does this project address? …"
click at [287, 304] on td at bounding box center [284, 300] width 70 height 20
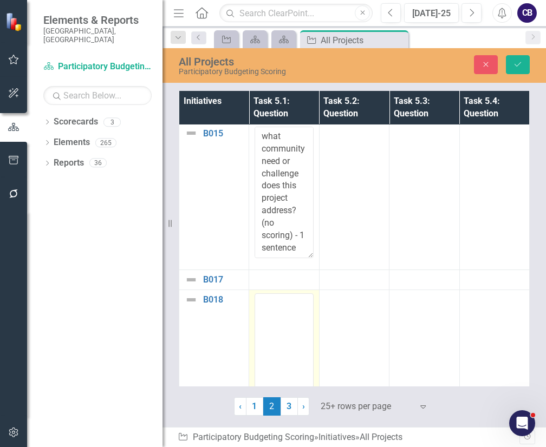
click at [287, 304] on textarea at bounding box center [284, 359] width 59 height 131
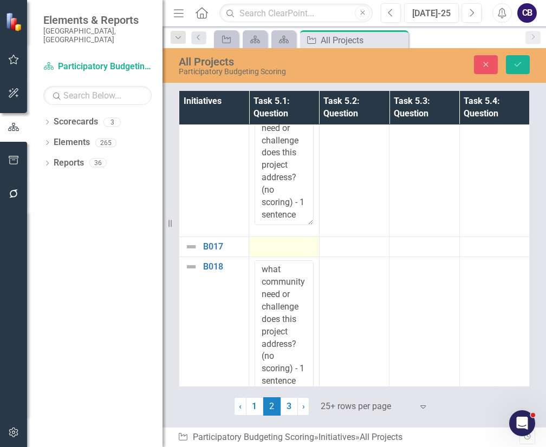
drag, startPoint x: 287, startPoint y: 304, endPoint x: 270, endPoint y: 238, distance: 68.2
type textarea "Problem Statement: what community need or challenge does this project address? …"
click at [270, 241] on div at bounding box center [284, 247] width 59 height 13
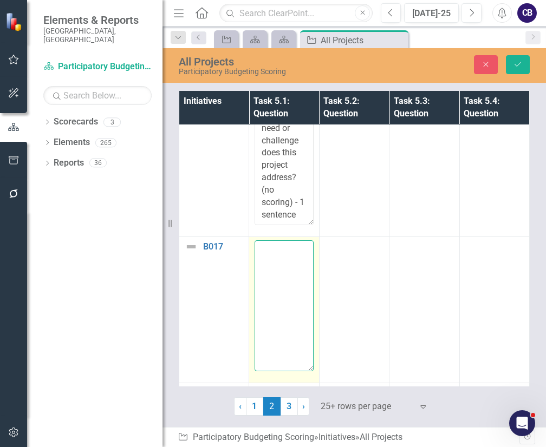
click at [272, 263] on textarea at bounding box center [284, 306] width 59 height 131
paste textarea "Problem Statement: what community need or challenge does this project address? …"
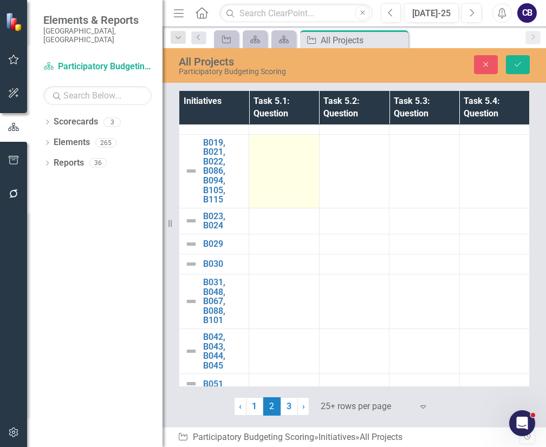
type textarea "Problem Statement: what community need or challenge does this project address? …"
click at [292, 176] on td at bounding box center [284, 171] width 70 height 74
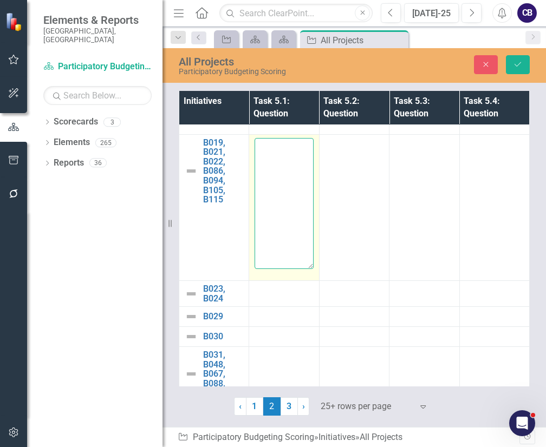
click at [292, 176] on textarea at bounding box center [284, 203] width 59 height 131
paste textarea "Problem Statement: what community need or challenge does this project address? …"
click at [292, 176] on textarea "Problem Statement: what community need or challenge does this project address? …" at bounding box center [284, 203] width 59 height 131
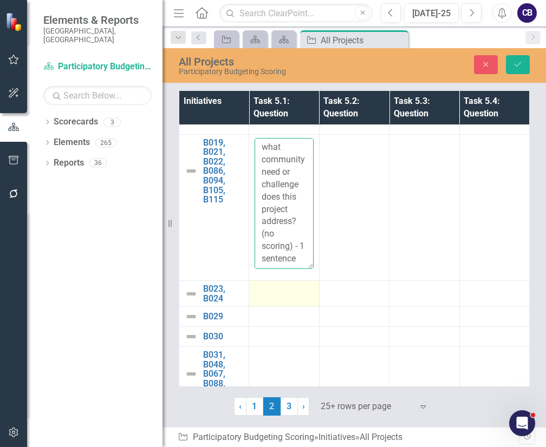
type textarea "Problem Statement: what community need or challenge does this project address? …"
click at [278, 291] on div at bounding box center [284, 290] width 59 height 13
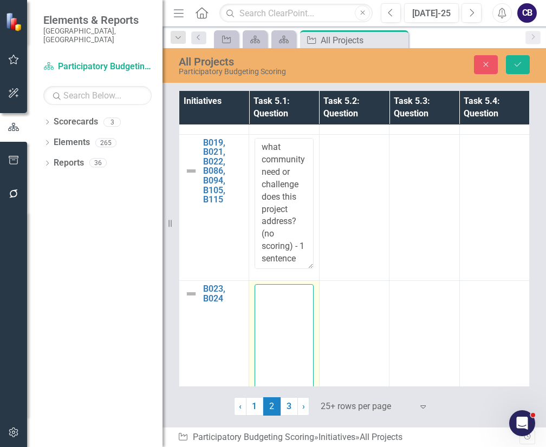
click at [278, 291] on textarea at bounding box center [284, 349] width 59 height 131
paste textarea "Problem Statement: what community need or challenge does this project address? …"
click at [278, 291] on textarea "Problem Statement: what community need or challenge does this project address? …" at bounding box center [284, 349] width 59 height 131
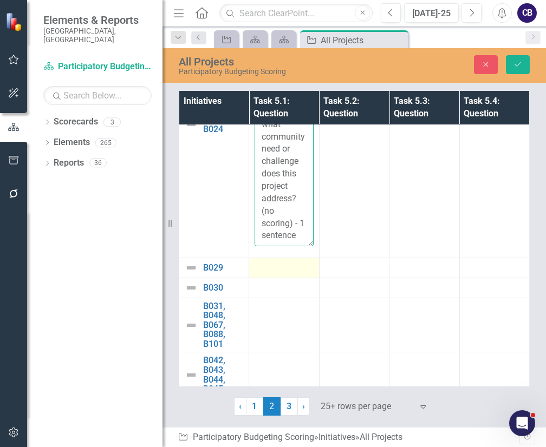
type textarea "Problem Statement: what community need or challenge does this project address? …"
click at [268, 262] on div at bounding box center [284, 268] width 59 height 13
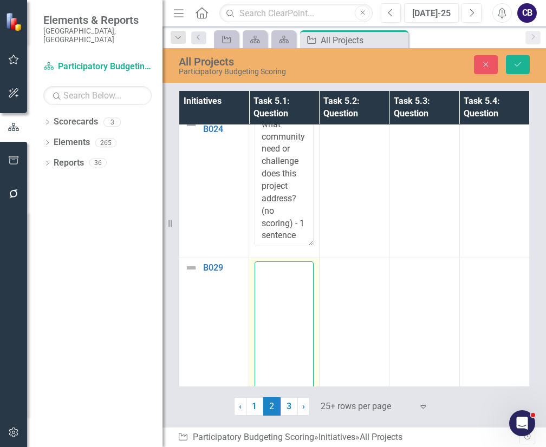
click at [268, 262] on textarea at bounding box center [284, 327] width 59 height 131
drag, startPoint x: 268, startPoint y: 262, endPoint x: 300, endPoint y: 308, distance: 56.1
click at [300, 308] on textarea at bounding box center [284, 327] width 59 height 131
paste textarea "Problem Statement: what community need or challenge does this project address? …"
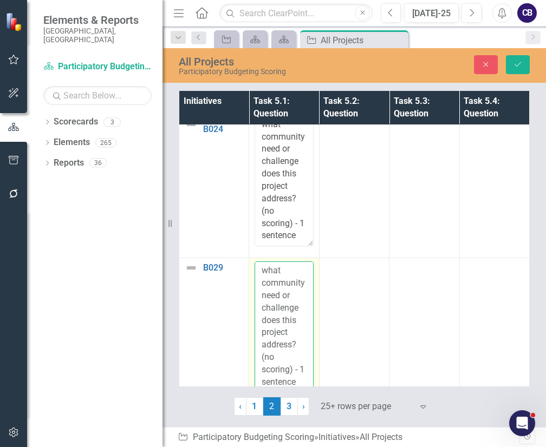
click at [300, 308] on textarea "Problem Statement: what community need or challenge does this project address? …" at bounding box center [284, 327] width 59 height 131
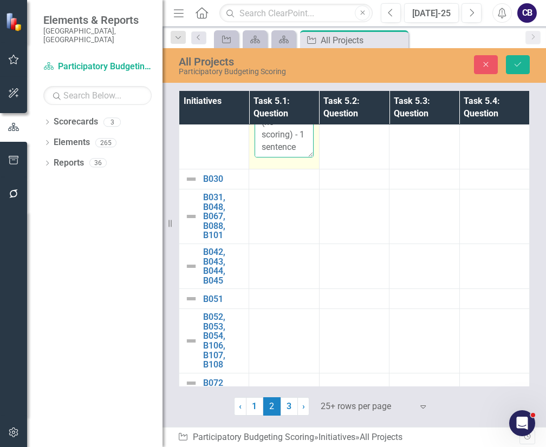
type textarea "Problem Statement: what community need or challenge does this project address? …"
click at [281, 161] on td "Problem Statement: what community need or challenge does this project address? …" at bounding box center [284, 96] width 70 height 146
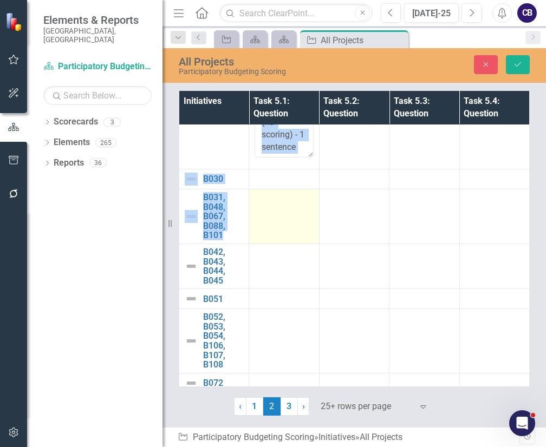
drag, startPoint x: 281, startPoint y: 161, endPoint x: 285, endPoint y: 200, distance: 39.2
click at [285, 200] on td at bounding box center [284, 216] width 70 height 55
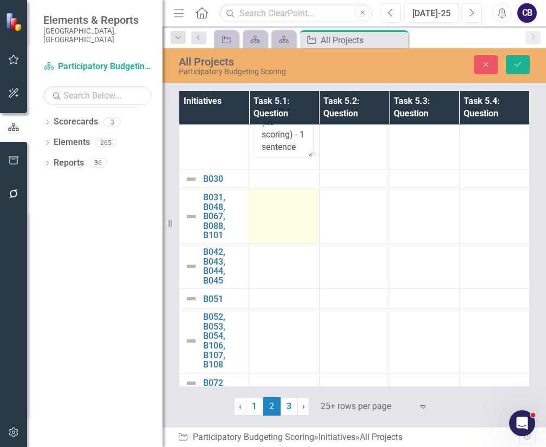
click at [285, 200] on td at bounding box center [284, 216] width 70 height 55
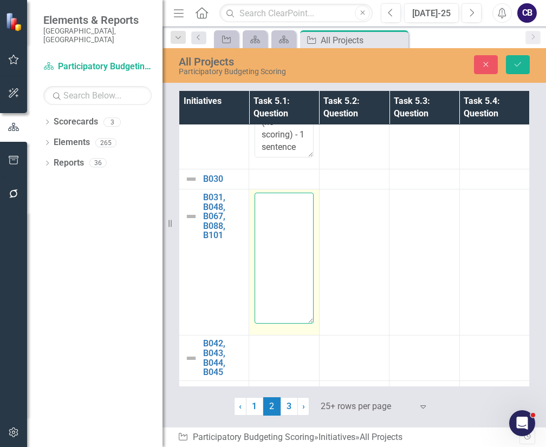
paste textarea "Problem Statement: what community need or challenge does this project address? …"
click at [276, 223] on textarea "Problem Statement: what community need or challenge does this project address? …" at bounding box center [284, 258] width 59 height 131
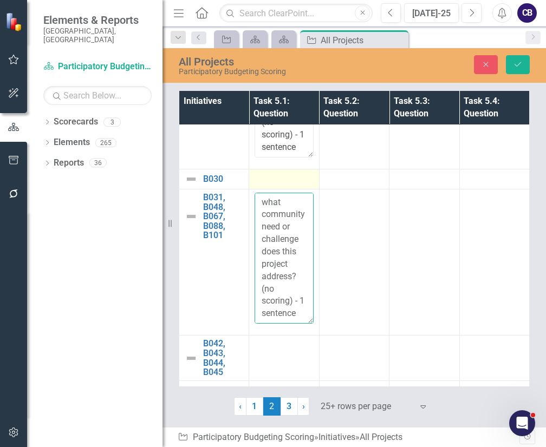
type textarea "Problem Statement: what community need or challenge does this project address? …"
click at [281, 182] on td at bounding box center [284, 179] width 70 height 20
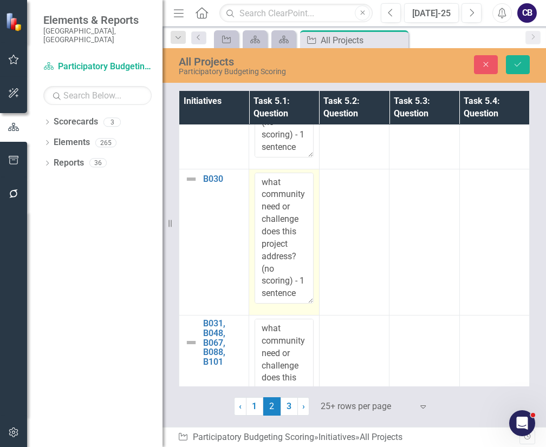
click at [281, 182] on textarea "Problem Statement: what community need or challenge does this project address? …" at bounding box center [284, 238] width 59 height 131
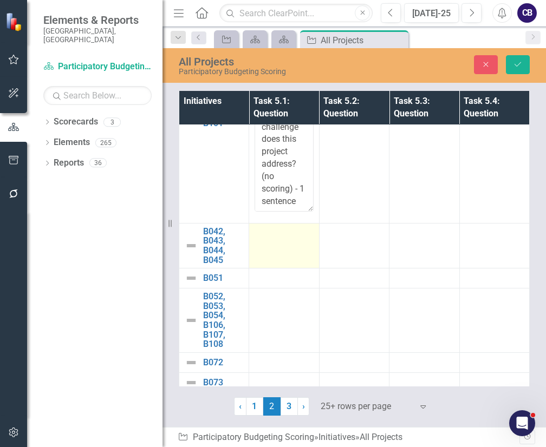
type textarea "Problem Statement: what community need or challenge does this project address? …"
click at [282, 246] on td at bounding box center [284, 245] width 70 height 45
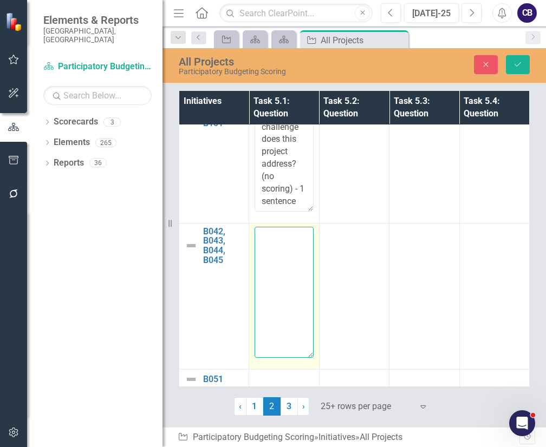
click at [282, 246] on textarea at bounding box center [284, 292] width 59 height 131
paste textarea "Problem Statement: what community need or challenge does this project address? …"
click at [287, 277] on textarea "Problem Statement: what community need or challenge does this project address? …" at bounding box center [284, 292] width 59 height 131
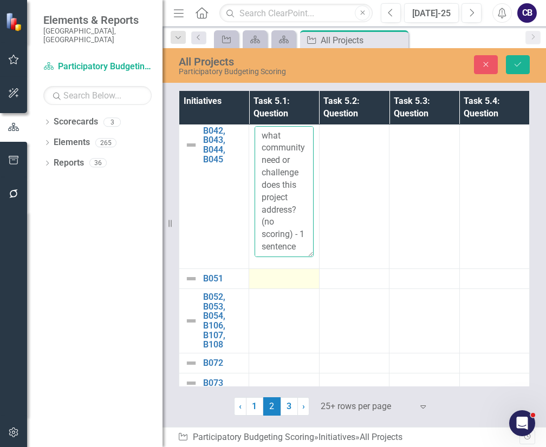
type textarea "Problem Statement: what community need or challenge does this project address? …"
click at [305, 273] on div at bounding box center [284, 279] width 59 height 13
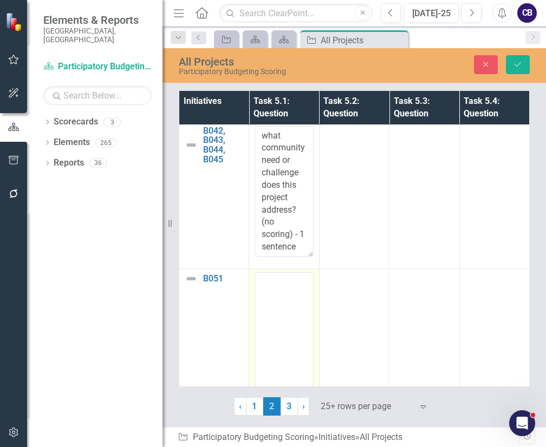
click at [305, 273] on textarea at bounding box center [284, 338] width 59 height 131
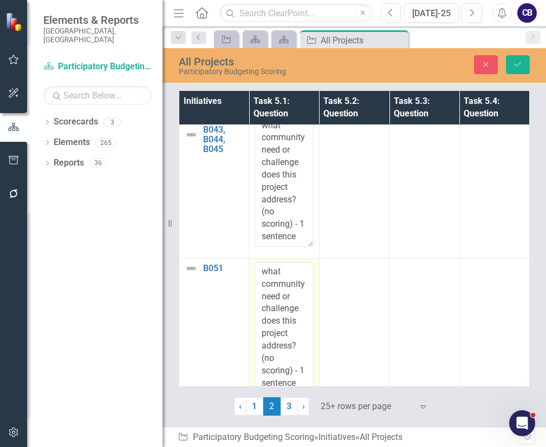
click at [301, 315] on textarea "Problem Statement: what community need or challenge does this project address? …" at bounding box center [284, 327] width 59 height 131
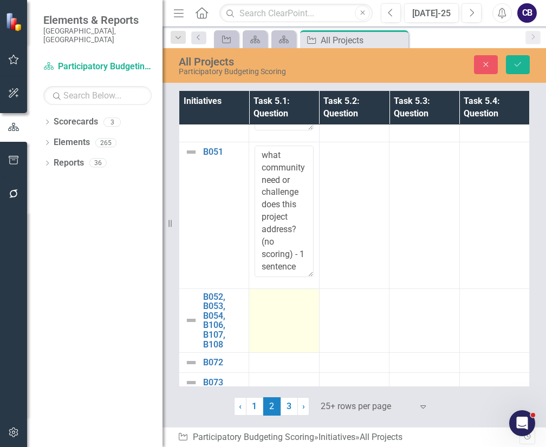
type textarea "Problem Statement: what community need or challenge does this project address? …"
click at [278, 323] on td at bounding box center [284, 321] width 70 height 64
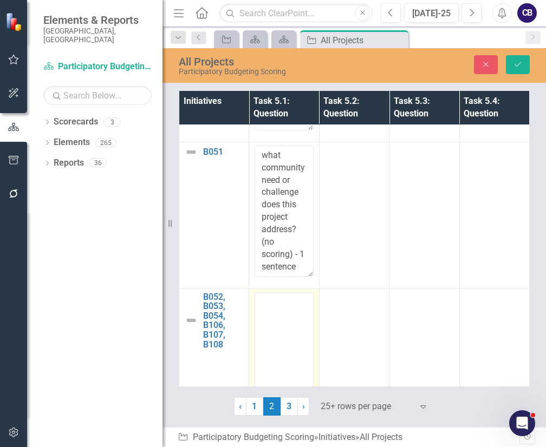
click at [278, 323] on textarea at bounding box center [284, 358] width 59 height 131
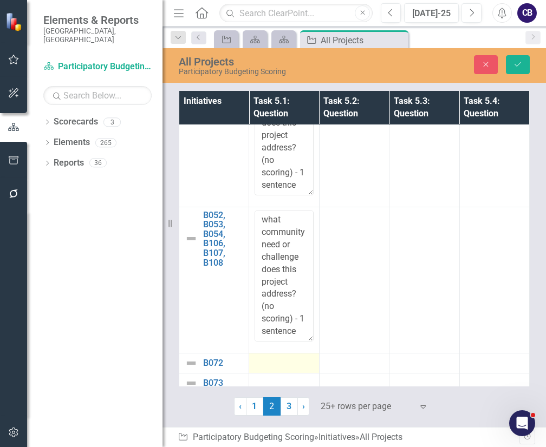
type textarea "Problem Statement: what community need or challenge does this project address? …"
click at [282, 357] on div at bounding box center [284, 363] width 59 height 13
click at [282, 357] on textarea at bounding box center [284, 422] width 59 height 131
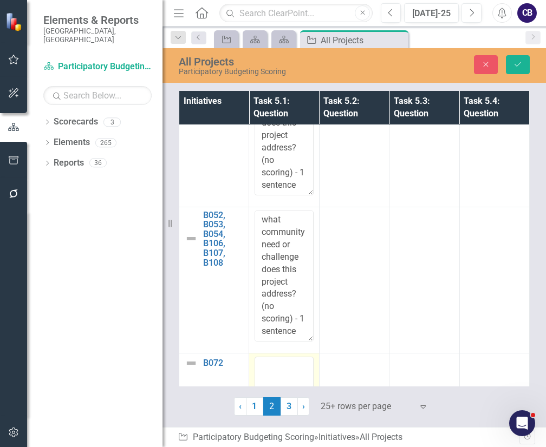
click at [282, 357] on textarea at bounding box center [284, 422] width 59 height 131
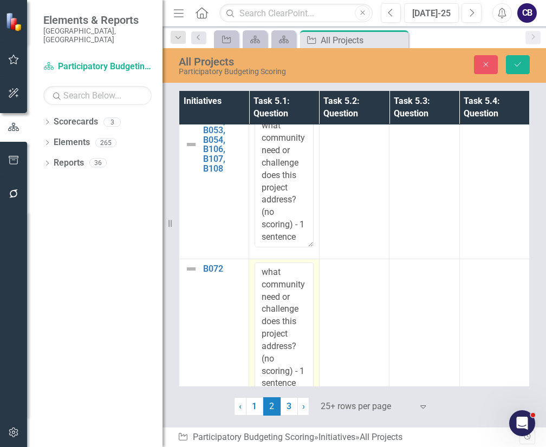
click at [282, 352] on textarea "Problem Statement: what community need or challenge does this project address? …" at bounding box center [284, 328] width 59 height 131
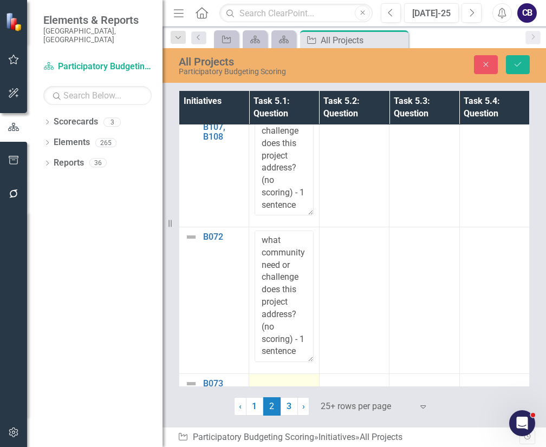
type textarea "Problem Statement: what community need or challenge does this project address? …"
click at [274, 374] on td at bounding box center [284, 384] width 70 height 20
click at [274, 374] on td at bounding box center [284, 447] width 70 height 146
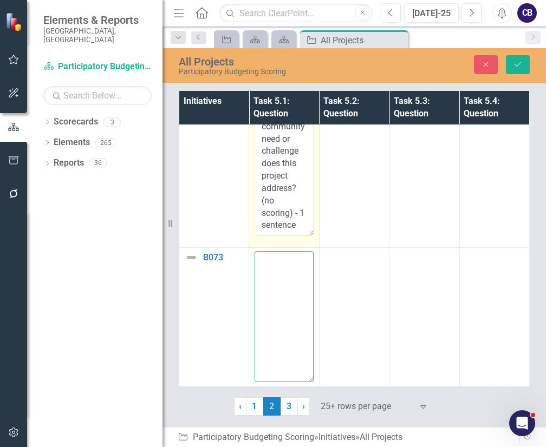
paste textarea "Problem Statement: what community need or challenge does this project address? …"
click at [272, 354] on textarea "Problem Statement: what community need or challenge does this project address? …" at bounding box center [284, 316] width 59 height 131
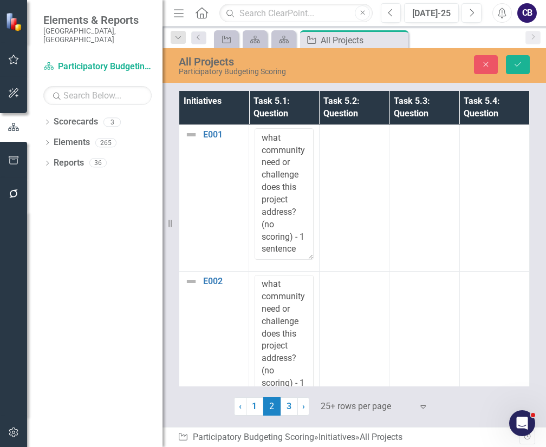
type textarea "Problem Statement: what community need or challenge does this project address? …"
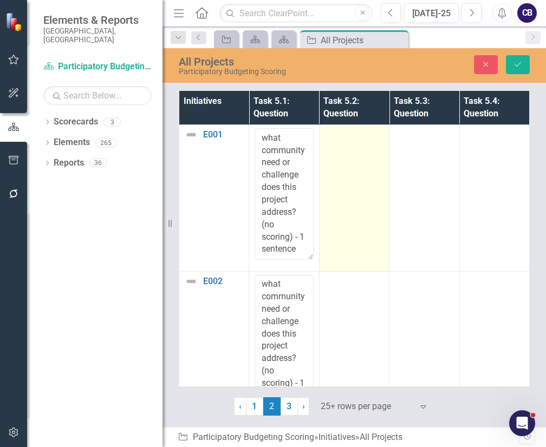
drag, startPoint x: 384, startPoint y: 162, endPoint x: 372, endPoint y: 163, distance: 11.4
click at [372, 163] on td at bounding box center [354, 198] width 70 height 146
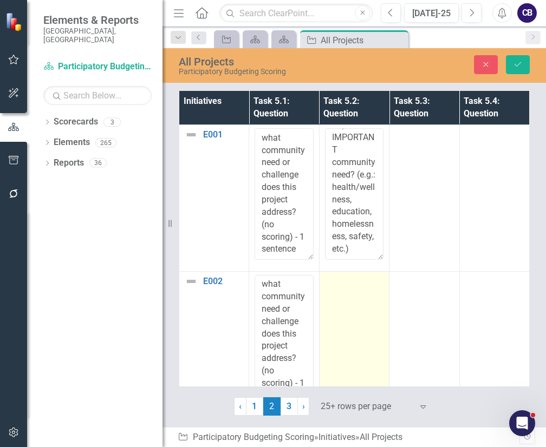
type textarea "Does this project solve or positively impact an IMPORTANT community need? (e.g.…"
click at [364, 308] on td at bounding box center [354, 344] width 70 height 146
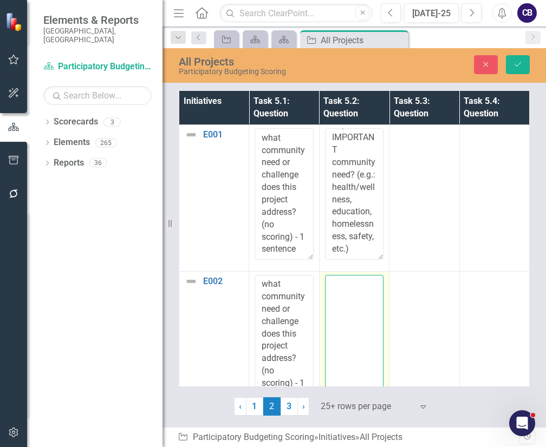
click at [364, 308] on textarea at bounding box center [354, 340] width 59 height 131
paste textarea "Does this project solve or positively impact an IMPORTANT community need? (e.g.…"
click at [364, 308] on textarea "Does this project solve or positively impact an IMPORTANT community need? (e.g.…" at bounding box center [354, 340] width 59 height 131
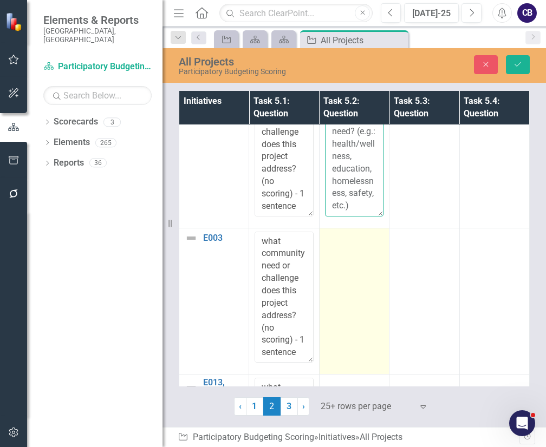
type textarea "Does this project solve or positively impact an IMPORTANT community need? (e.g.…"
click at [366, 291] on td at bounding box center [354, 301] width 70 height 146
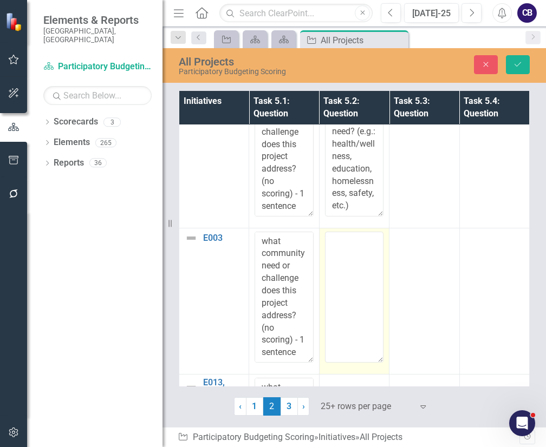
click at [366, 291] on textarea at bounding box center [354, 297] width 59 height 131
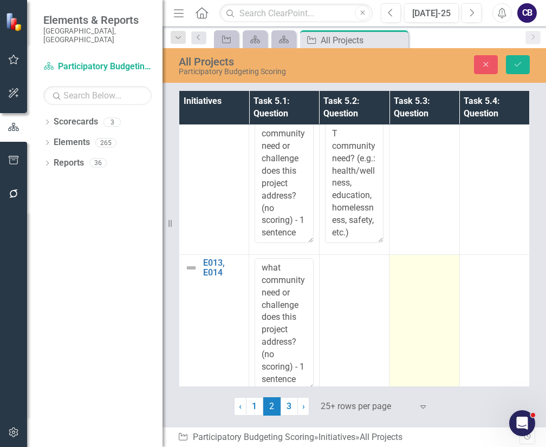
type textarea "Does this project solve or positively impact an IMPORTANT community need? (e.g.…"
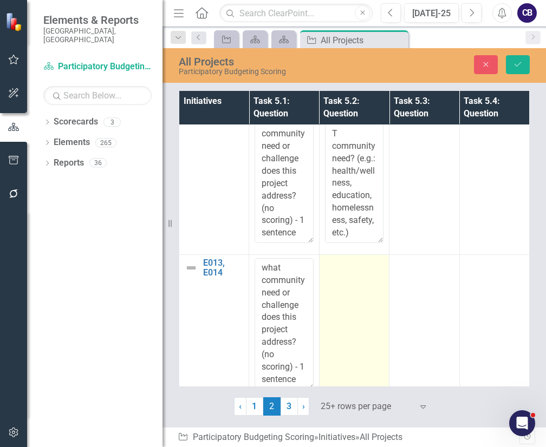
drag, startPoint x: 390, startPoint y: 257, endPoint x: 365, endPoint y: 291, distance: 42.7
click at [365, 291] on tr "E013, E014 Link Map View Link Map Edit Edit Initiative Link Open Element Proble…" at bounding box center [354, 328] width 351 height 146
click at [365, 291] on td at bounding box center [354, 328] width 70 height 146
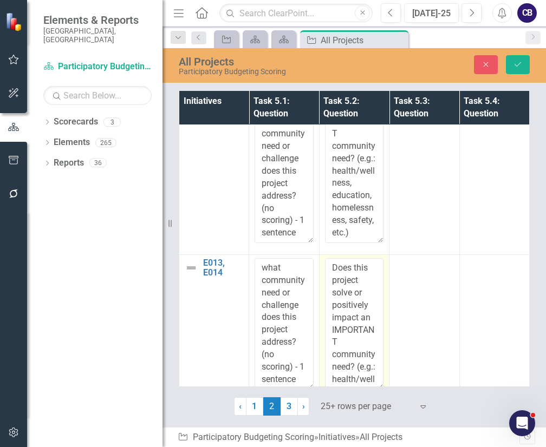
click at [365, 291] on textarea "Does this project solve or positively impact an IMPORTANT community need? (e.g.…" at bounding box center [354, 323] width 59 height 131
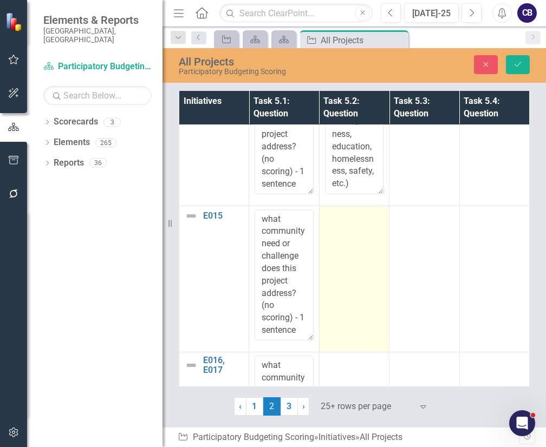
type textarea "Does this project solve or positively impact an IMPORTANT community need? (e.g.…"
click at [357, 239] on td at bounding box center [354, 279] width 70 height 146
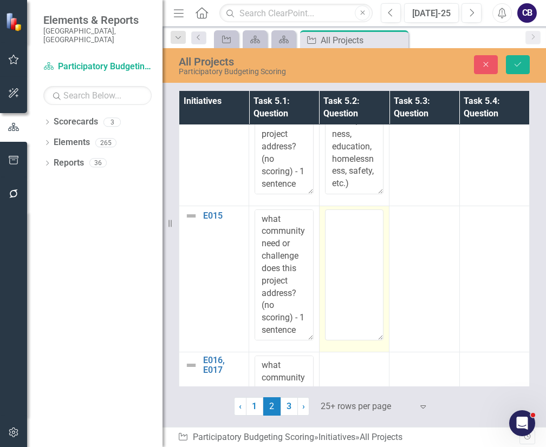
click at [357, 239] on textarea at bounding box center [354, 275] width 59 height 131
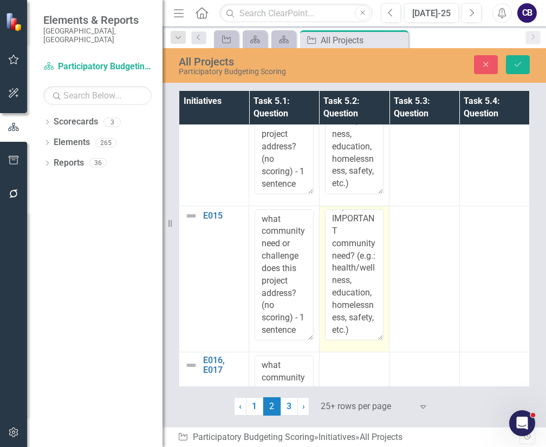
click at [357, 239] on textarea "Does this project solve or positively impact an IMPORTANT community need? (e.g.…" at bounding box center [354, 275] width 59 height 131
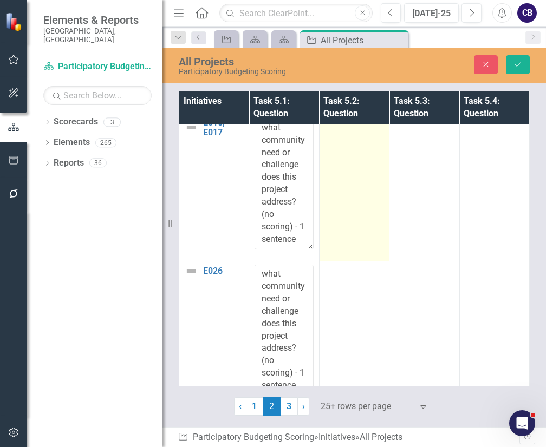
type textarea "Does this project solve or positively impact an IMPORTANT community need? (e.g.…"
click at [347, 217] on td at bounding box center [354, 188] width 70 height 146
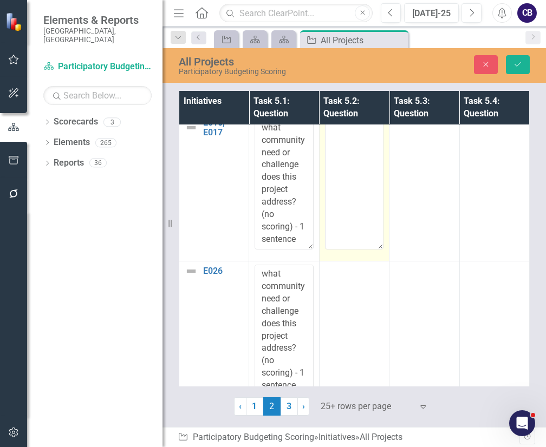
click at [347, 217] on textarea at bounding box center [354, 183] width 59 height 131
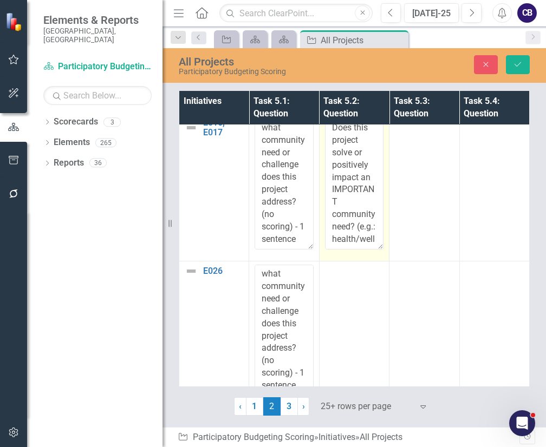
click at [347, 217] on textarea "Does this project solve or positively impact an IMPORTANT community need? (e.g.…" at bounding box center [354, 183] width 59 height 131
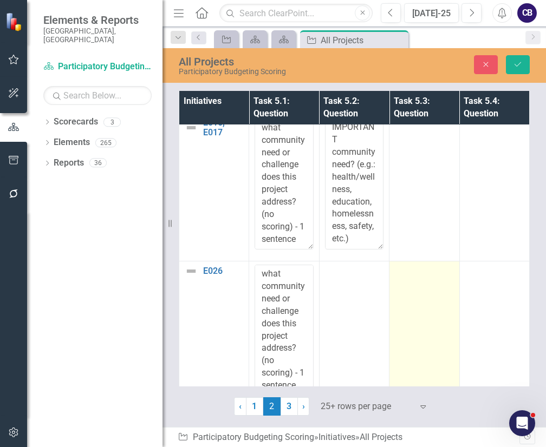
drag, startPoint x: 347, startPoint y: 217, endPoint x: 399, endPoint y: 324, distance: 118.7
type textarea "Does this project solve or positively impact an IMPORTANT community need? (e.g.…"
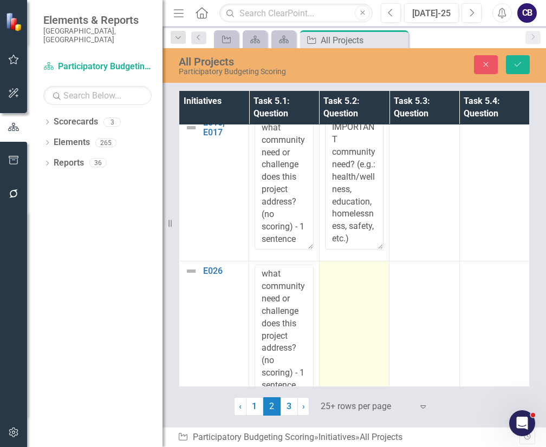
drag, startPoint x: 399, startPoint y: 324, endPoint x: 351, endPoint y: 322, distance: 47.7
click at [351, 322] on tr "E026 Link Map View Link Map Edit Edit Initiative Link Open Element Problem Stat…" at bounding box center [354, 334] width 351 height 146
click at [351, 322] on td at bounding box center [354, 334] width 70 height 146
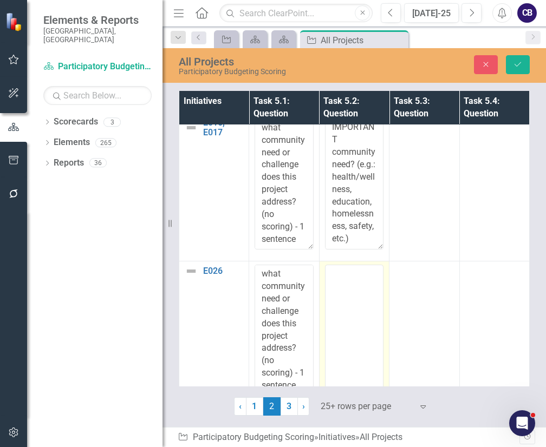
click at [351, 322] on textarea at bounding box center [354, 330] width 59 height 131
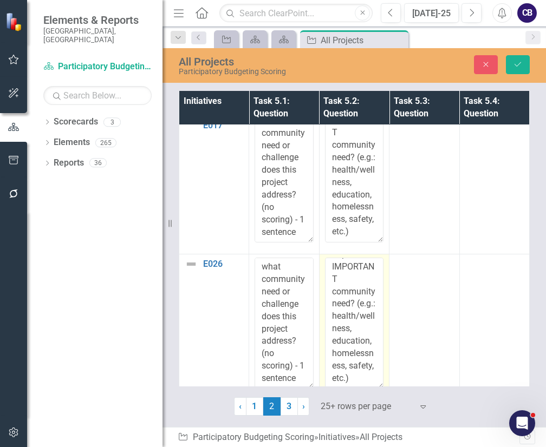
click at [351, 322] on textarea "Does this project solve or positively impact an IMPORTANT community need? (e.g.…" at bounding box center [354, 323] width 59 height 131
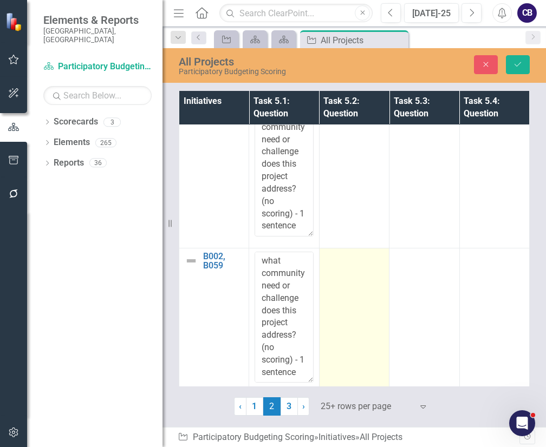
type textarea "Does this project solve or positively impact an IMPORTANT community need? (e.g.…"
click at [371, 252] on div at bounding box center [354, 258] width 59 height 13
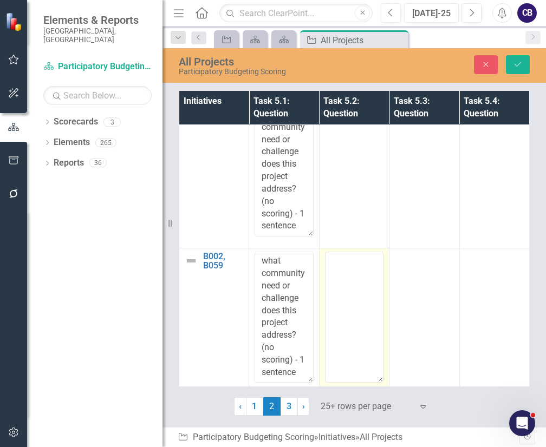
click at [371, 252] on textarea at bounding box center [354, 317] width 59 height 131
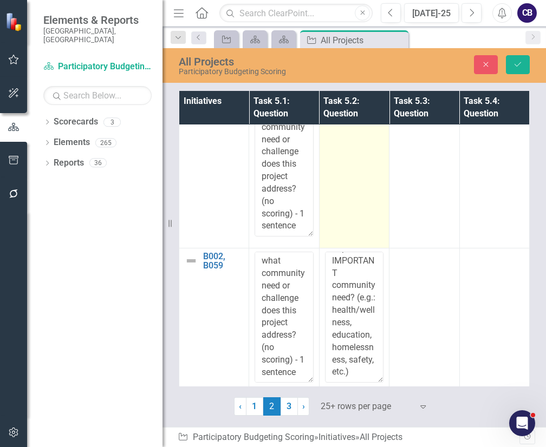
type textarea "Does this project solve or positively impact an IMPORTANT community need? (e.g.…"
click at [342, 194] on td at bounding box center [354, 175] width 70 height 146
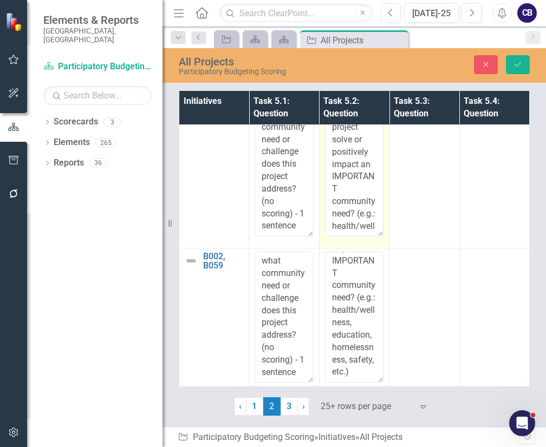
click at [342, 194] on textarea "Does this project solve or positively impact an IMPORTANT community need? (e.g.…" at bounding box center [354, 170] width 59 height 131
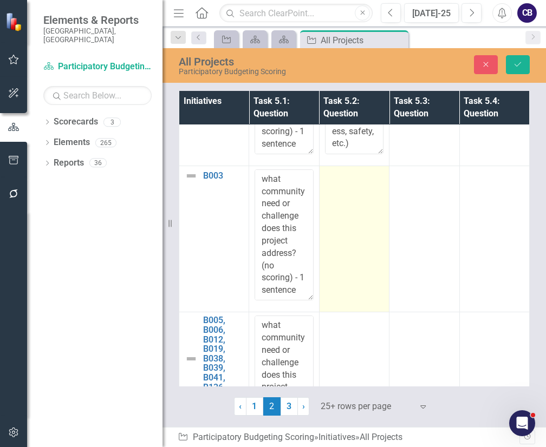
type textarea "Does this project solve or positively impact an IMPORTANT community need? (e.g.…"
click at [340, 200] on td at bounding box center [354, 239] width 70 height 146
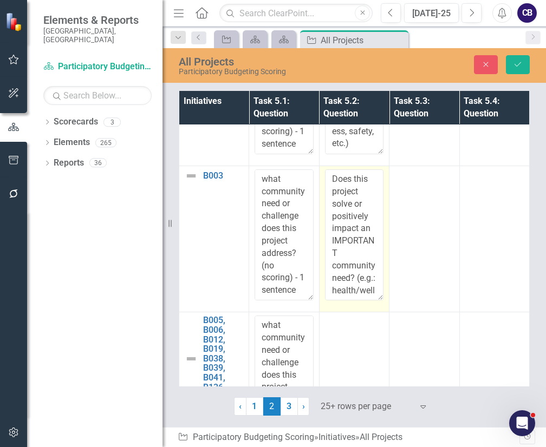
click at [340, 200] on textarea "Does this project solve or positively impact an IMPORTANT community need? (e.g.…" at bounding box center [354, 235] width 59 height 131
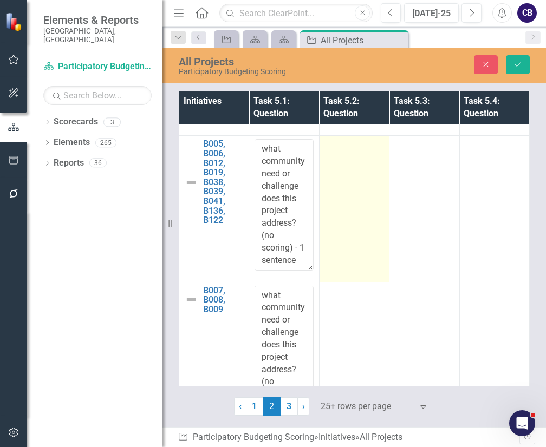
type textarea "Does this project solve or positively impact an IMPORTANT community need? (e.g.…"
click at [362, 242] on td at bounding box center [354, 209] width 70 height 146
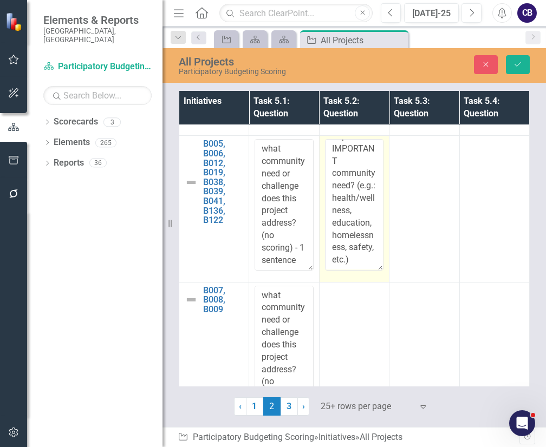
click at [362, 242] on textarea "Does this project solve or positively impact an IMPORTANT community need? (e.g.…" at bounding box center [354, 204] width 59 height 131
type textarea "Does this project solve or positively impact an IMPORTANT community need? (e.g.…"
click at [355, 388] on div "Initiatives Task 5.1: Question Task 5.2: Question Task 5.3: Question Task 5.4: …" at bounding box center [355, 252] width 384 height 328
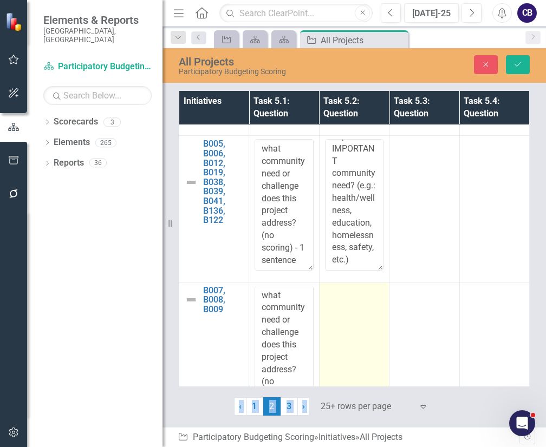
drag, startPoint x: 355, startPoint y: 388, endPoint x: 351, endPoint y: 367, distance: 21.0
click at [351, 367] on div "Initiatives Task 5.1: Question Task 5.2: Question Task 5.3: Question Task 5.4: …" at bounding box center [355, 252] width 384 height 328
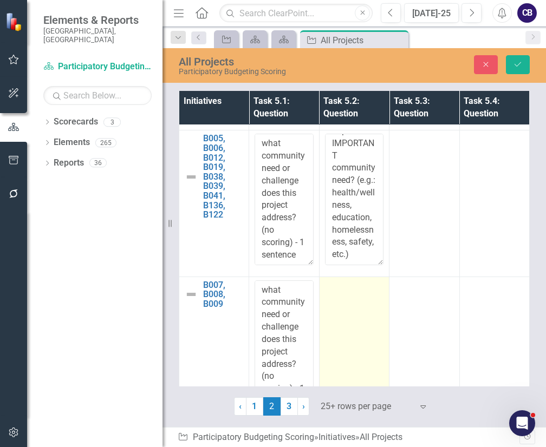
click at [351, 367] on td at bounding box center [354, 350] width 70 height 146
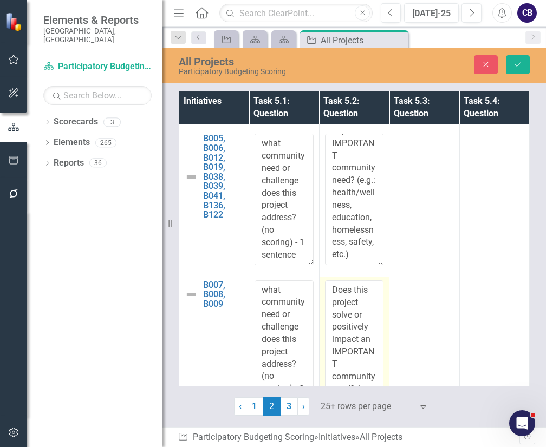
click at [351, 367] on textarea "Does this project solve or positively impact an IMPORTANT community need? (e.g.…" at bounding box center [354, 346] width 59 height 131
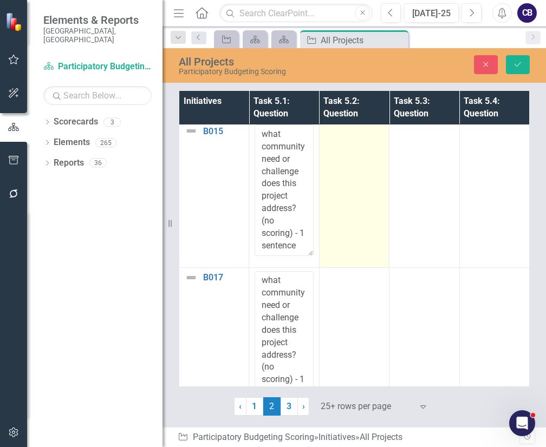
type textarea "Does this project solve or positively impact an IMPORTANT community need? (e.g.…"
click at [355, 185] on td at bounding box center [354, 194] width 70 height 146
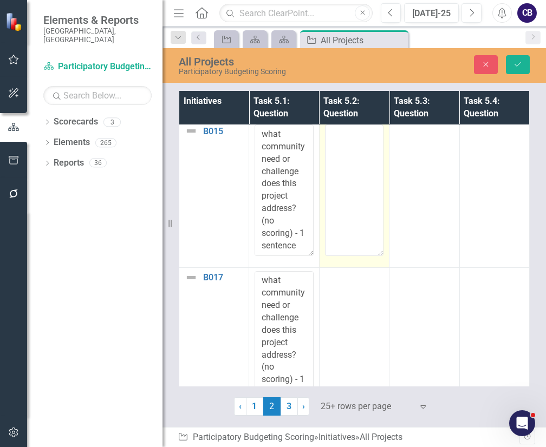
click at [355, 185] on textarea at bounding box center [354, 190] width 59 height 131
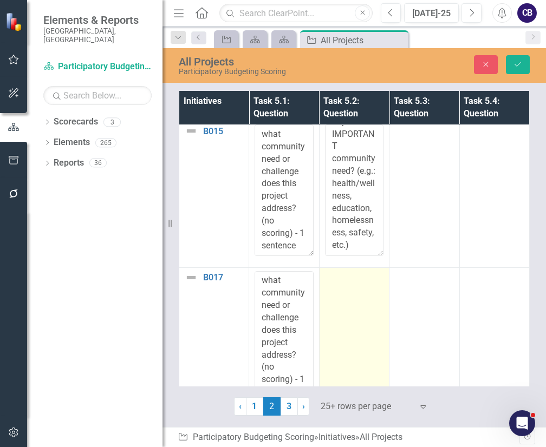
type textarea "Does this project solve or positively impact an IMPORTANT community need? (e.g.…"
click at [378, 315] on td at bounding box center [354, 341] width 70 height 146
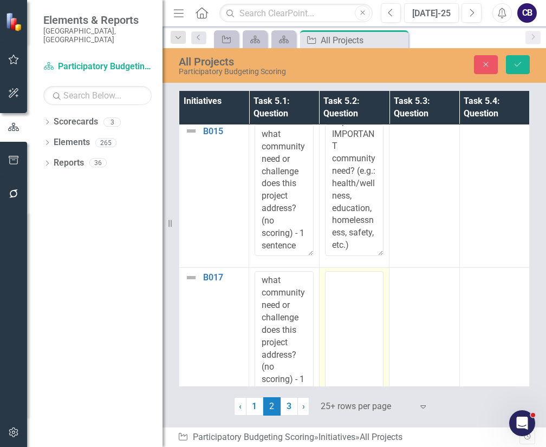
click at [378, 315] on textarea at bounding box center [354, 336] width 59 height 131
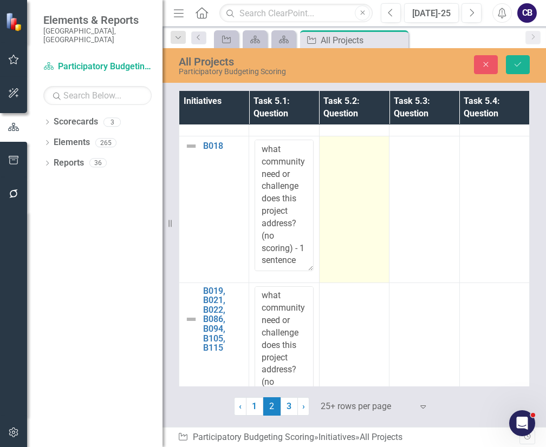
type textarea "Does this project solve or positively impact an IMPORTANT community need? (e.g.…"
click at [370, 200] on td at bounding box center [354, 210] width 70 height 146
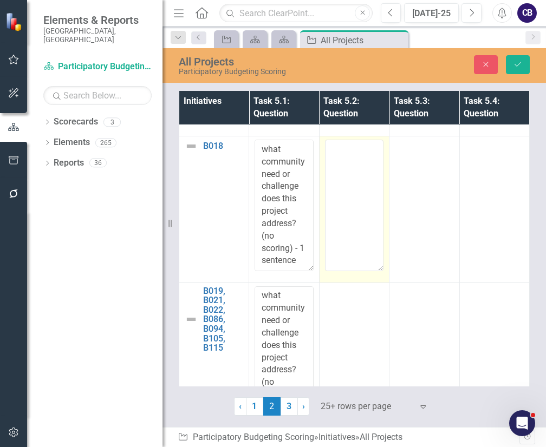
click at [370, 200] on textarea at bounding box center [354, 205] width 59 height 131
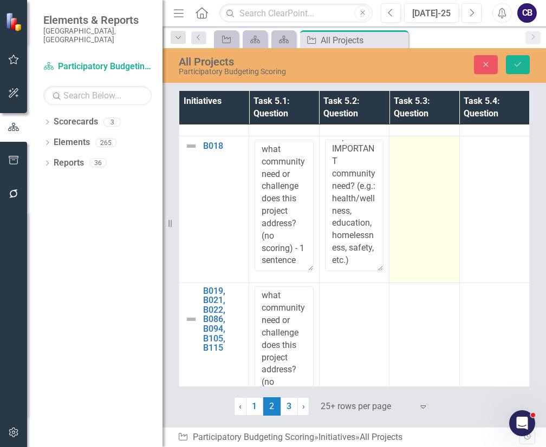
drag, startPoint x: 370, startPoint y: 200, endPoint x: 416, endPoint y: 275, distance: 88.3
click at [416, 275] on tr "B018 Link Map View Link Map Edit Edit Initiative Link Open Element Problem Stat…" at bounding box center [354, 210] width 351 height 146
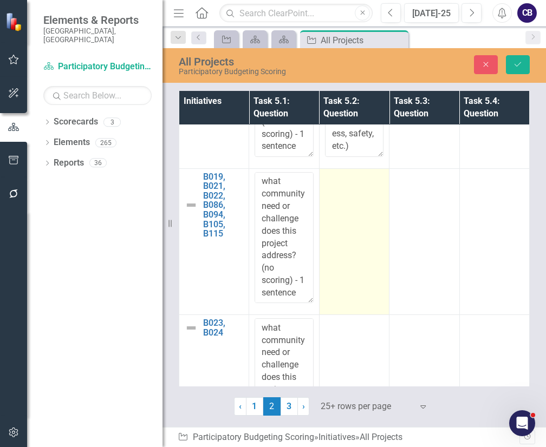
type textarea "Does this project solve or positively impact an IMPORTANT community need? (e.g.…"
click at [360, 271] on td at bounding box center [354, 241] width 70 height 146
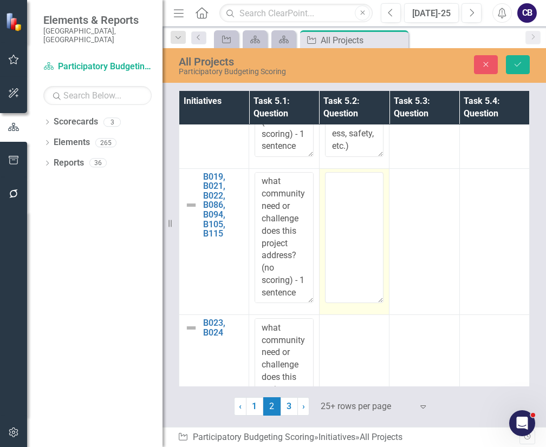
click at [360, 271] on textarea at bounding box center [354, 237] width 59 height 131
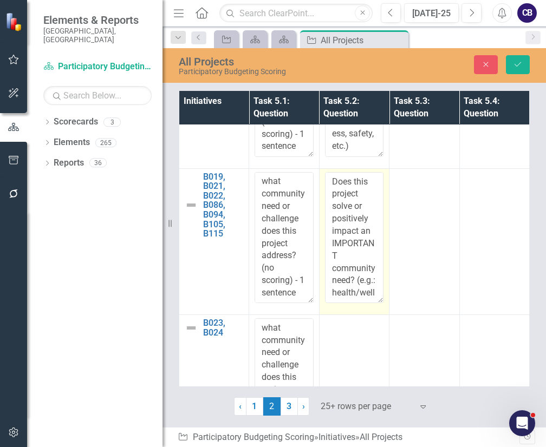
click at [360, 271] on textarea "Does this project solve or positively impact an IMPORTANT community need? (e.g.…" at bounding box center [354, 237] width 59 height 131
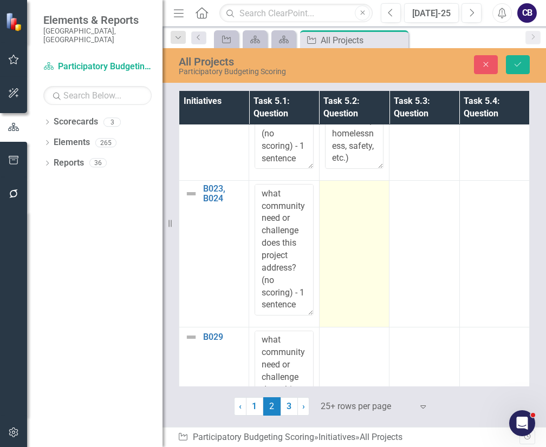
type textarea "Does this project solve or positively impact an IMPORTANT community need? (e.g.…"
click at [332, 230] on td at bounding box center [354, 254] width 70 height 146
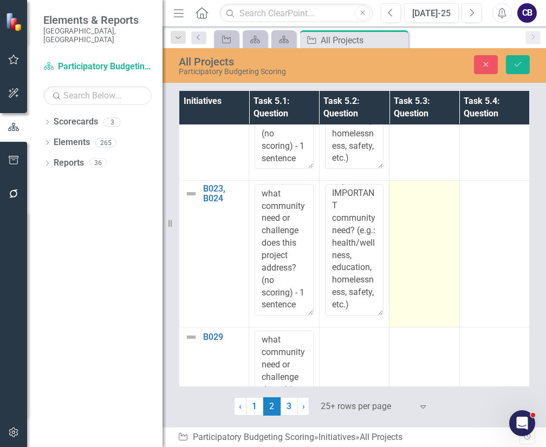
drag, startPoint x: 332, startPoint y: 230, endPoint x: 423, endPoint y: 294, distance: 111.7
click at [423, 294] on tr "B023, B024 Link Map View Link Map Edit Edit Initiative Link Open Element Proble…" at bounding box center [354, 254] width 351 height 146
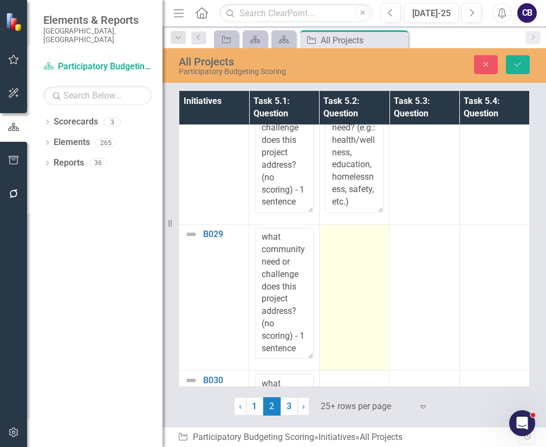
type textarea "Does this project solve or positively impact an IMPORTANT community need? (e.g.…"
click at [380, 278] on td at bounding box center [354, 297] width 70 height 146
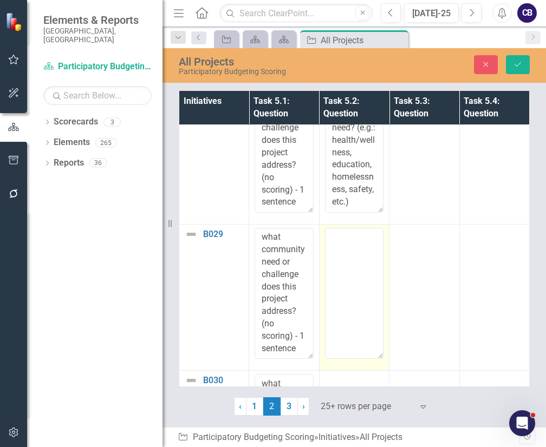
click at [380, 278] on td at bounding box center [354, 297] width 70 height 146
paste textarea "Does this project solve or positively impact an IMPORTANT community need? (e.g.…"
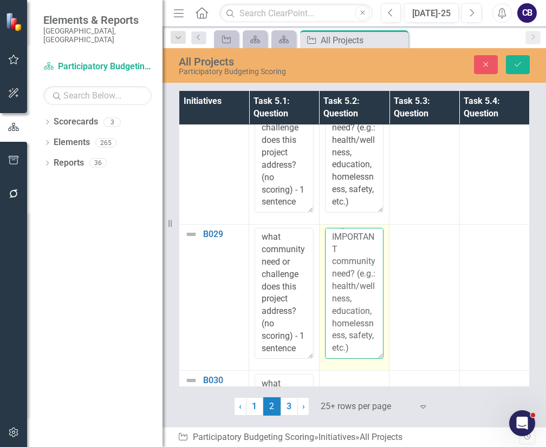
click at [351, 277] on textarea "Does this project solve or positively impact an IMPORTANT community need? (e.g.…" at bounding box center [354, 293] width 59 height 131
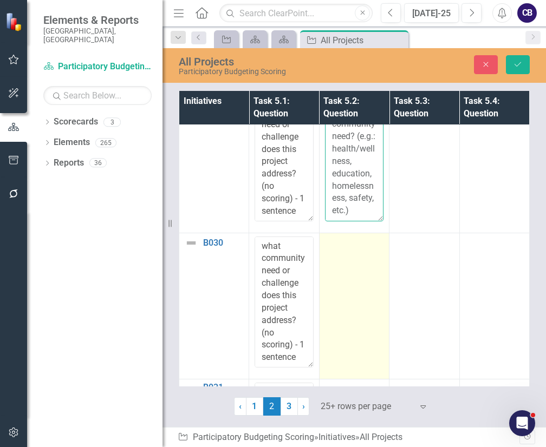
type textarea "Does this project solve or positively impact an IMPORTANT community need? (e.g.…"
click at [362, 301] on td at bounding box center [354, 306] width 70 height 146
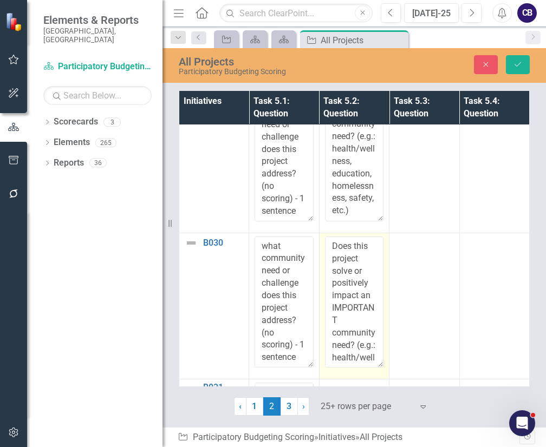
click at [362, 301] on textarea "Does this project solve or positively impact an IMPORTANT community need? (e.g.…" at bounding box center [354, 302] width 59 height 131
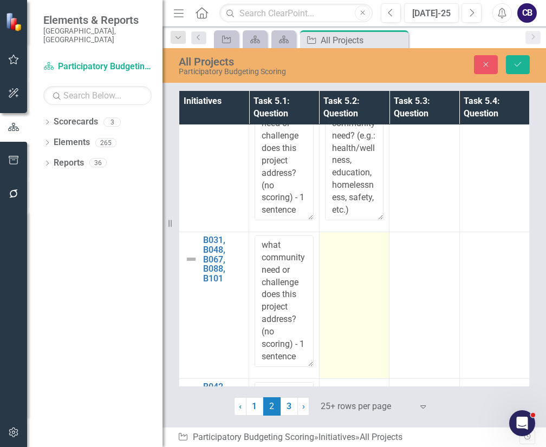
type textarea "Does this project solve or positively impact an IMPORTANT community need? (e.g.…"
click at [376, 306] on td at bounding box center [354, 305] width 70 height 146
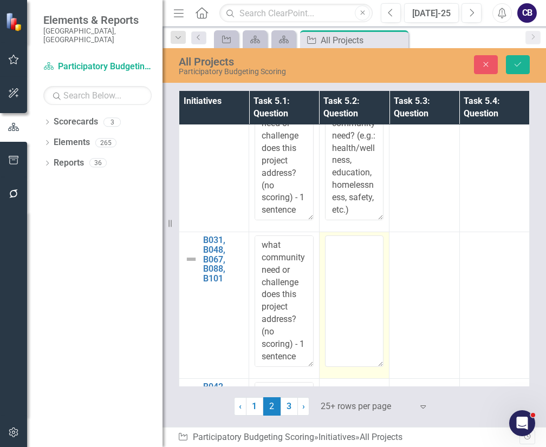
click at [376, 306] on textarea at bounding box center [354, 301] width 59 height 131
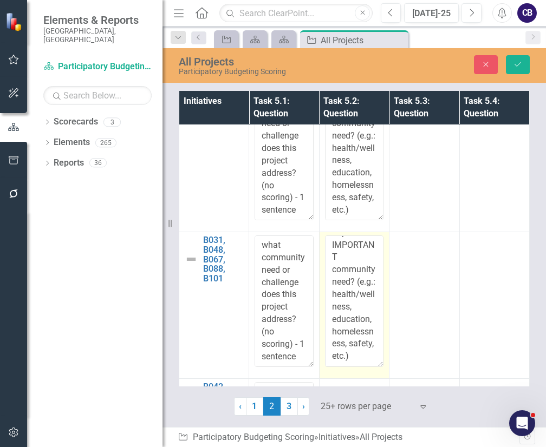
click at [376, 306] on textarea "Does this project solve or positively impact an IMPORTANT community need? (e.g.…" at bounding box center [354, 301] width 59 height 131
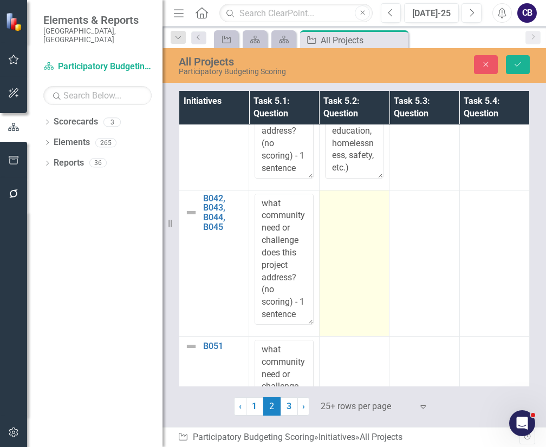
type textarea "Does this project solve or positively impact an IMPORTANT community need? (e.g.…"
click at [359, 282] on td at bounding box center [354, 263] width 70 height 146
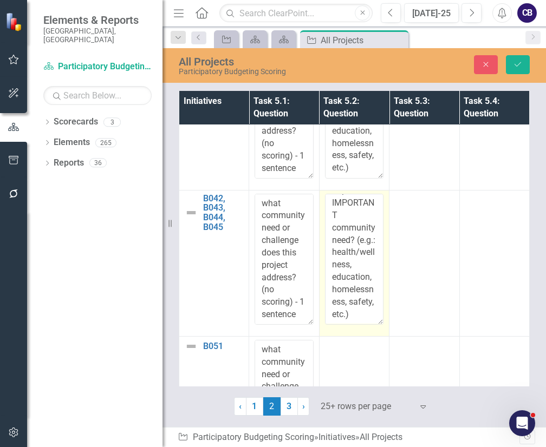
click at [359, 282] on textarea "Does this project solve or positively impact an IMPORTANT community need? (e.g.…" at bounding box center [354, 259] width 59 height 131
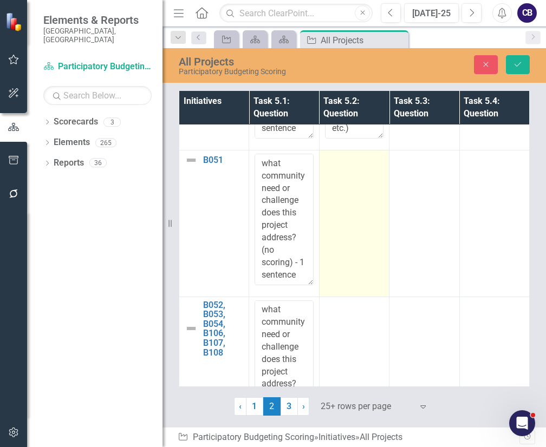
type textarea "Does this project solve or positively impact an IMPORTANT community need? (e.g.…"
click at [369, 269] on td at bounding box center [354, 224] width 70 height 146
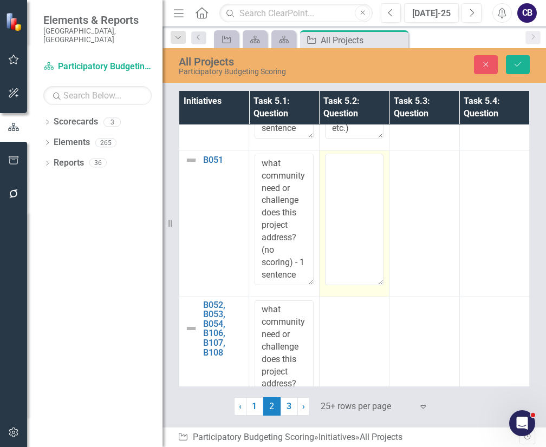
click at [369, 269] on textarea at bounding box center [354, 219] width 59 height 131
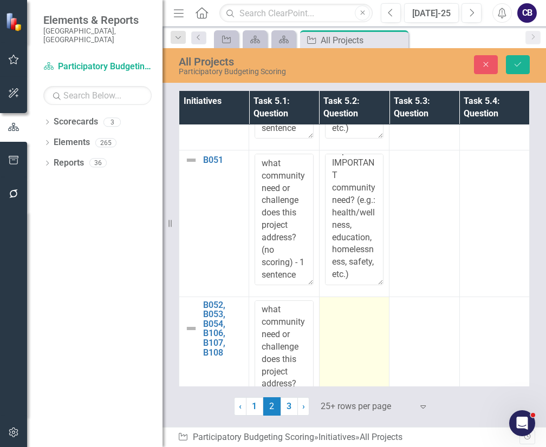
drag, startPoint x: 369, startPoint y: 269, endPoint x: 379, endPoint y: 358, distance: 88.8
type textarea "Does this project solve or positively impact an IMPORTANT community need? (e.g.…"
click at [379, 358] on td at bounding box center [354, 370] width 70 height 146
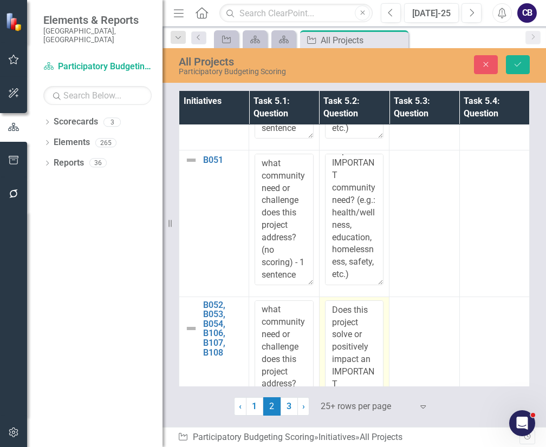
click at [379, 358] on textarea "Does this project solve or positively impact an IMPORTANT community need? (e.g.…" at bounding box center [354, 366] width 59 height 131
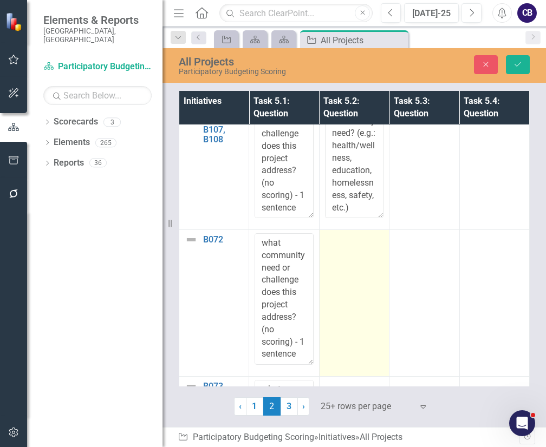
type textarea "Does this project solve or positively impact an IMPORTANT community need? (e.g.…"
click at [367, 332] on td at bounding box center [354, 303] width 70 height 146
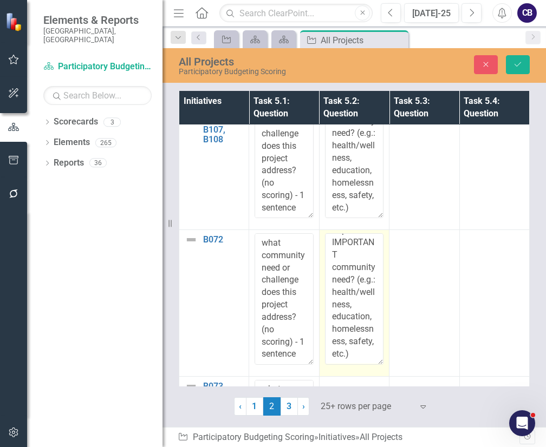
click at [367, 332] on textarea "Does this project solve or positively impact an IMPORTANT community need? (e.g.…" at bounding box center [354, 299] width 59 height 131
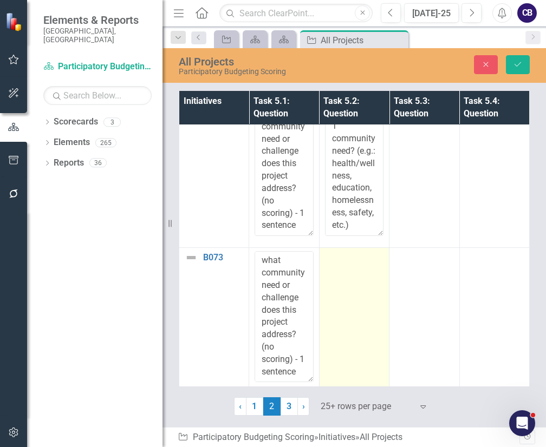
type textarea "Does this project solve or positively impact an IMPORTANT community need? (e.g.…"
click at [324, 267] on td at bounding box center [354, 321] width 70 height 146
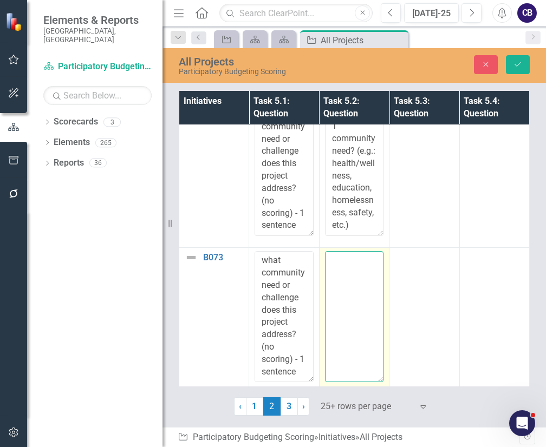
click at [325, 267] on textarea at bounding box center [354, 316] width 59 height 131
paste textarea "Does this project solve or positively impact an IMPORTANT community need? (e.g.…"
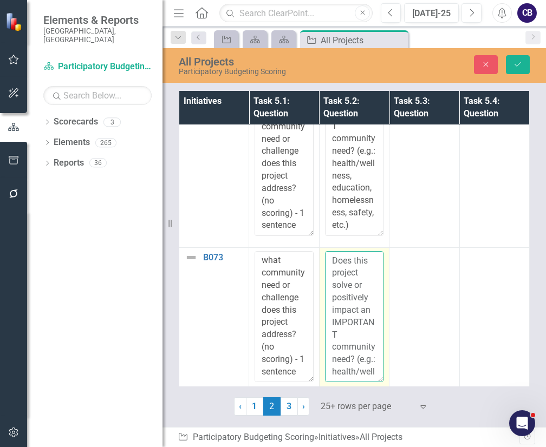
click at [325, 267] on textarea "Does this project solve or positively impact an IMPORTANT community need? (e.g.…" at bounding box center [354, 316] width 59 height 131
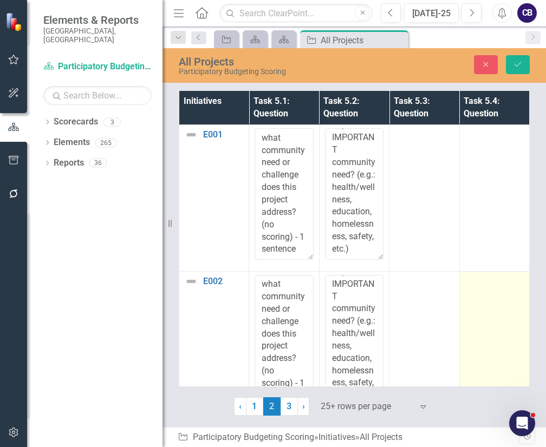
type textarea "Does this project solve or positively impact an IMPORTANT community need? (e.g.…"
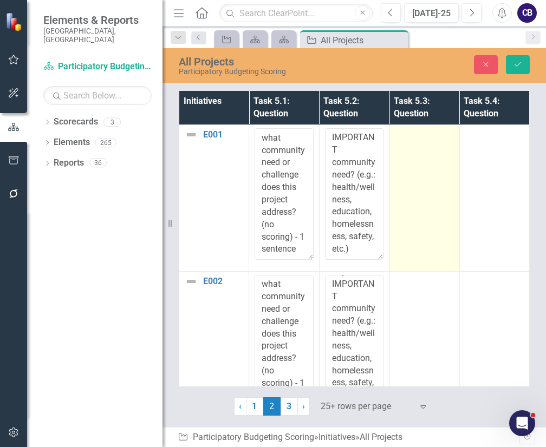
click at [423, 180] on td at bounding box center [425, 198] width 70 height 146
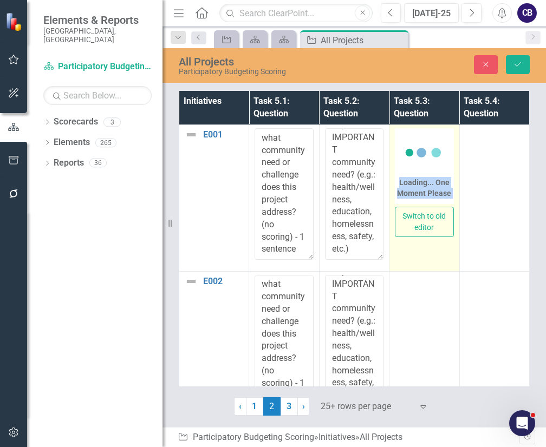
click at [423, 180] on div "Loading... One Moment Please" at bounding box center [424, 188] width 59 height 22
click at [427, 207] on button "Switch to old editor" at bounding box center [424, 222] width 59 height 30
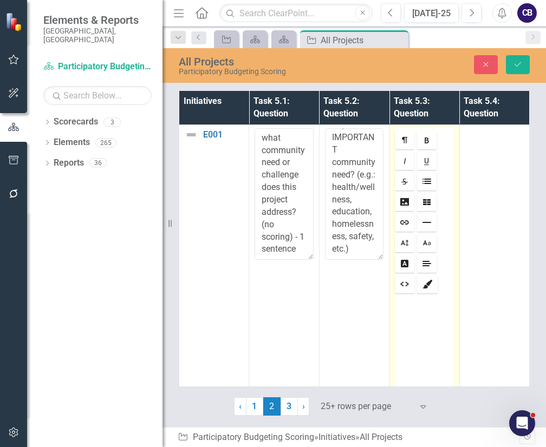
click at [450, 287] on td "Rich text editor Switch to new editor (beta)" at bounding box center [425, 306] width 70 height 362
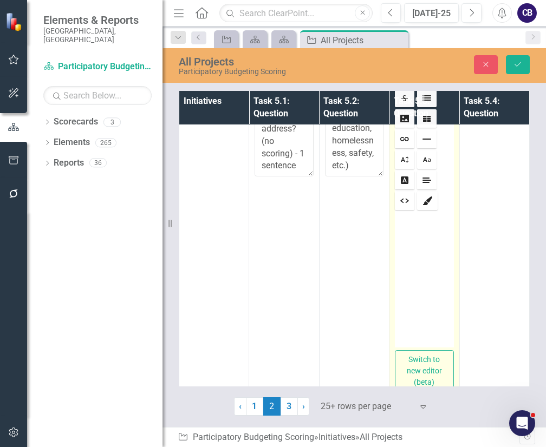
click at [421, 242] on div at bounding box center [424, 279] width 59 height 135
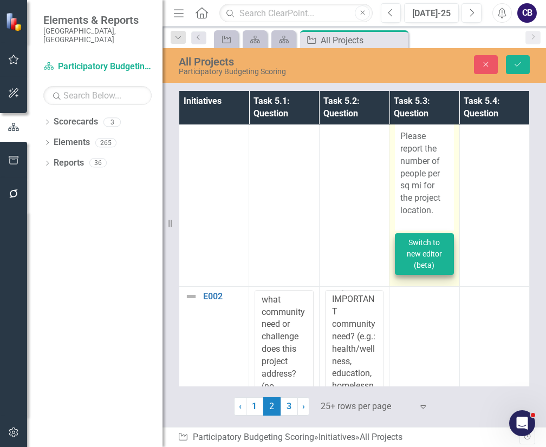
drag, startPoint x: 430, startPoint y: 270, endPoint x: 420, endPoint y: 251, distance: 20.8
click at [420, 251] on td "Rich text editor Would this project directly benefit a large number of people: …" at bounding box center [425, 38] width 70 height 498
click at [420, 251] on button "Switch to new editor (beta)" at bounding box center [424, 255] width 59 height 42
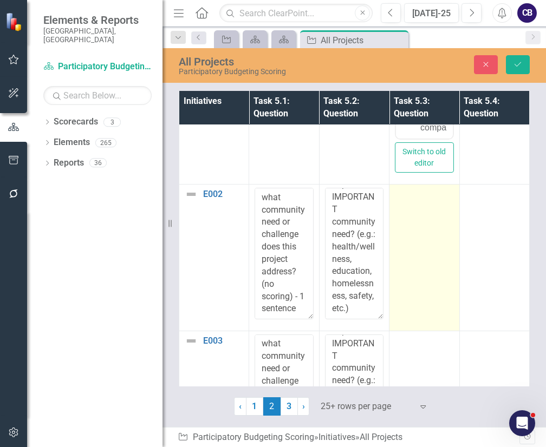
click at [437, 291] on td at bounding box center [425, 258] width 70 height 146
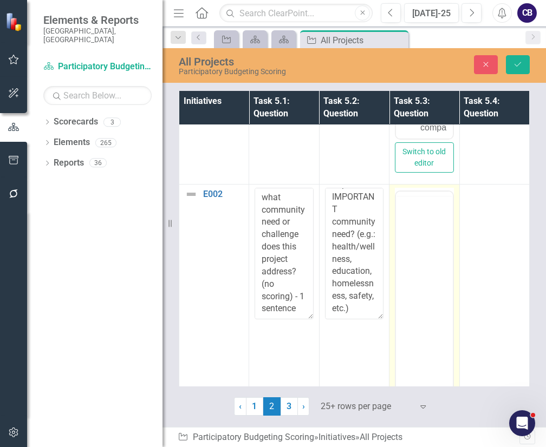
click at [442, 271] on body "Rich Text Area. Press ALT-0 for help." at bounding box center [424, 277] width 56 height 163
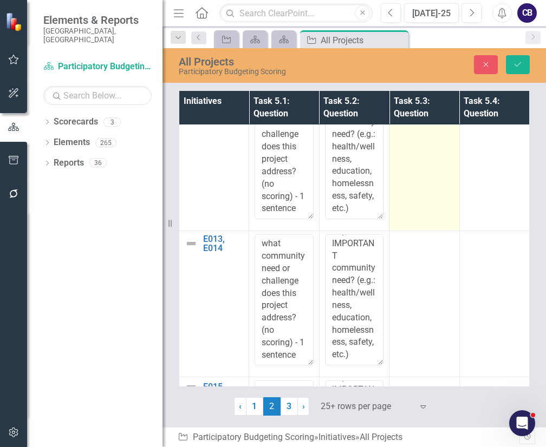
click at [423, 199] on td at bounding box center [425, 158] width 70 height 146
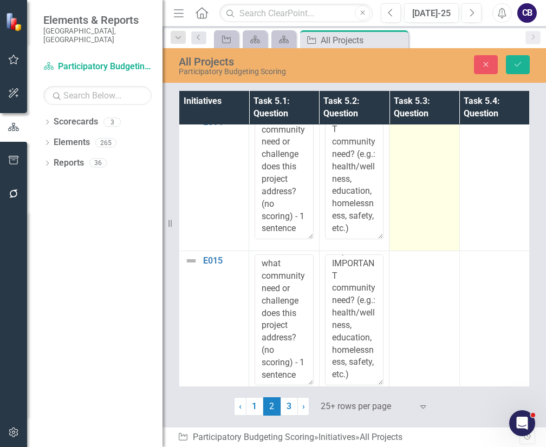
click at [420, 177] on td at bounding box center [425, 178] width 70 height 146
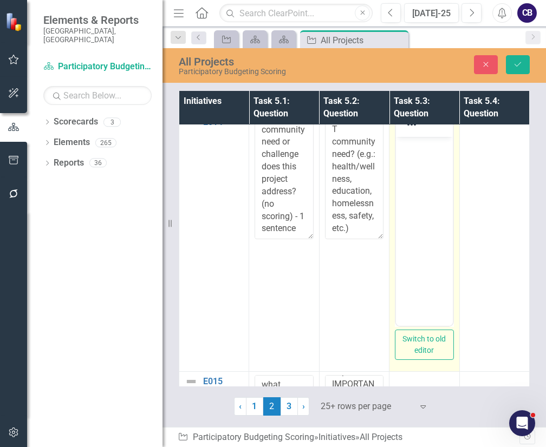
click at [425, 178] on body "Rich Text Area. Press ALT-0 for help." at bounding box center [424, 218] width 56 height 163
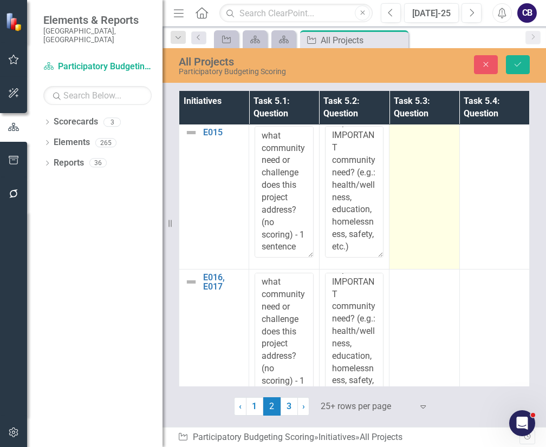
click at [423, 200] on td at bounding box center [425, 196] width 70 height 146
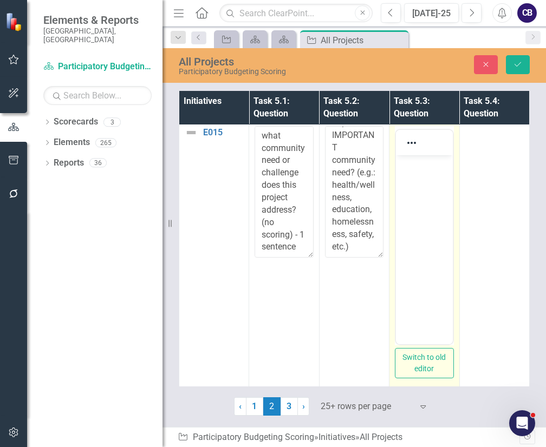
click at [427, 202] on body "Rich Text Area. Press ALT-0 for help." at bounding box center [424, 236] width 56 height 163
click at [452, 254] on html at bounding box center [424, 236] width 56 height 163
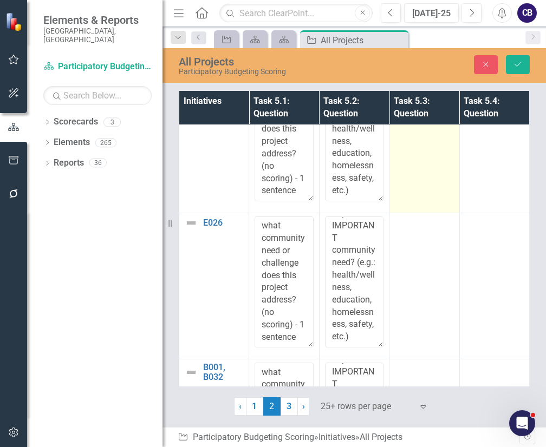
click at [424, 198] on td at bounding box center [425, 140] width 70 height 146
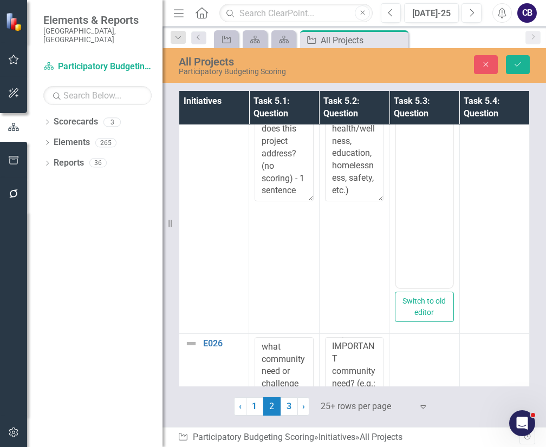
click at [427, 186] on body "Rich Text Area. Press ALT-0 for help." at bounding box center [424, 180] width 56 height 163
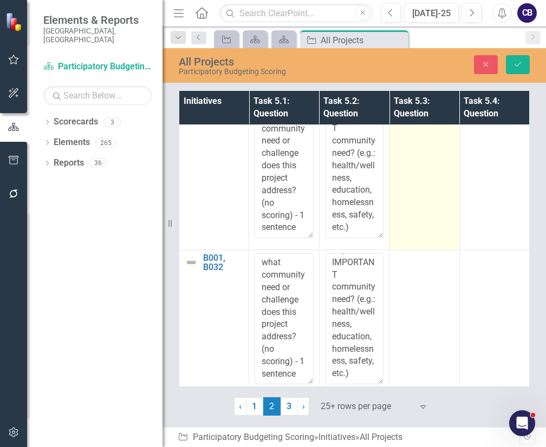
click at [440, 210] on td at bounding box center [425, 176] width 70 height 146
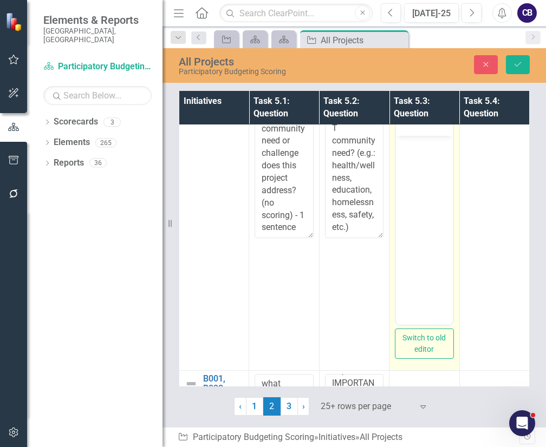
click at [445, 212] on html at bounding box center [424, 217] width 56 height 163
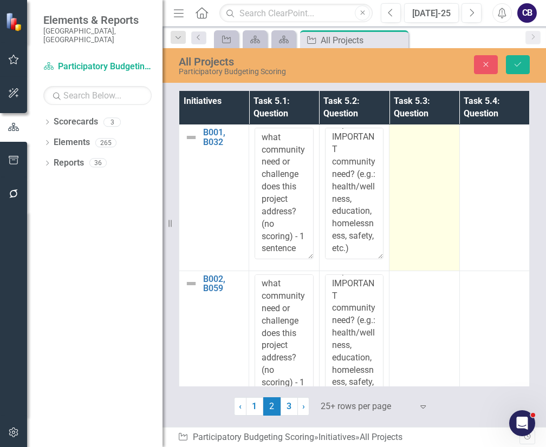
click at [394, 198] on td at bounding box center [425, 198] width 70 height 146
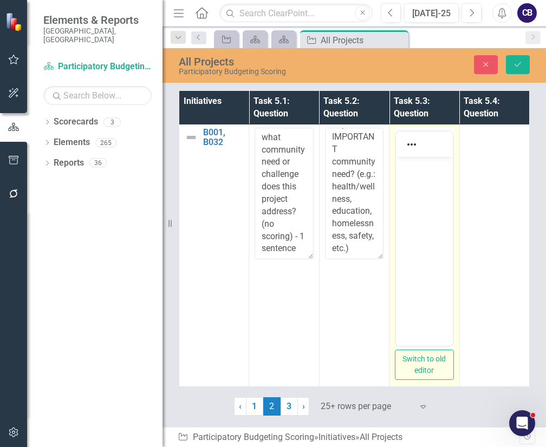
click at [399, 200] on body "Rich Text Area. Press ALT-0 for help." at bounding box center [424, 238] width 56 height 163
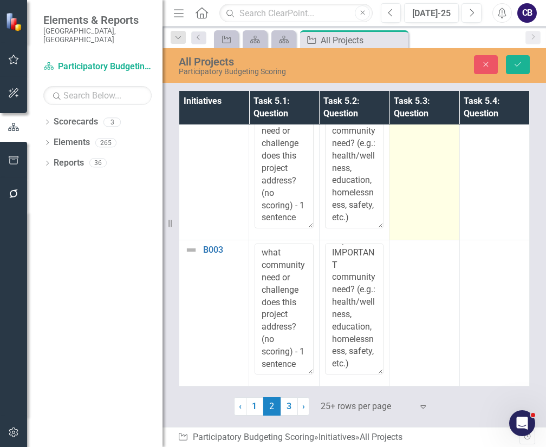
click at [417, 211] on td at bounding box center [425, 167] width 70 height 146
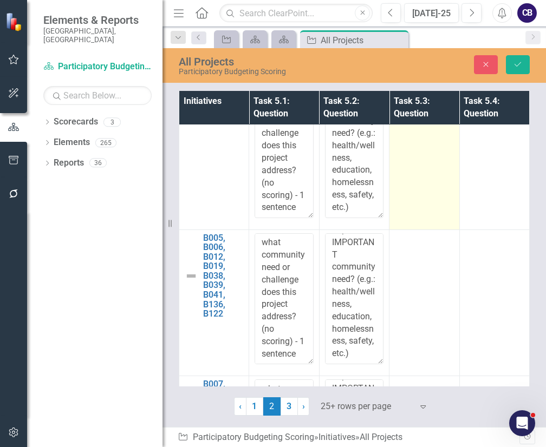
click at [412, 173] on td at bounding box center [425, 156] width 70 height 146
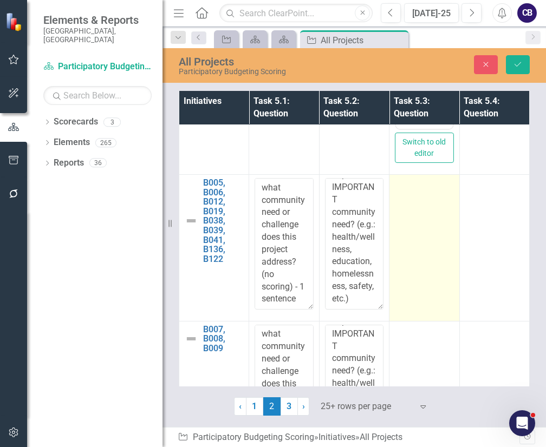
click at [399, 226] on td at bounding box center [425, 248] width 70 height 146
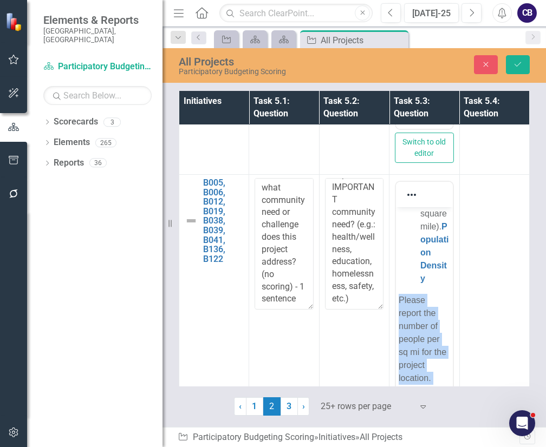
click at [452, 294] on html "Would this project directly benefit a large number of people: Using neighborhoo…" at bounding box center [424, 119] width 56 height 556
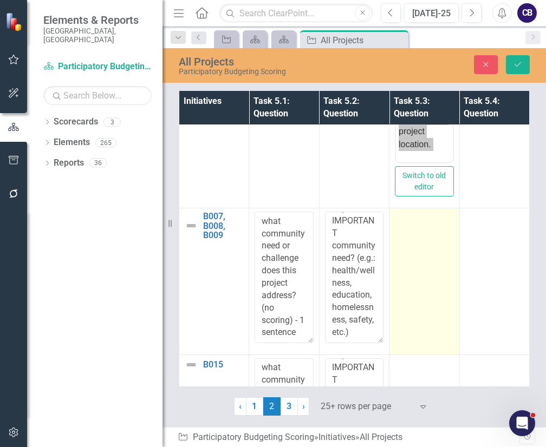
click at [423, 270] on td at bounding box center [425, 282] width 70 height 146
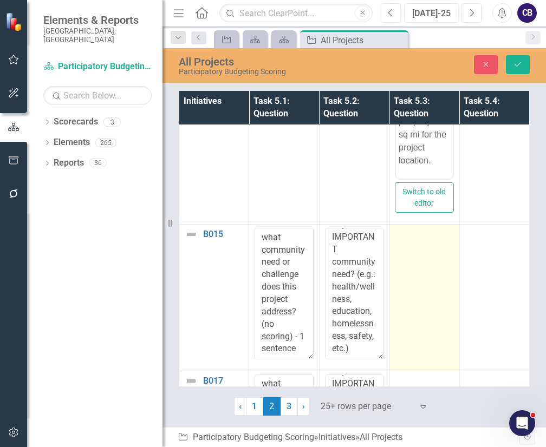
click at [416, 262] on td at bounding box center [425, 298] width 70 height 146
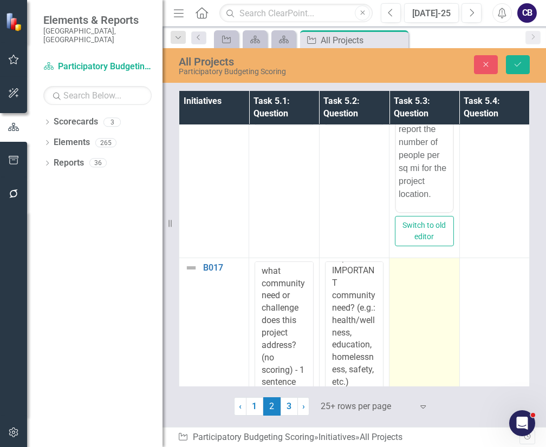
click at [418, 287] on td at bounding box center [425, 331] width 70 height 146
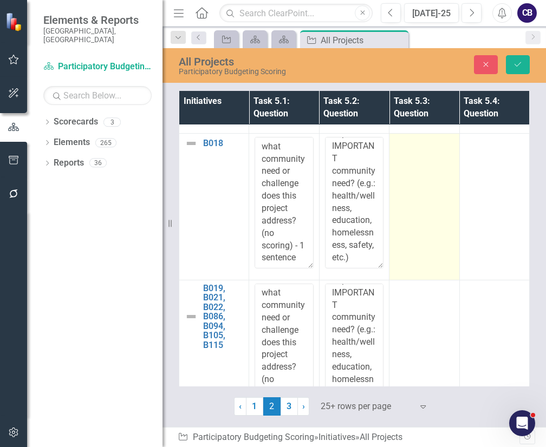
click at [429, 235] on td at bounding box center [425, 207] width 70 height 146
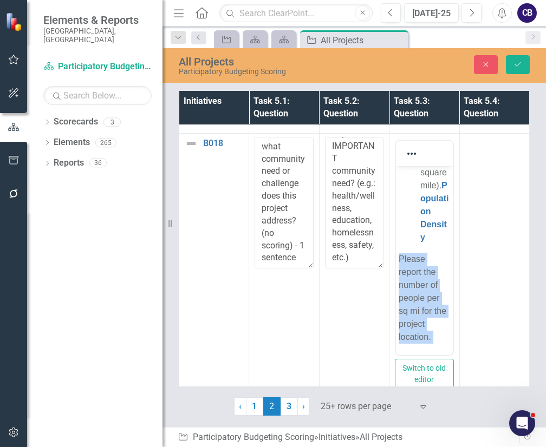
click at [452, 287] on html "Would this project directly benefit a large number of people: Using neighborhoo…" at bounding box center [424, 78] width 56 height 556
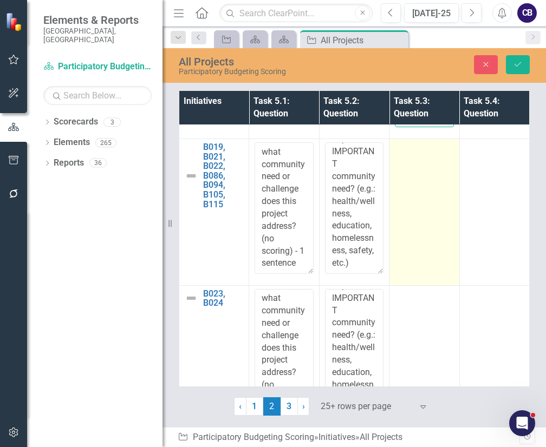
click at [420, 229] on td at bounding box center [425, 212] width 70 height 146
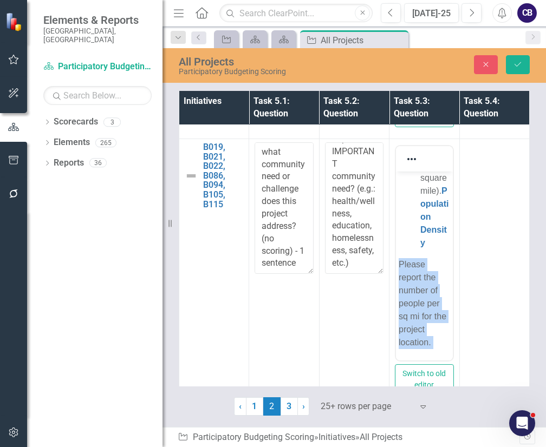
click at [452, 361] on html "Would this project directly benefit a large number of people: Using neighborhoo…" at bounding box center [424, 83] width 56 height 556
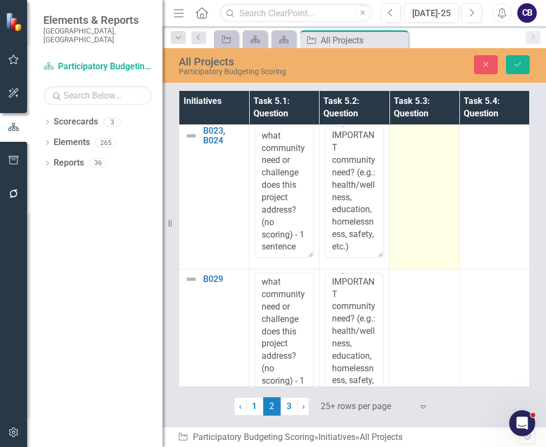
click at [418, 212] on td at bounding box center [425, 196] width 70 height 146
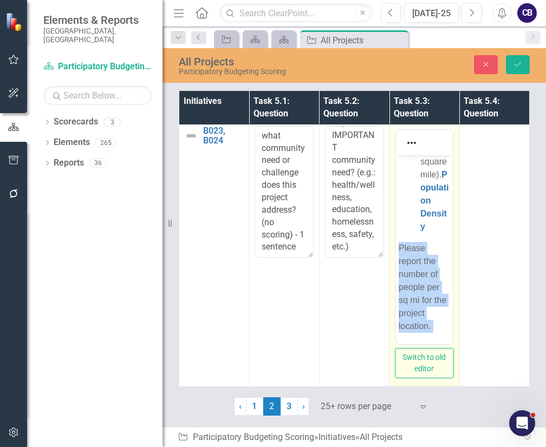
click at [423, 217] on span "Population Density" at bounding box center [434, 200] width 28 height 61
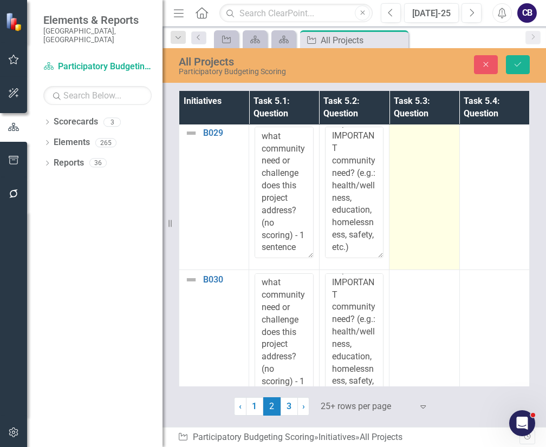
click at [406, 211] on td at bounding box center [425, 197] width 70 height 146
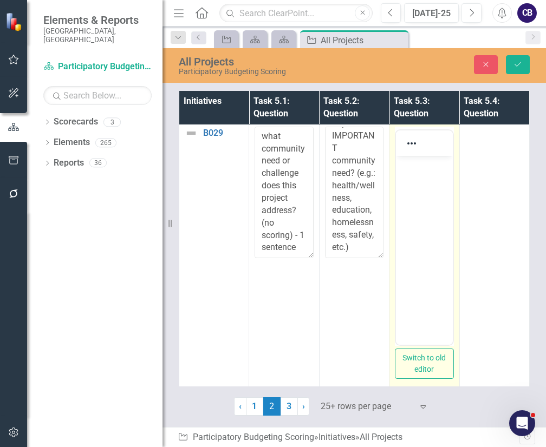
click at [411, 218] on body "Rich Text Area. Press ALT-0 for help." at bounding box center [424, 237] width 56 height 163
paste body "Rich Text Area. Press ALT-0 for help."
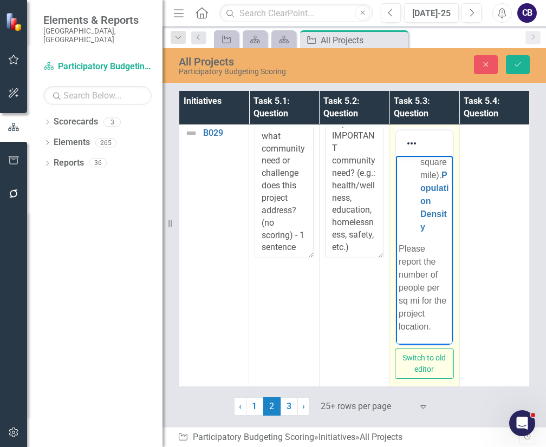
click at [423, 216] on body "Would this project directly benefit a large number of people: Using neighborhoo…" at bounding box center [424, 67] width 56 height 556
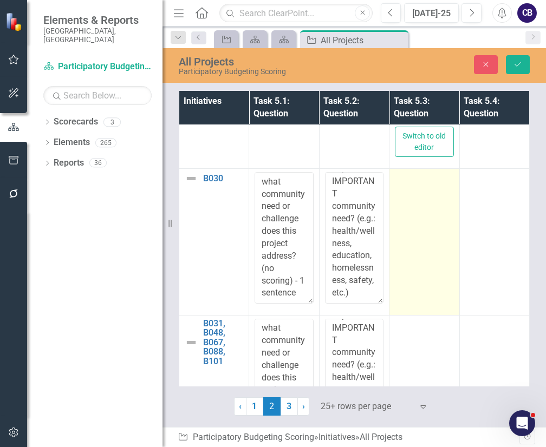
click at [391, 212] on td at bounding box center [425, 242] width 70 height 146
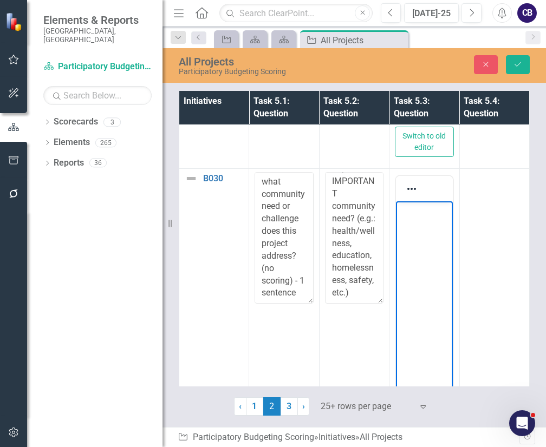
drag, startPoint x: 787, startPoint y: 413, endPoint x: 438, endPoint y: 242, distance: 388.4
click at [438, 242] on body "Rich Text Area. Press ALT-0 for help." at bounding box center [424, 283] width 56 height 163
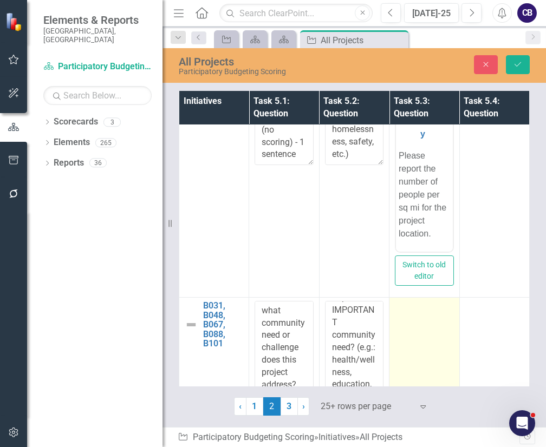
click at [437, 323] on td at bounding box center [425, 371] width 70 height 146
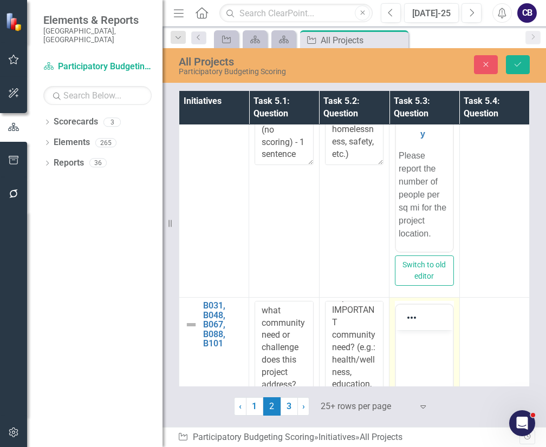
click at [437, 323] on div at bounding box center [424, 317] width 56 height 25
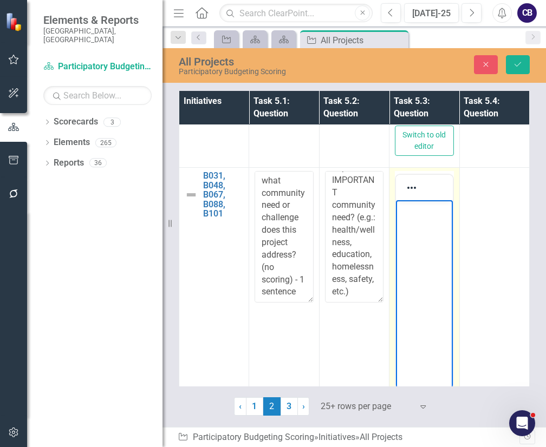
click at [437, 293] on body "Rich Text Area. Press ALT-0 for help." at bounding box center [424, 281] width 56 height 163
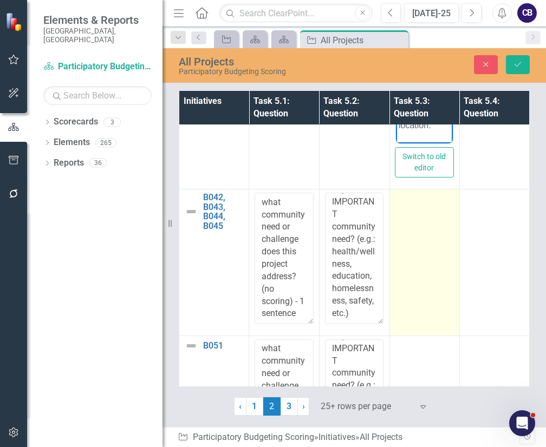
click at [417, 244] on td at bounding box center [425, 263] width 70 height 146
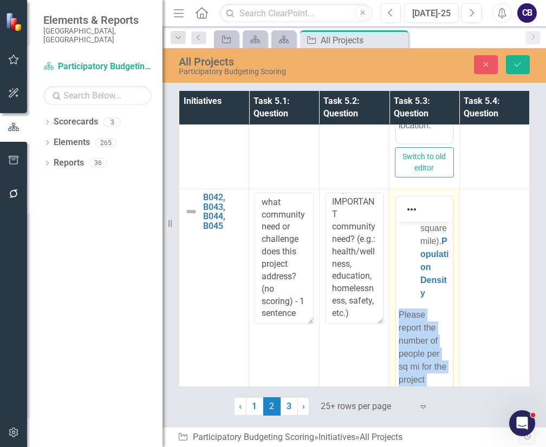
click at [421, 251] on span "Population Density" at bounding box center [434, 267] width 28 height 61
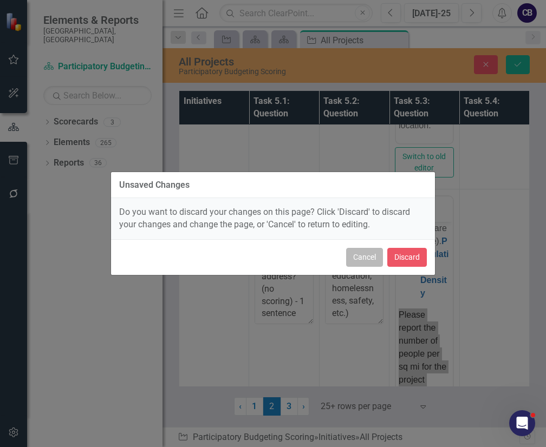
click at [353, 251] on button "Cancel" at bounding box center [364, 257] width 37 height 19
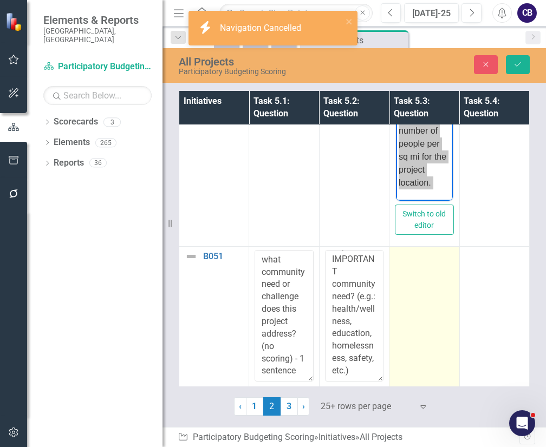
click at [432, 295] on td at bounding box center [425, 320] width 70 height 146
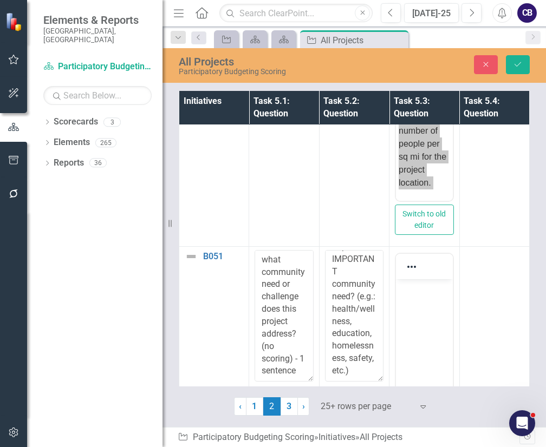
click at [431, 375] on body "Rich Text Area. Press ALT-0 for help." at bounding box center [424, 361] width 56 height 163
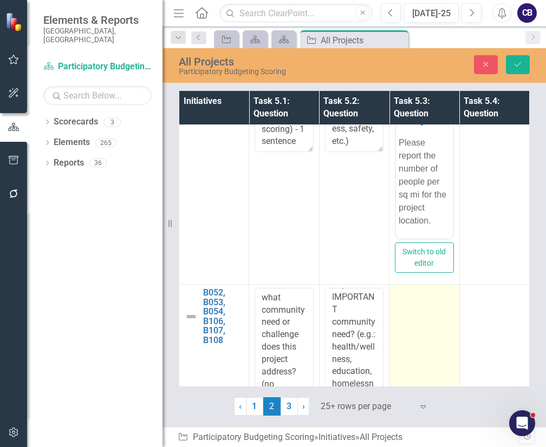
click at [408, 289] on div at bounding box center [424, 294] width 59 height 13
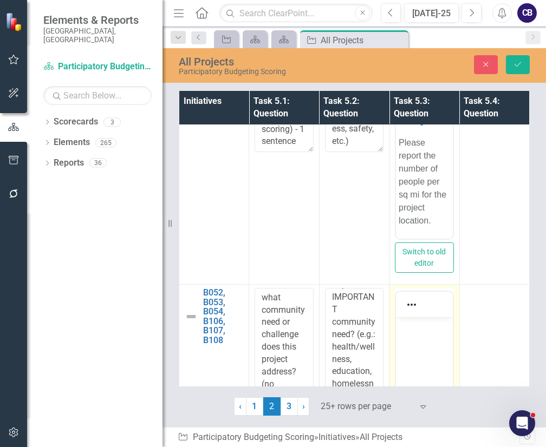
click at [431, 447] on body "Rich Text Area. Press ALT-0 for help." at bounding box center [424, 398] width 56 height 163
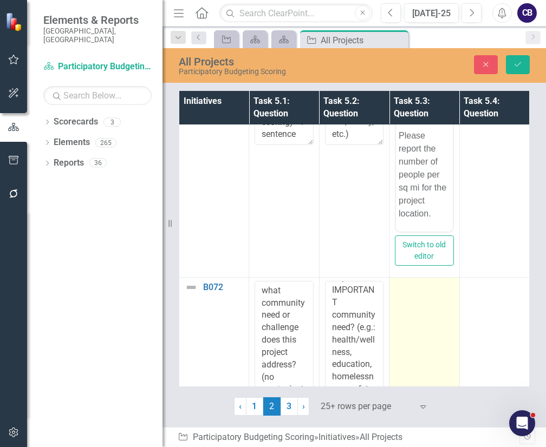
click at [405, 313] on td at bounding box center [425, 351] width 70 height 146
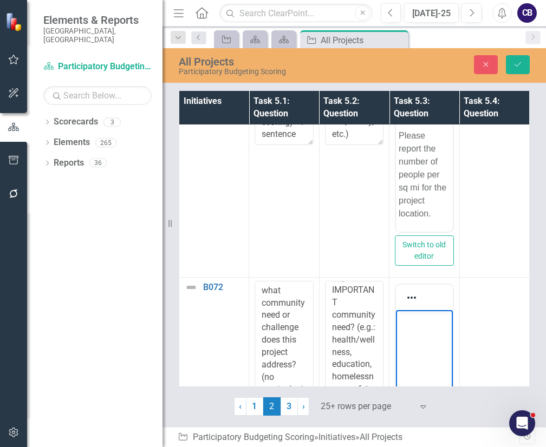
paste body "Rich Text Area. Press ALT-0 for help."
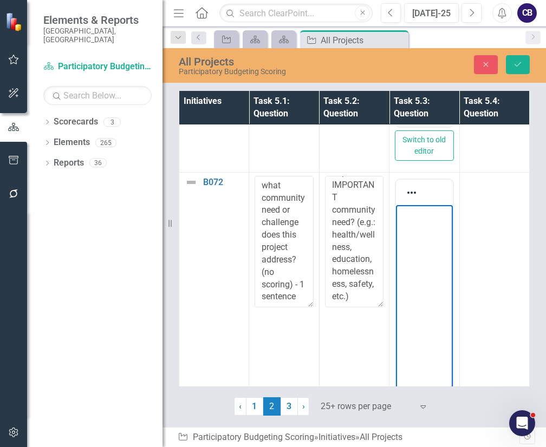
click at [431, 357] on body "Rich Text Area. Press ALT-0 for help." at bounding box center [424, 286] width 56 height 163
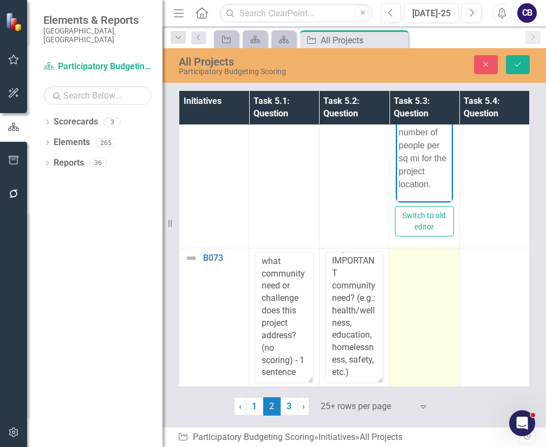
click at [418, 314] on td at bounding box center [425, 322] width 70 height 146
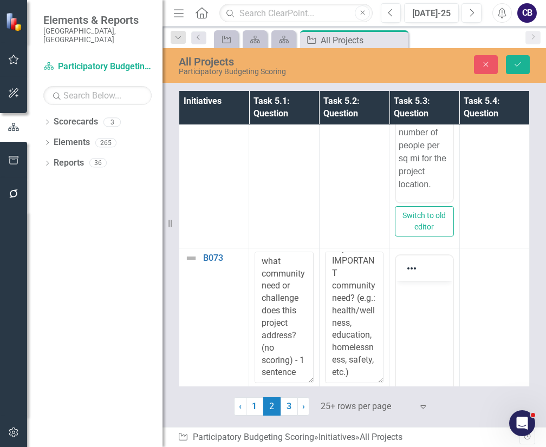
click at [425, 354] on body "Rich Text Area. Press ALT-0 for help." at bounding box center [424, 362] width 56 height 163
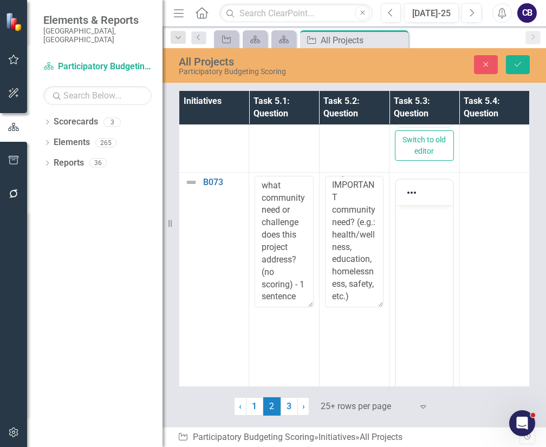
click at [425, 354] on body "Rich Text Area. Press ALT-0 for help." at bounding box center [424, 286] width 56 height 163
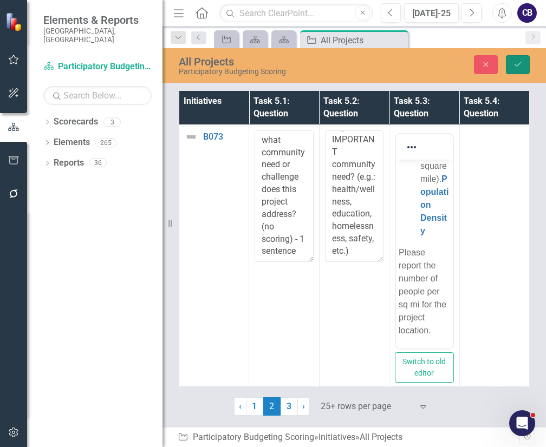
click at [515, 62] on icon "Save" at bounding box center [518, 65] width 10 height 8
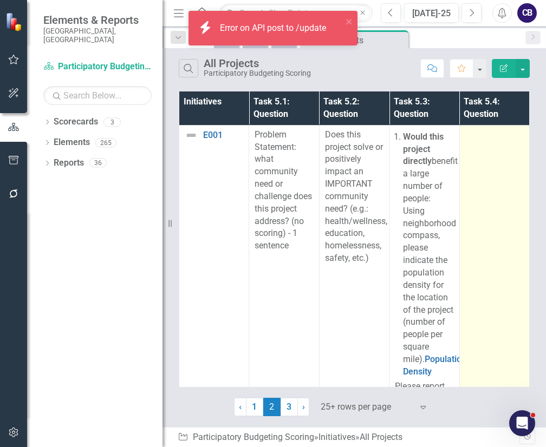
click at [514, 191] on td at bounding box center [494, 291] width 70 height 333
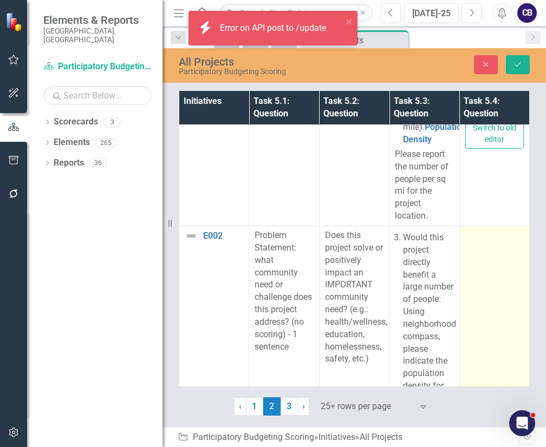
click at [494, 302] on td at bounding box center [494, 392] width 70 height 333
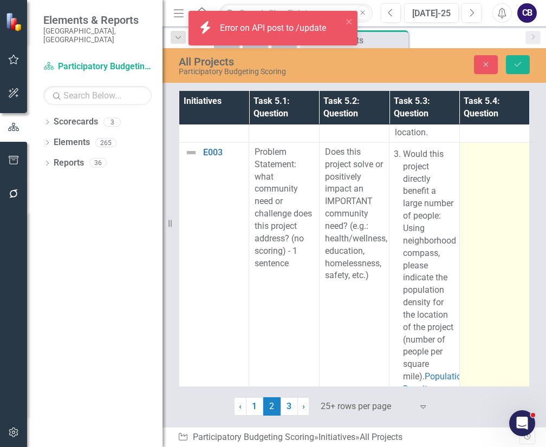
click at [472, 233] on td at bounding box center [494, 308] width 70 height 333
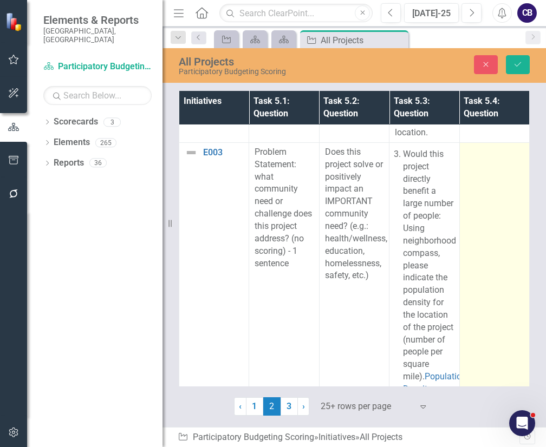
click at [472, 233] on td at bounding box center [494, 308] width 70 height 333
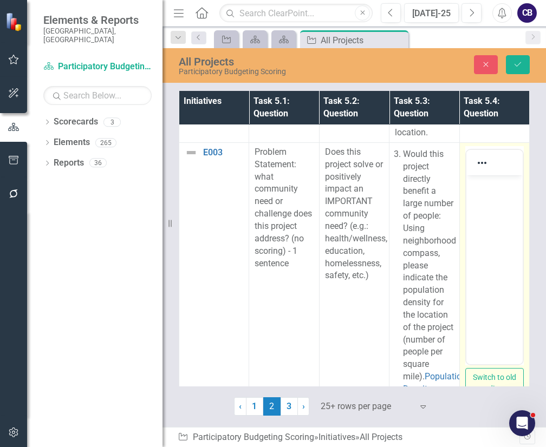
click at [476, 170] on icon "Reveal or hide additional toolbar items" at bounding box center [482, 163] width 13 height 13
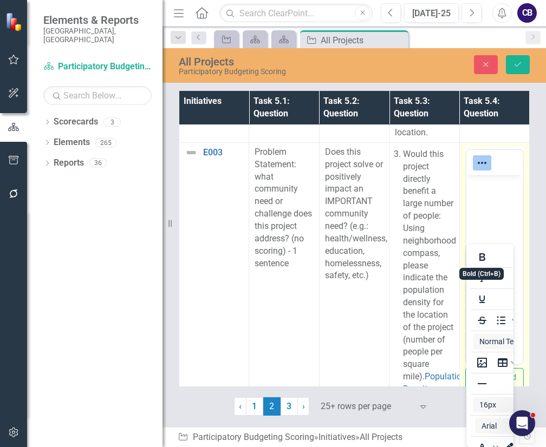
click at [502, 303] on div at bounding box center [489, 278] width 47 height 63
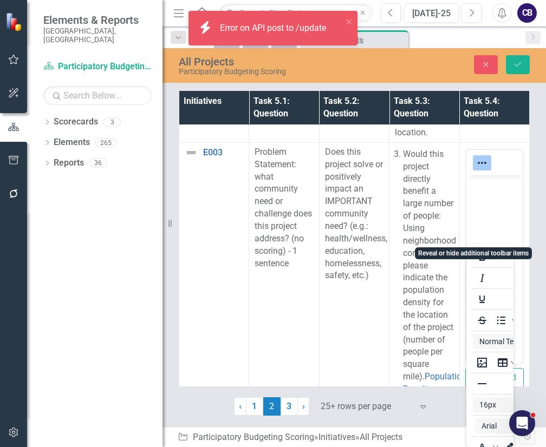
drag, startPoint x: 482, startPoint y: 236, endPoint x: 494, endPoint y: 286, distance: 50.7
click at [494, 286] on body "icon.bolt Error on API post to /update Elements & Reports City of Durham, NC Sc…" at bounding box center [273, 223] width 546 height 447
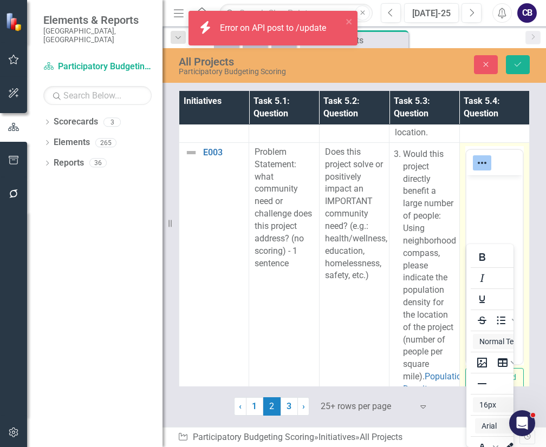
click at [477, 170] on icon "Reveal or hide additional toolbar items" at bounding box center [482, 163] width 13 height 13
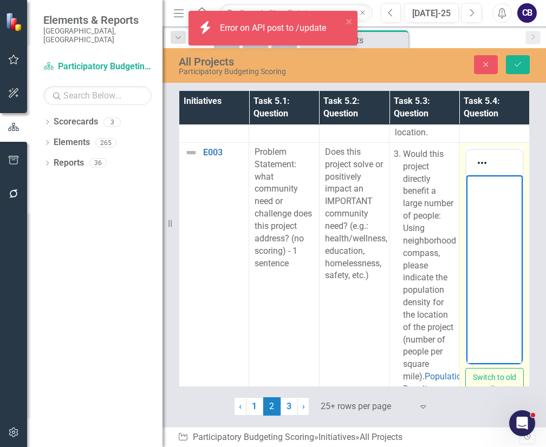
click at [482, 193] on body "Rich Text Area. Press ALT-0 for help." at bounding box center [494, 256] width 56 height 163
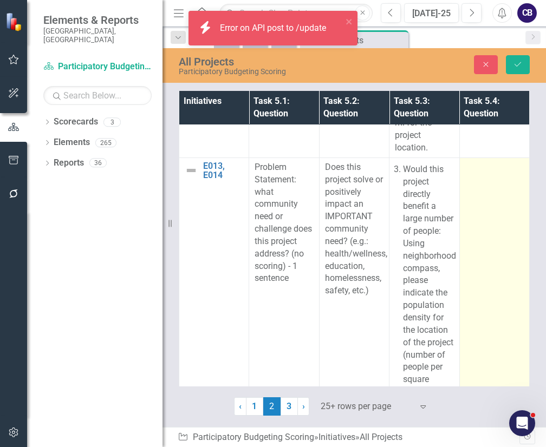
click at [487, 241] on td at bounding box center [494, 324] width 70 height 333
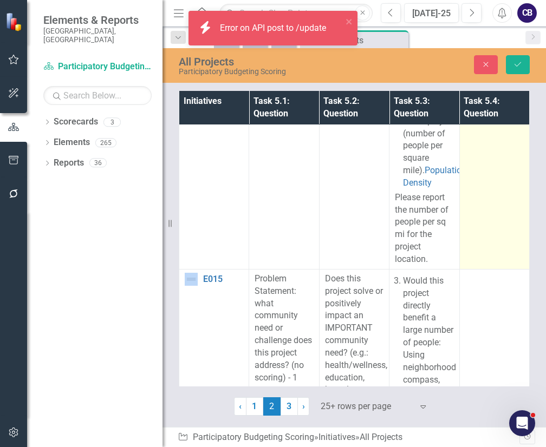
click at [487, 241] on td at bounding box center [494, 102] width 70 height 333
click at [489, 196] on td at bounding box center [494, 102] width 70 height 333
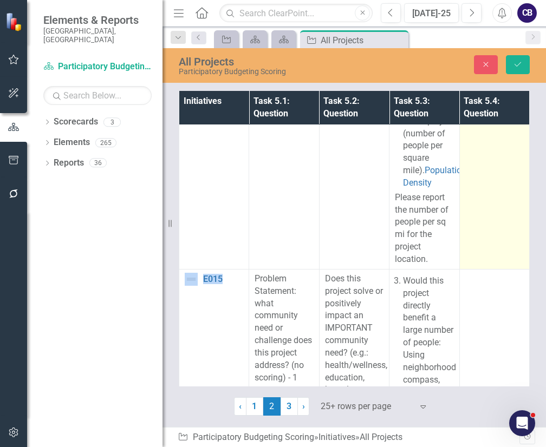
click at [489, 196] on td at bounding box center [494, 102] width 70 height 333
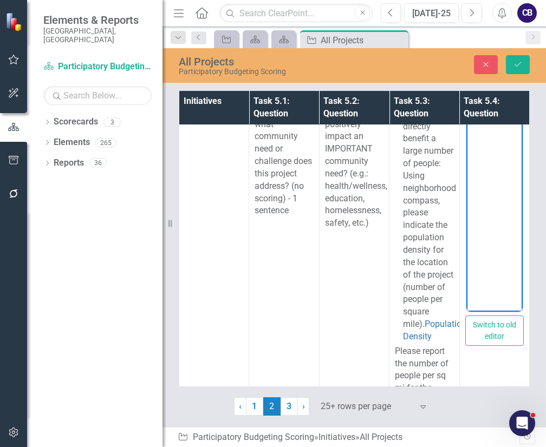
click at [471, 141] on body "Rich Text Area. Press ALT-0 for help." at bounding box center [494, 203] width 56 height 163
paste body "Rich Text Area. Press ALT-0 for help."
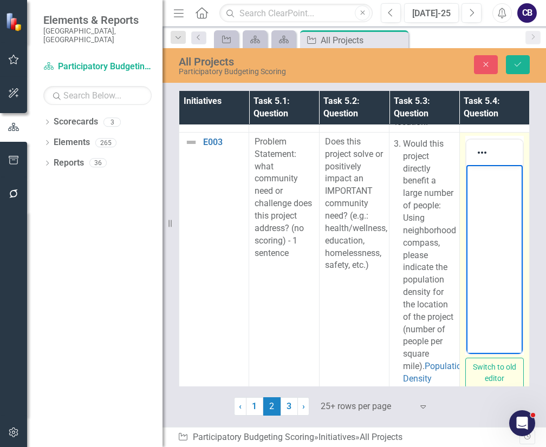
click at [488, 226] on body "Rich Text Area. Press ALT-0 for help." at bounding box center [494, 246] width 56 height 163
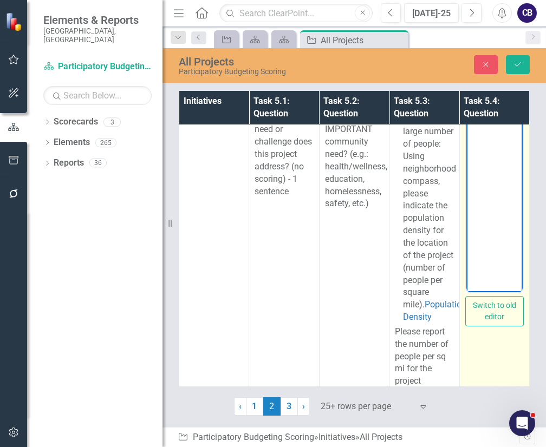
click at [490, 179] on body "Rich Text Area. Press ALT-0 for help." at bounding box center [494, 184] width 56 height 163
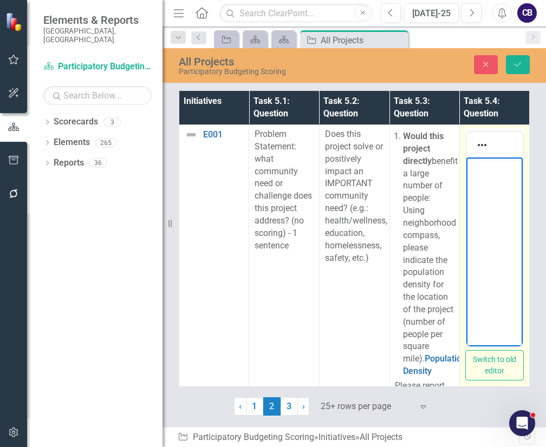
click at [478, 232] on body "Rich Text Area. Press ALT-0 for help." at bounding box center [494, 239] width 56 height 163
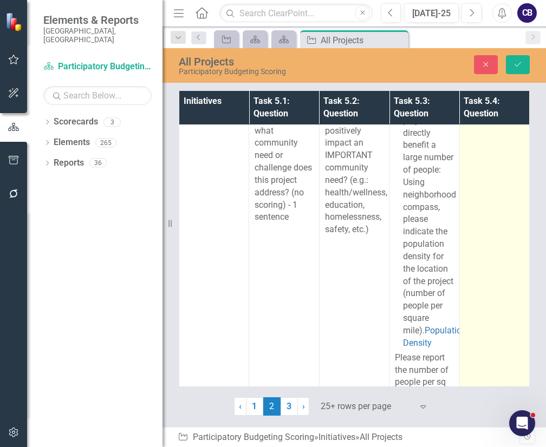
click at [507, 279] on td at bounding box center [494, 262] width 70 height 333
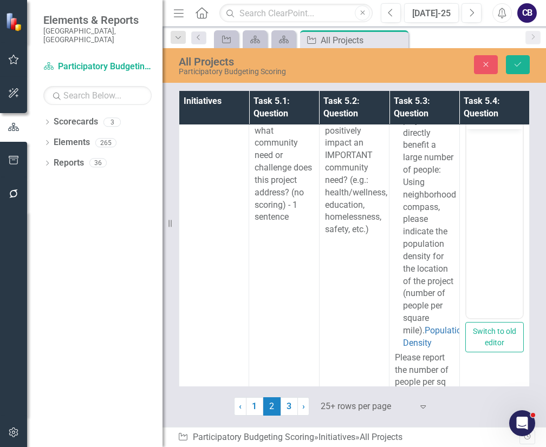
click at [499, 168] on body "Rich Text Area. Press ALT-0 for help." at bounding box center [494, 210] width 56 height 163
click at [499, 249] on body "Rich Text Area. Press ALT-0 for help." at bounding box center [494, 210] width 56 height 163
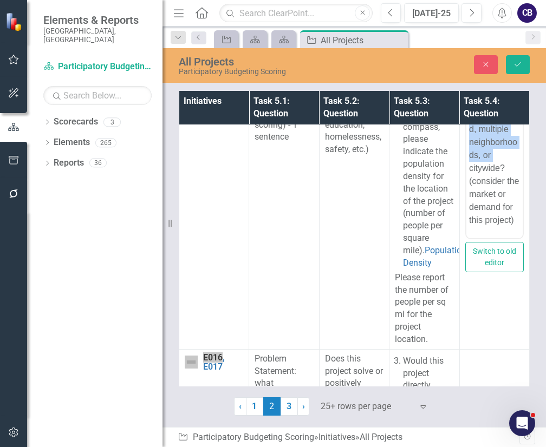
drag, startPoint x: 499, startPoint y: 88, endPoint x: 381, endPoint y: 109, distance: 119.9
click at [466, 109] on html "Would this project directly benefit a large number of people: Will this project…" at bounding box center [494, 107] width 56 height 261
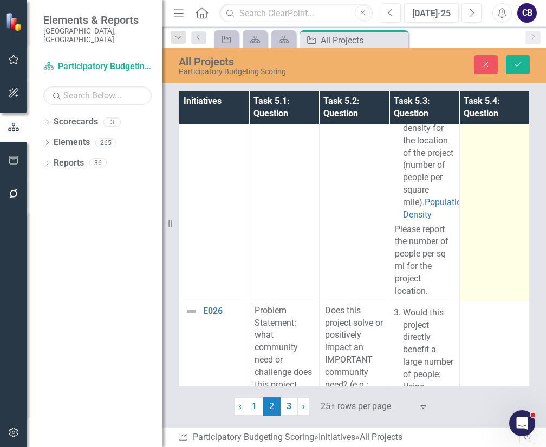
click at [479, 244] on td at bounding box center [494, 134] width 70 height 333
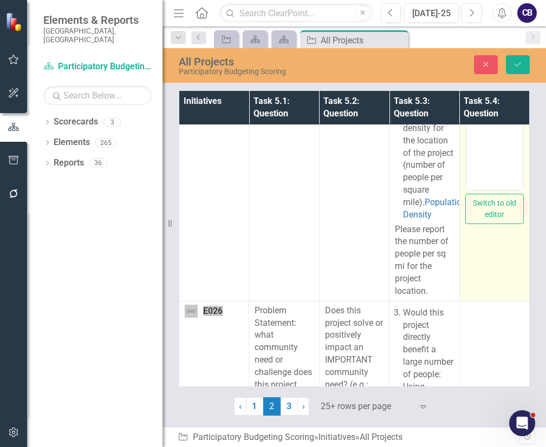
click at [485, 59] on body "Rich Text Area. Press ALT-0 for help." at bounding box center [494, 82] width 56 height 163
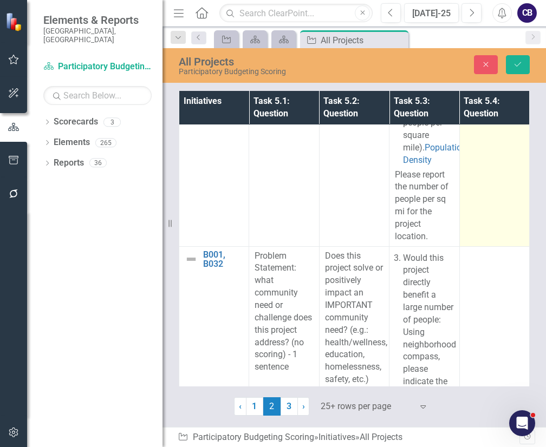
click at [461, 247] on td at bounding box center [494, 79] width 70 height 333
click at [466, 50] on body "Rich Text Area. Press ALT-0 for help." at bounding box center [494, 27] width 56 height 163
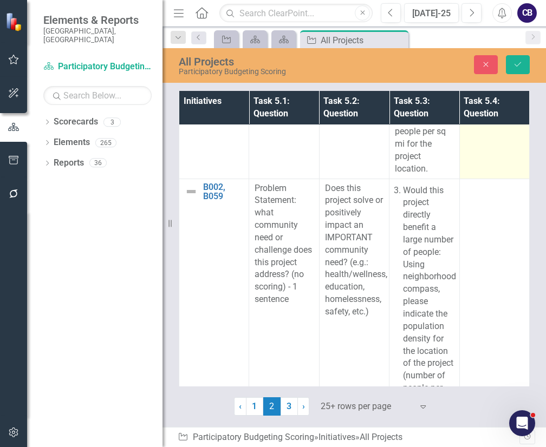
click at [465, 179] on td at bounding box center [494, 12] width 70 height 333
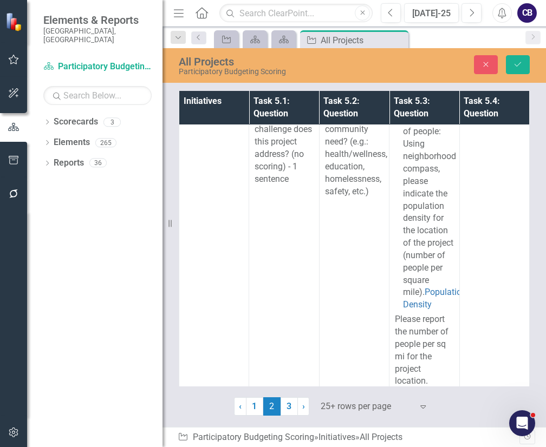
drag, startPoint x: 922, startPoint y: 11, endPoint x: 495, endPoint y: -210, distance: 481.5
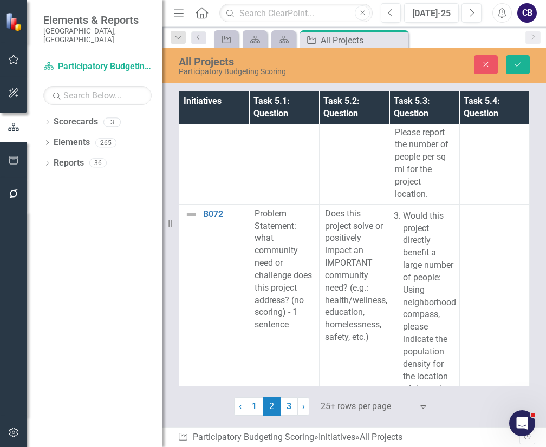
drag, startPoint x: 452, startPoint y: 286, endPoint x: 470, endPoint y: 296, distance: 20.2
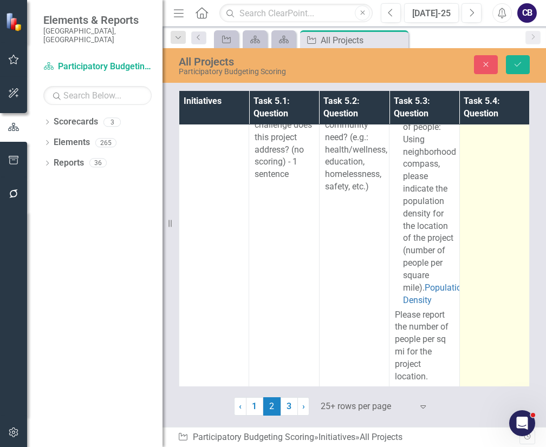
click at [505, 191] on td at bounding box center [494, 220] width 70 height 333
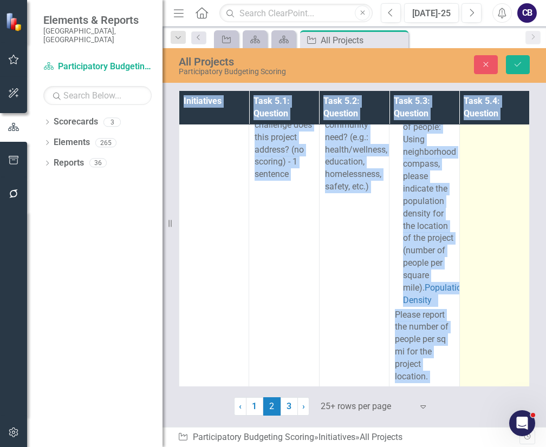
click at [505, 191] on td at bounding box center [494, 220] width 70 height 333
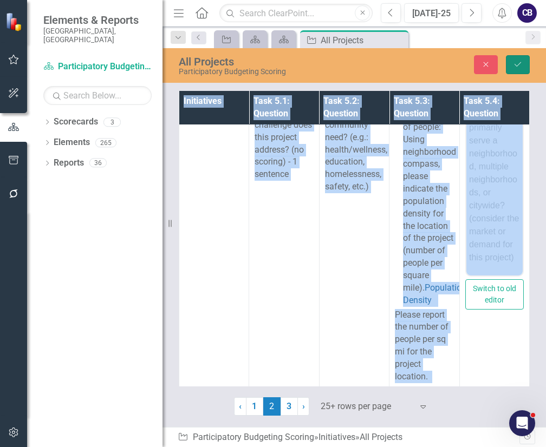
click at [518, 55] on button "Save" at bounding box center [518, 64] width 24 height 19
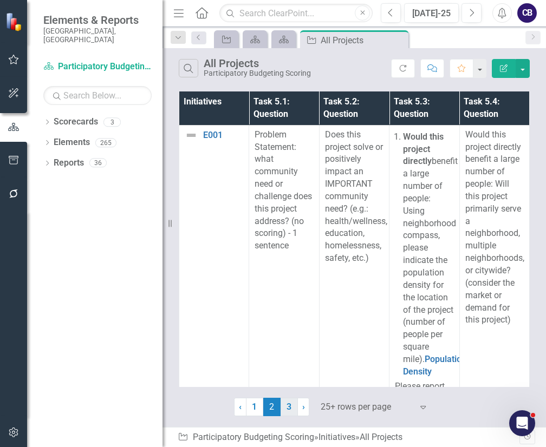
click at [284, 403] on link "3" at bounding box center [289, 407] width 17 height 18
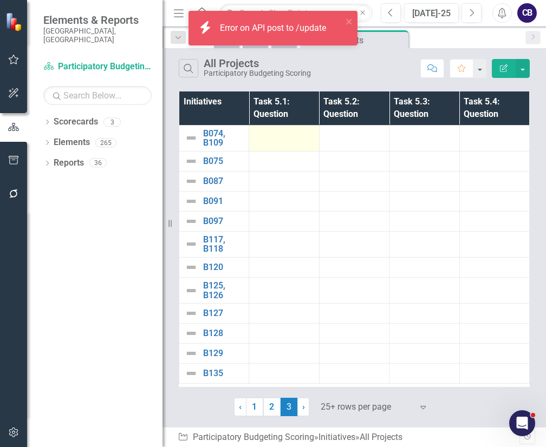
click at [267, 137] on div at bounding box center [284, 135] width 59 height 13
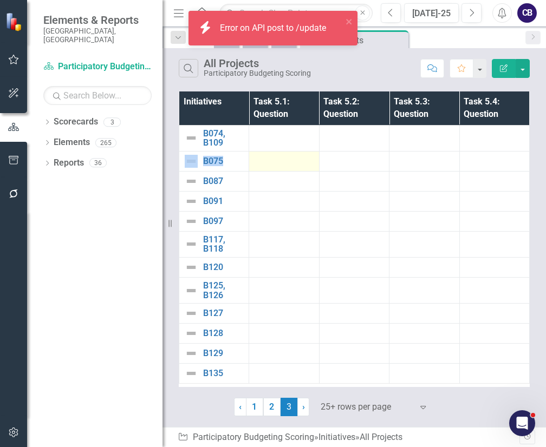
drag, startPoint x: 267, startPoint y: 137, endPoint x: 277, endPoint y: 167, distance: 31.9
click at [277, 167] on tbody "B074, B109 Link Map View Link Map Edit Edit Initiative Link Open Element B075 L…" at bounding box center [354, 254] width 351 height 259
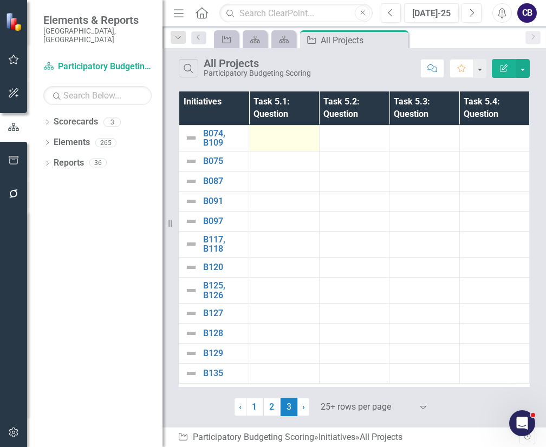
click at [277, 144] on td at bounding box center [284, 138] width 70 height 26
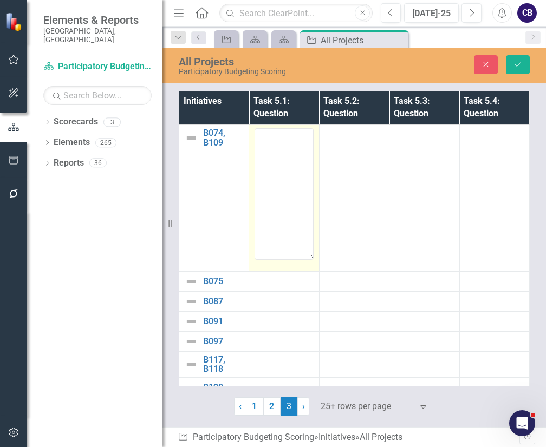
click at [277, 144] on td at bounding box center [284, 198] width 70 height 146
click at [287, 178] on textarea at bounding box center [284, 193] width 59 height 131
paste textarea "Problem Statement: what community need or challenge does this project address? …"
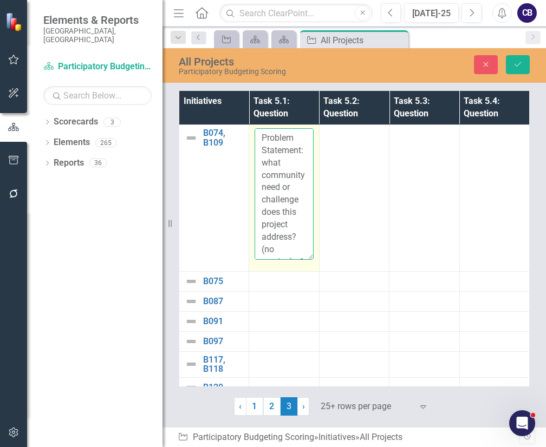
scroll to position [58, 0]
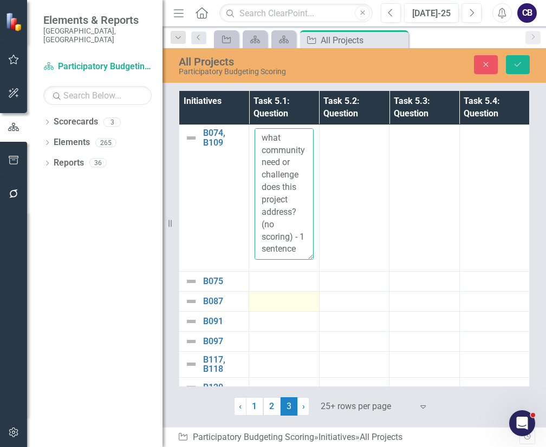
type textarea "Problem Statement: what community need or challenge does this project address? …"
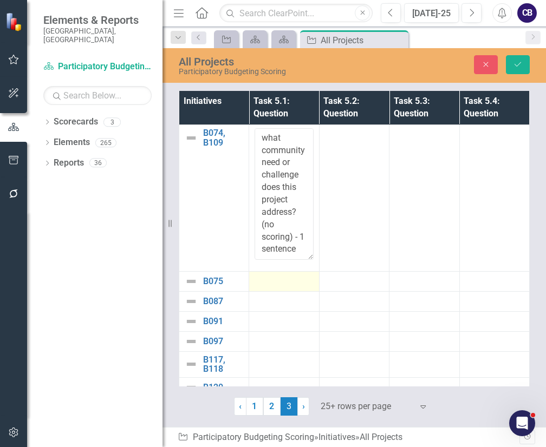
drag, startPoint x: 286, startPoint y: 293, endPoint x: 278, endPoint y: 287, distance: 9.6
click at [278, 287] on tbody "B074, B109 Link Map View Link Map Edit Edit Initiative Link Open Element Proble…" at bounding box center [354, 314] width 351 height 379
click at [278, 287] on div at bounding box center [284, 281] width 59 height 13
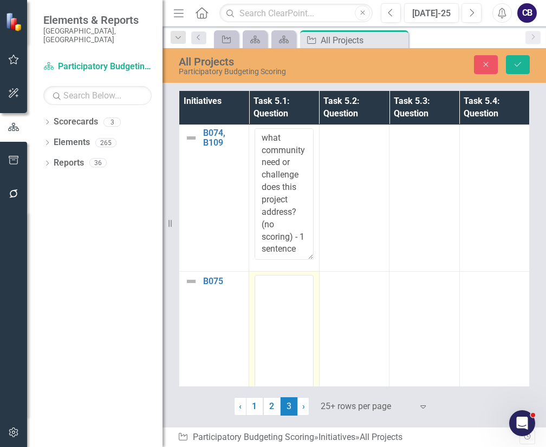
click at [287, 319] on textarea at bounding box center [284, 340] width 59 height 131
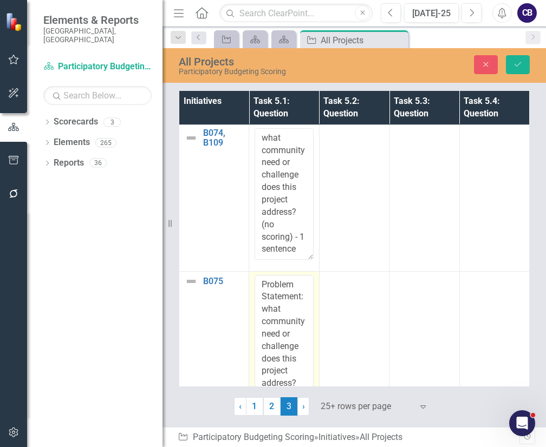
scroll to position [57, 0]
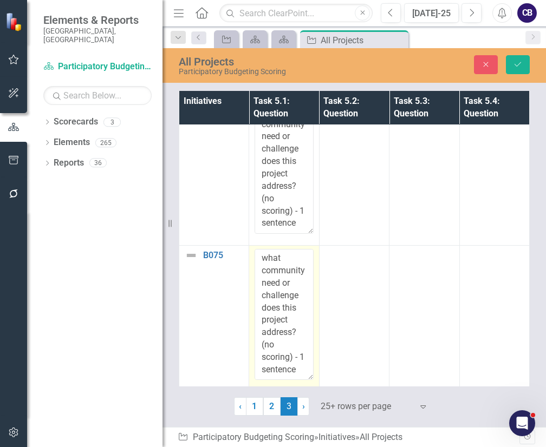
click at [287, 319] on textarea "Problem Statement: what community need or challenge does this project address? …" at bounding box center [284, 314] width 59 height 131
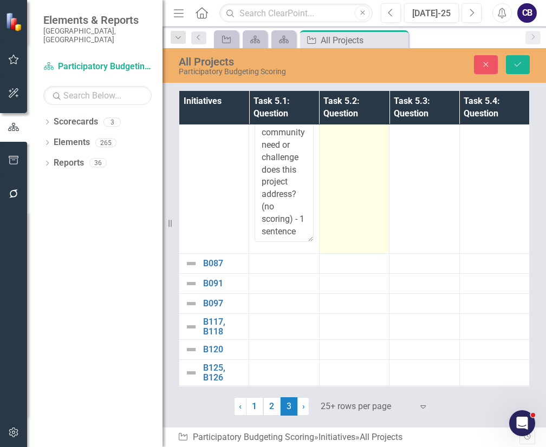
scroll to position [180, 0]
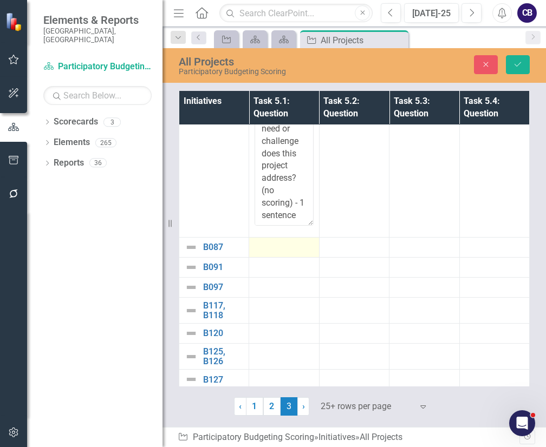
type textarea "Problem Statement: what community need or challenge does this project address? …"
click at [278, 251] on div at bounding box center [284, 247] width 59 height 13
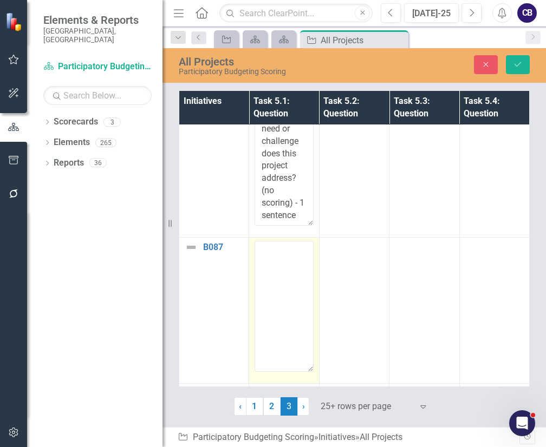
click at [278, 251] on textarea at bounding box center [284, 306] width 59 height 131
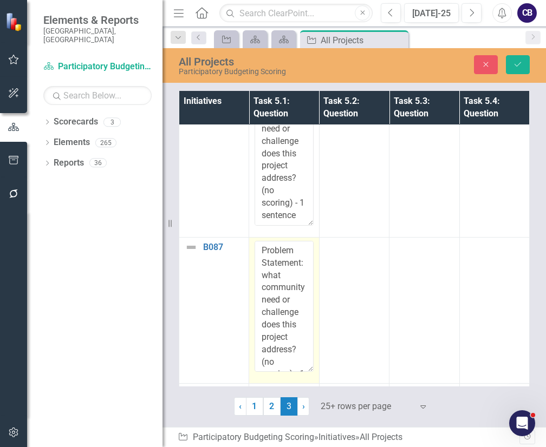
scroll to position [57, 0]
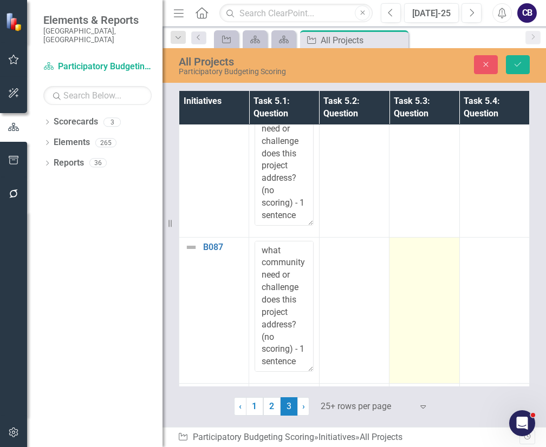
drag, startPoint x: 286, startPoint y: 270, endPoint x: 394, endPoint y: 306, distance: 114.6
click at [394, 306] on tr "B087 Link Map View Link Map Edit Edit Initiative Link Open Element Problem Stat…" at bounding box center [354, 310] width 351 height 146
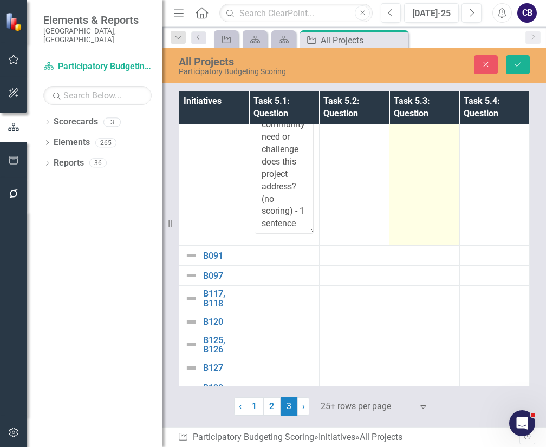
scroll to position [345, 0]
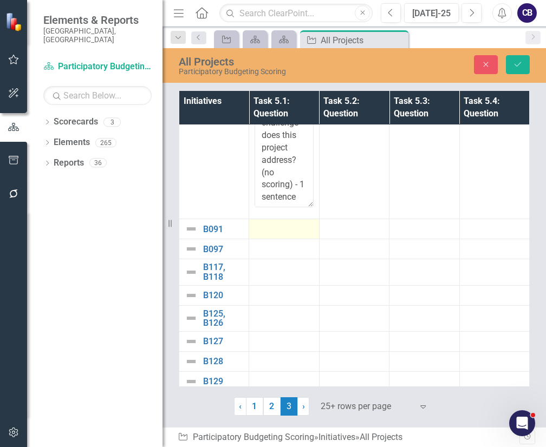
type textarea "Problem Statement: what community need or challenge does this project address? …"
click at [273, 224] on div at bounding box center [284, 229] width 59 height 13
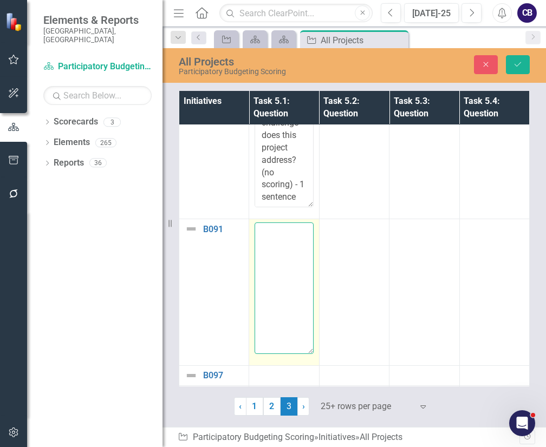
drag, startPoint x: 273, startPoint y: 224, endPoint x: 288, endPoint y: 263, distance: 41.6
click at [288, 263] on textarea at bounding box center [284, 288] width 59 height 131
paste textarea "Problem Statement: what community need or challenge does this project address? …"
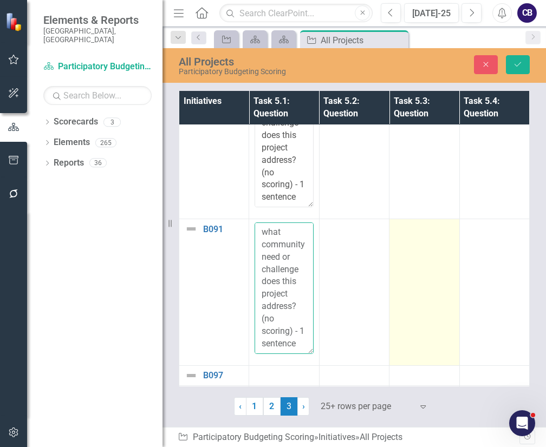
drag, startPoint x: 288, startPoint y: 263, endPoint x: 434, endPoint y: 309, distance: 153.5
click at [434, 309] on tr "B091 Link Map View Link Map Edit Edit Initiative Link Open Element Problem Stat…" at bounding box center [354, 292] width 351 height 146
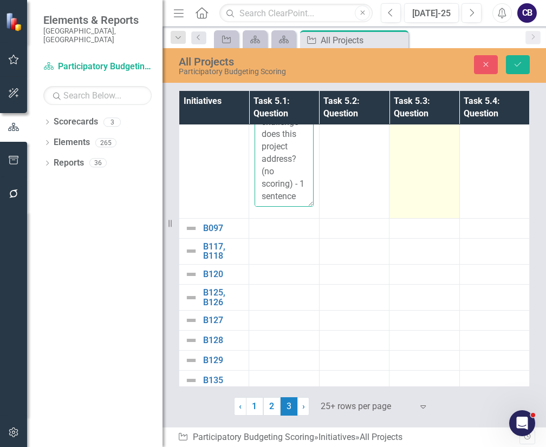
scroll to position [503, 0]
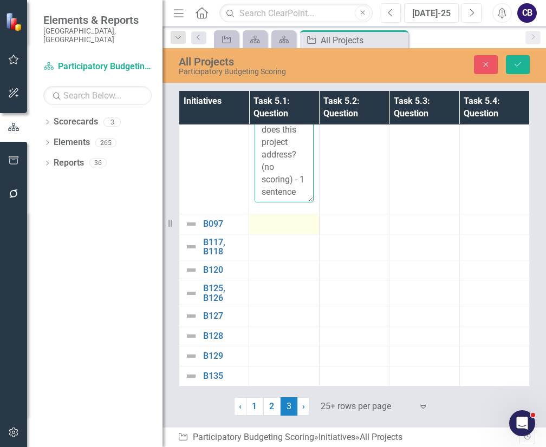
type textarea "Problem Statement: what community need or challenge does this project address? …"
click at [316, 214] on td at bounding box center [284, 224] width 70 height 20
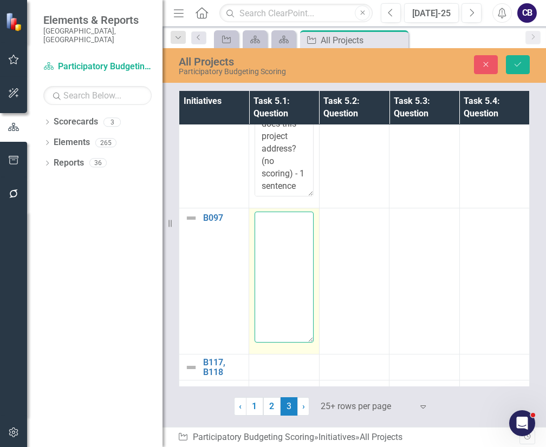
paste textarea "Problem Statement: what community need or challenge does this project address? …"
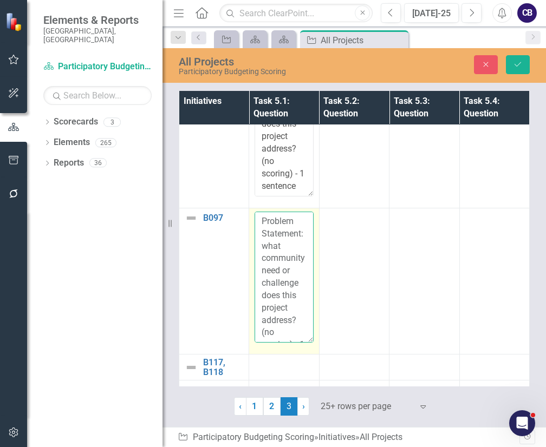
scroll to position [57, 0]
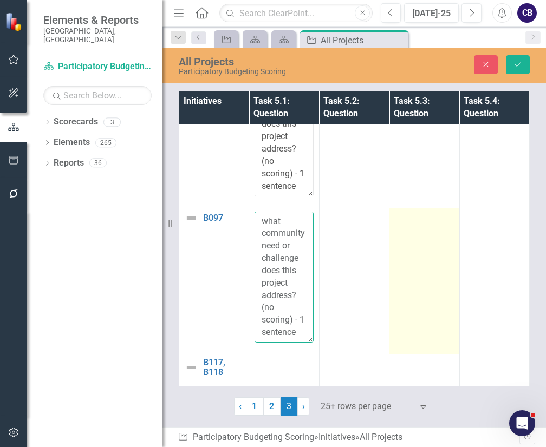
drag, startPoint x: 303, startPoint y: 243, endPoint x: 425, endPoint y: 330, distance: 149.6
click at [425, 330] on tr "B097 Link Map View Link Map Edit Edit Initiative Link Open Element Problem Stat…" at bounding box center [354, 281] width 351 height 146
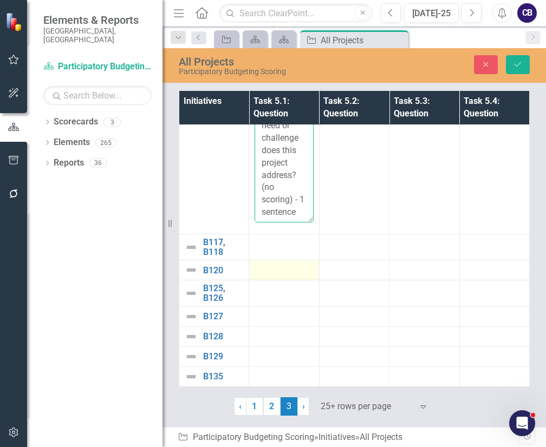
type textarea "Problem Statement: what community need or challenge does this project address? …"
click at [306, 261] on td at bounding box center [284, 271] width 70 height 20
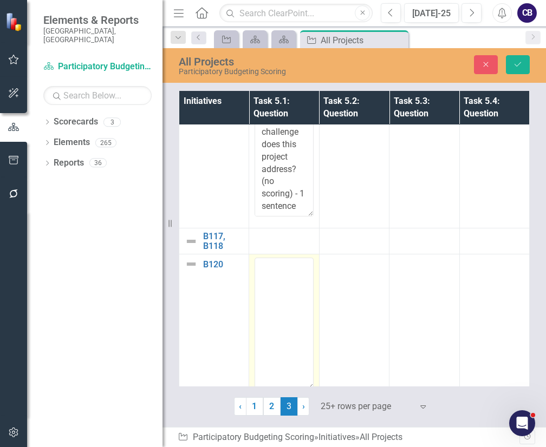
click at [306, 255] on td at bounding box center [284, 328] width 70 height 146
paste textarea "Problem Statement: what community need or challenge does this project address? …"
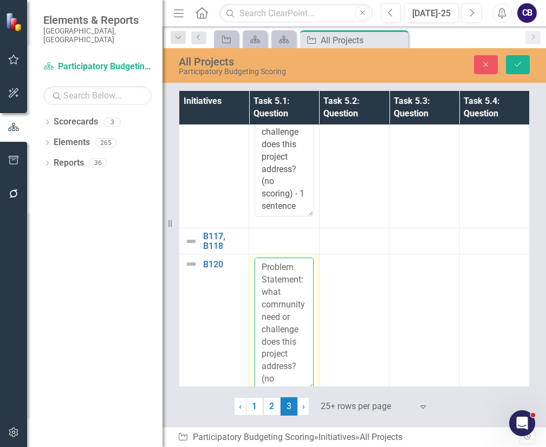
scroll to position [637, 0]
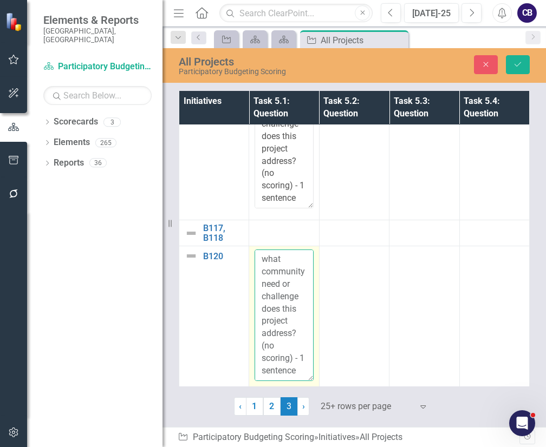
click at [295, 302] on textarea "Problem Statement: what community need or challenge does this project address? …" at bounding box center [284, 315] width 59 height 131
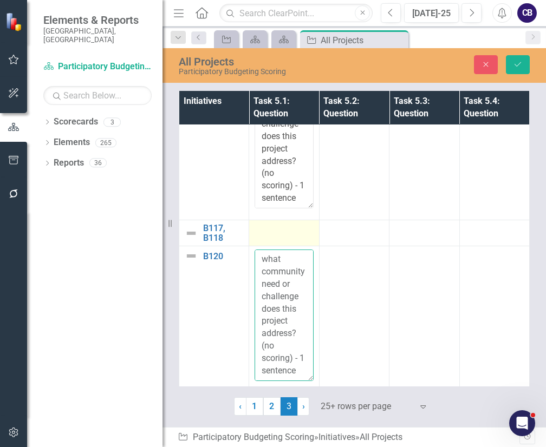
type textarea "Problem Statement: what community need or challenge does this project address? …"
click at [279, 226] on div at bounding box center [284, 230] width 59 height 13
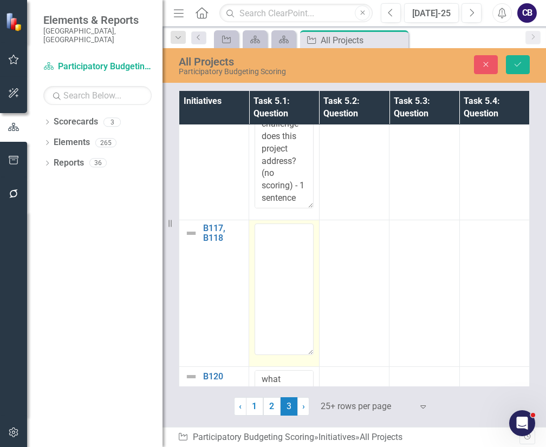
click at [290, 262] on textarea at bounding box center [284, 289] width 59 height 131
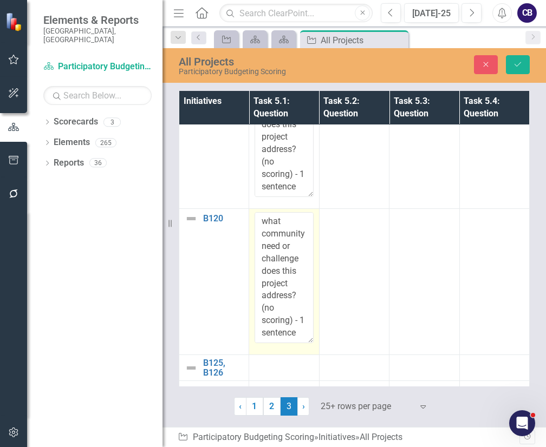
scroll to position [61, 0]
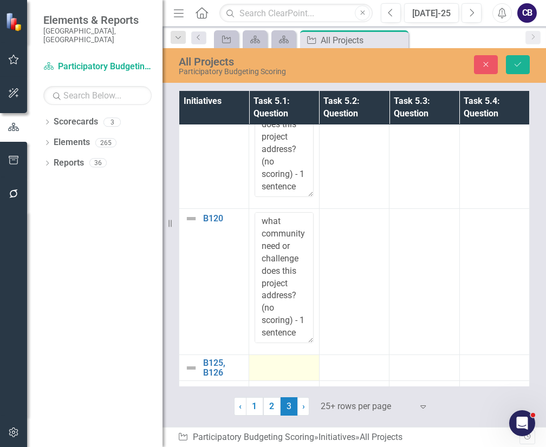
type textarea "Problem Statement: what community need or challenge does this project address? …"
click at [281, 371] on td at bounding box center [284, 368] width 70 height 26
click at [281, 371] on textarea at bounding box center [284, 424] width 59 height 131
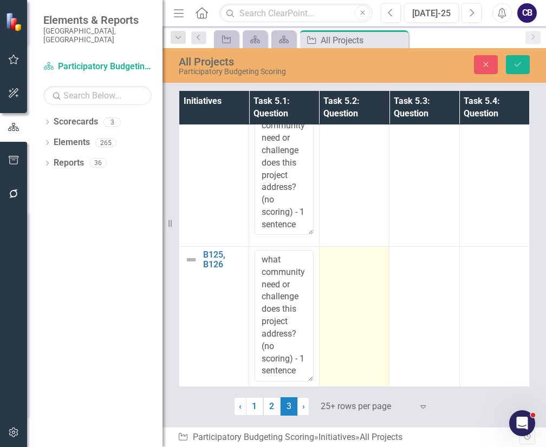
scroll to position [996, 0]
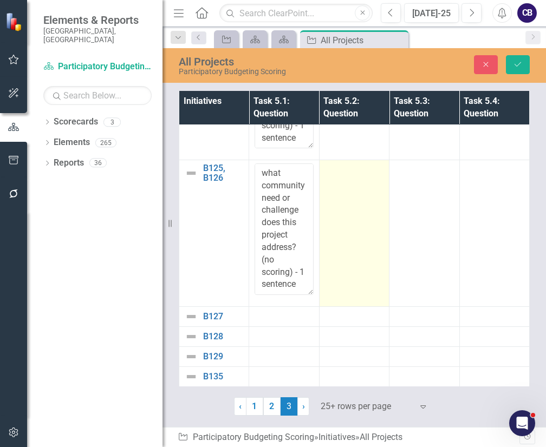
type textarea "Problem Statement: what community need or challenge does this project address? …"
click at [348, 262] on td at bounding box center [354, 233] width 70 height 146
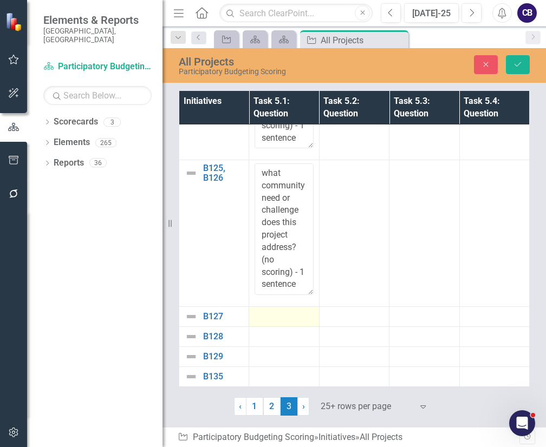
click at [283, 310] on div at bounding box center [284, 316] width 59 height 13
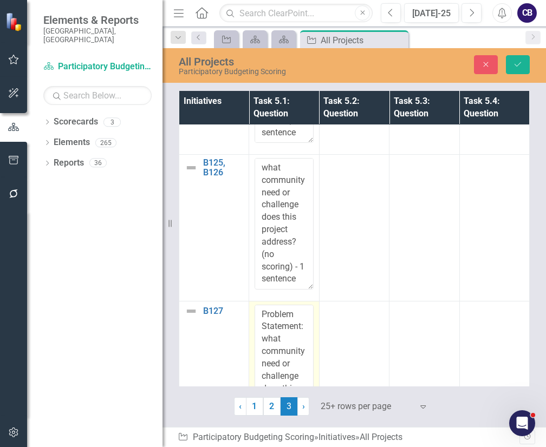
scroll to position [1049, 0]
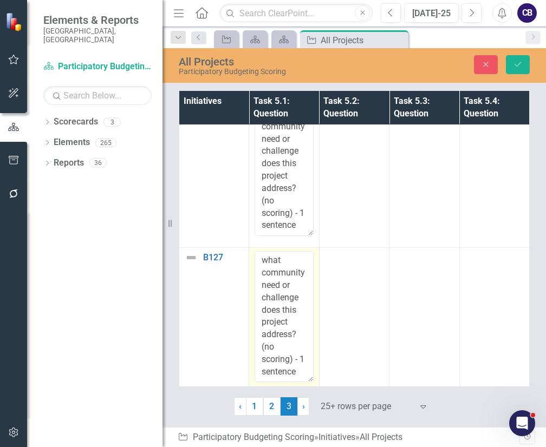
click at [294, 343] on textarea "Problem Statement: what community need or challenge does this project address? …" at bounding box center [284, 316] width 59 height 131
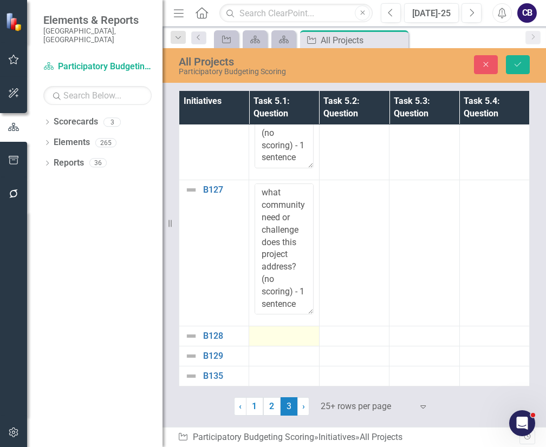
type textarea "Problem Statement: what community need or challenge does this project address? …"
click at [293, 330] on div at bounding box center [284, 336] width 59 height 13
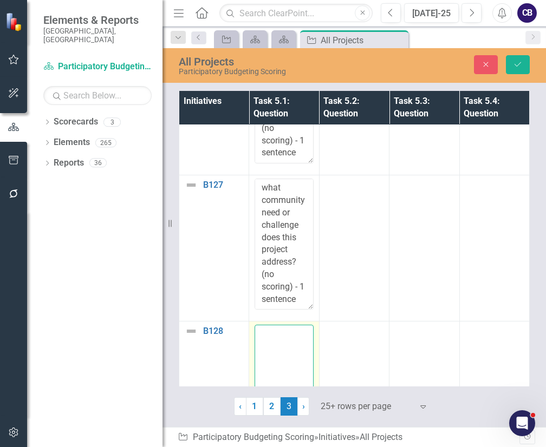
click at [293, 330] on textarea at bounding box center [284, 390] width 59 height 131
paste textarea "Problem Statement: what community need or challenge does this project address? …"
click at [293, 330] on textarea "Problem Statement: what community need or challenge does this project address? …" at bounding box center [284, 390] width 59 height 131
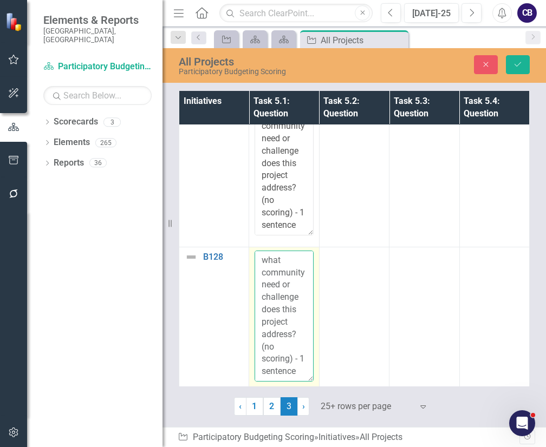
scroll to position [1248, 0]
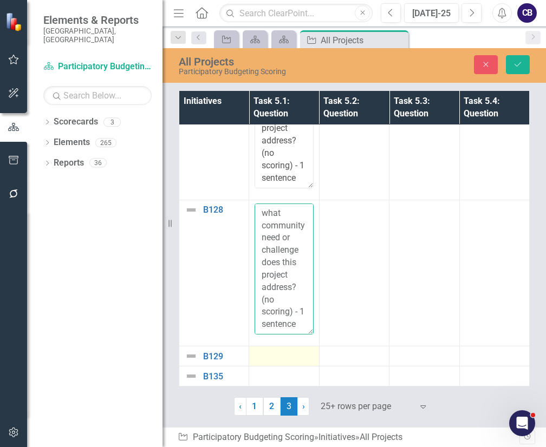
type textarea "Problem Statement: what community need or challenge does this project address? …"
click at [282, 350] on div at bounding box center [284, 356] width 59 height 13
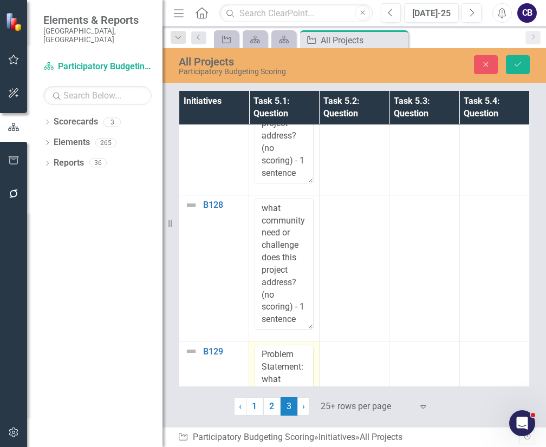
scroll to position [1342, 0]
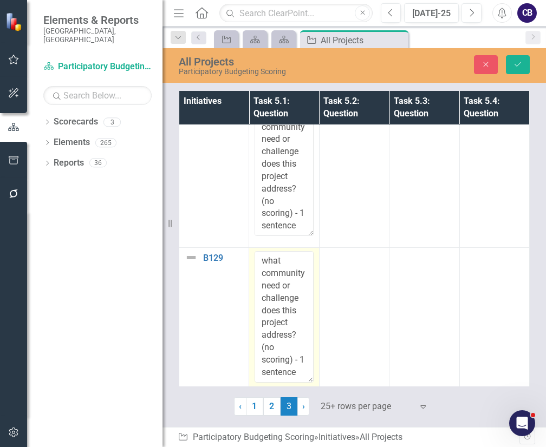
click at [282, 345] on textarea "Problem Statement: what community need or challenge does this project address? …" at bounding box center [284, 316] width 59 height 131
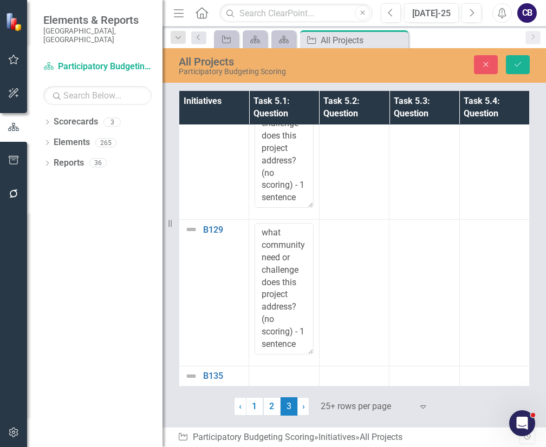
type textarea "Problem Statement: what community need or challenge does this project address? …"
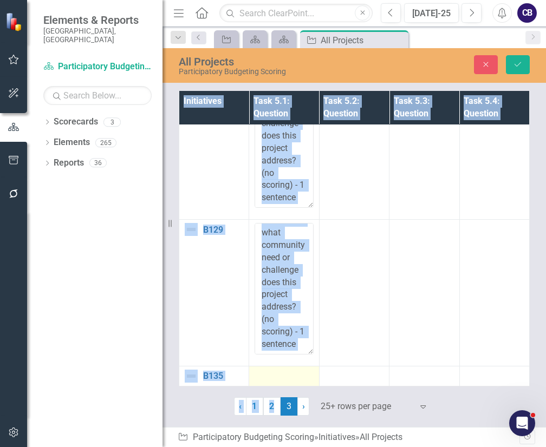
drag, startPoint x: 274, startPoint y: 390, endPoint x: 274, endPoint y: 375, distance: 14.1
click at [274, 375] on div "Initiatives Task 5.1: Question Task 5.2: Question Task 5.3: Question Task 5.4: …" at bounding box center [355, 252] width 384 height 328
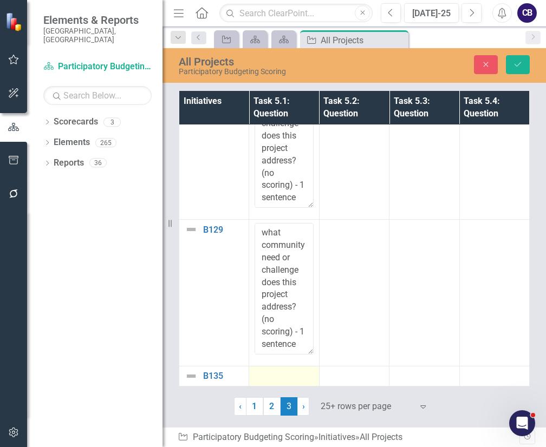
click at [274, 375] on td at bounding box center [284, 376] width 70 height 20
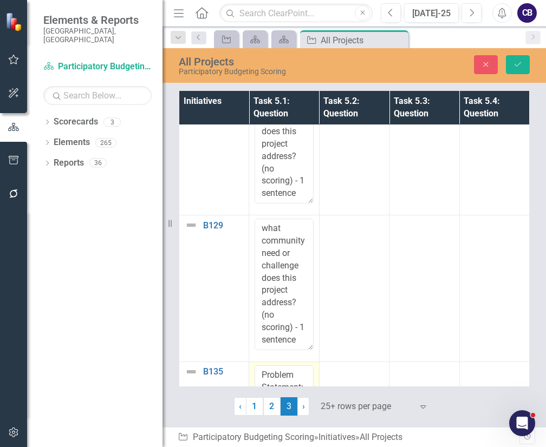
click at [274, 375] on textarea "Problem Statement: what community need or challenge does this project address? …" at bounding box center [284, 431] width 59 height 131
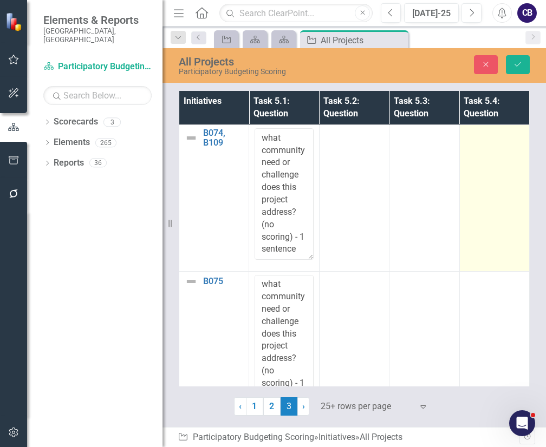
type textarea "Problem Statement: what community need or challenge does this project address? …"
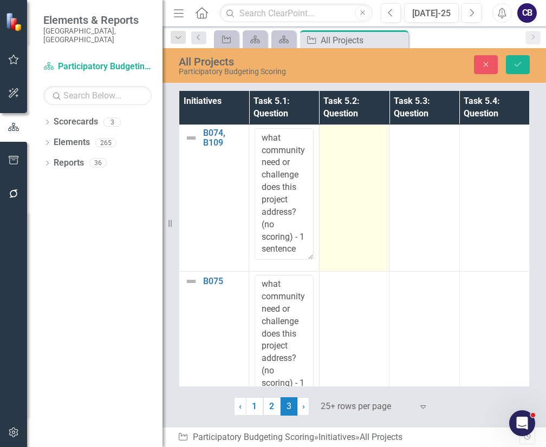
click at [336, 193] on td at bounding box center [354, 198] width 70 height 146
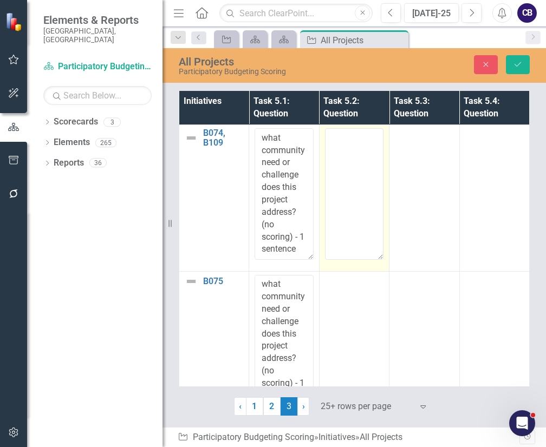
click at [336, 193] on textarea at bounding box center [354, 193] width 59 height 131
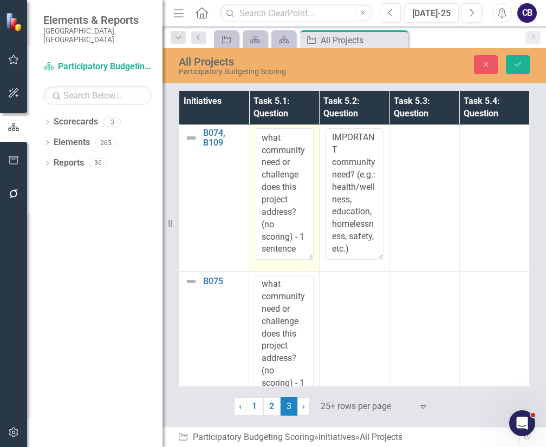
type textarea "Does this project solve or positively impact an IMPORTANT community need? (e.g.…"
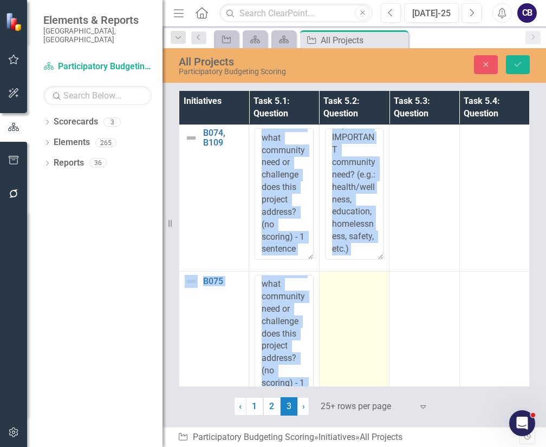
drag, startPoint x: 312, startPoint y: 268, endPoint x: 358, endPoint y: 319, distance: 68.3
click at [358, 319] on td at bounding box center [354, 344] width 70 height 146
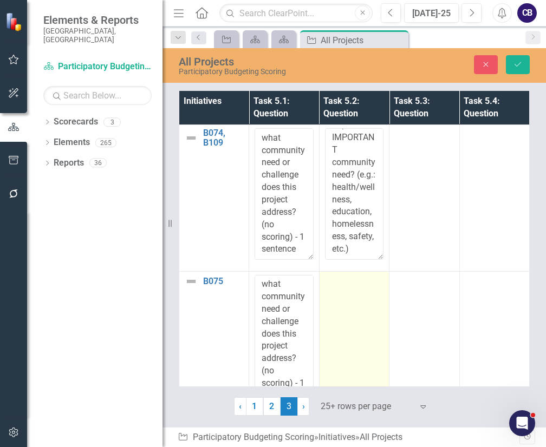
click at [358, 319] on td at bounding box center [354, 344] width 70 height 146
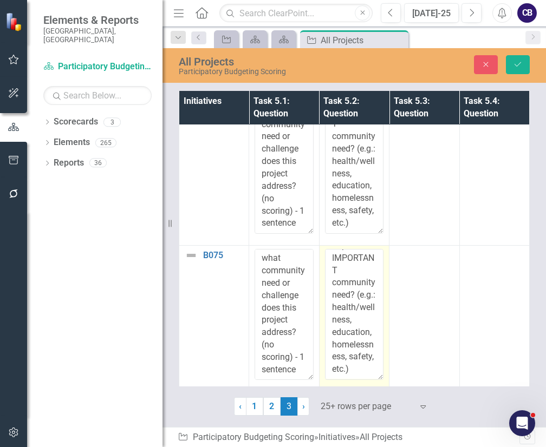
click at [358, 319] on textarea "Does this project solve or positively impact an IMPORTANT community need? (e.g.…" at bounding box center [354, 314] width 59 height 131
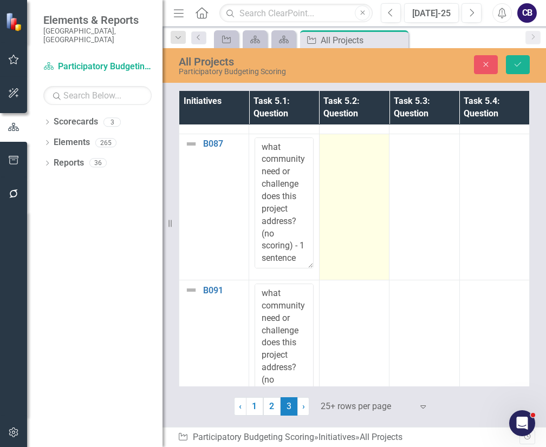
type textarea "Does this project solve or positively impact an IMPORTANT community need? (e.g.…"
click at [361, 220] on td at bounding box center [354, 207] width 70 height 146
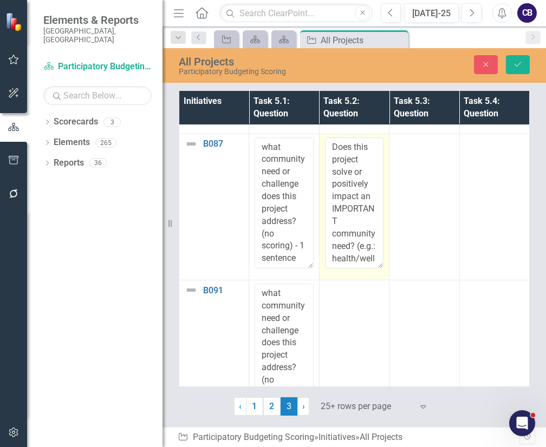
click at [361, 220] on textarea "Does this project solve or positively impact an IMPORTANT community need? (e.g.…" at bounding box center [354, 203] width 59 height 131
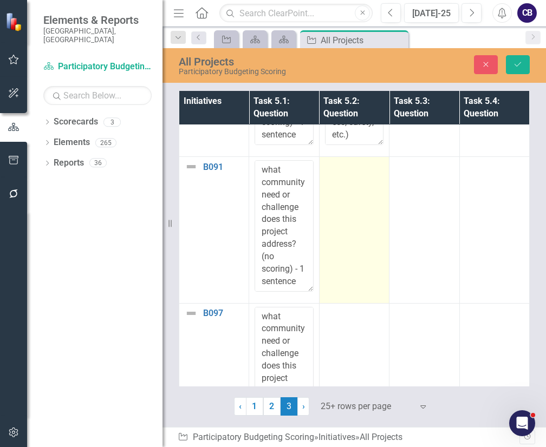
type textarea "Does this project solve or positively impact an IMPORTANT community need? (e.g.…"
click at [358, 245] on td at bounding box center [354, 230] width 70 height 146
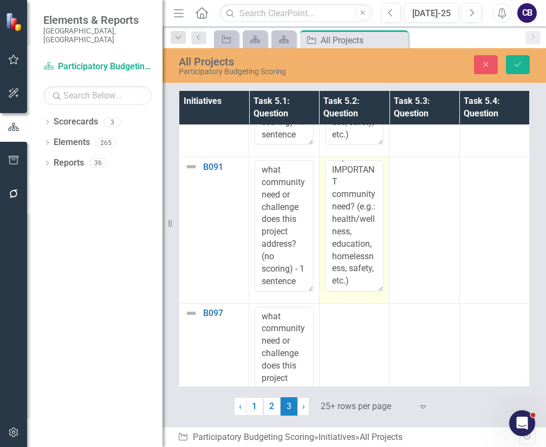
click at [358, 245] on textarea "Does this project solve or positively impact an IMPORTANT community need? (e.g.…" at bounding box center [354, 225] width 59 height 131
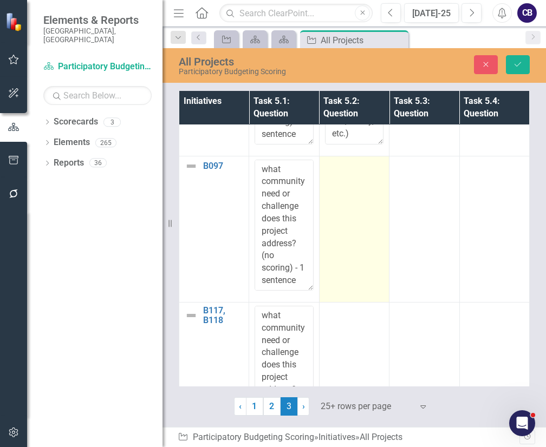
type textarea "Does this project solve or positively impact an IMPORTANT community need? (e.g.…"
click at [332, 245] on td at bounding box center [354, 229] width 70 height 146
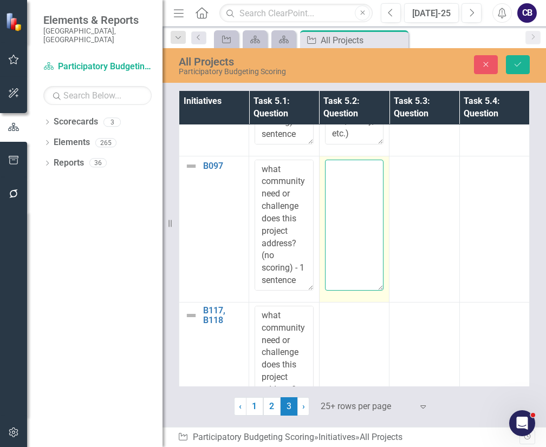
click at [332, 245] on textarea at bounding box center [354, 225] width 59 height 131
paste textarea "Does this project solve or positively impact an IMPORTANT community need? (e.g.…"
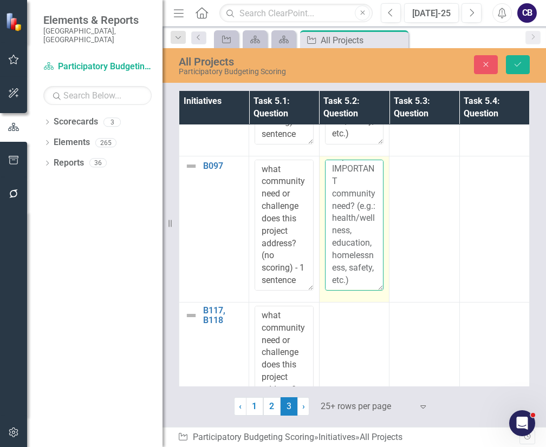
click at [332, 245] on textarea "Does this project solve or positively impact an IMPORTANT community need? (e.g.…" at bounding box center [354, 225] width 59 height 131
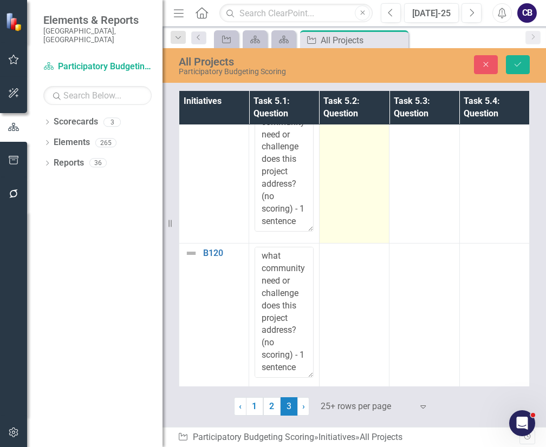
type textarea "Does this project solve or positively impact an IMPORTANT community need? (e.g.…"
click at [366, 176] on td at bounding box center [354, 170] width 70 height 146
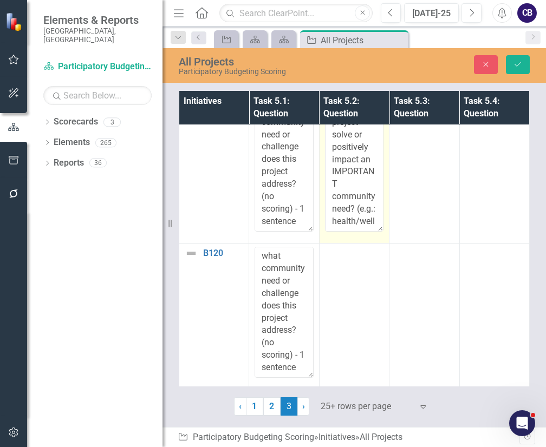
click at [366, 176] on textarea "Does this project solve or positively impact an IMPORTANT community need? (e.g.…" at bounding box center [354, 165] width 59 height 131
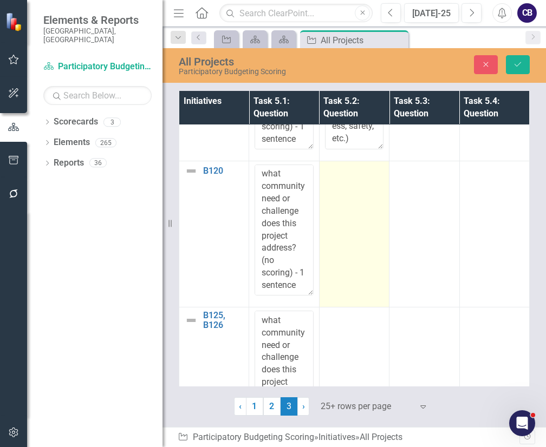
type textarea "Does this project solve or positively impact an IMPORTANT community need? (e.g.…"
click at [345, 235] on td at bounding box center [354, 234] width 70 height 146
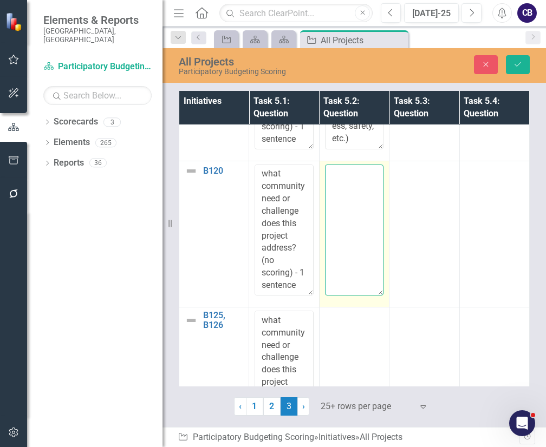
click at [345, 235] on textarea at bounding box center [354, 230] width 59 height 131
paste textarea "Does this project solve or positively impact an IMPORTANT community need? (e.g.…"
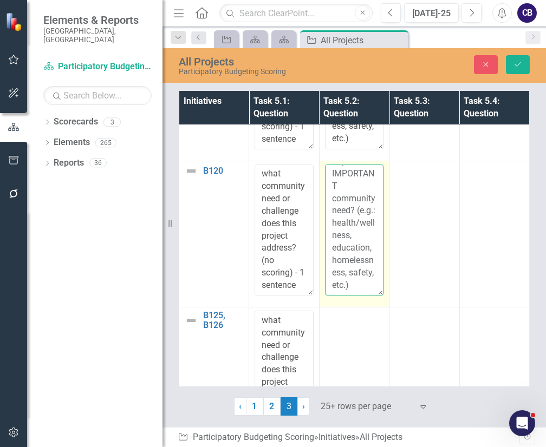
click at [345, 235] on textarea "Does this project solve or positively impact an IMPORTANT community need? (e.g.…" at bounding box center [354, 230] width 59 height 131
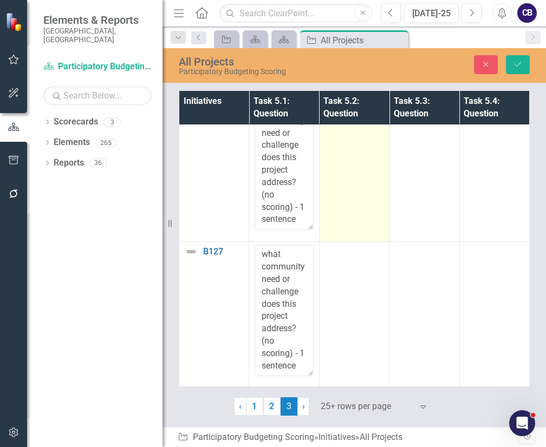
type textarea "Does this project solve or positively impact an IMPORTANT community need? (e.g.…"
click at [371, 198] on td at bounding box center [354, 168] width 70 height 146
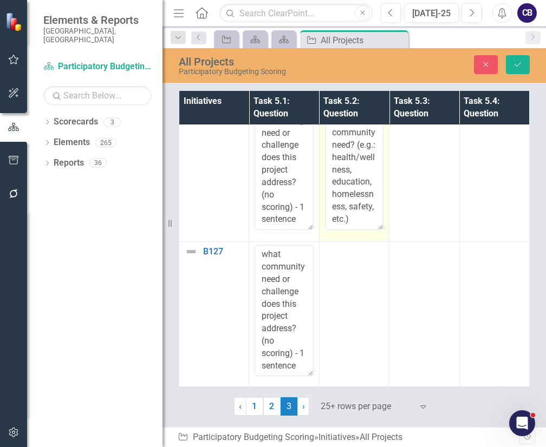
click at [371, 198] on textarea "Does this project solve or positively impact an IMPORTANT community need? (e.g.…" at bounding box center [354, 164] width 59 height 131
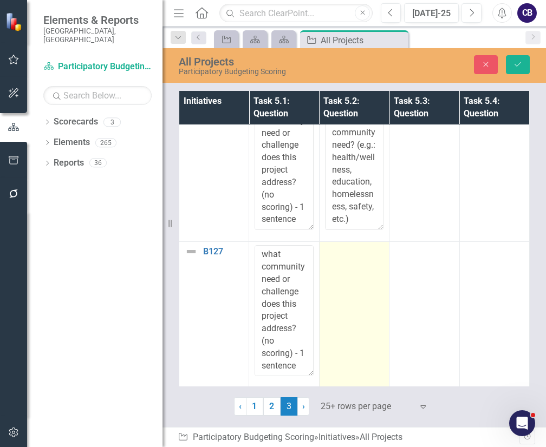
type textarea "Does this project solve or positively impact an IMPORTANT community need? (e.g.…"
click at [373, 264] on td at bounding box center [354, 315] width 70 height 146
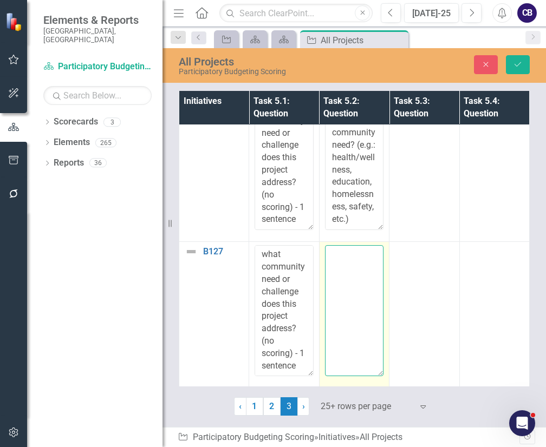
click at [373, 264] on textarea at bounding box center [354, 310] width 59 height 131
paste textarea "Does this project solve or positively impact an IMPORTANT community need? (e.g.…"
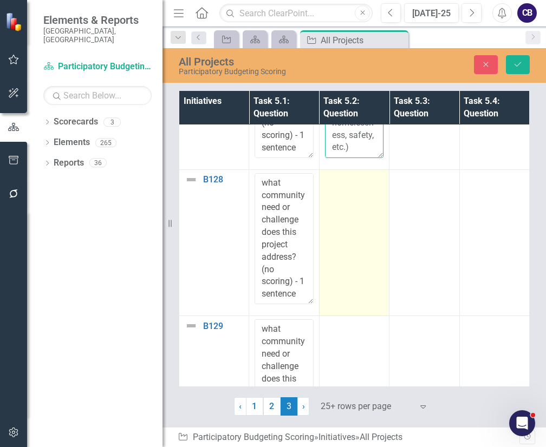
type textarea "Does this project solve or positively impact an IMPORTANT community need? (e.g.…"
click at [343, 257] on td at bounding box center [354, 243] width 70 height 146
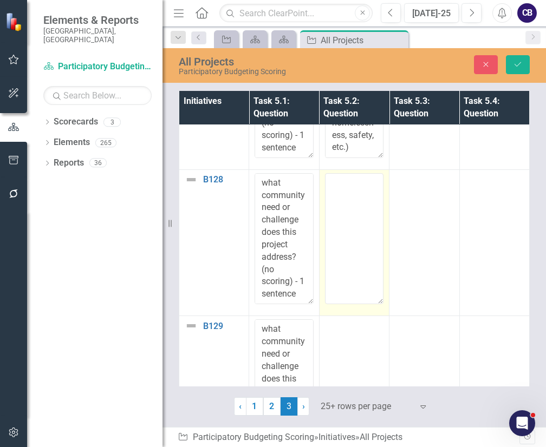
click at [343, 257] on textarea at bounding box center [354, 238] width 59 height 131
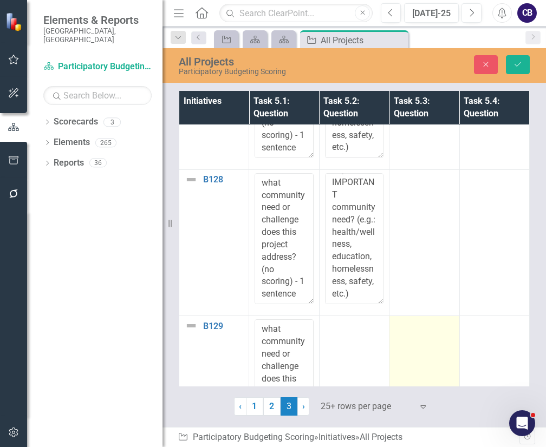
drag, startPoint x: 343, startPoint y: 257, endPoint x: 457, endPoint y: 346, distance: 144.4
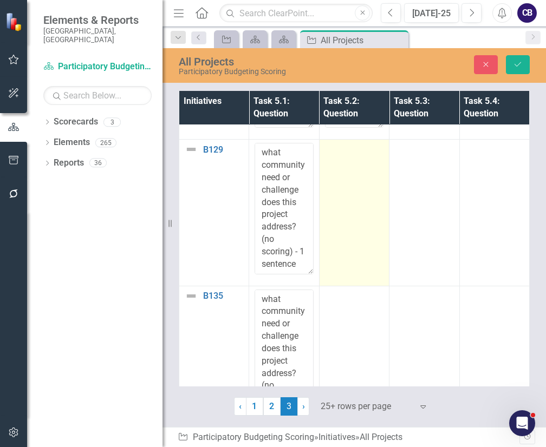
type textarea "Does this project solve or positively impact an IMPORTANT community need? (e.g.…"
click at [358, 206] on td at bounding box center [354, 213] width 70 height 146
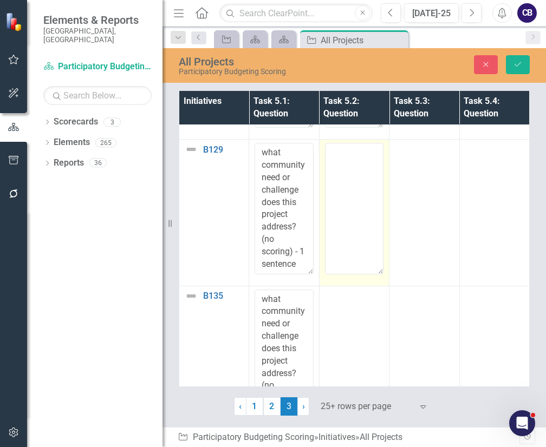
click at [358, 206] on textarea at bounding box center [354, 208] width 59 height 131
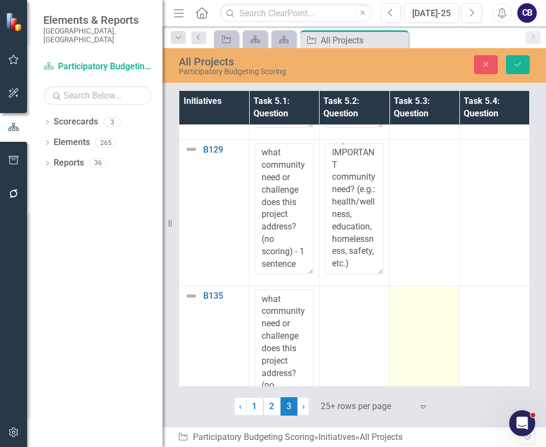
drag, startPoint x: 358, startPoint y: 206, endPoint x: 407, endPoint y: 295, distance: 101.1
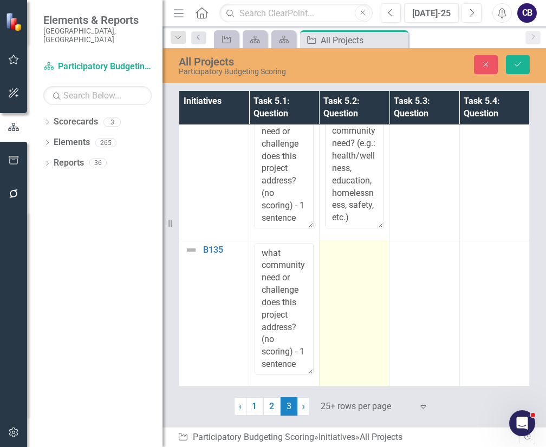
type textarea "Does this project solve or positively impact an IMPORTANT community need? (e.g.…"
click at [384, 269] on td at bounding box center [354, 313] width 70 height 146
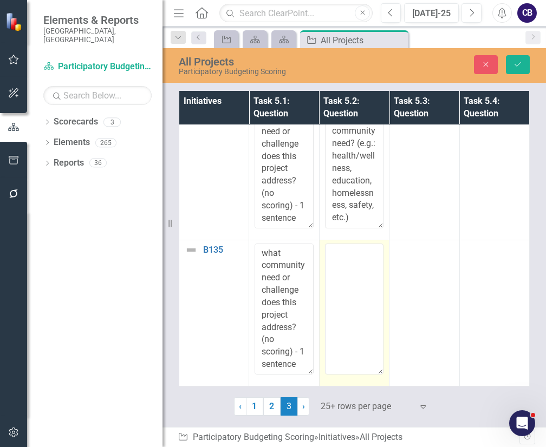
click at [384, 269] on td at bounding box center [354, 313] width 70 height 146
click at [360, 271] on textarea at bounding box center [354, 309] width 59 height 131
paste textarea "Does this project solve or positively impact an IMPORTANT community need? (e.g.…"
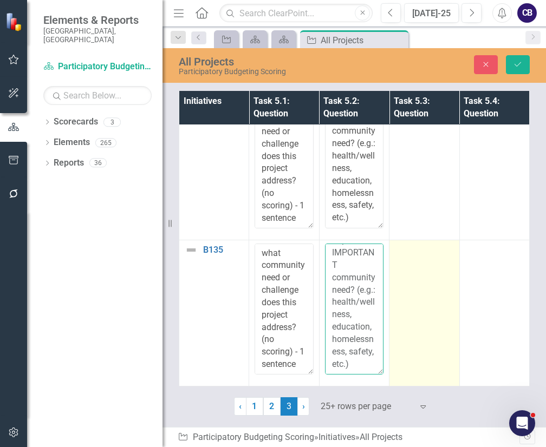
drag, startPoint x: 360, startPoint y: 271, endPoint x: 421, endPoint y: 286, distance: 63.1
click at [421, 286] on tr "B135 Link Map View Link Map Edit Edit Initiative Link Open Element Problem Stat…" at bounding box center [354, 313] width 351 height 146
type textarea "Does this project solve or positively impact an IMPORTANT community need? (e.g.…"
click at [421, 286] on td at bounding box center [425, 313] width 70 height 146
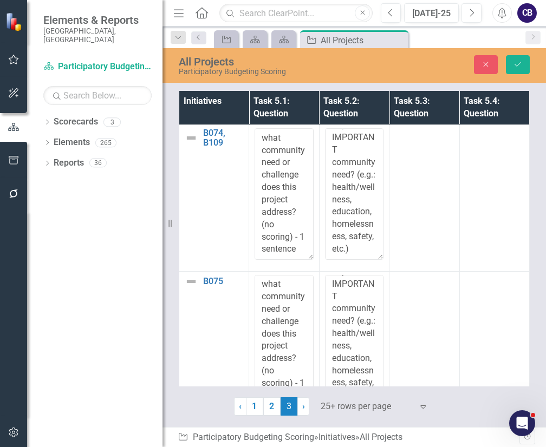
click at [542, 287] on div "Initiatives Task 5.1: Question Task 5.2: Question Task 5.3: Question Task 5.4: …" at bounding box center [355, 252] width 384 height 328
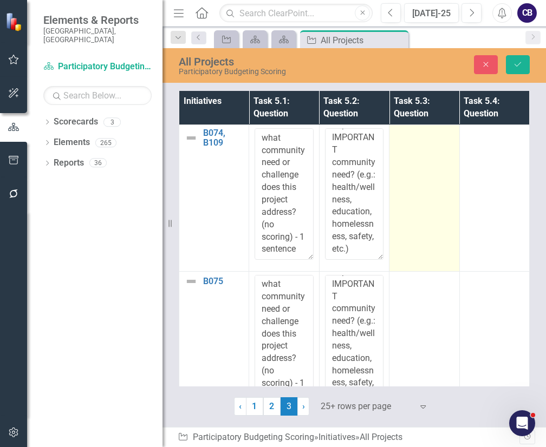
click at [408, 176] on td at bounding box center [425, 198] width 70 height 146
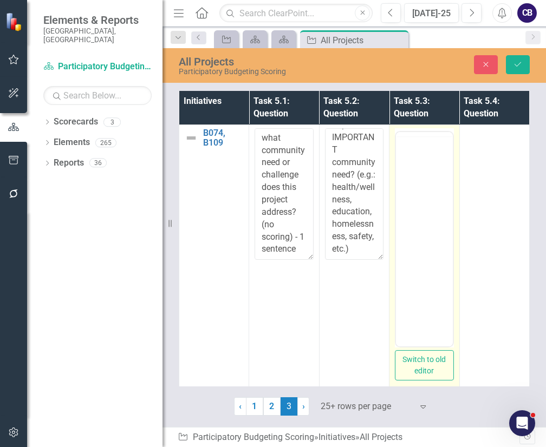
click at [409, 154] on body "Rich Text Area. Press ALT-0 for help." at bounding box center [424, 218] width 56 height 163
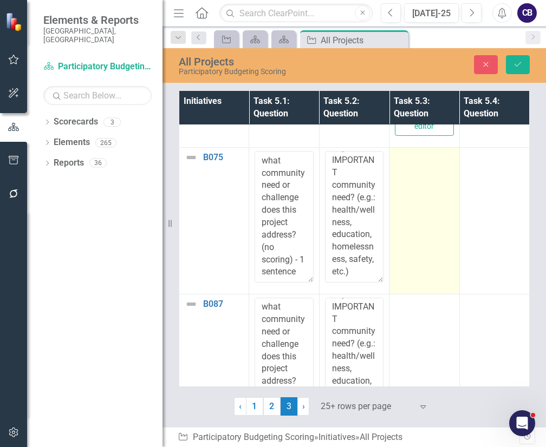
click at [442, 234] on td at bounding box center [425, 221] width 70 height 146
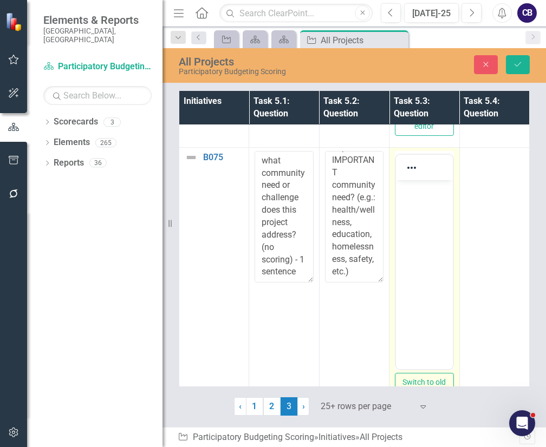
click at [443, 235] on body "Rich Text Area. Press ALT-0 for help." at bounding box center [424, 261] width 56 height 163
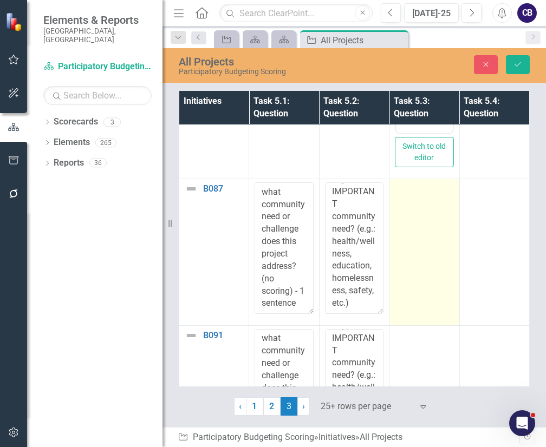
click at [436, 252] on td at bounding box center [425, 252] width 70 height 146
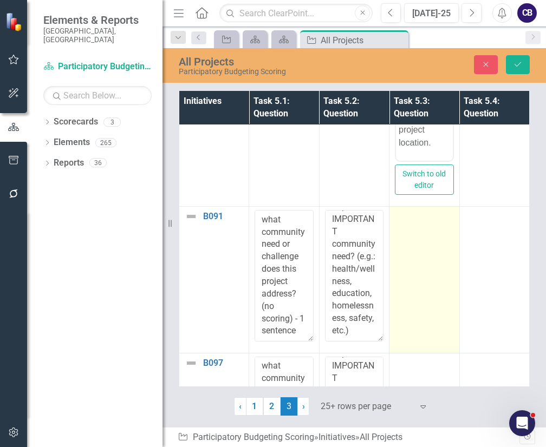
click at [441, 261] on td at bounding box center [425, 280] width 70 height 146
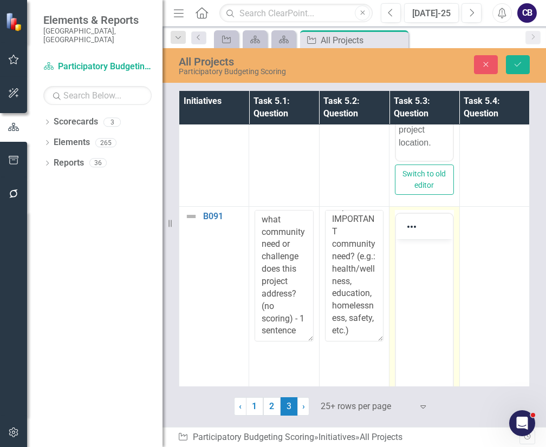
click at [437, 268] on body "Rich Text Area. Press ALT-0 for help." at bounding box center [424, 320] width 56 height 163
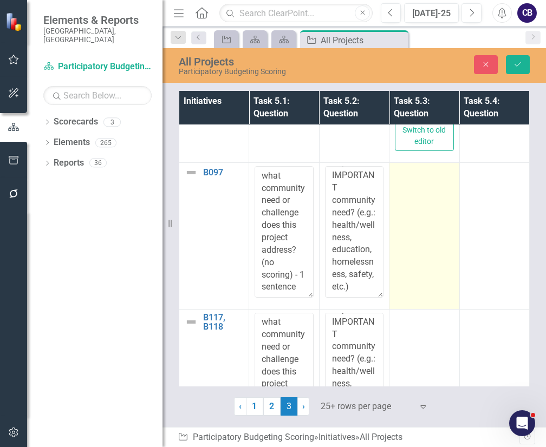
click at [436, 249] on td at bounding box center [425, 236] width 70 height 146
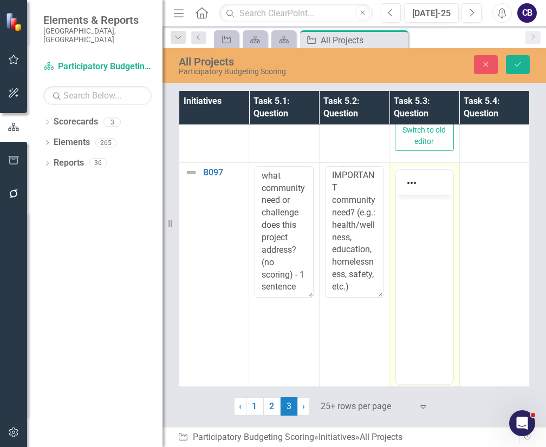
click at [452, 284] on html at bounding box center [424, 277] width 56 height 163
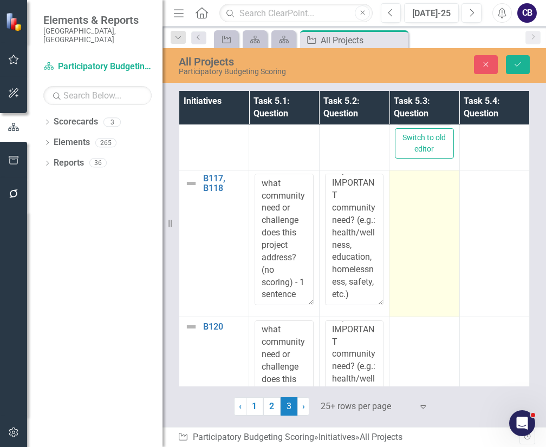
click at [442, 256] on td at bounding box center [425, 244] width 70 height 146
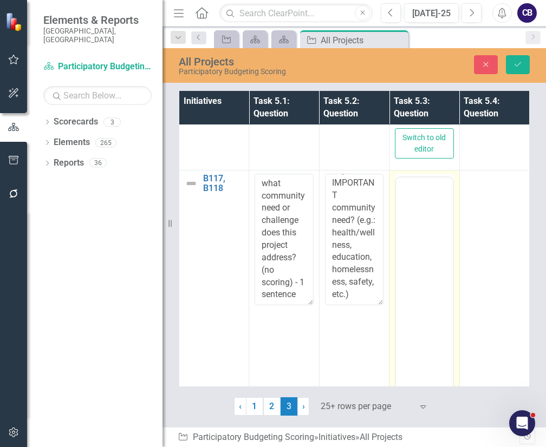
click at [442, 237] on body "Rich Text Area. Press ALT-0 for help." at bounding box center [424, 263] width 56 height 163
click at [442, 258] on body "Rich Text Area. Press ALT-0 for help." at bounding box center [424, 284] width 56 height 163
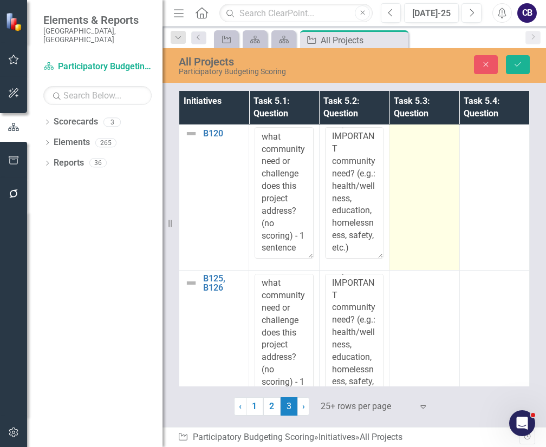
click at [401, 204] on td at bounding box center [425, 197] width 70 height 146
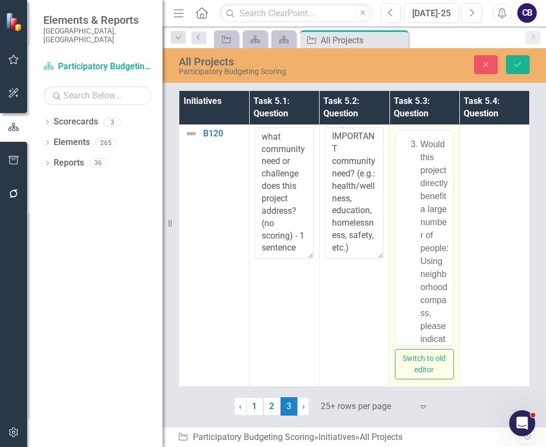
click at [402, 185] on body "Would this project directly benefit a large number of people: Using neighborhoo…" at bounding box center [424, 413] width 56 height 556
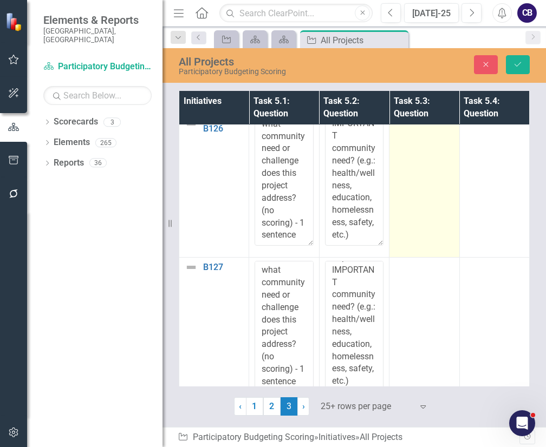
click at [426, 244] on td at bounding box center [425, 184] width 70 height 146
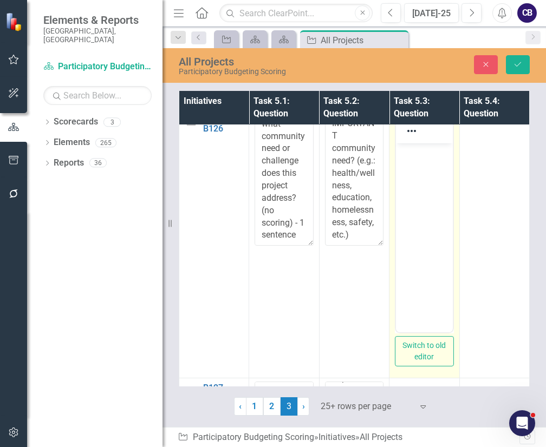
click at [427, 247] on body "Rich Text Area. Press ALT-0 for help." at bounding box center [424, 225] width 56 height 163
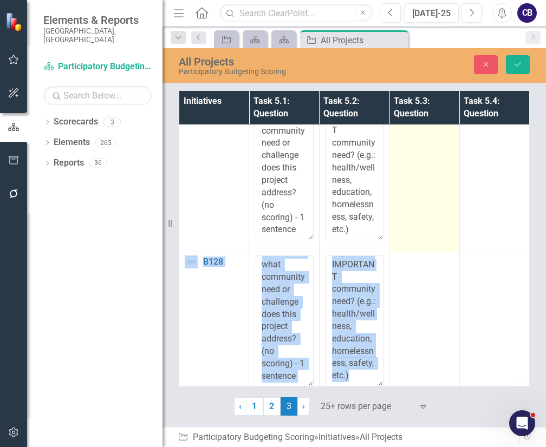
drag, startPoint x: 438, startPoint y: 250, endPoint x: 429, endPoint y: 203, distance: 47.4
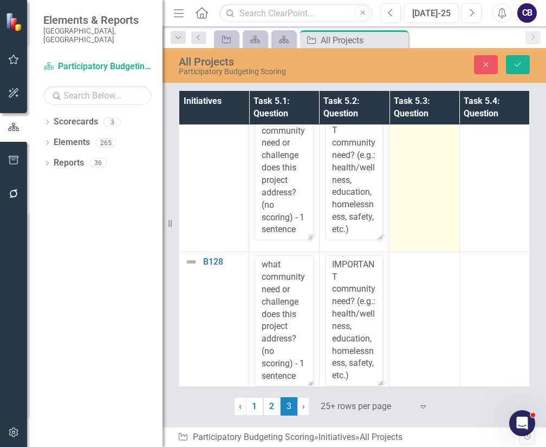
click at [429, 203] on td at bounding box center [425, 179] width 70 height 146
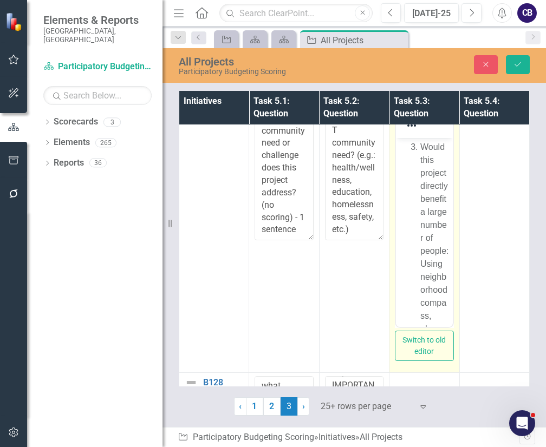
click at [430, 206] on body "Would this project directly benefit a large number of people: Using neighborhoo…" at bounding box center [424, 416] width 56 height 556
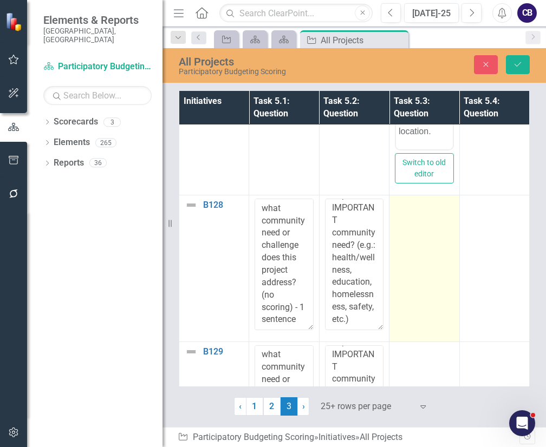
click at [408, 235] on td at bounding box center [425, 269] width 70 height 146
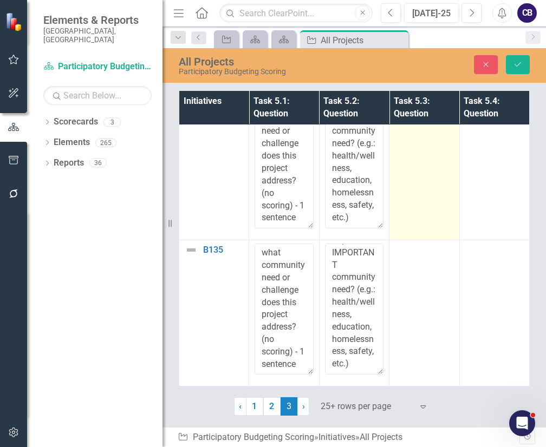
click at [414, 232] on td at bounding box center [425, 167] width 70 height 146
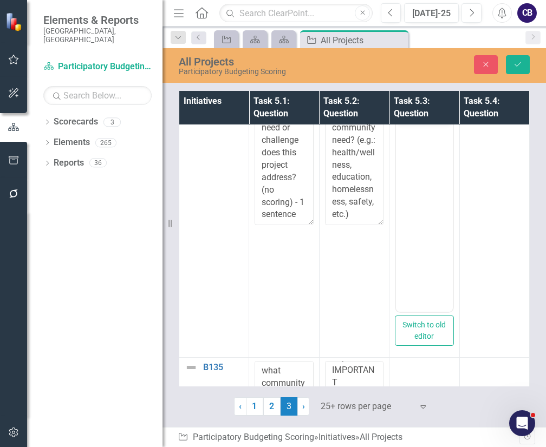
click at [418, 183] on body "Rich Text Area. Press ALT-0 for help." at bounding box center [424, 204] width 56 height 163
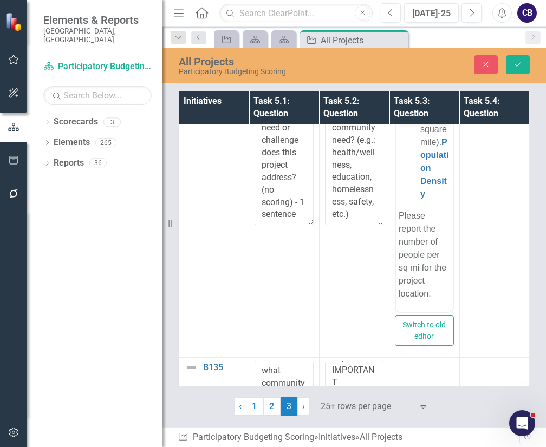
drag, startPoint x: 418, startPoint y: 183, endPoint x: 487, endPoint y: 284, distance: 122.0
click at [452, 284] on html "Would this project directly benefit a large number of people: Using neighborhoo…" at bounding box center [424, 34] width 56 height 556
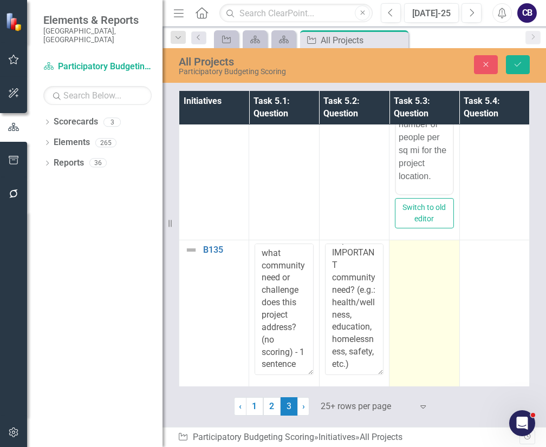
click at [457, 276] on td at bounding box center [425, 314] width 70 height 146
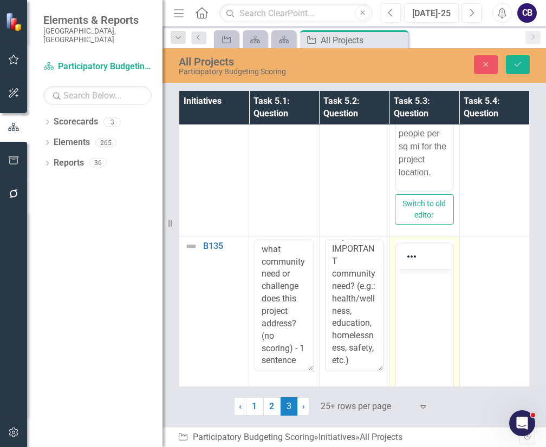
click at [457, 276] on td "Switch to old editor" at bounding box center [425, 371] width 70 height 268
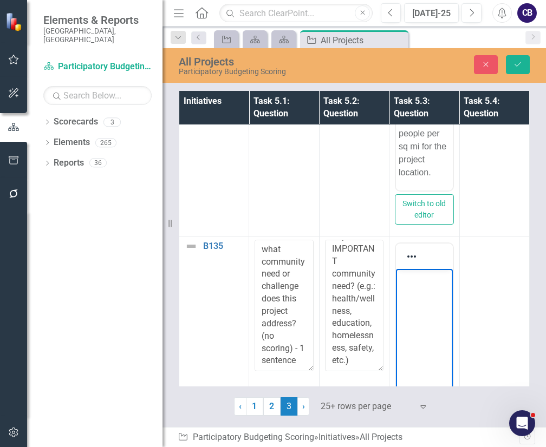
click at [418, 334] on body "Rich Text Area. Press ALT-0 for help." at bounding box center [424, 350] width 56 height 163
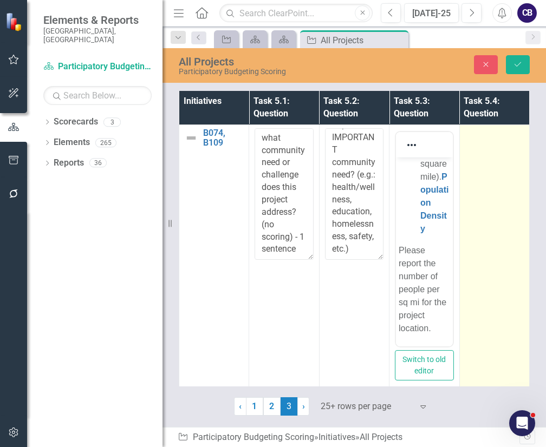
click at [483, 127] on td at bounding box center [494, 259] width 70 height 268
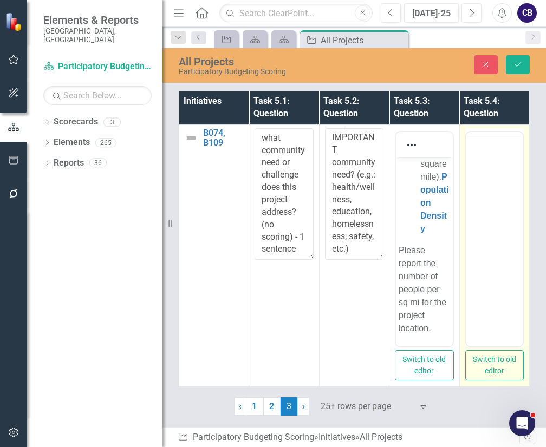
click at [483, 127] on td "Switch to old editor" at bounding box center [494, 259] width 70 height 268
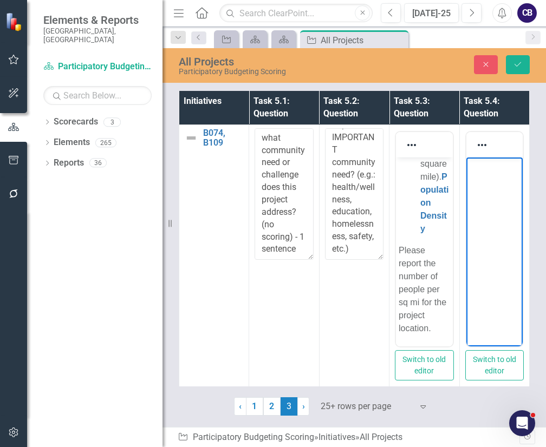
click at [503, 206] on body "Rich Text Area. Press ALT-0 for help." at bounding box center [494, 239] width 56 height 163
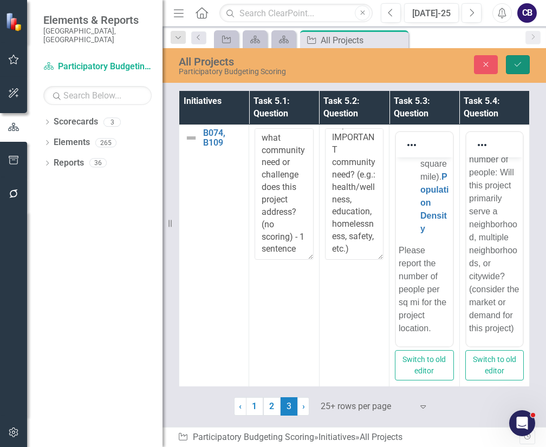
click at [509, 66] on button "Save" at bounding box center [518, 64] width 24 height 19
